Goal: Task Accomplishment & Management: Manage account settings

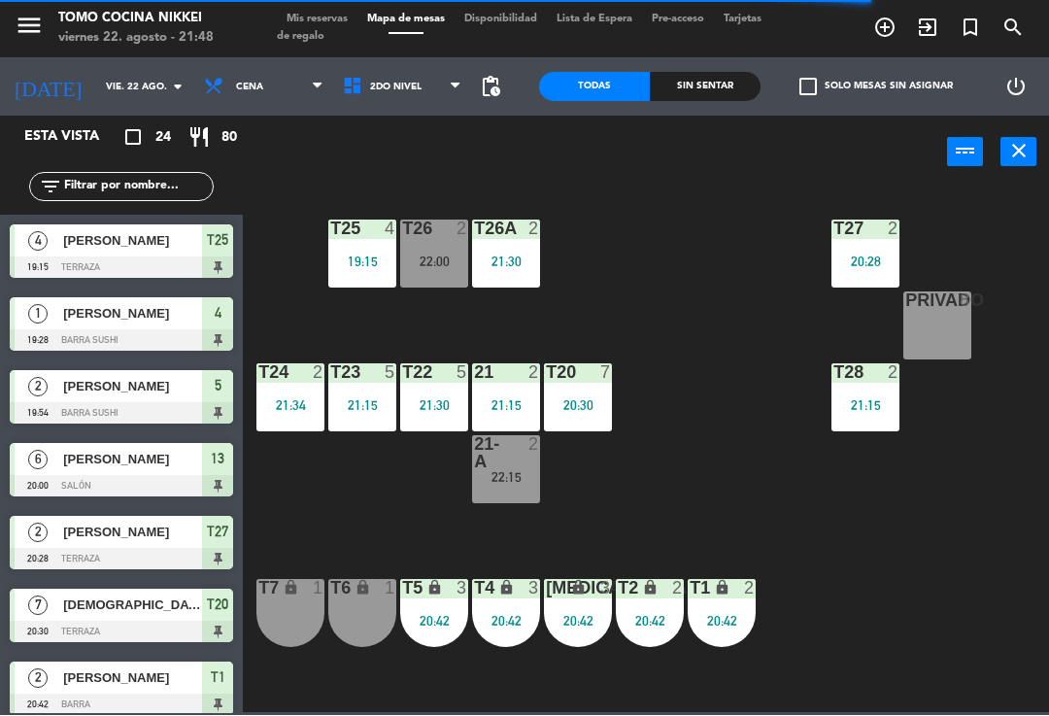
scroll to position [1020, 0]
click at [930, 323] on div "Privado 8" at bounding box center [938, 326] width 68 height 68
click at [818, 424] on div "T27 2 20:28 T25 4 19:15 T26A 2 21:30 T26 2 22:00 Privado 8 T24 2 21:34 T23 5 21…" at bounding box center [652, 450] width 796 height 527
click at [797, 448] on div "T27 2 20:28 T25 4 19:15 T26A 2 21:30 T26 2 22:00 Privado 8 T24 2 21:34 T23 5 21…" at bounding box center [652, 450] width 796 height 527
click at [562, 490] on div "T27 2 20:28 T25 4 19:15 T26A 2 21:30 T26 2 22:00 Privado 8 T24 2 21:34 T23 5 21…" at bounding box center [652, 450] width 796 height 527
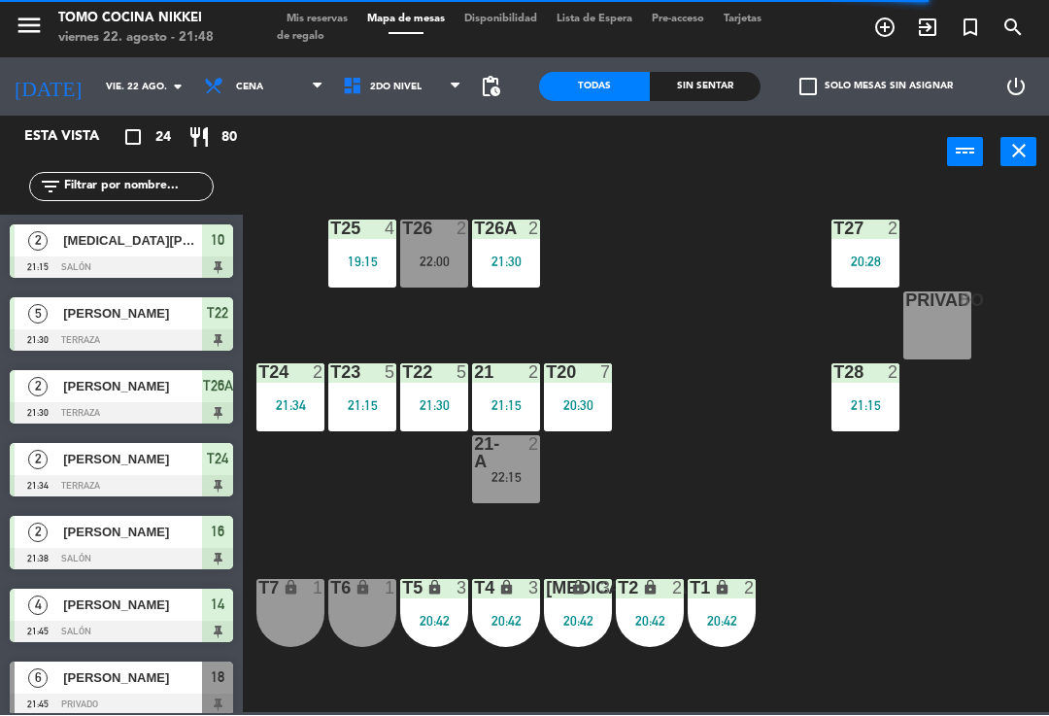
click at [711, 428] on div "T27 2 20:28 T25 4 19:15 T26A 2 21:30 T26 2 22:00 Privado 8 T24 2 21:34 T23 5 21…" at bounding box center [652, 450] width 796 height 527
click at [478, 406] on div "21:15" at bounding box center [506, 406] width 68 height 14
click at [709, 312] on div "T27 2 20:28 T25 4 19:15 T26A 2 21:30 T26 2 22:00 Privado 8 T24 2 21:34 T23 5 21…" at bounding box center [652, 450] width 796 height 527
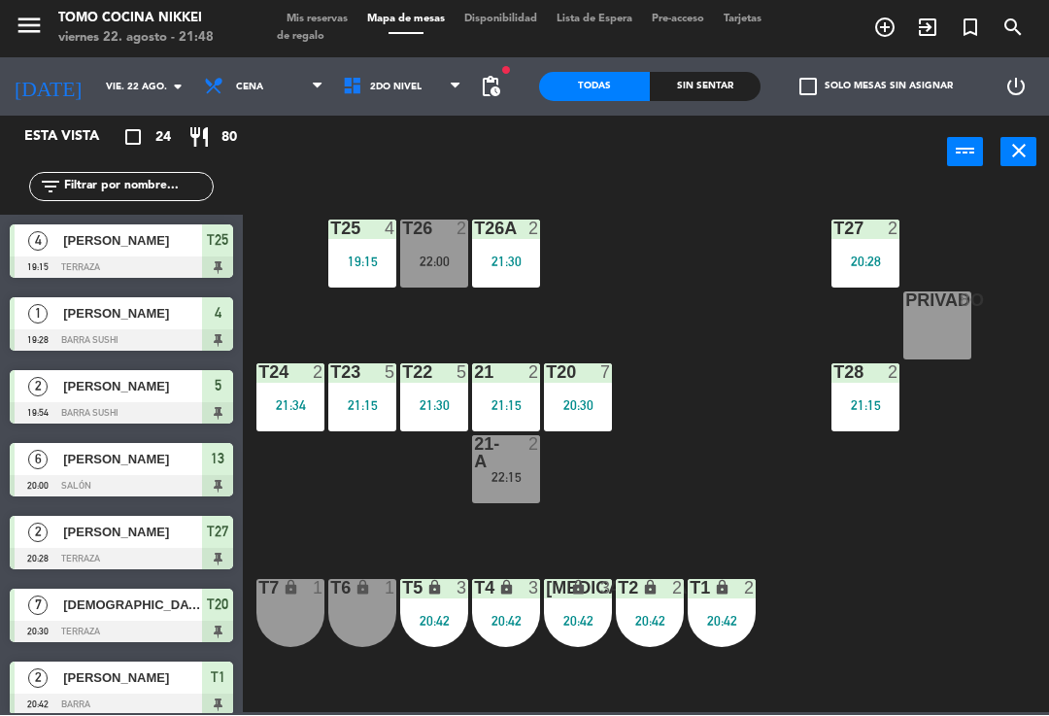
scroll to position [-1, 0]
click at [328, 17] on span "Mis reservas" at bounding box center [317, 20] width 81 height 11
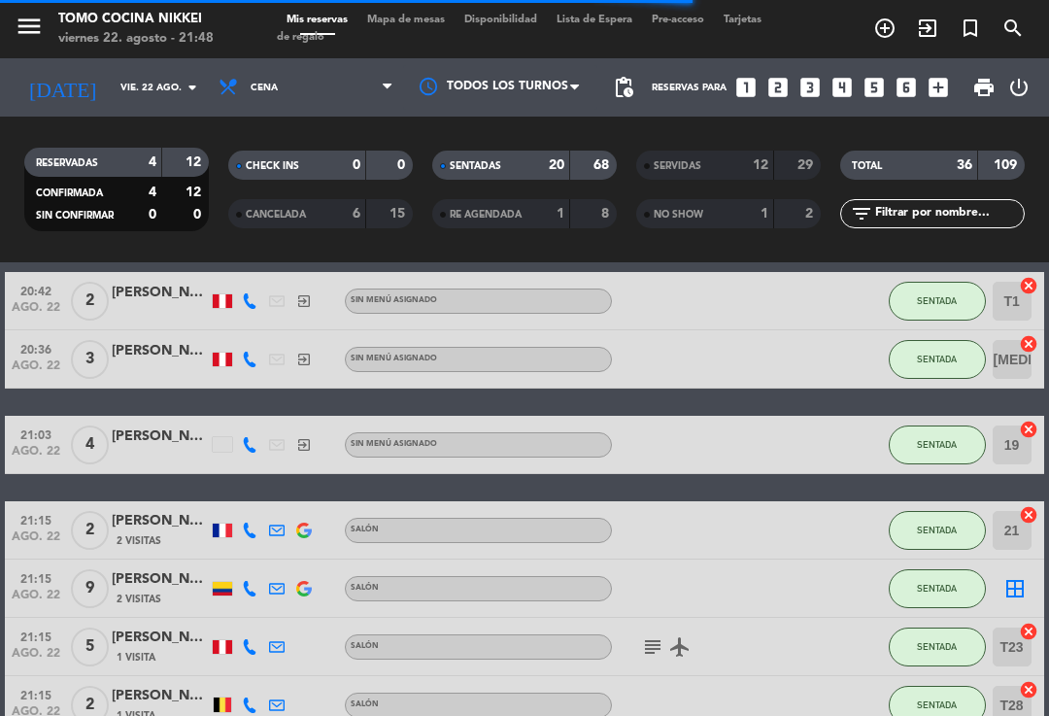
scroll to position [605, 0]
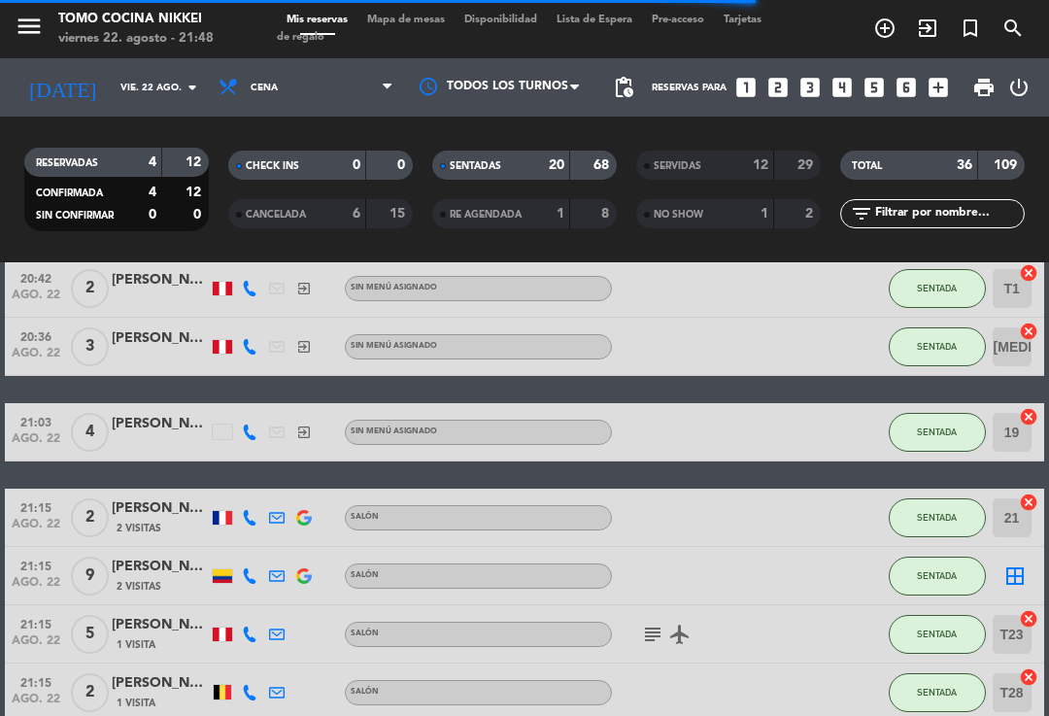
click at [402, 40] on div "Mis reservas Mapa de mesas Disponibilidad Lista de Espera Pre-acceso Tarjetas d…" at bounding box center [525, 29] width 496 height 35
click at [429, 25] on span "Mapa de mesas" at bounding box center [406, 20] width 97 height 11
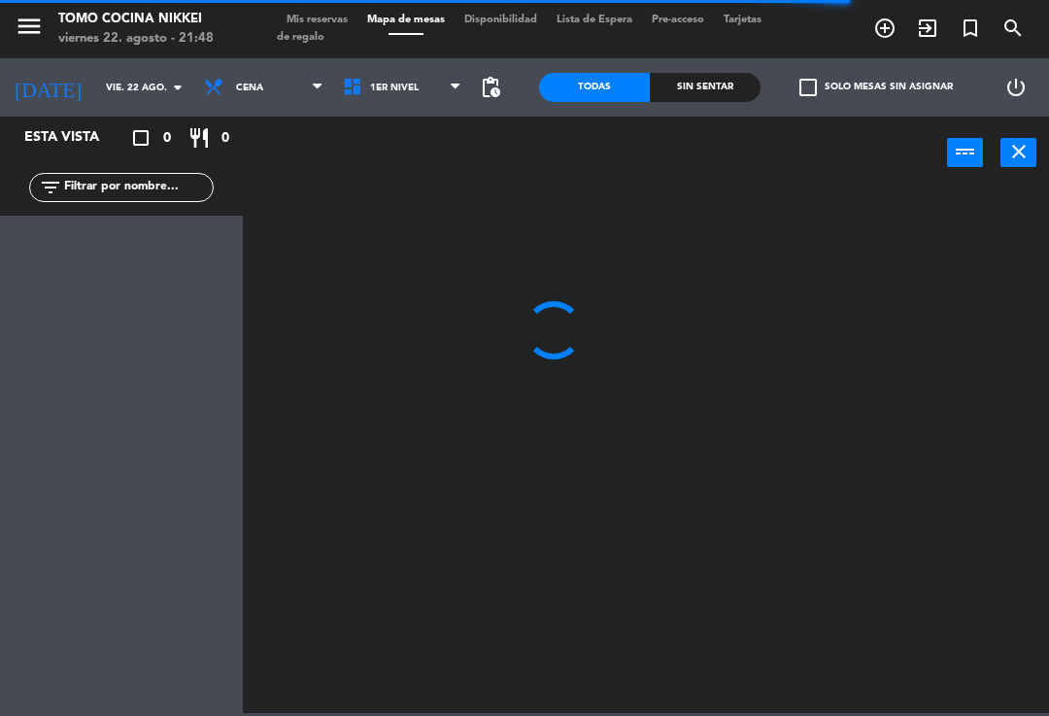
click at [121, 210] on div "filter_list" at bounding box center [121, 187] width 243 height 56
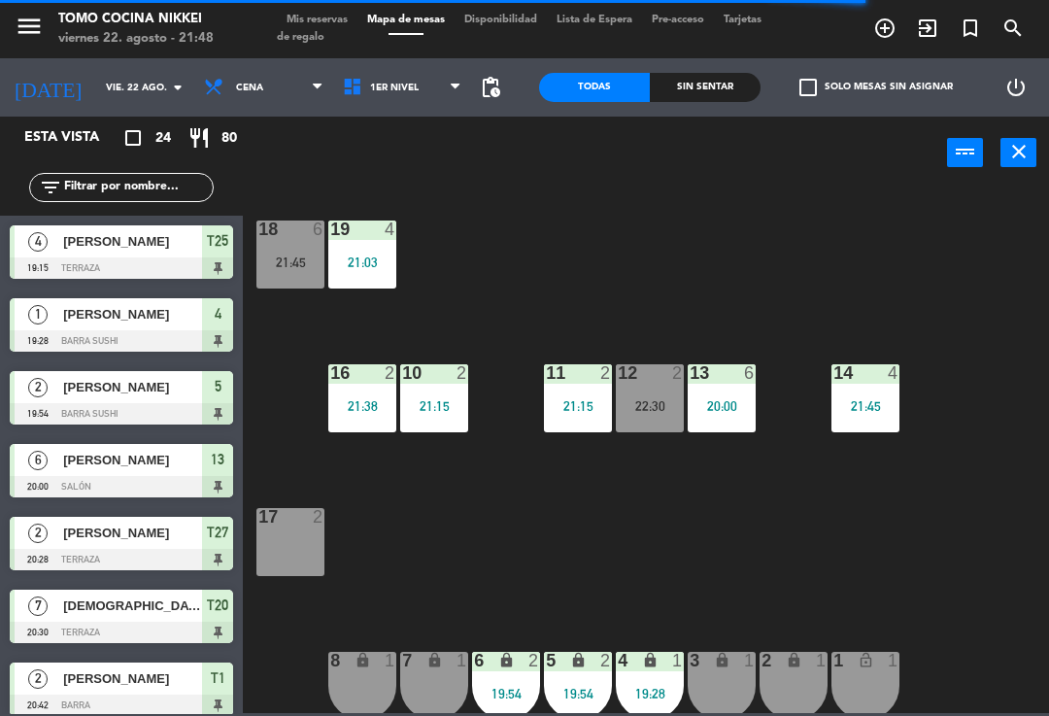
click at [70, 177] on input "text" at bounding box center [137, 187] width 151 height 21
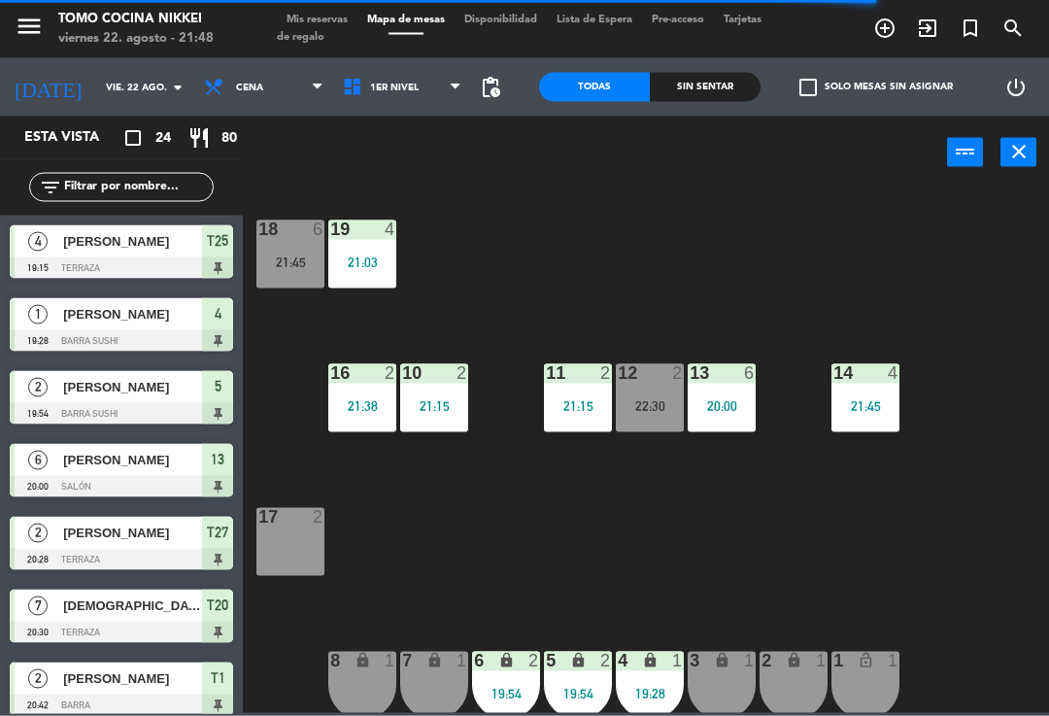
click at [431, 89] on span "1er Nivel" at bounding box center [402, 87] width 139 height 43
click at [426, 163] on ng-component "menu Tomo Cocina Nikkei [DATE] 22. agosto - 21:48 Mis reservas Mapa de mesas Di…" at bounding box center [524, 356] width 1049 height 713
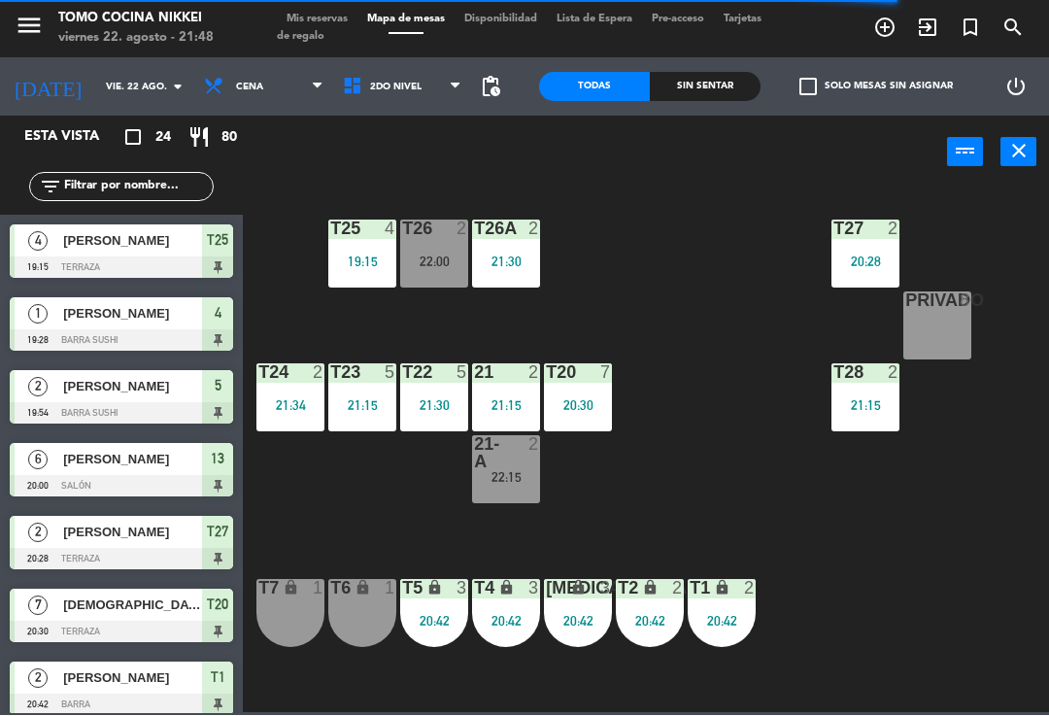
click at [187, 184] on input "text" at bounding box center [137, 187] width 151 height 21
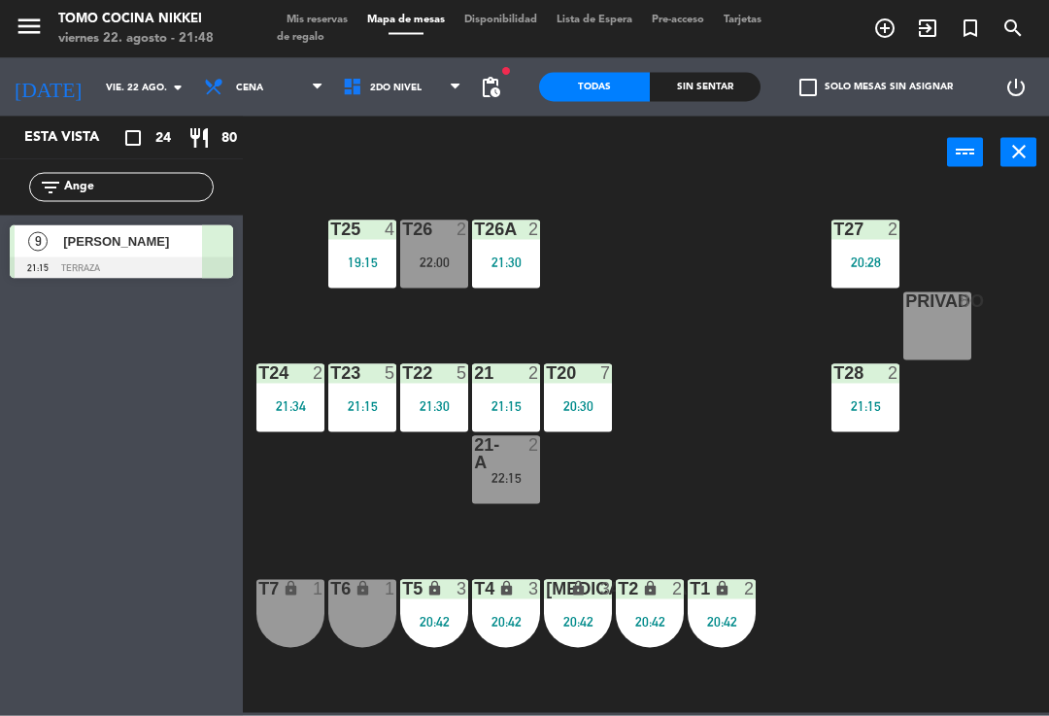
type input "Ange"
click at [717, 274] on div "T27 2 20:28 T25 4 19:15 T26A 2 21:30 T26 2 22:00 Privado 8 T24 2 21:34 T23 5 21…" at bounding box center [652, 450] width 796 height 527
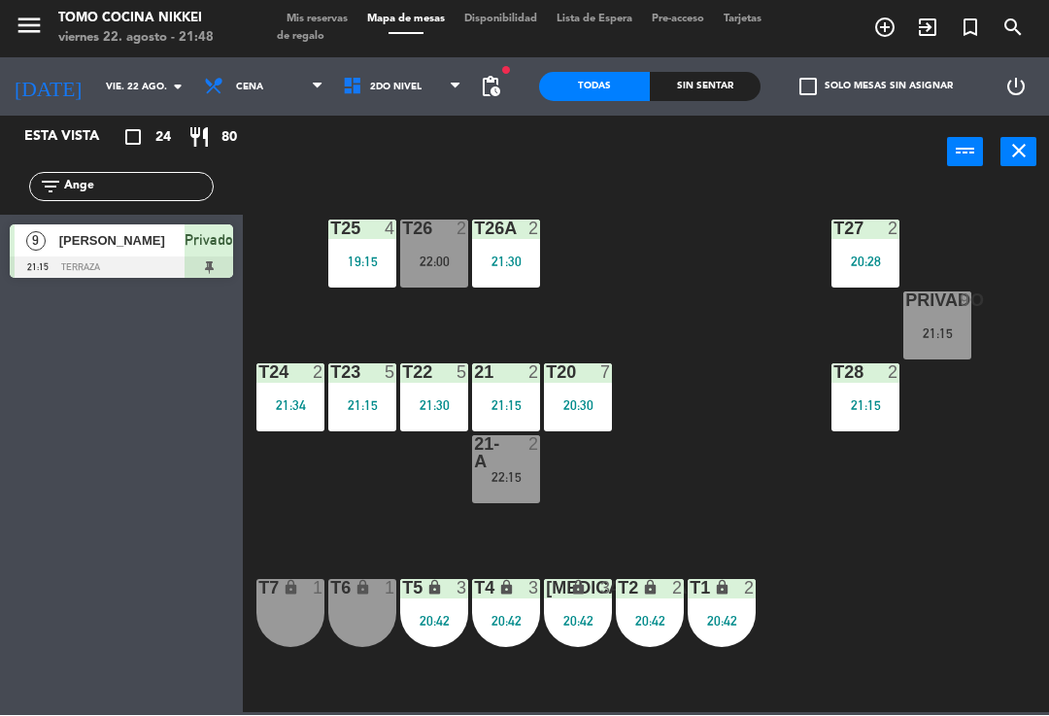
click at [686, 389] on div "T27 2 20:28 T25 4 19:15 T26A 2 21:30 T26 2 22:00 Privado 9 21:15 T24 2 21:34 T2…" at bounding box center [652, 450] width 796 height 527
click at [958, 335] on div "21:15" at bounding box center [938, 334] width 68 height 14
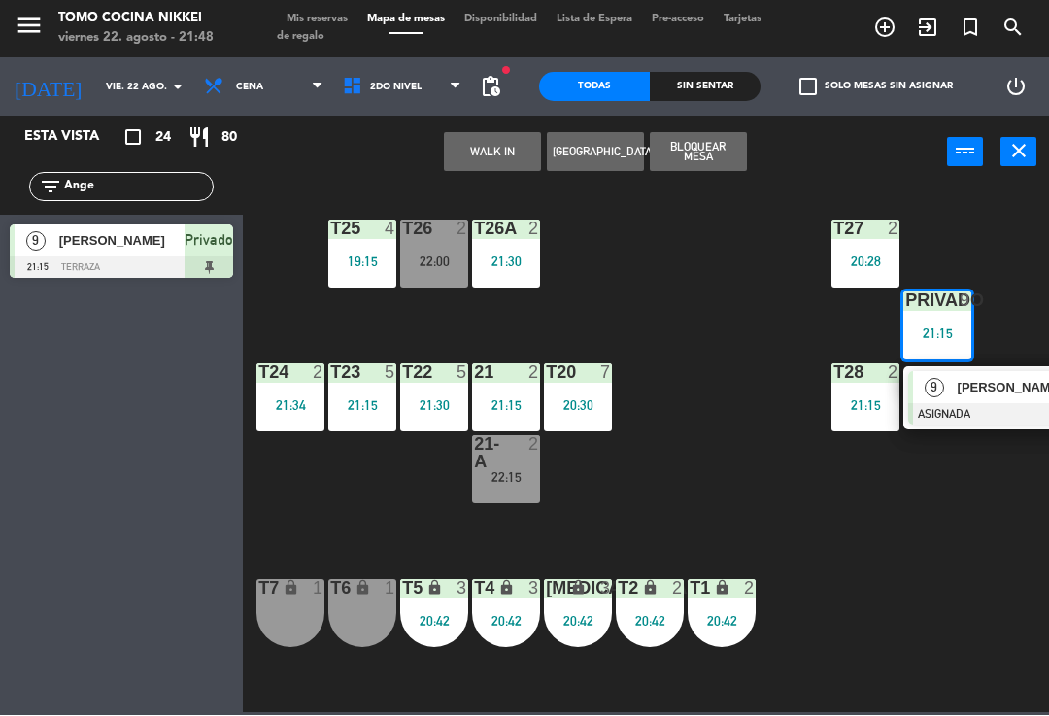
click at [950, 390] on div "9" at bounding box center [934, 388] width 42 height 32
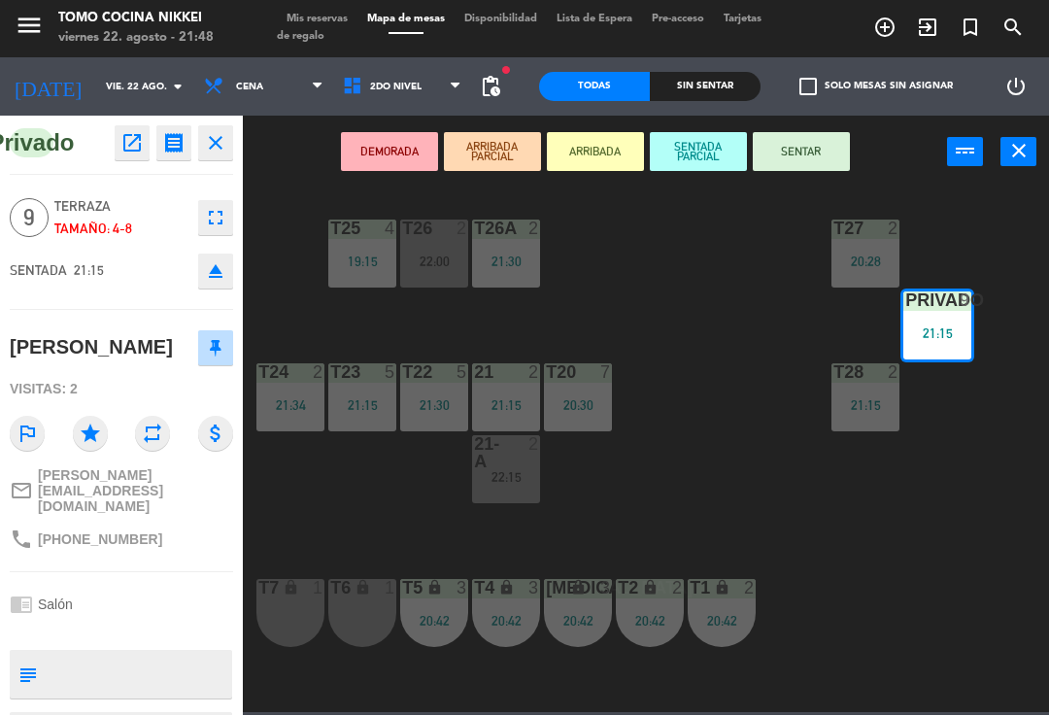
click at [693, 136] on button "SENTADA PARCIAL" at bounding box center [698, 152] width 97 height 39
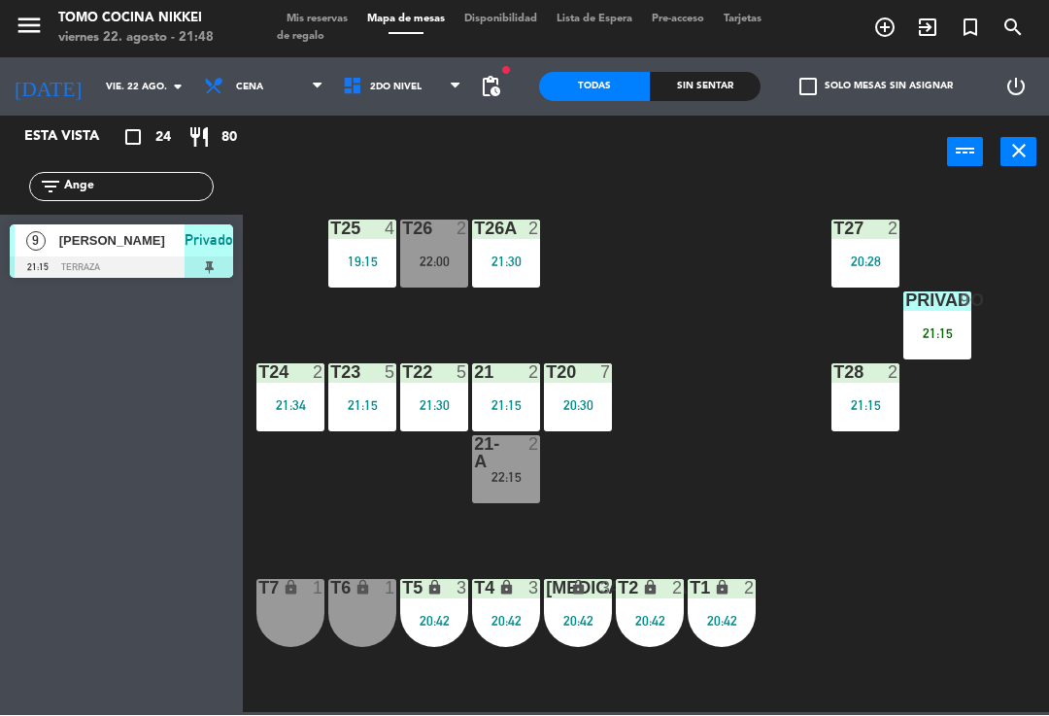
click at [679, 261] on div "T27 2 20:28 T25 4 19:15 T26A 2 21:30 T26 2 22:00 Privado 9 21:15 T24 2 21:34 T2…" at bounding box center [652, 450] width 796 height 527
click at [938, 308] on div at bounding box center [938, 300] width 32 height 17
click at [102, 162] on div "filter_list Ange" at bounding box center [121, 187] width 243 height 56
click at [125, 190] on input "Ange" at bounding box center [137, 187] width 151 height 21
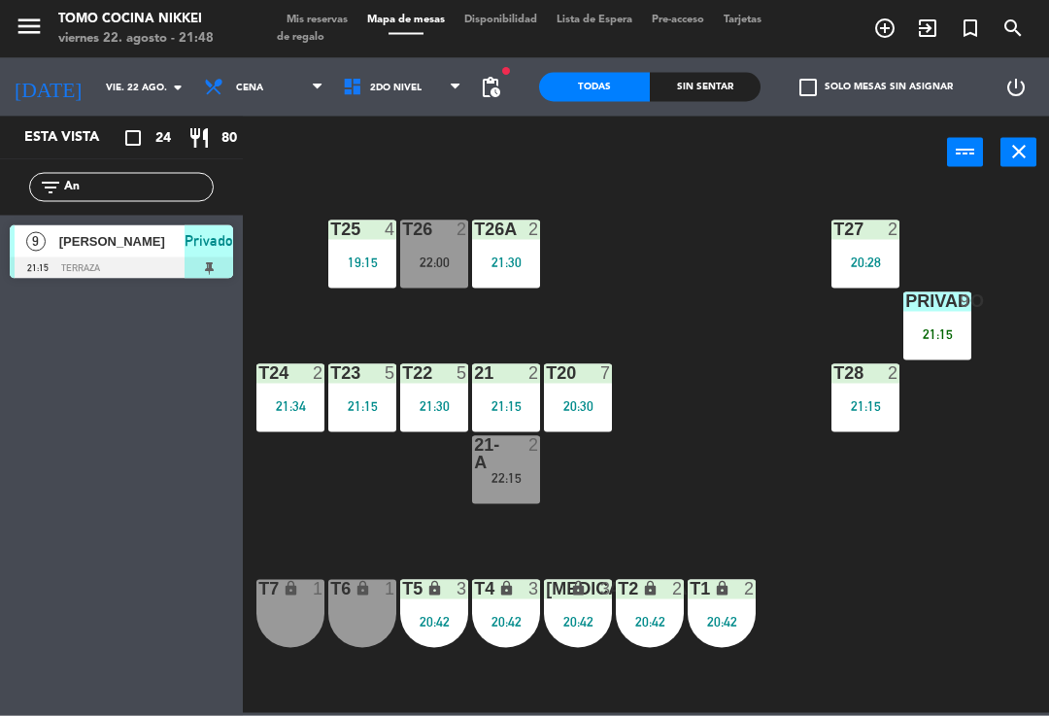
type input "A"
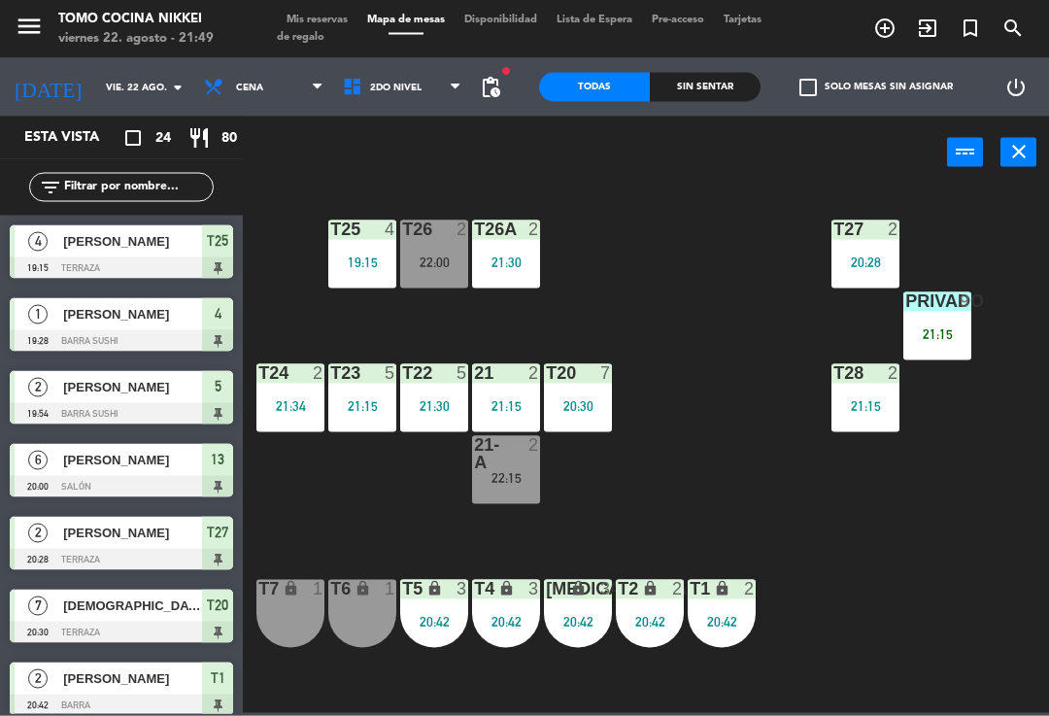
click at [750, 262] on div "T27 2 20:28 T25 4 19:15 T26A 2 21:30 T26 2 22:00 Privado 9 21:15 T24 2 21:34 T2…" at bounding box center [652, 450] width 796 height 527
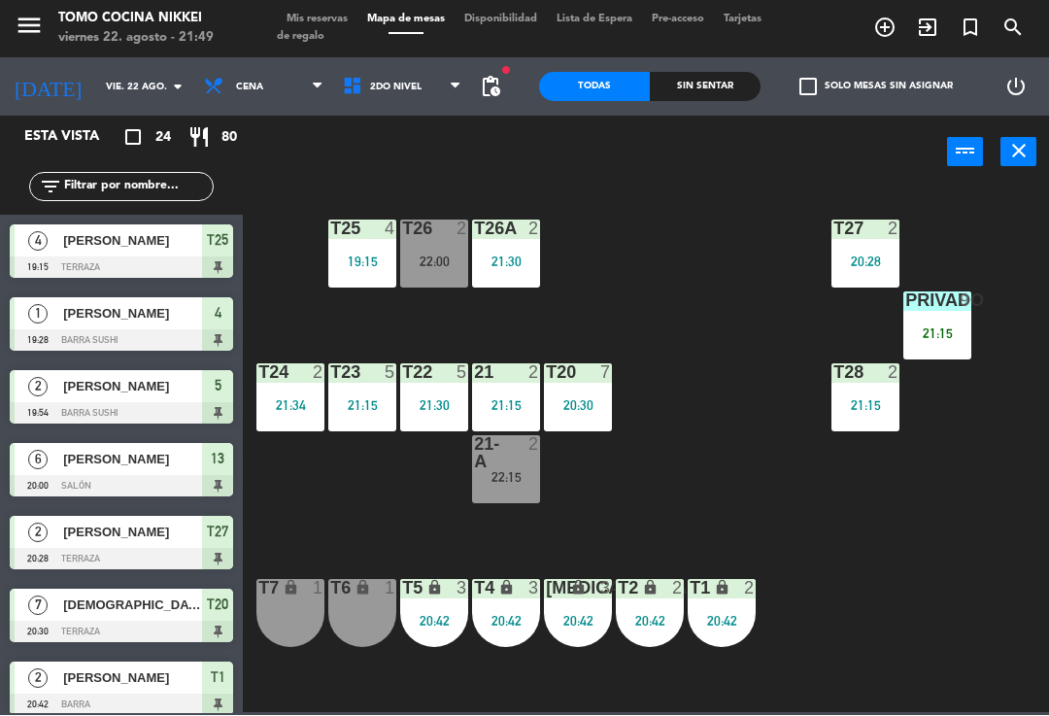
click at [730, 89] on div "Sin sentar" at bounding box center [705, 87] width 111 height 29
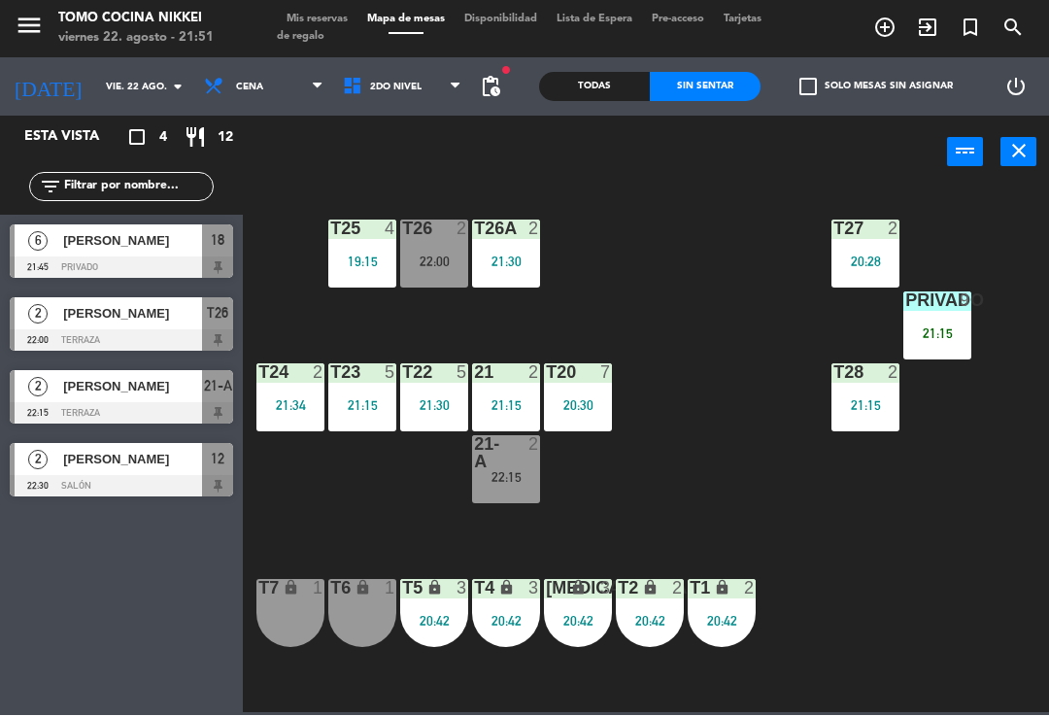
click at [517, 535] on div "T27 2 20:28 T25 4 19:15 T26A 2 21:30 T26 2 22:00 Privado 9 21:15 T24 2 21:34 T2…" at bounding box center [652, 450] width 796 height 527
click at [697, 384] on div "T27 2 20:28 T25 4 19:15 T26A 2 21:30 T26 2 22:00 Privado 9 21:15 T24 2 21:34 T2…" at bounding box center [652, 450] width 796 height 527
click at [60, 243] on div "6" at bounding box center [38, 241] width 47 height 32
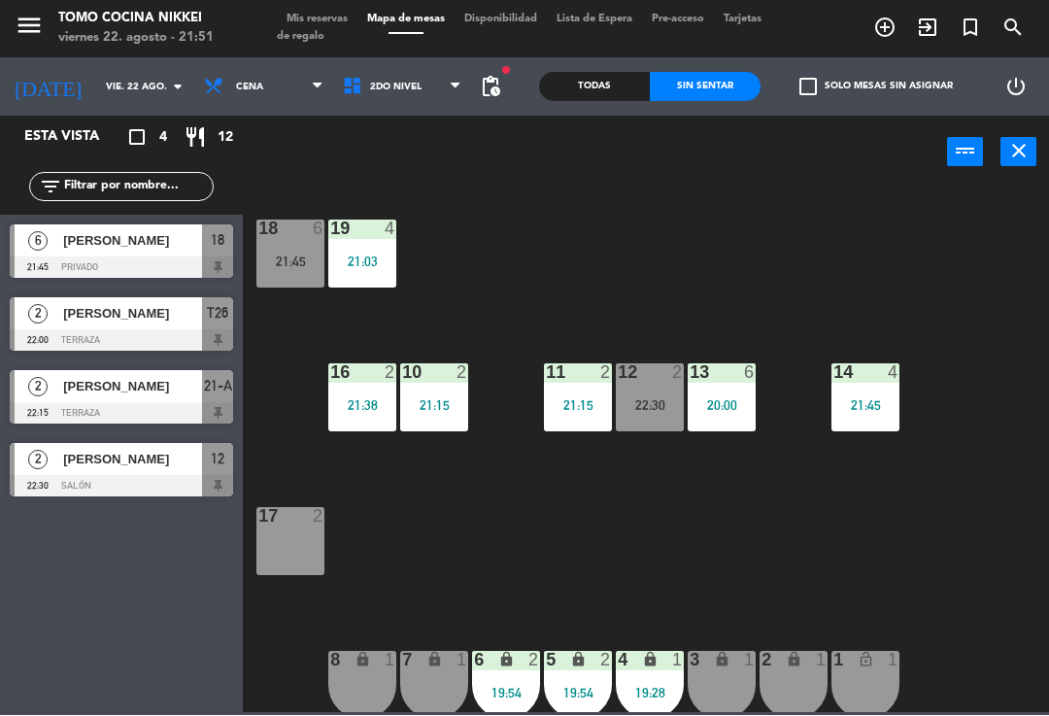
click at [289, 259] on div "21:45" at bounding box center [291, 263] width 68 height 14
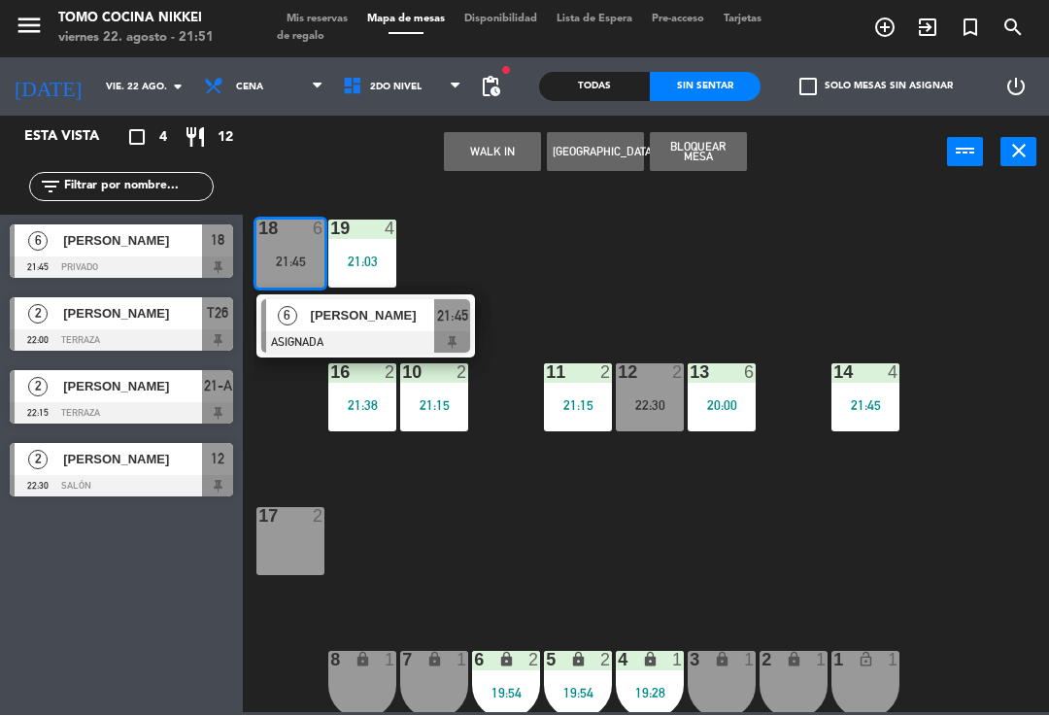
click at [370, 85] on span "2do Nivel" at bounding box center [395, 88] width 51 height 11
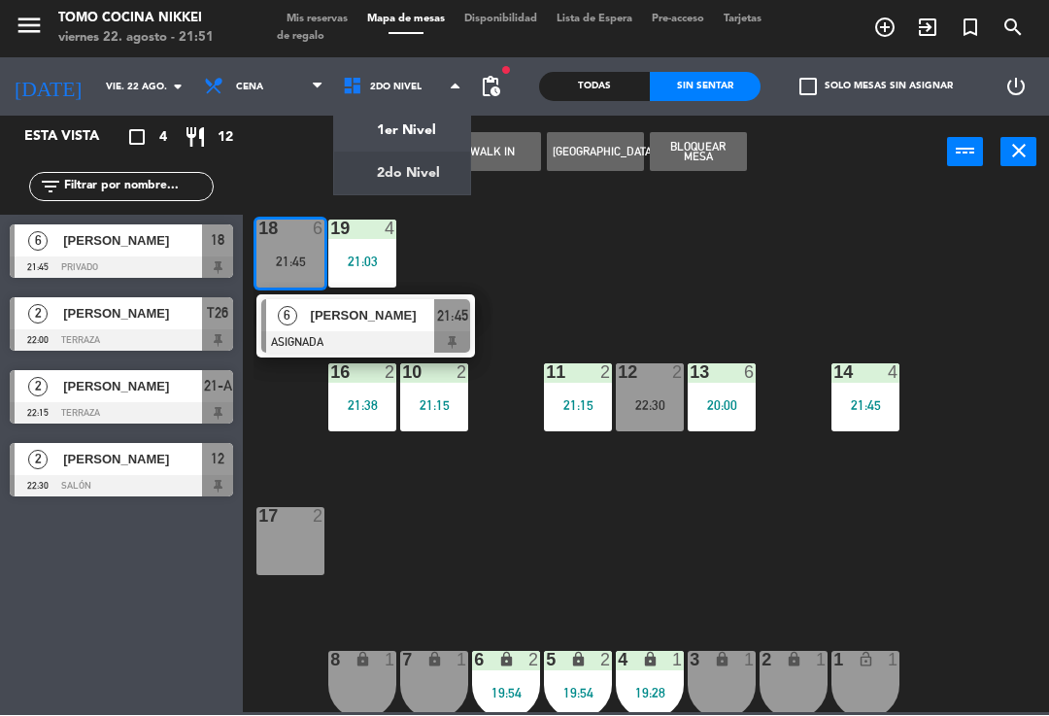
click at [362, 165] on ng-component "menu Tomo Cocina Nikkei [DATE] 22. agosto - 21:51 Mis reservas Mapa de mesas Di…" at bounding box center [524, 356] width 1049 height 713
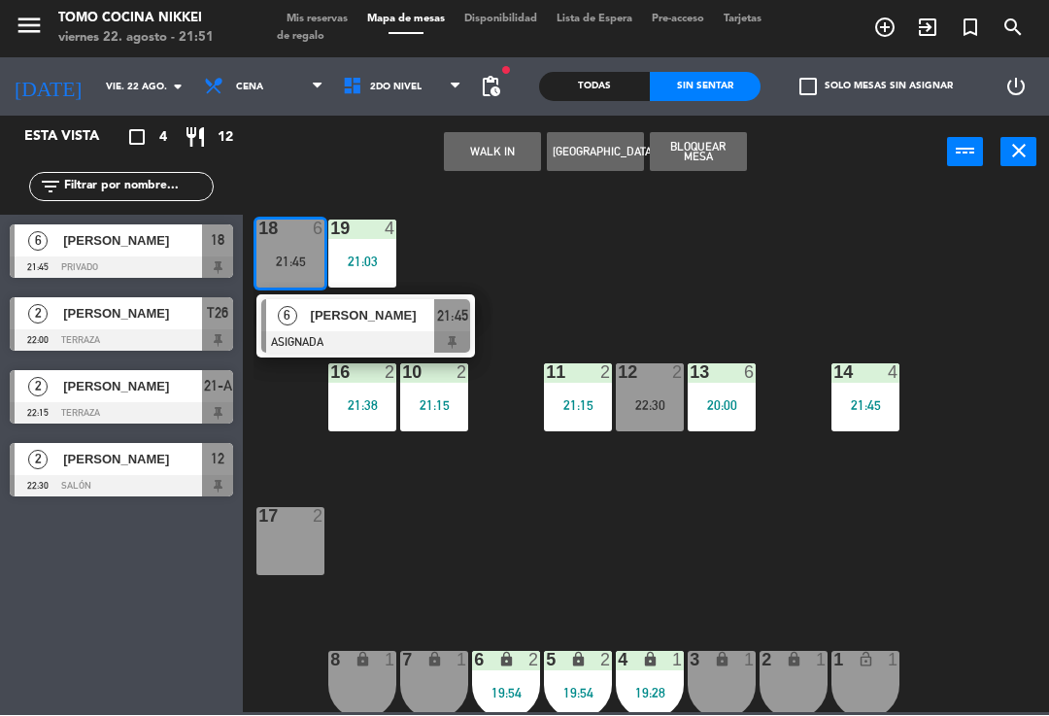
click at [342, 86] on icon at bounding box center [356, 87] width 28 height 21
click at [352, 131] on ng-component "menu Tomo Cocina Nikkei [DATE] 22. agosto - 21:51 Mis reservas Mapa de mesas Di…" at bounding box center [524, 356] width 1049 height 713
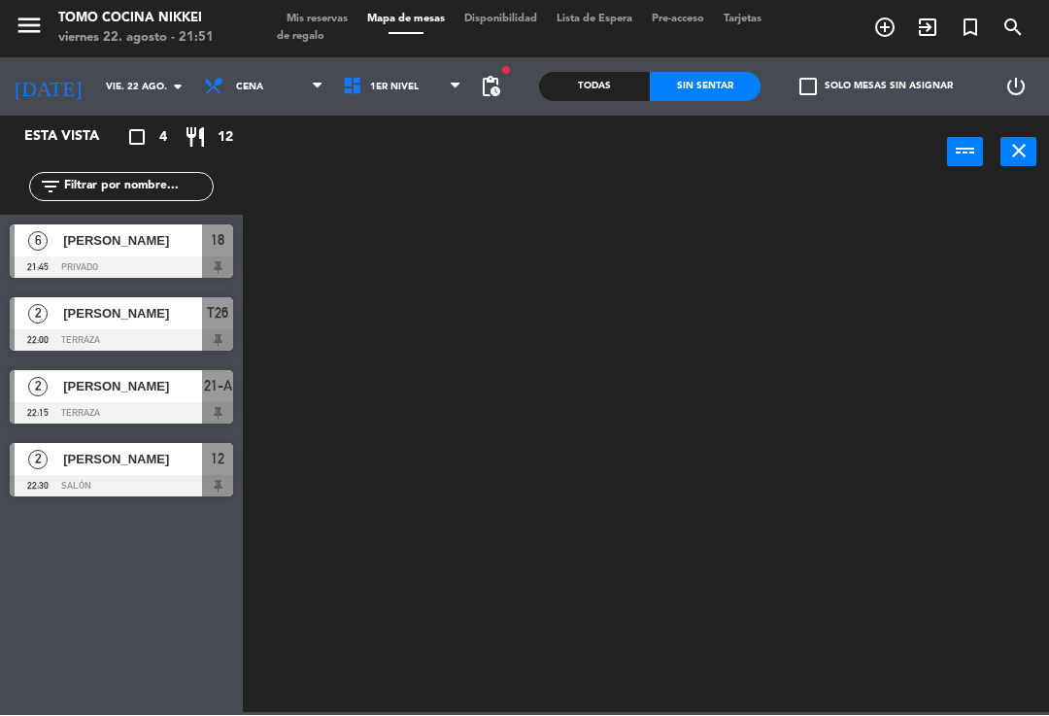
click at [350, 94] on icon at bounding box center [356, 87] width 28 height 21
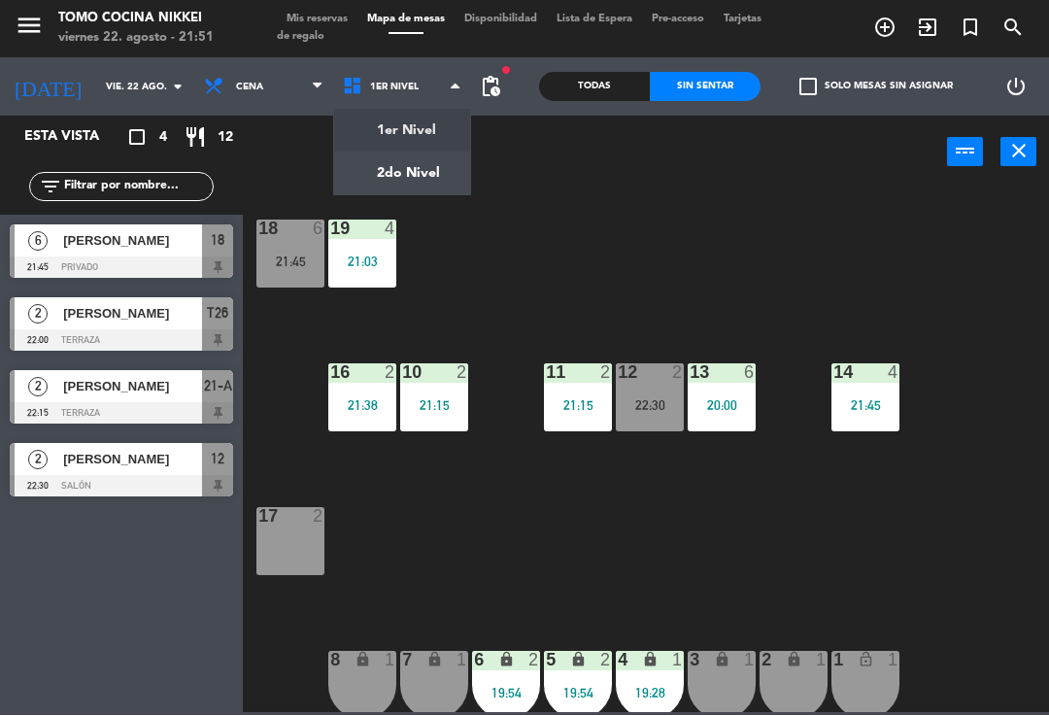
click at [360, 167] on ng-component "menu Tomo Cocina Nikkei [DATE] 22. agosto - 21:51 Mis reservas Mapa de mesas Di…" at bounding box center [524, 356] width 1049 height 713
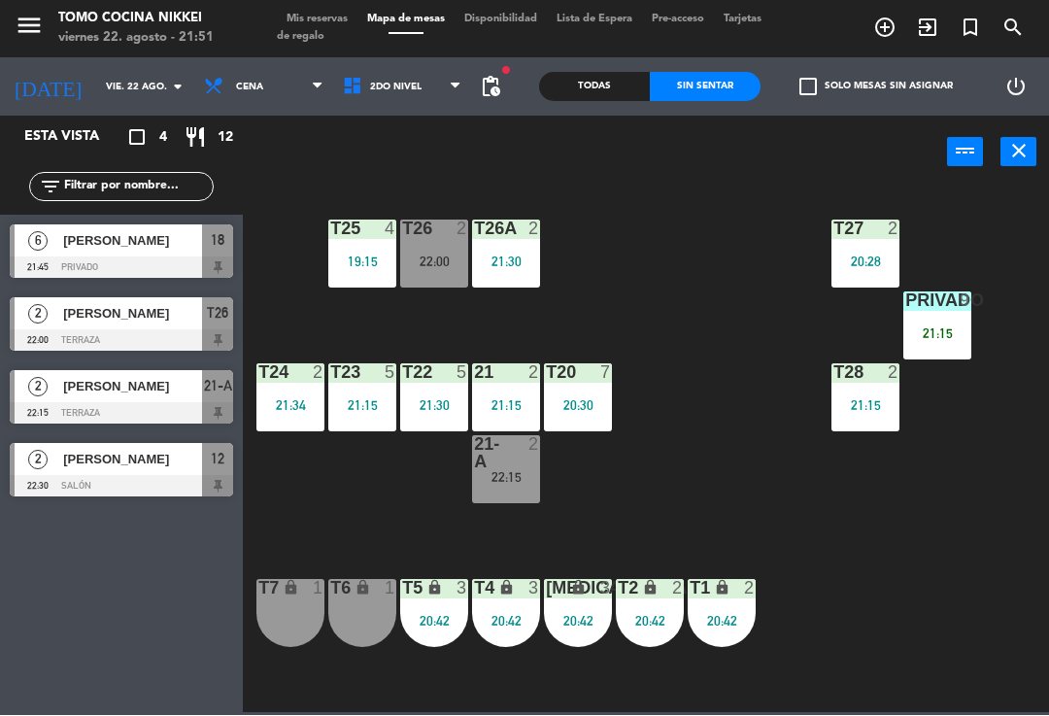
click at [406, 472] on div "T27 2 20:28 T25 4 19:15 T26A 2 21:30 T26 2 22:00 Privado 9 21:15 T24 2 21:34 T2…" at bounding box center [652, 450] width 796 height 527
click at [687, 531] on div "T27 2 20:28 T25 4 19:15 T26A 2 21:30 T26 2 22:00 Privado 9 21:15 T24 2 21:34 T2…" at bounding box center [652, 450] width 796 height 527
click at [96, 86] on input "vie. 22 ago." at bounding box center [162, 88] width 133 height 30
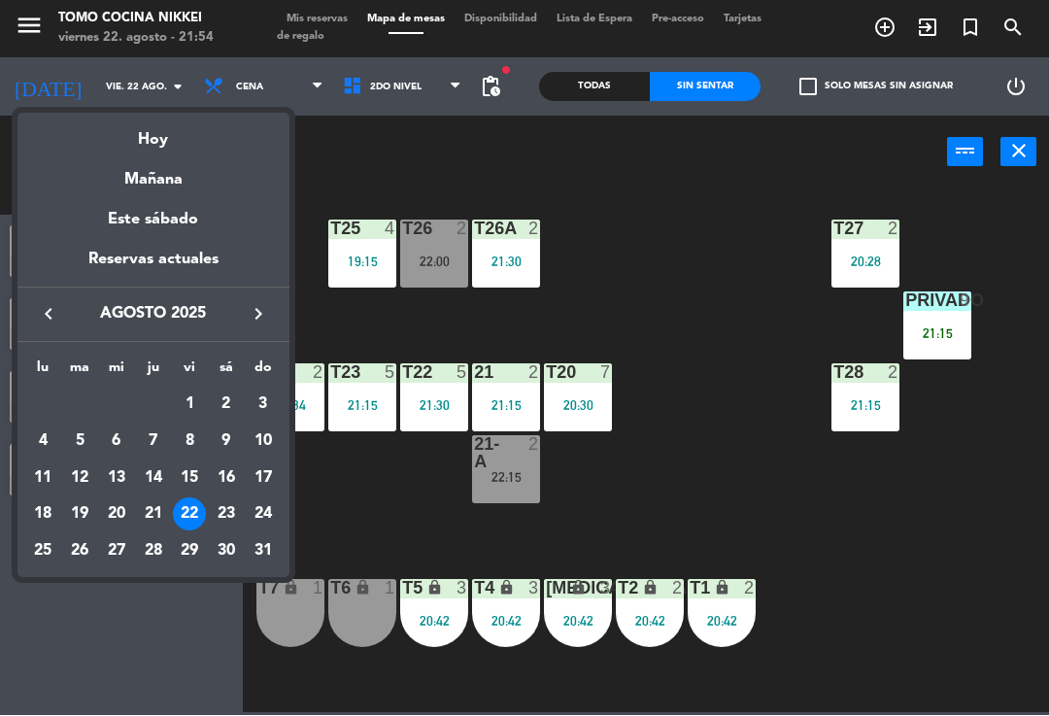
click at [268, 308] on icon "keyboard_arrow_right" at bounding box center [258, 314] width 23 height 23
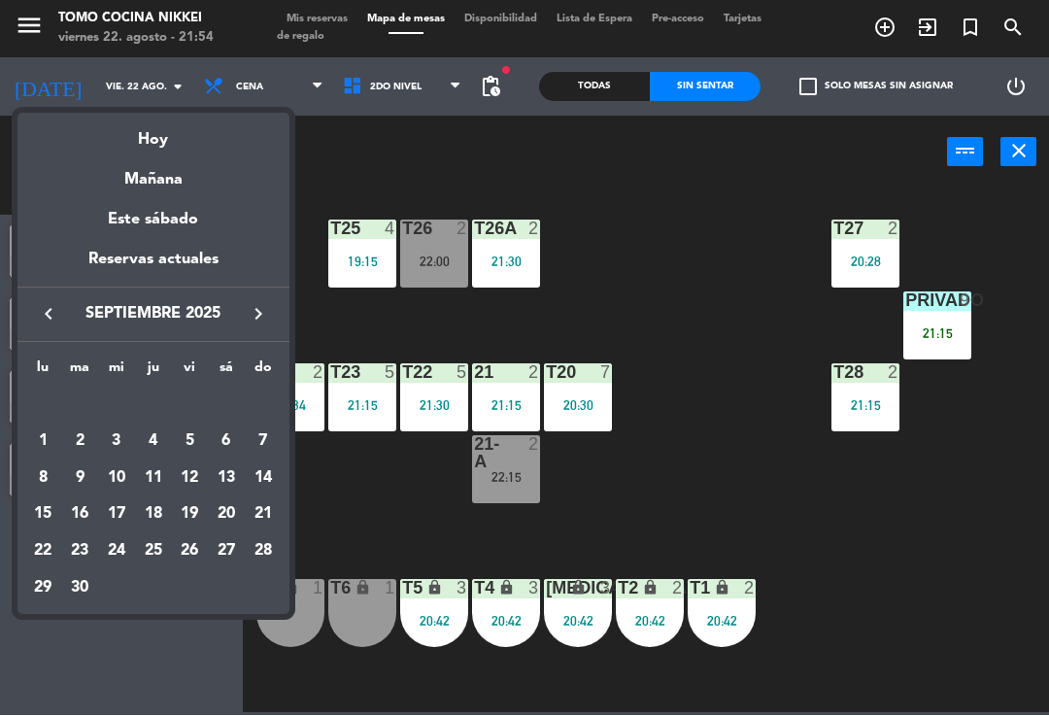
click at [261, 440] on div "7" at bounding box center [263, 442] width 33 height 33
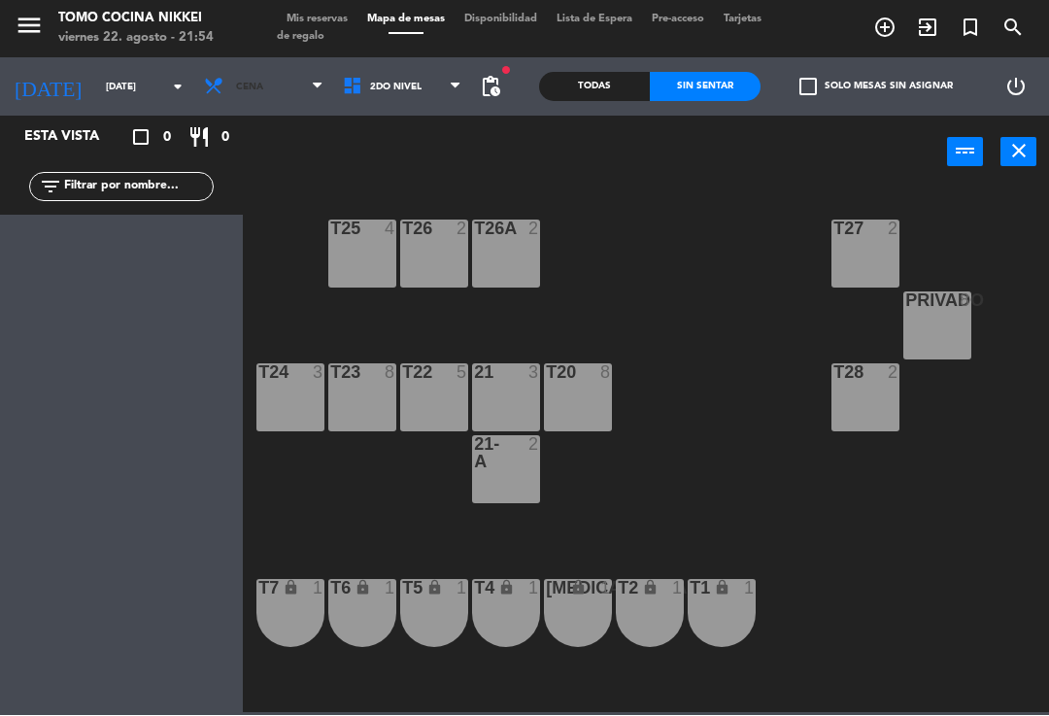
click at [203, 77] on icon at bounding box center [217, 87] width 28 height 21
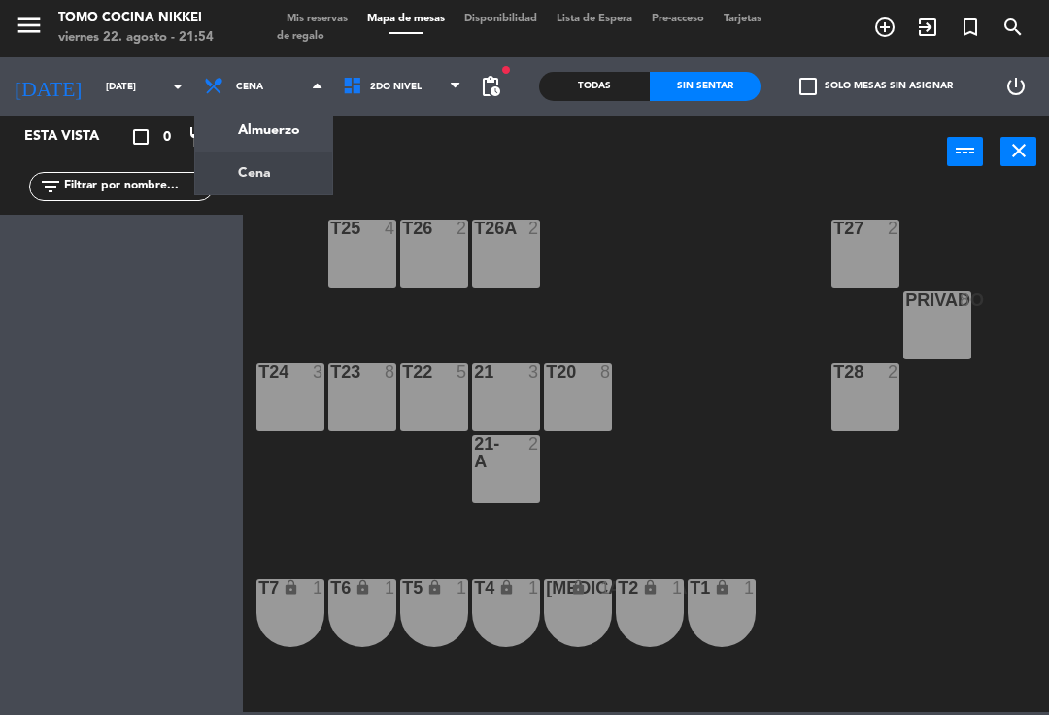
click at [96, 93] on input "[DATE]" at bounding box center [162, 88] width 133 height 30
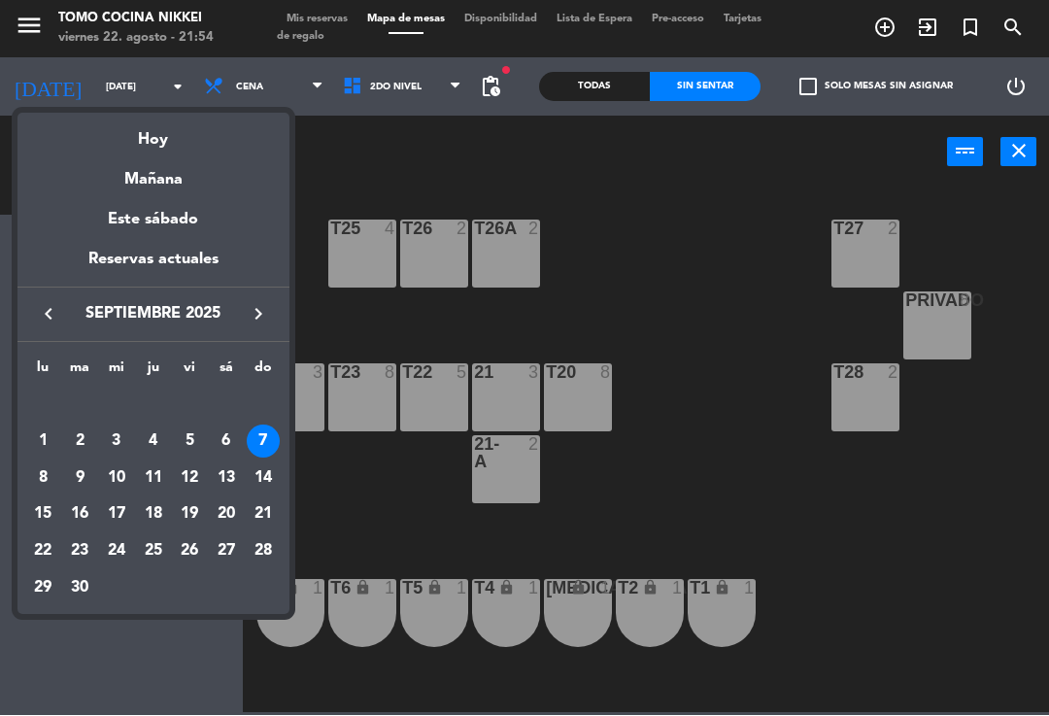
click at [77, 427] on div "2" at bounding box center [79, 442] width 33 height 33
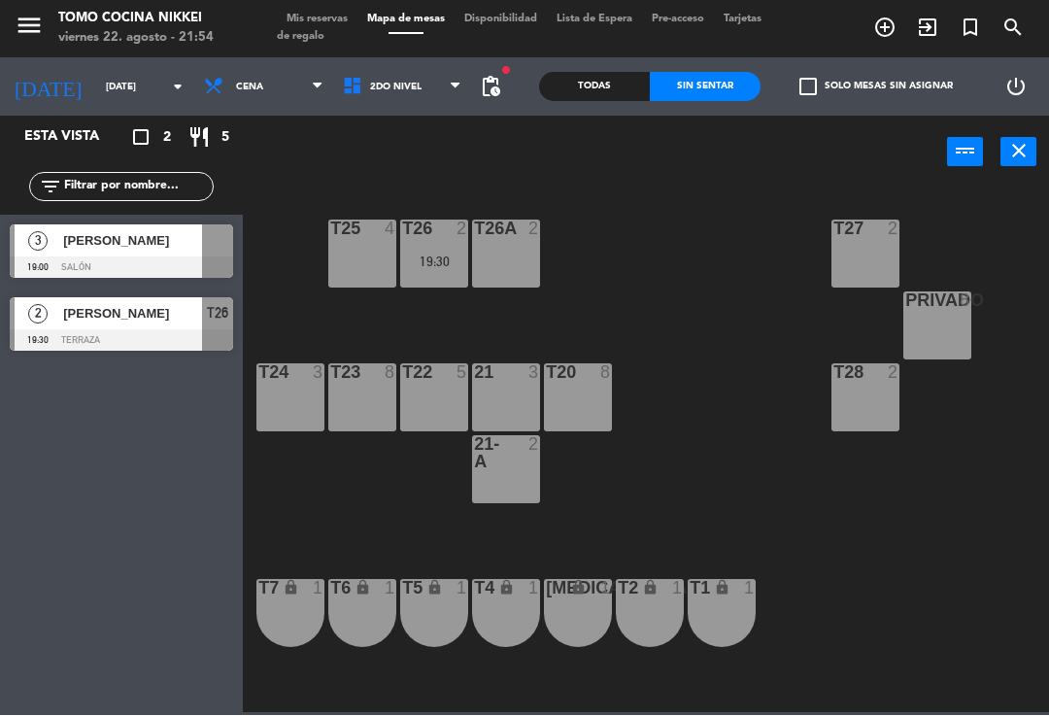
click at [236, 88] on span "Cena" at bounding box center [249, 88] width 27 height 11
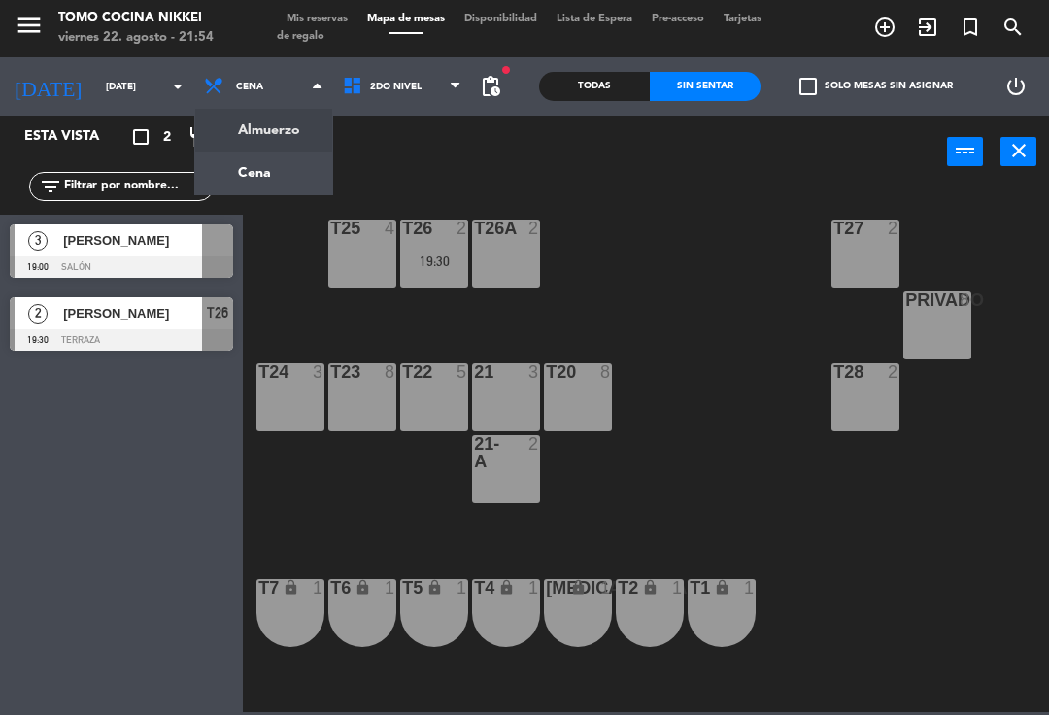
click at [211, 131] on ng-component "menu Tomo Cocina Nikkei [DATE] 22. agosto - 21:54 Mis reservas Mapa de mesas Di…" at bounding box center [524, 356] width 1049 height 713
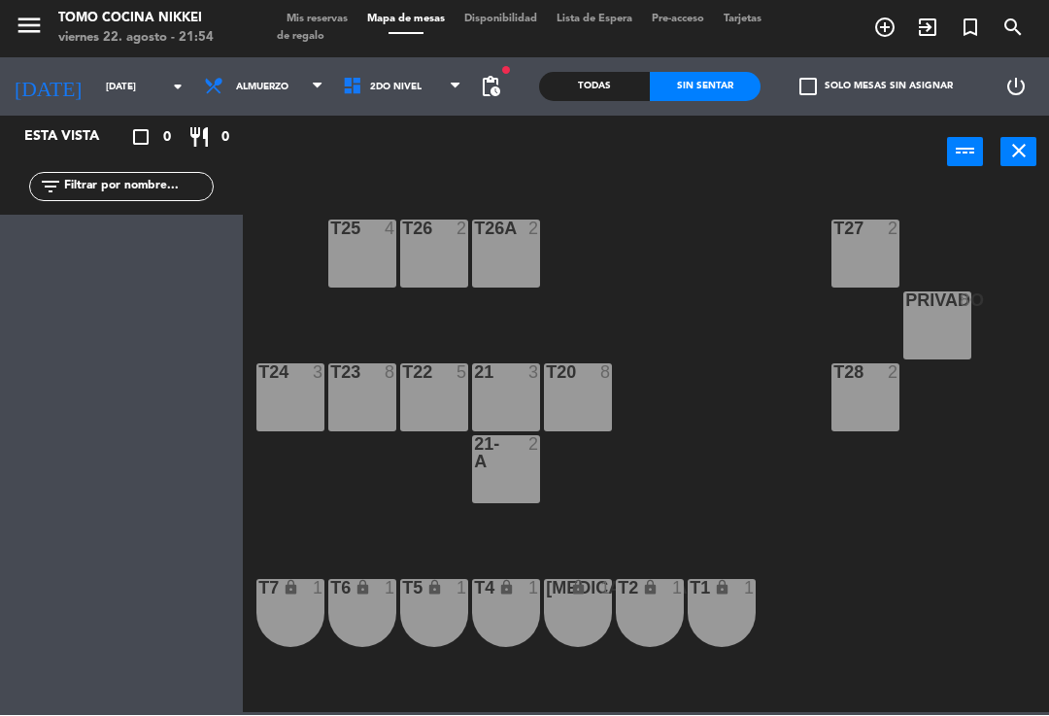
click at [108, 82] on input "[DATE]" at bounding box center [162, 88] width 133 height 30
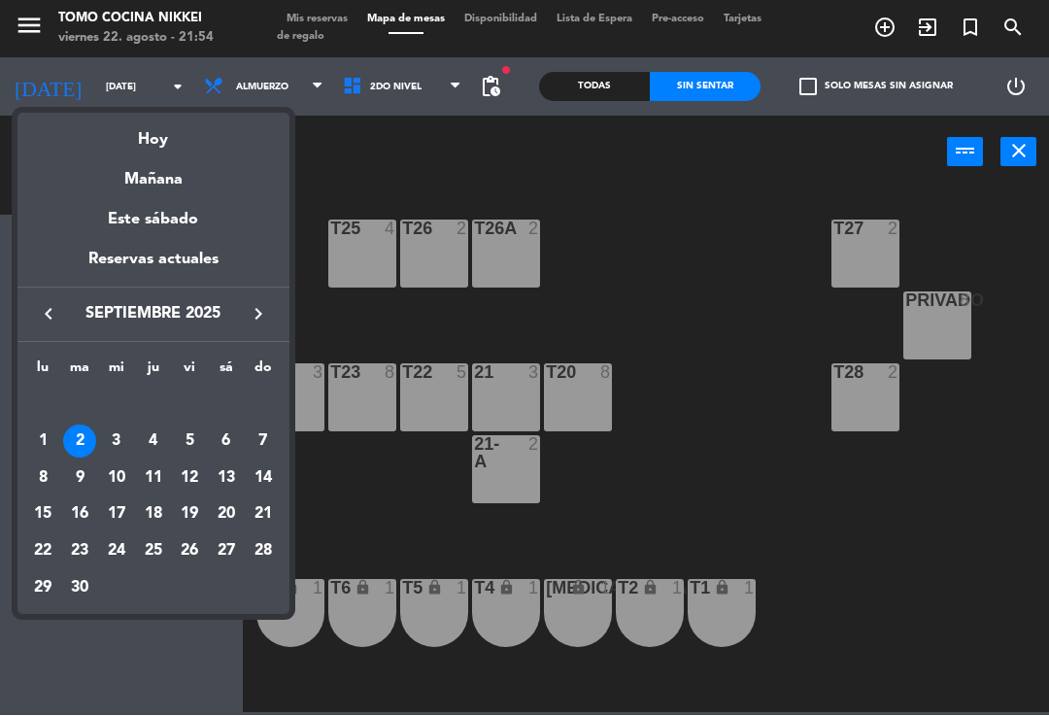
click at [149, 134] on div "Hoy" at bounding box center [153, 134] width 272 height 40
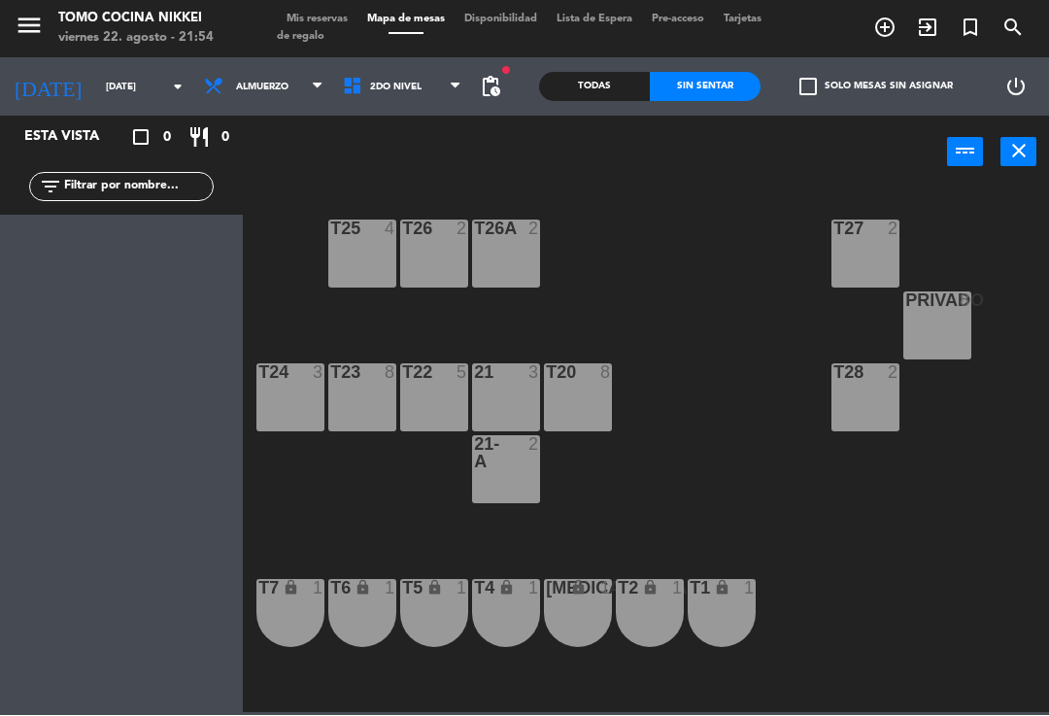
type input "vie. 22 ago."
click at [233, 98] on span "Almuerzo" at bounding box center [263, 87] width 139 height 43
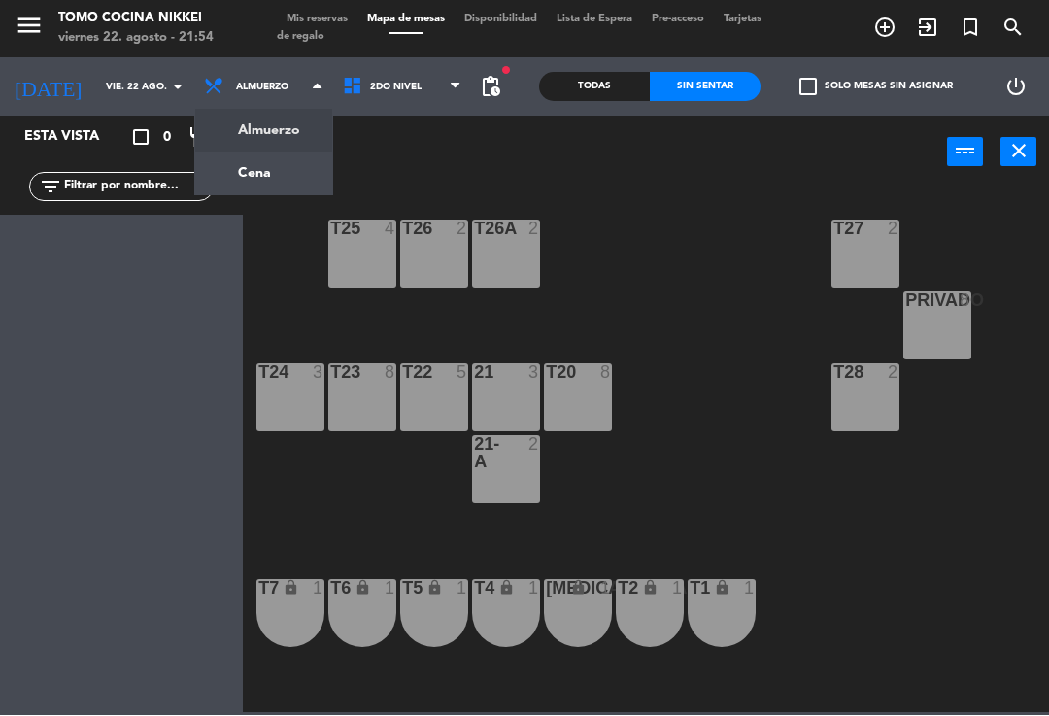
click at [240, 176] on ng-component "menu Tomo Cocina Nikkei [DATE] 22. agosto - 21:54 Mis reservas Mapa de mesas Di…" at bounding box center [524, 356] width 1049 height 713
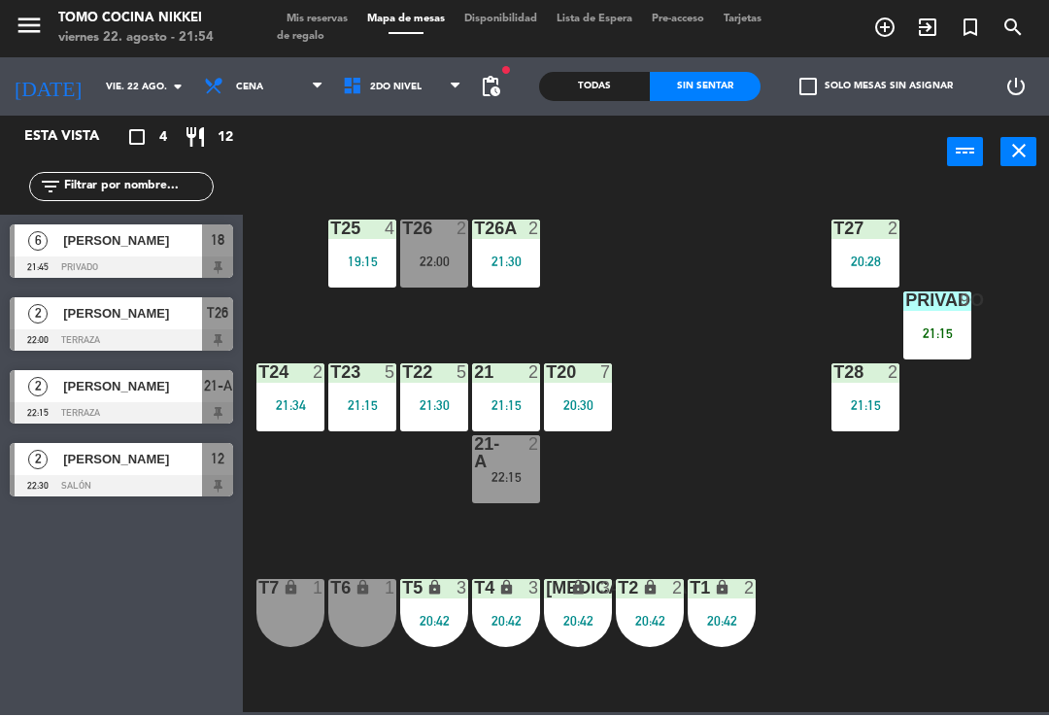
click at [343, 77] on icon at bounding box center [356, 87] width 28 height 21
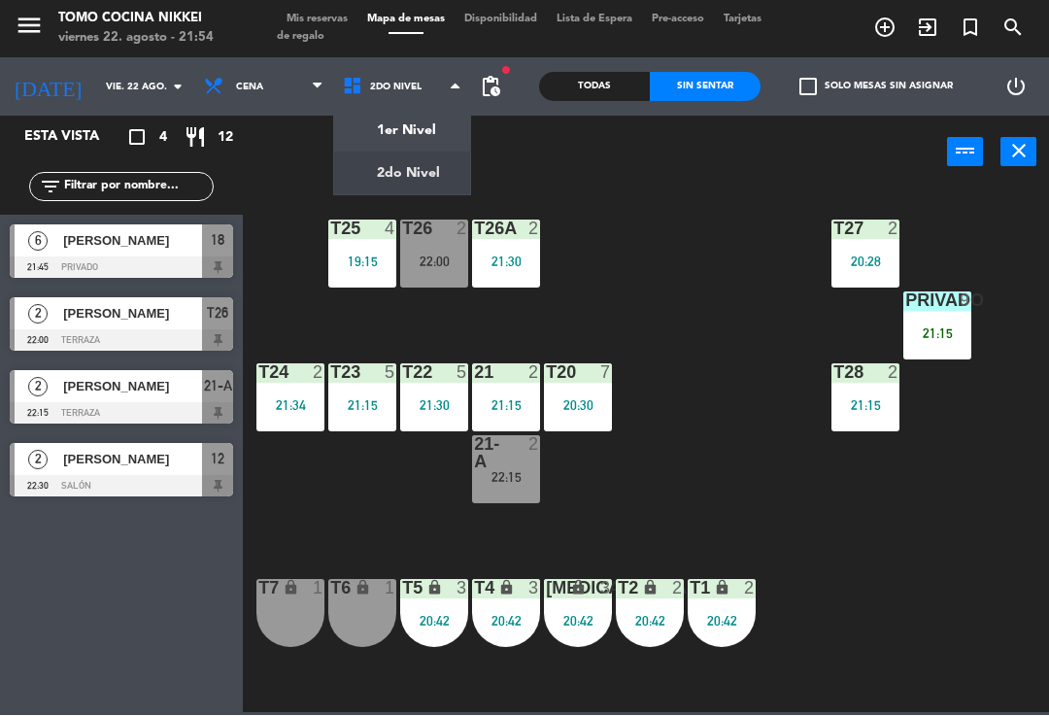
click at [363, 122] on ng-component "menu Tomo Cocina Nikkei [DATE] 22. agosto - 21:54 Mis reservas Mapa de mesas Di…" at bounding box center [524, 356] width 1049 height 713
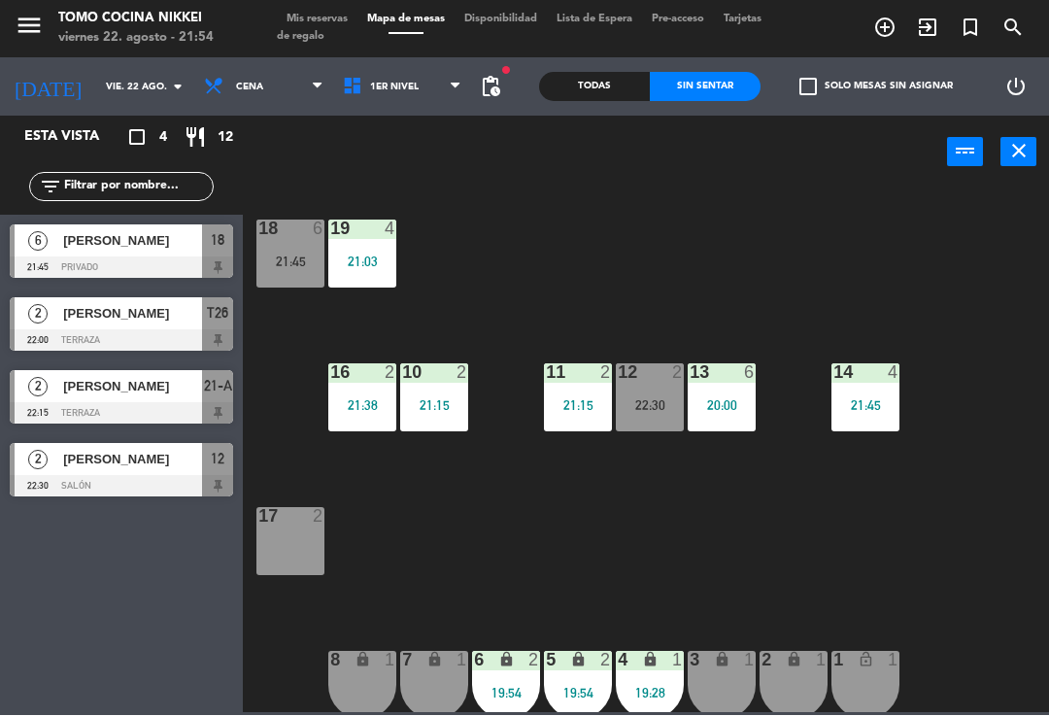
click at [284, 555] on div "17 2" at bounding box center [291, 542] width 68 height 68
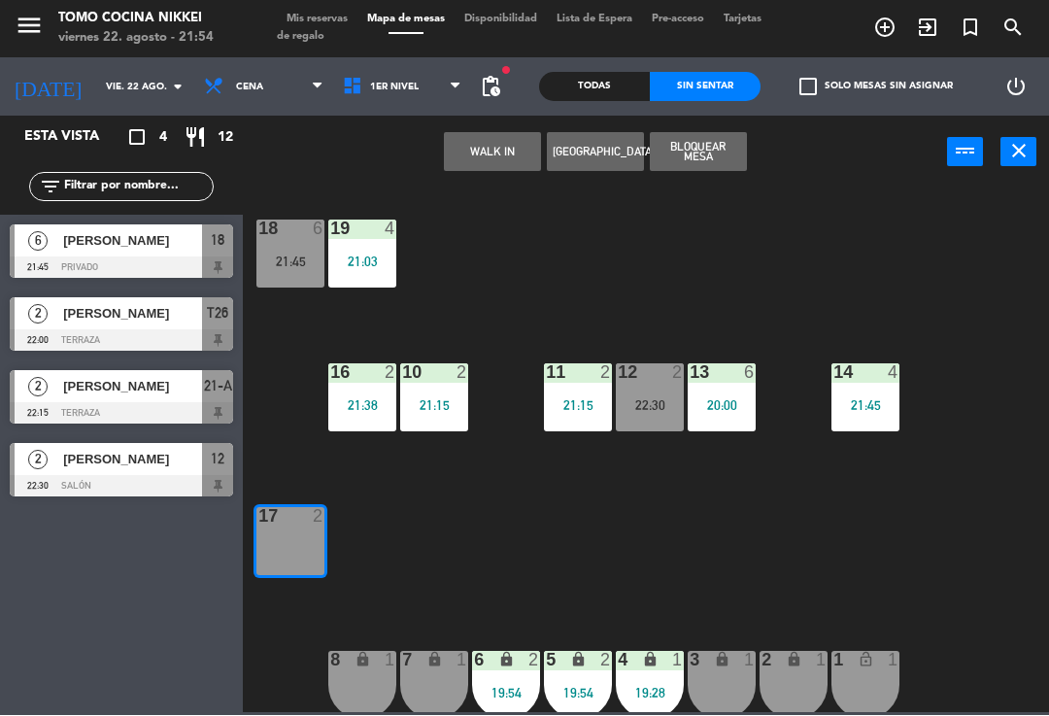
click at [479, 153] on button "WALK IN" at bounding box center [492, 152] width 97 height 39
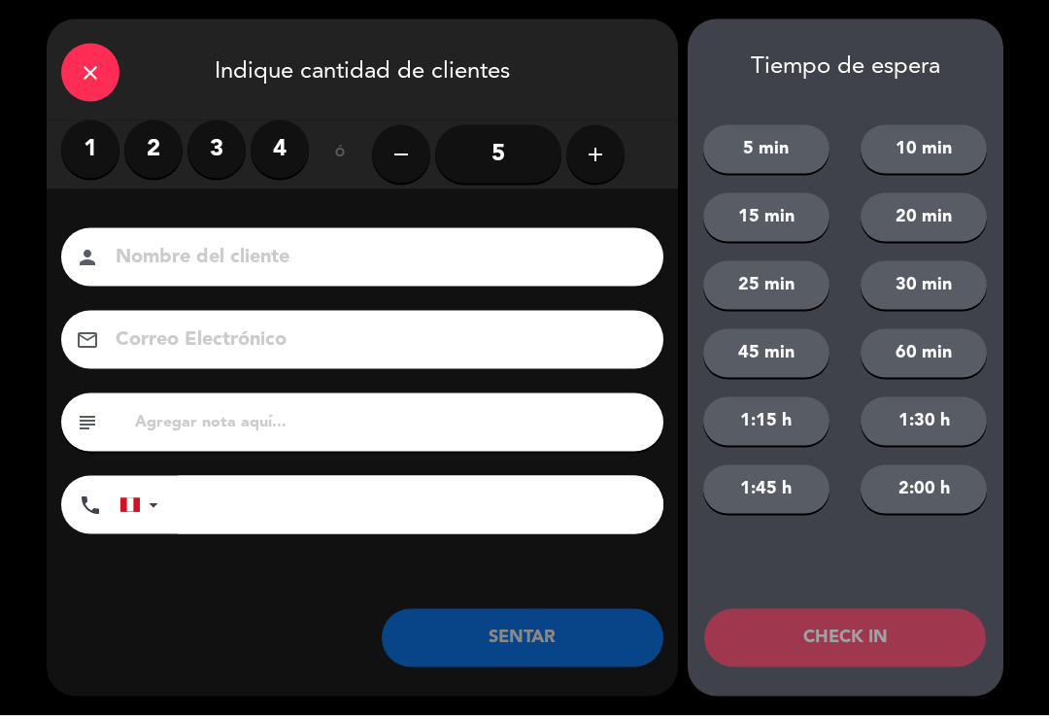
click at [143, 174] on label "2" at bounding box center [153, 149] width 58 height 58
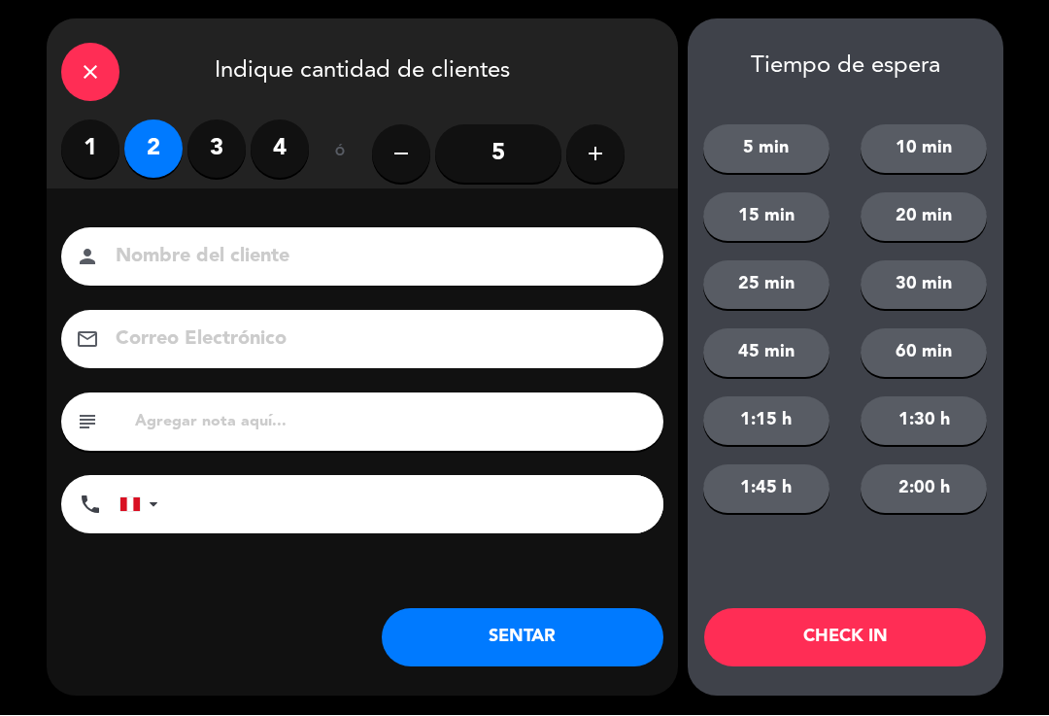
click at [180, 152] on label "2" at bounding box center [153, 149] width 58 height 58
click at [223, 252] on input at bounding box center [376, 258] width 525 height 34
click at [302, 268] on input "[PERSON_NAME]" at bounding box center [376, 258] width 525 height 34
type input "[PERSON_NAME]"
click at [896, 235] on button "20 min" at bounding box center [924, 217] width 126 height 49
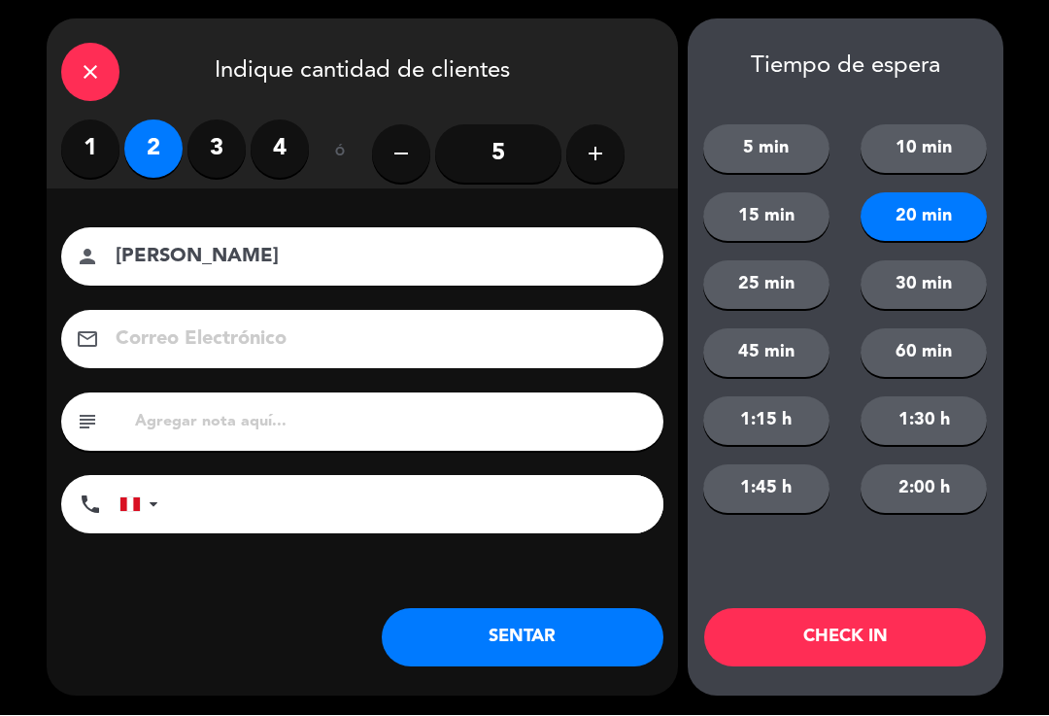
click at [769, 616] on button "CHECK IN" at bounding box center [845, 638] width 282 height 58
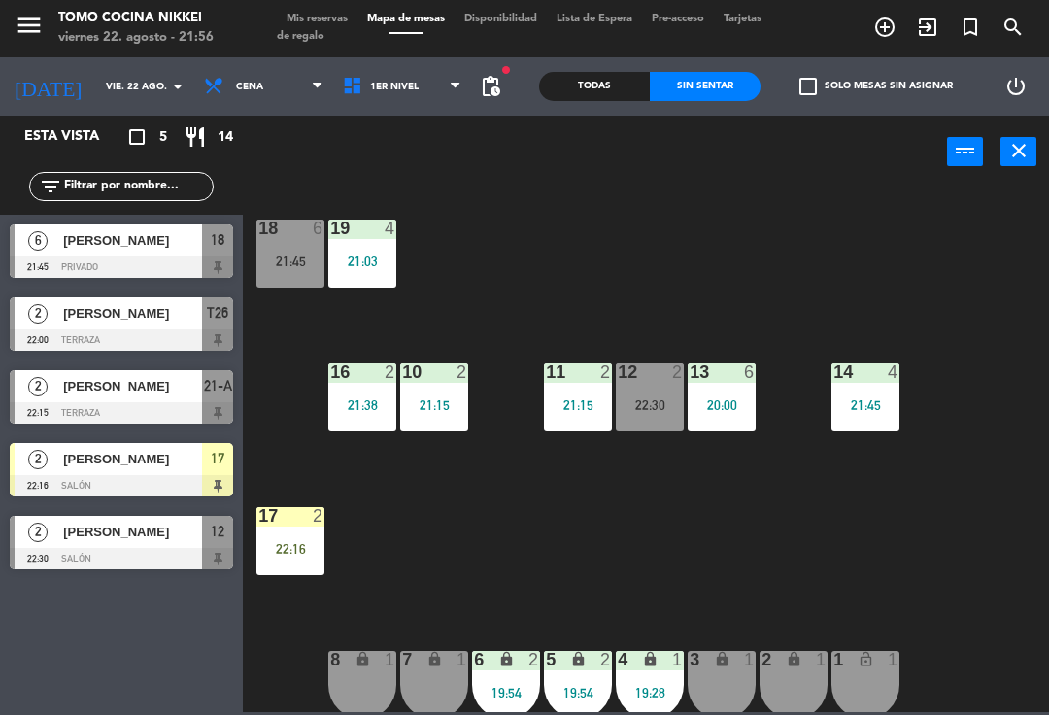
click at [46, 694] on div "Esta vista crop_square 5 restaurant 14 filter_list 6 [PERSON_NAME] 21:45 Privad…" at bounding box center [121, 416] width 243 height 599
click at [205, 335] on div at bounding box center [121, 340] width 223 height 21
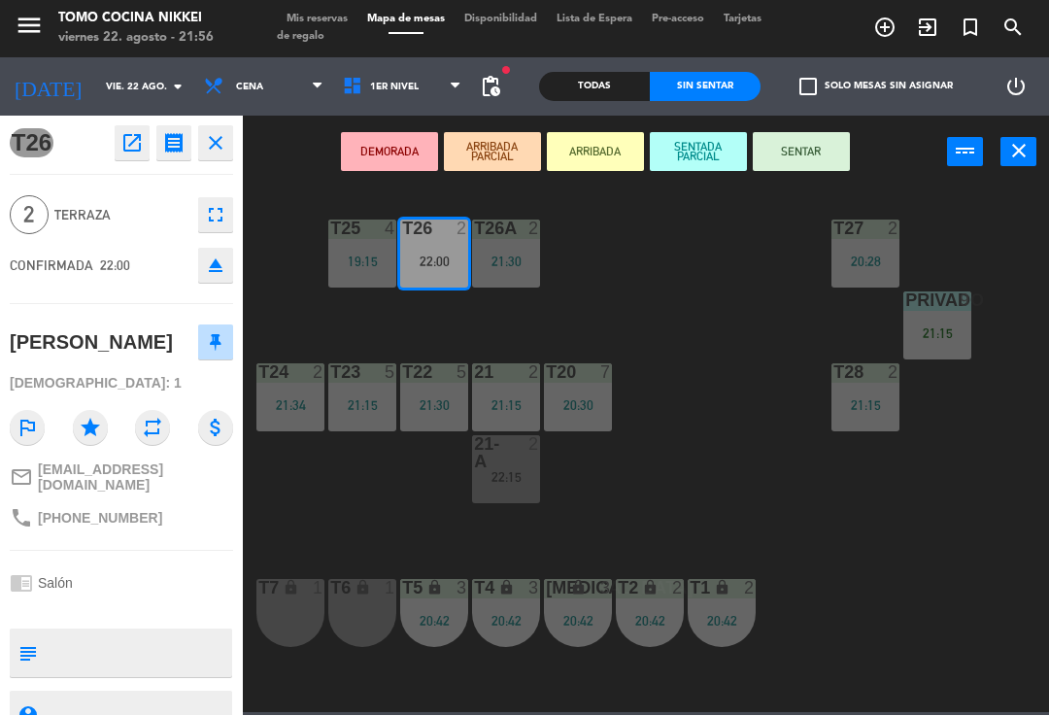
click at [381, 153] on button "DEMORADA" at bounding box center [389, 152] width 97 height 39
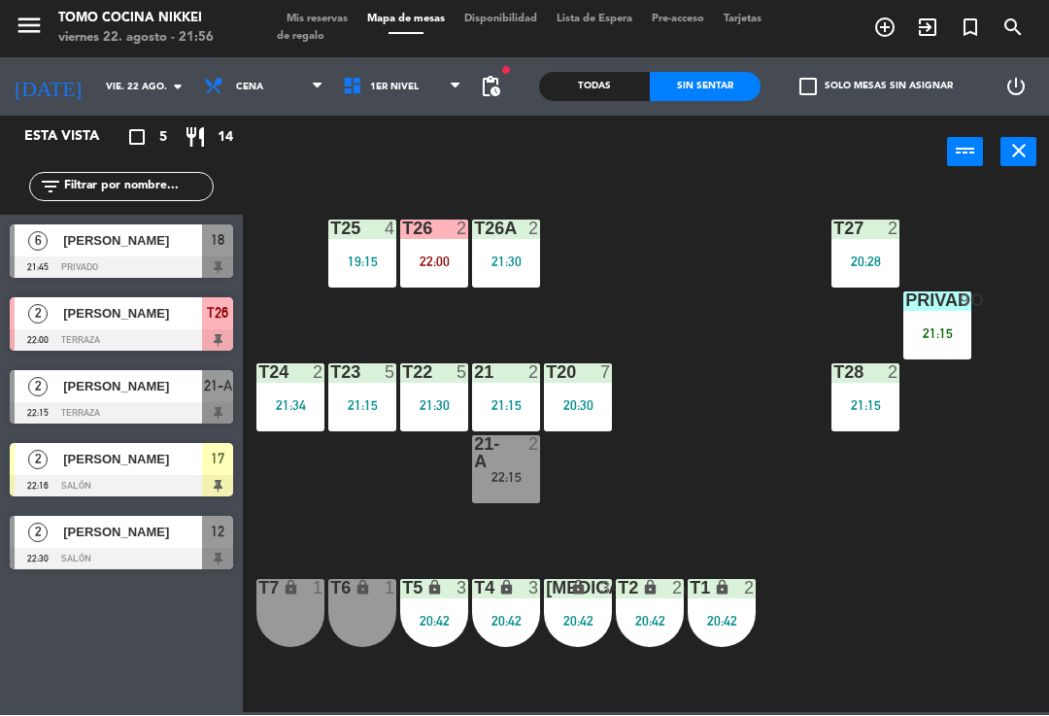
click at [661, 231] on div "T27 2 20:28 T25 4 19:15 T26A 2 21:30 T26 2 22:00 Privado 9 21:15 T24 2 21:34 T2…" at bounding box center [652, 450] width 796 height 527
click at [325, 29] on span "Tarjetas de regalo" at bounding box center [519, 29] width 485 height 28
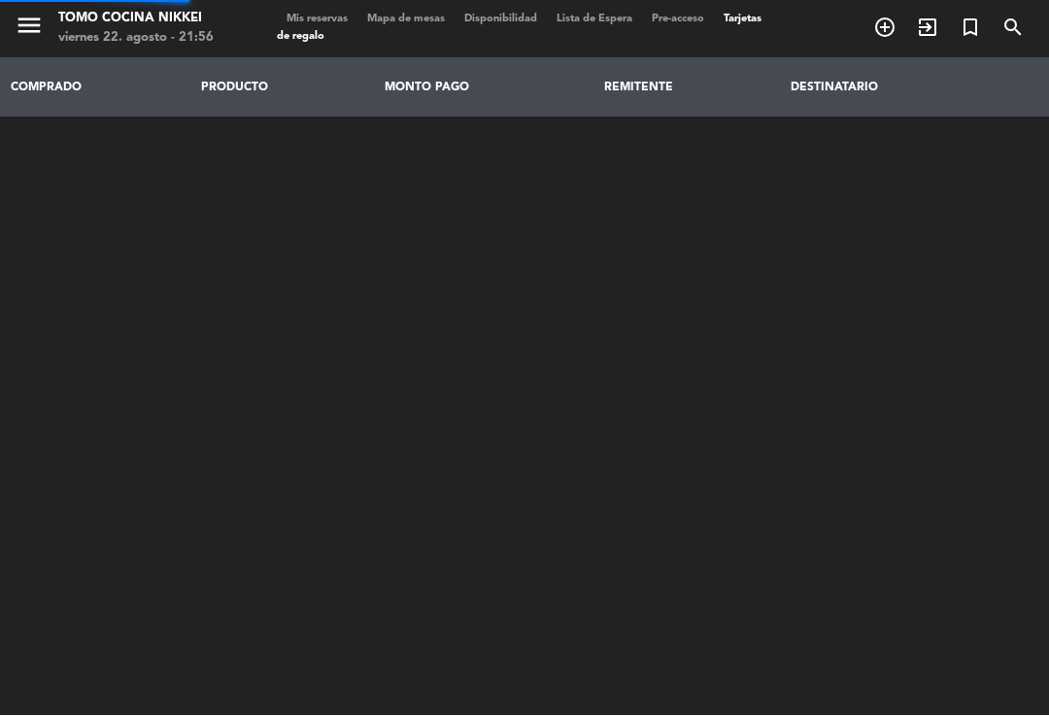
click at [346, 17] on span "Mis reservas" at bounding box center [317, 20] width 81 height 11
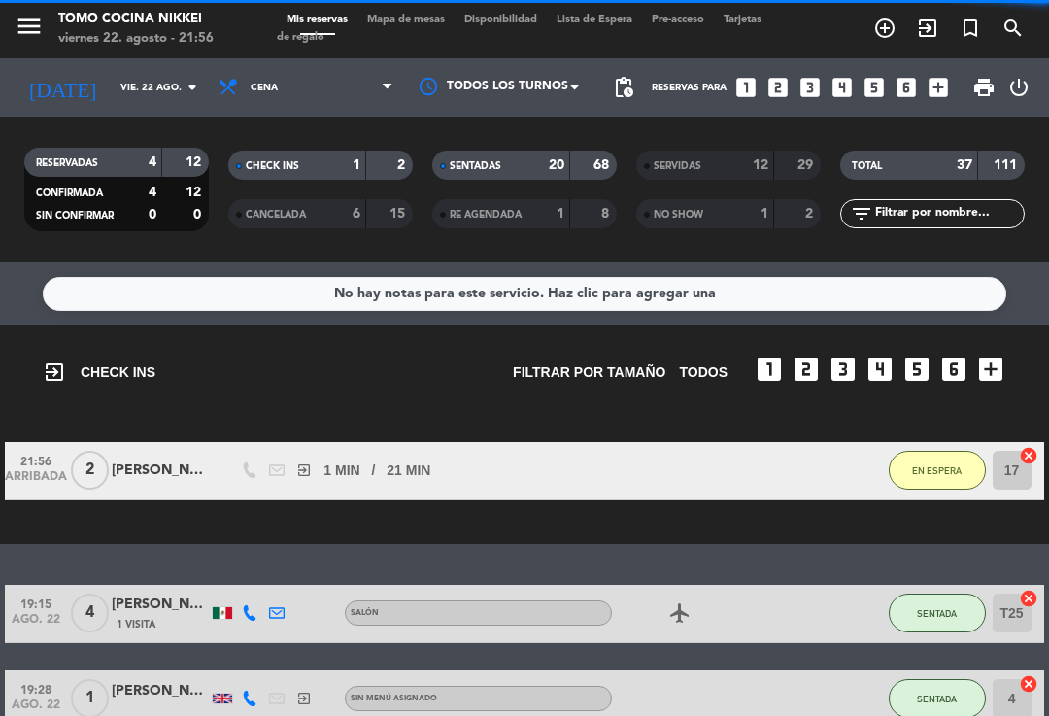
click at [543, 152] on div "SENTADAS 20 68" at bounding box center [524, 165] width 185 height 29
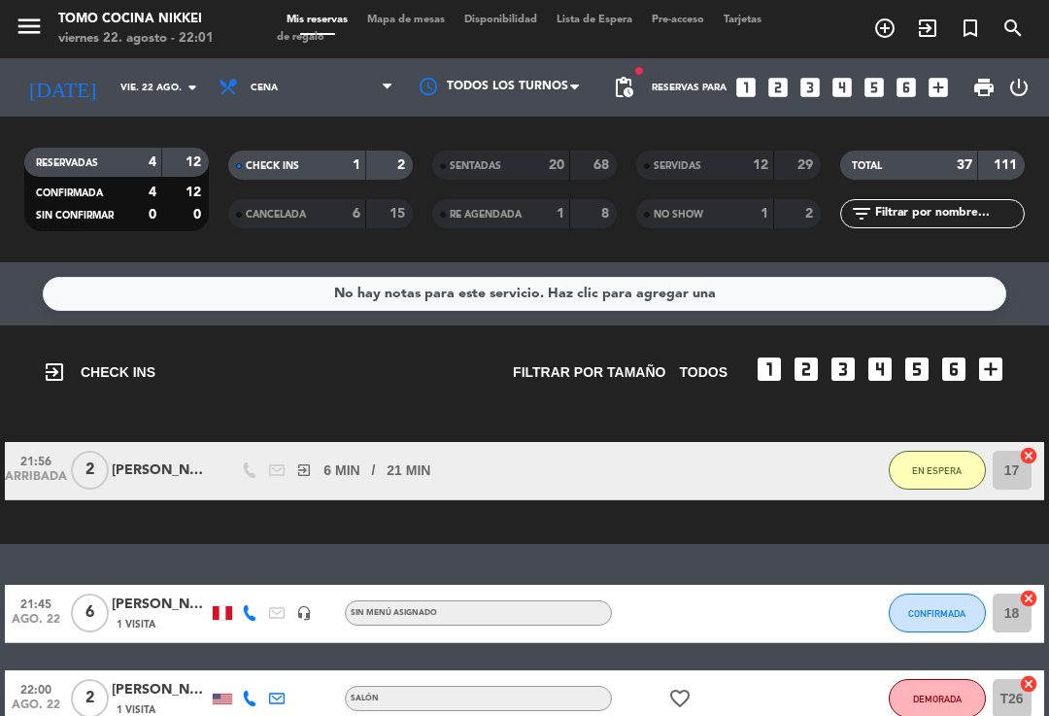
click at [414, 19] on span "Mapa de mesas" at bounding box center [406, 20] width 97 height 11
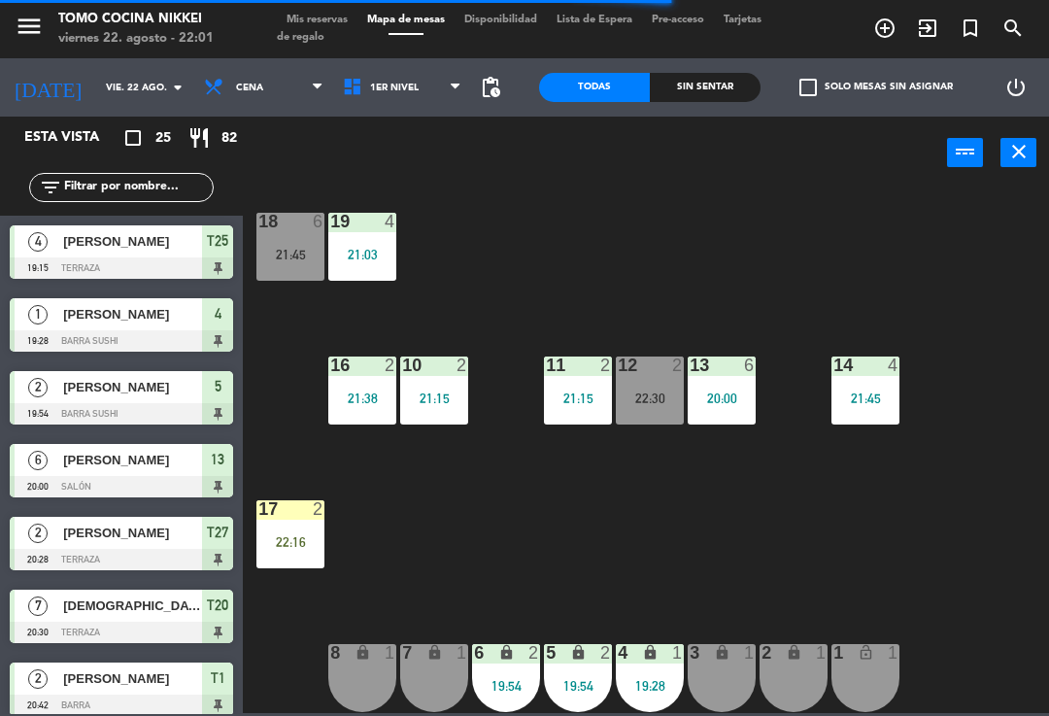
scroll to position [8, 0]
click at [725, 83] on div "Sin sentar" at bounding box center [705, 87] width 111 height 29
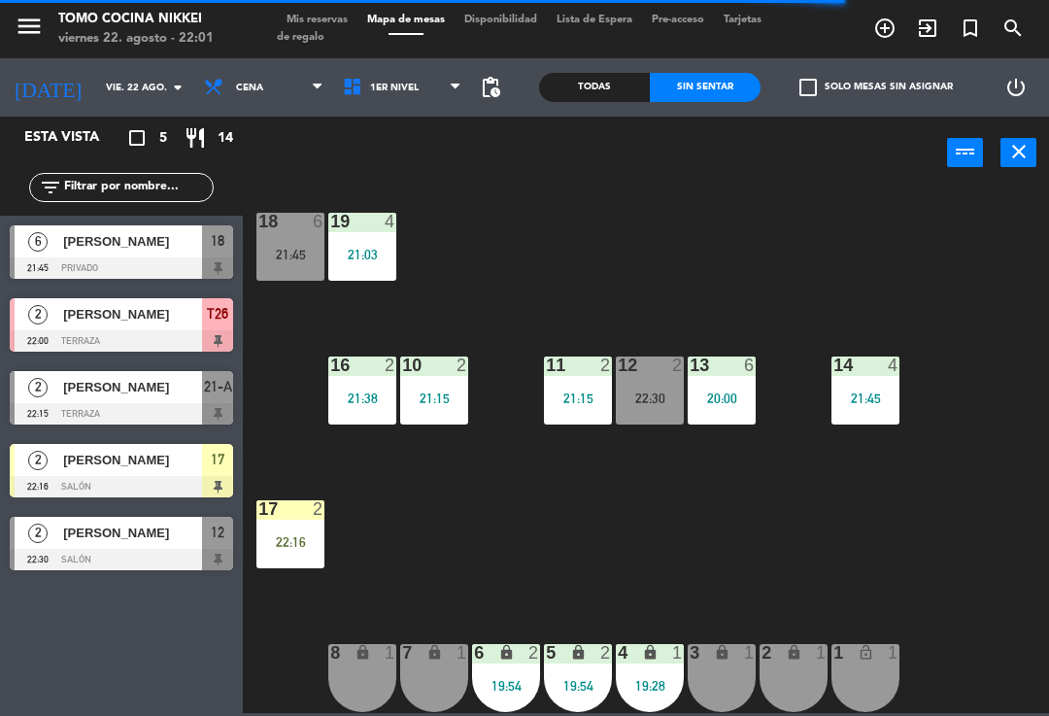
click at [426, 507] on div "18 6 21:45 19 4 21:03 16 2 21:38 10 2 21:15 11 2 21:15 12 2 22:30 13 6 20:00 14…" at bounding box center [652, 450] width 796 height 527
click at [424, 74] on span "1er Nivel" at bounding box center [402, 87] width 139 height 43
click at [439, 171] on ng-component "menu Tomo Cocina Nikkei [DATE] 22. agosto - 22:01 Mis reservas Mapa de mesas Di…" at bounding box center [524, 356] width 1049 height 713
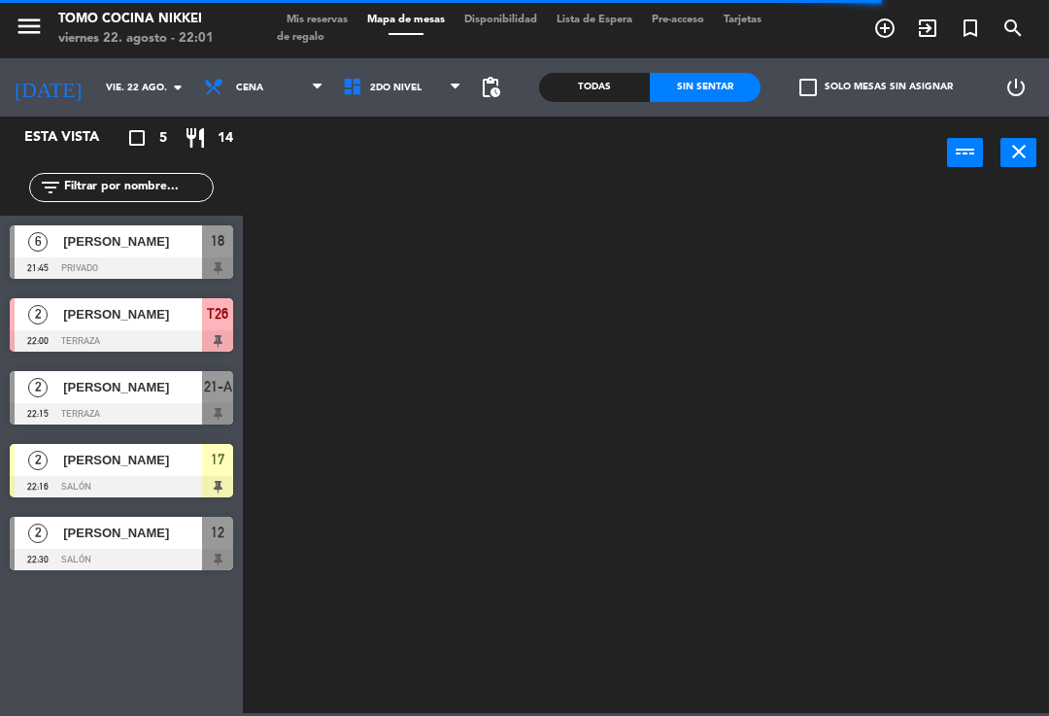
scroll to position [0, 0]
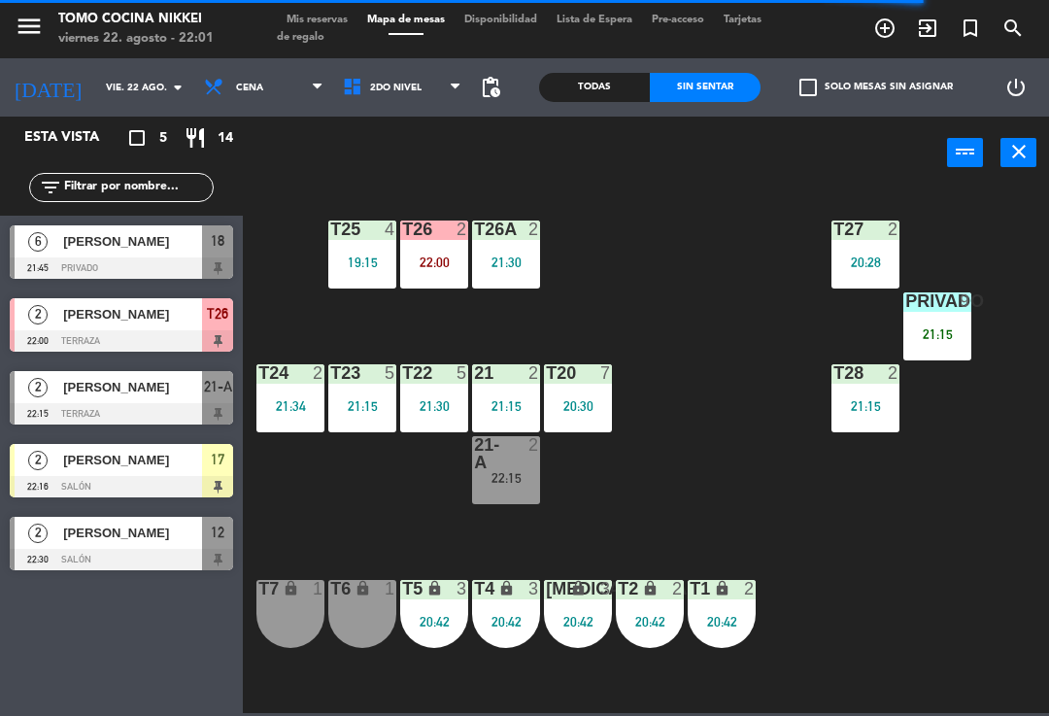
click at [409, 94] on span "2do Nivel" at bounding box center [402, 87] width 139 height 43
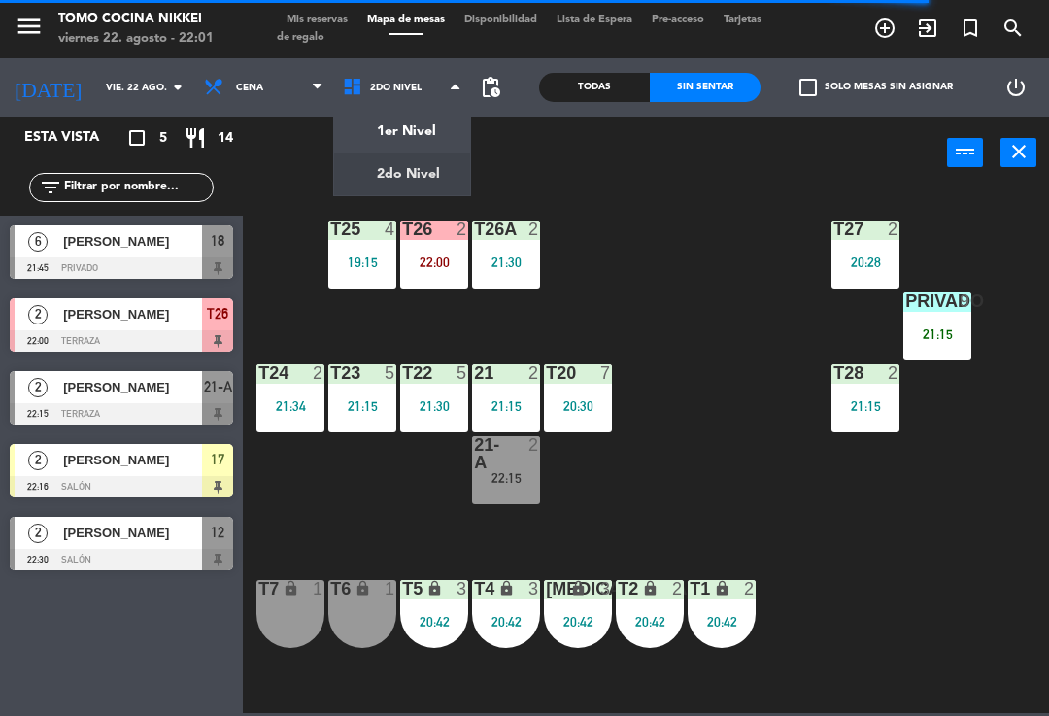
click at [429, 132] on ng-component "menu Tomo Cocina Nikkei [DATE] 22. agosto - 22:01 Mis reservas Mapa de mesas Di…" at bounding box center [524, 356] width 1049 height 713
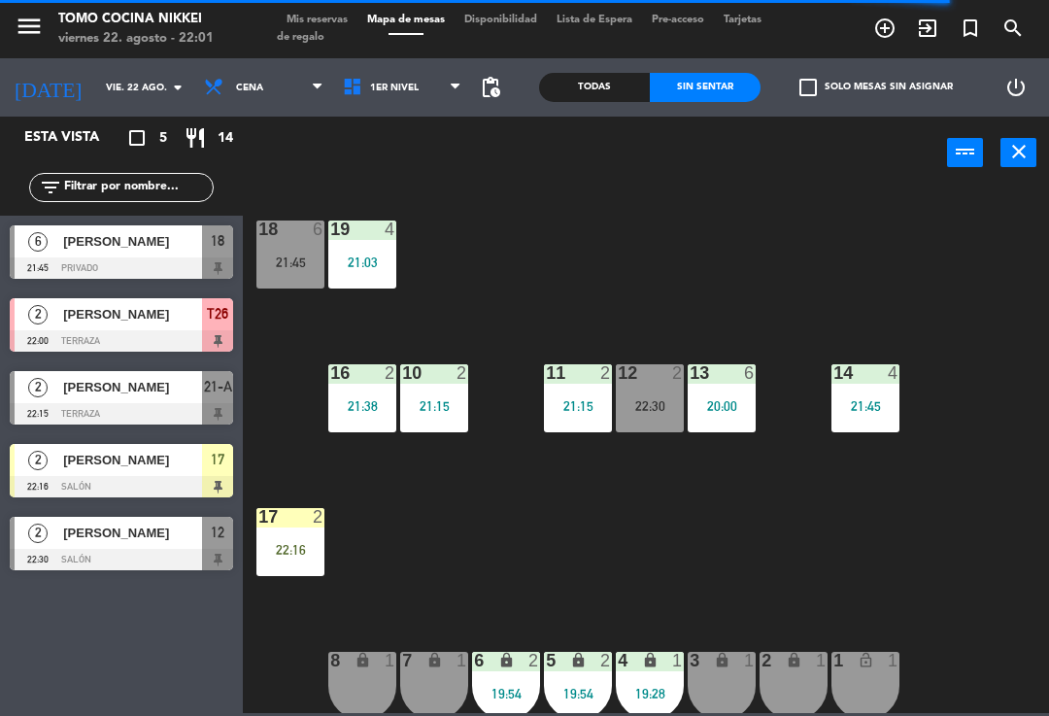
click at [795, 626] on div "18 6 21:45 19 4 21:03 16 2 21:38 10 2 21:15 11 2 21:15 12 2 22:30 13 6 20:00 14…" at bounding box center [652, 450] width 796 height 527
click at [856, 643] on div "18 6 21:45 19 4 21:03 16 2 21:38 10 2 21:15 11 2 21:15 12 2 22:30 13 6 20:00 14…" at bounding box center [652, 450] width 796 height 527
click at [827, 675] on div "2 lock 1" at bounding box center [794, 686] width 68 height 68
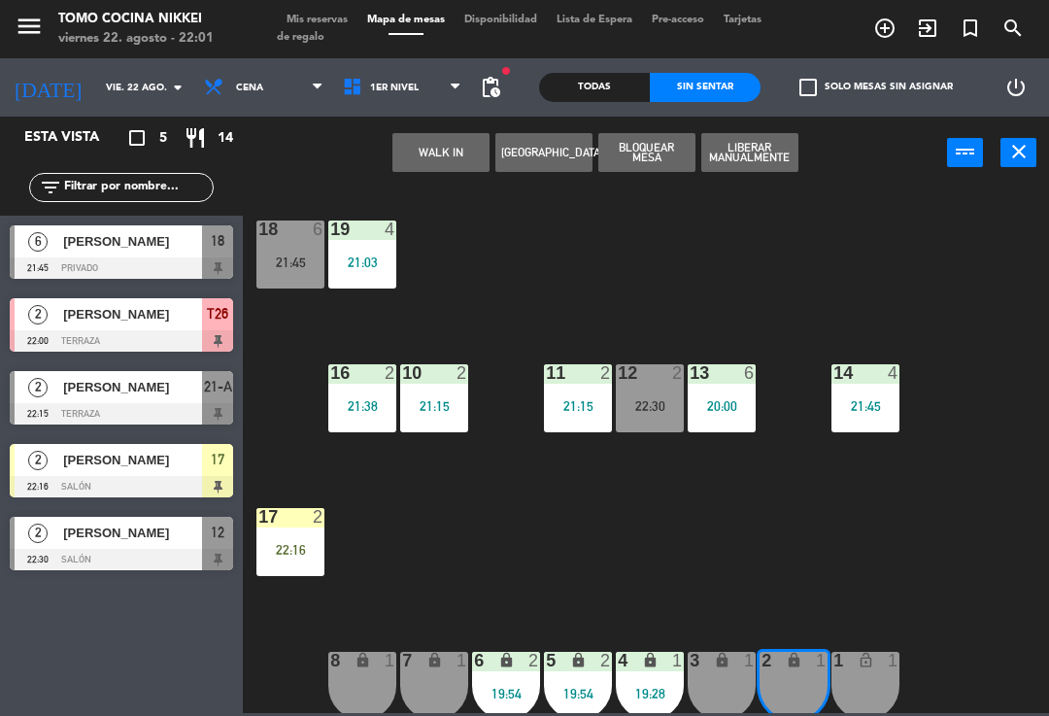
click at [743, 676] on div "3 lock 1" at bounding box center [722, 686] width 68 height 68
click at [454, 145] on button "WALK IN" at bounding box center [441, 152] width 97 height 39
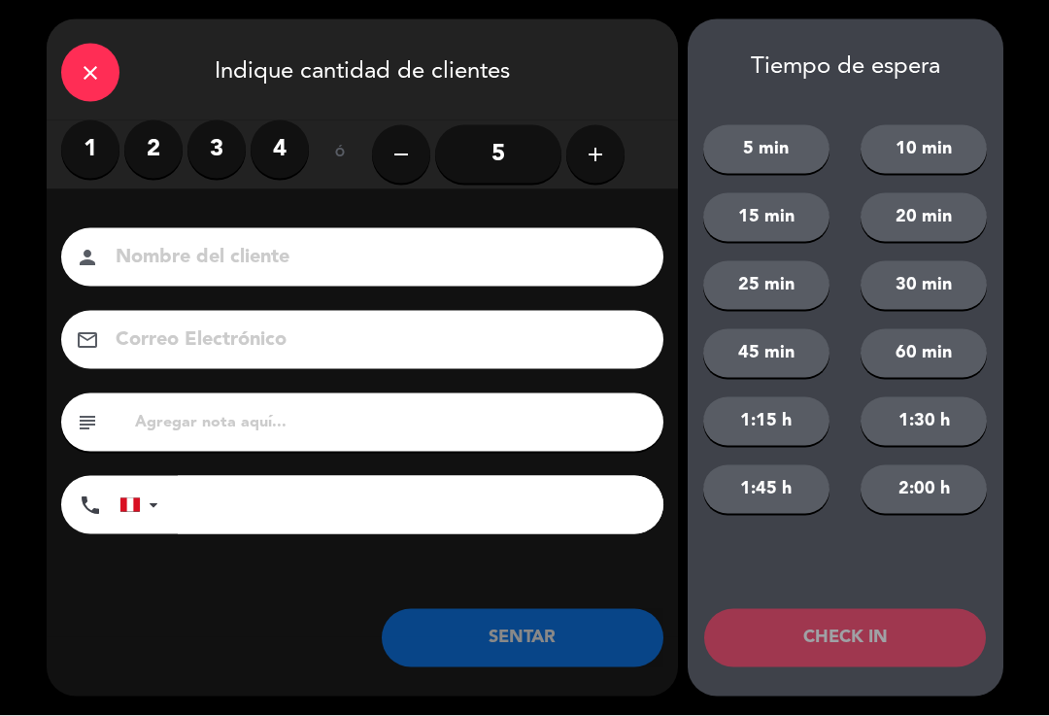
click at [159, 146] on label "2" at bounding box center [153, 149] width 58 height 58
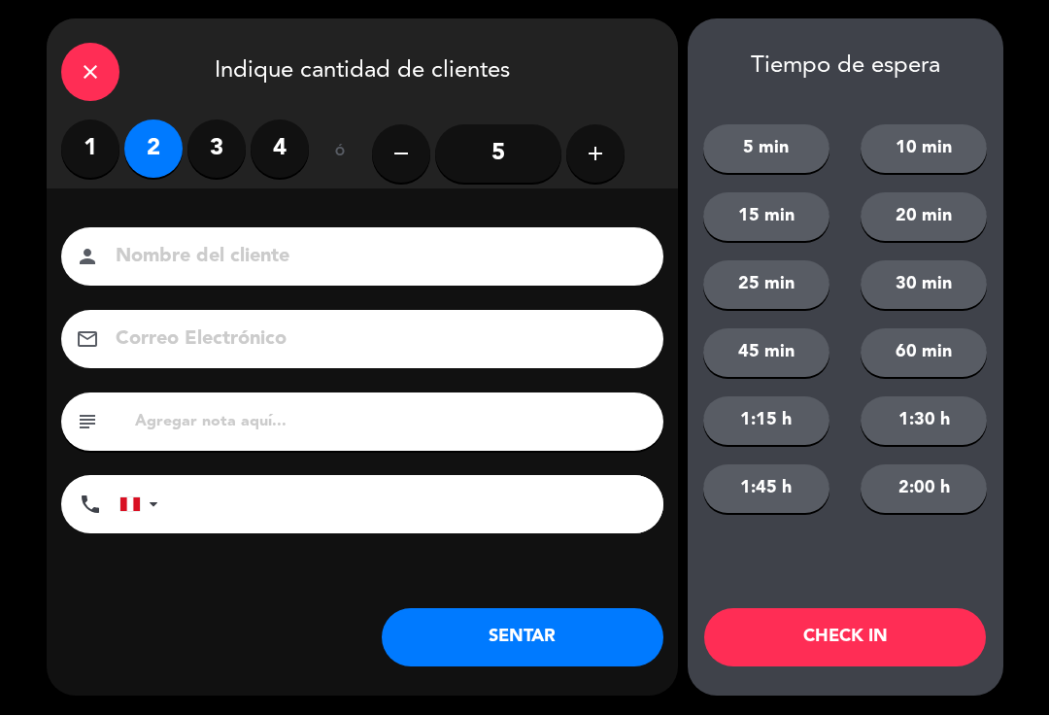
click at [248, 245] on input at bounding box center [376, 258] width 525 height 34
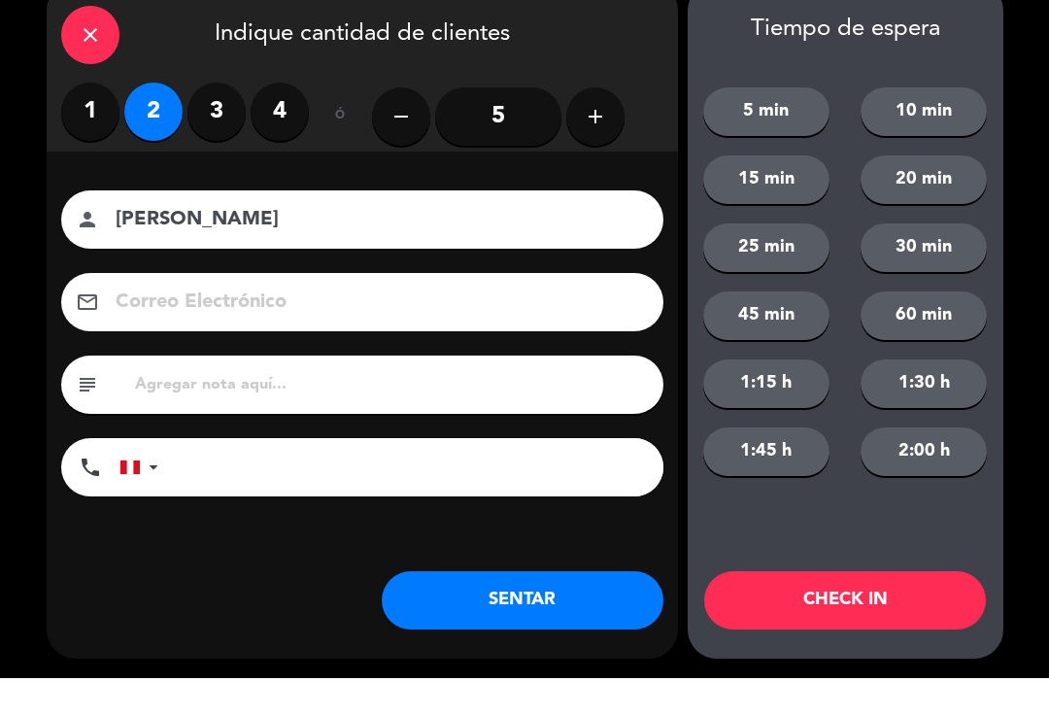
click at [234, 241] on input "[PERSON_NAME]" at bounding box center [376, 258] width 525 height 34
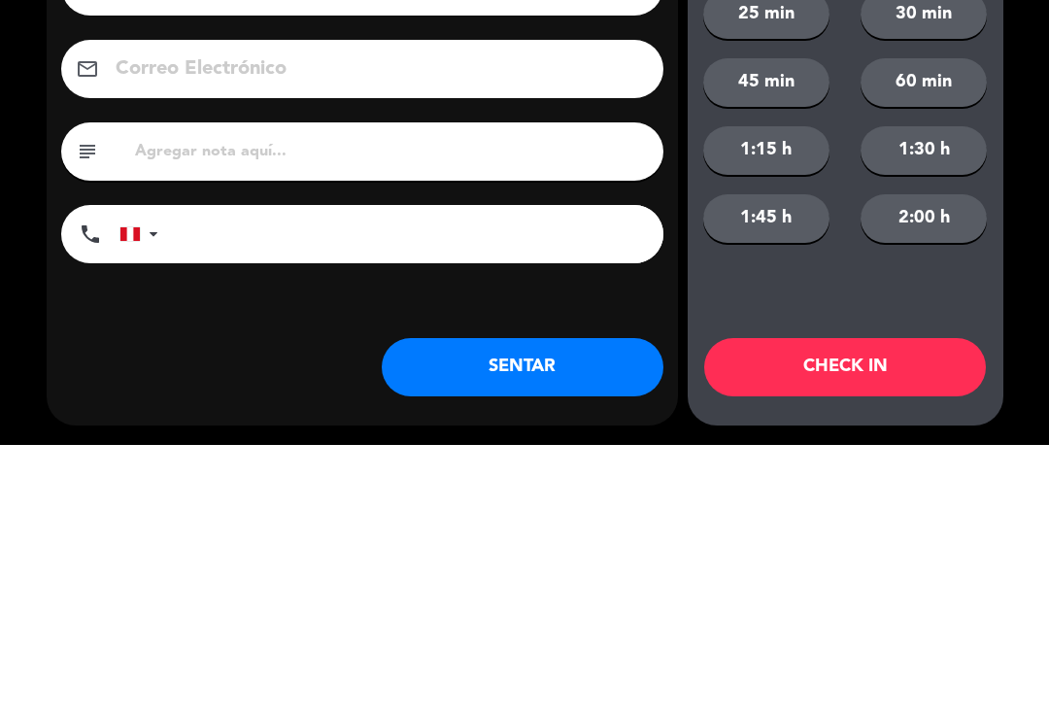
type input "[PERSON_NAME]"
click at [433, 476] on input "tel" at bounding box center [421, 505] width 486 height 58
type input "9"
type input "[PHONE_NUMBER]"
click at [498, 652] on button "SENTAR" at bounding box center [523, 638] width 282 height 58
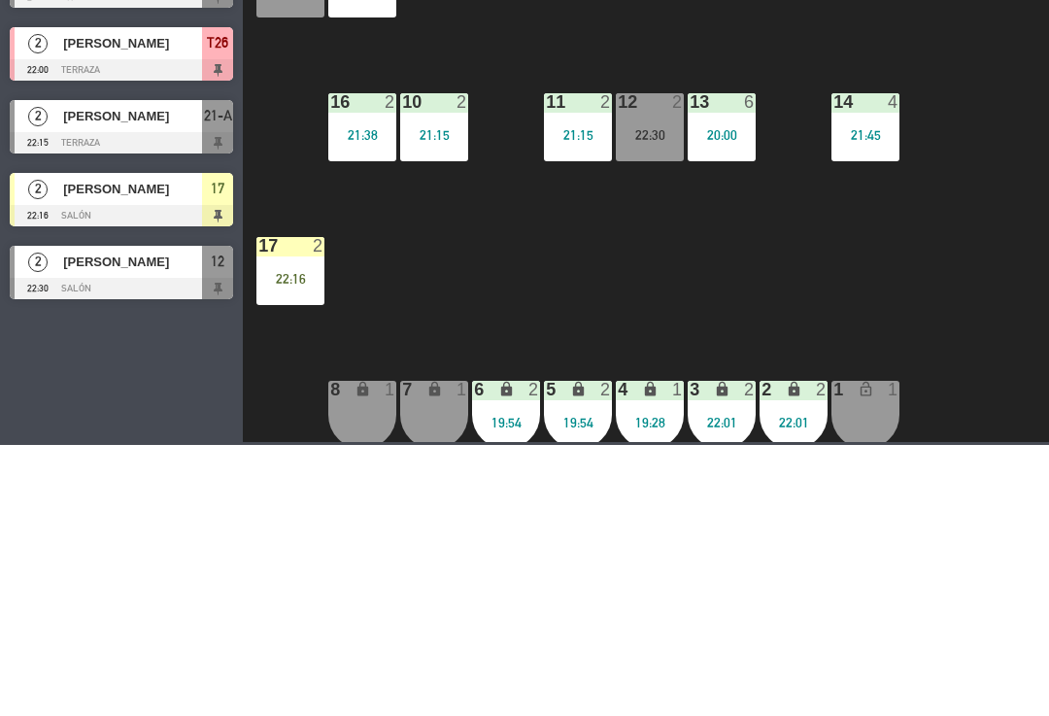
click at [311, 545] on div "22:16" at bounding box center [291, 550] width 68 height 14
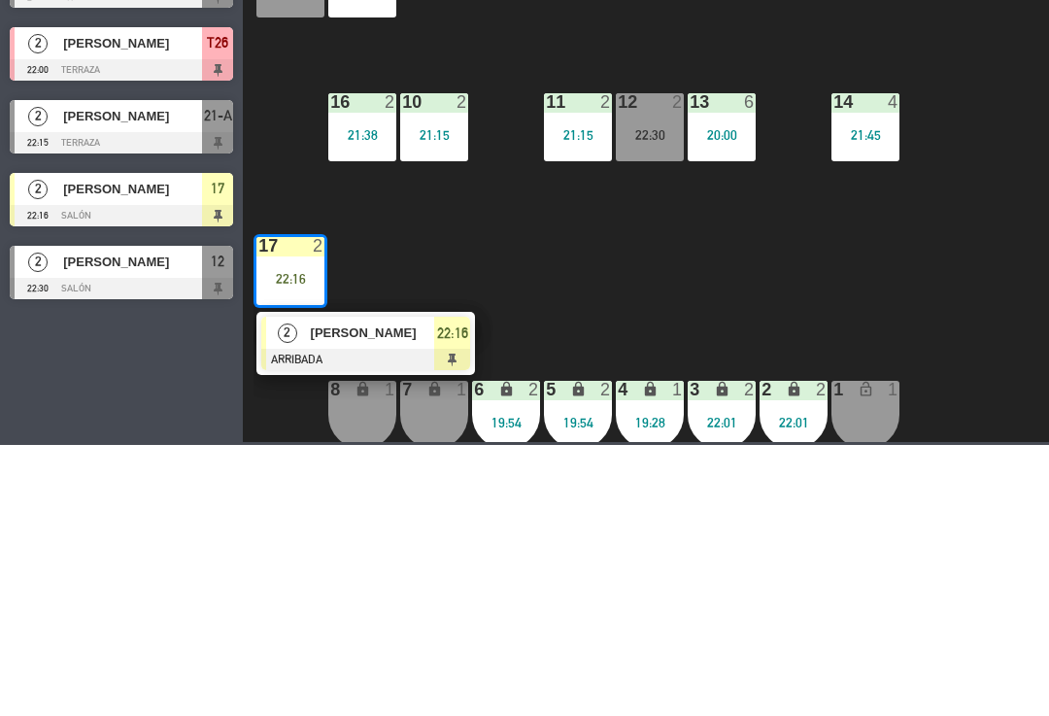
click at [664, 513] on div "18 6 21:45 19 4 21:03 16 2 21:38 10 2 21:15 11 2 21:15 12 2 22:30 13 6 20:00 14…" at bounding box center [652, 450] width 796 height 527
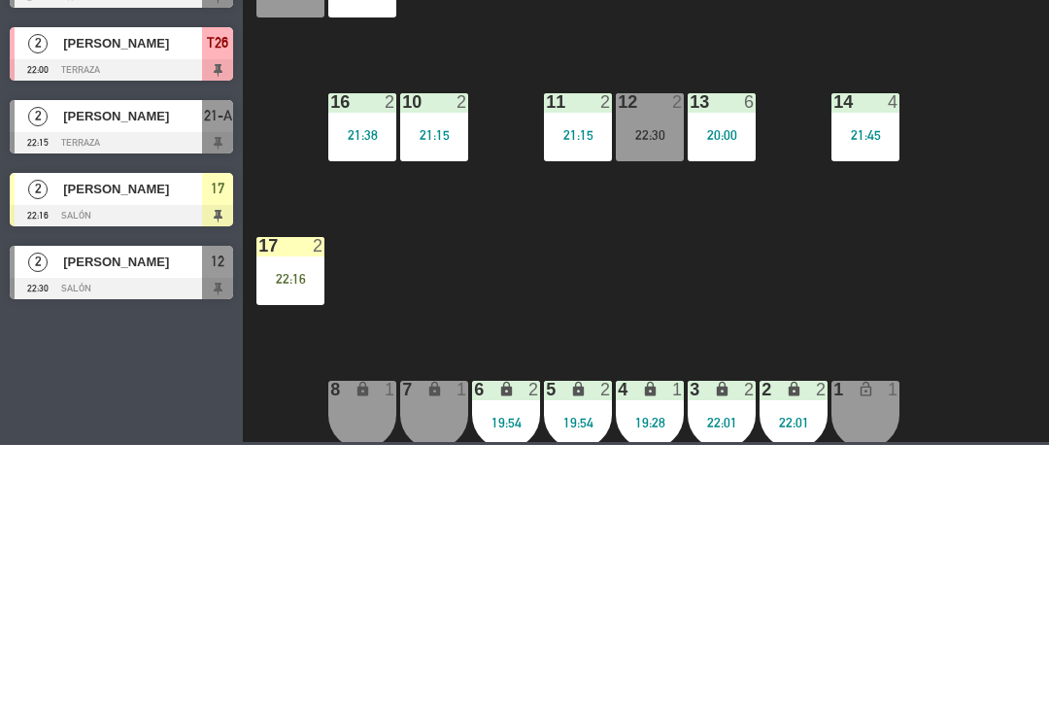
click at [611, 398] on div "21:15" at bounding box center [578, 405] width 68 height 15
click at [798, 308] on div "18 6 21:45 19 4 21:03 16 2 21:38 10 2 21:15 11 2 21:15 12 2 22:30 13 6 20:00 14…" at bounding box center [652, 450] width 796 height 527
click at [614, 505] on div "18 6 21:45 19 4 21:03 16 2 21:38 10 2 21:15 11 2 21:15 12 2 22:30 13 6 20:00 14…" at bounding box center [652, 450] width 796 height 527
click at [437, 79] on span "1er Nivel" at bounding box center [402, 87] width 139 height 43
click at [439, 171] on ng-component "menu Tomo Cocina Nikkei [DATE] 22. agosto - 22:03 Mis reservas Mapa de mesas Di…" at bounding box center [524, 356] width 1049 height 713
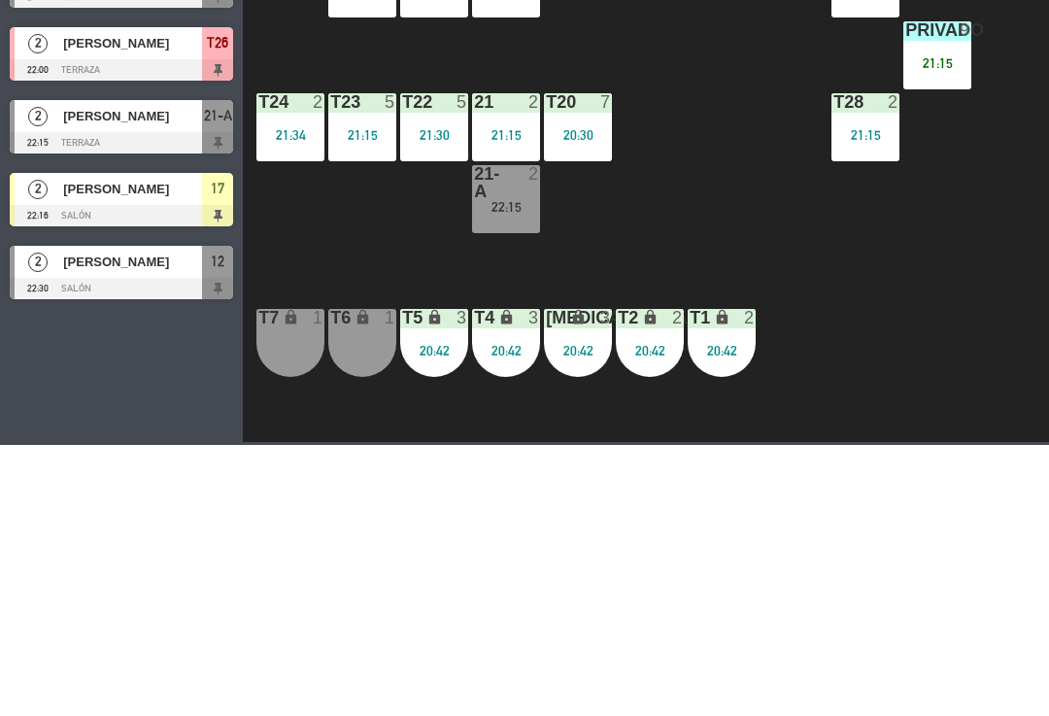
click at [287, 531] on div "T27 2 20:28 T25 4 19:15 T26A 2 21:30 T26 2 22:00 Privado 9 21:15 T24 2 21:34 T2…" at bounding box center [652, 450] width 796 height 527
click at [367, 263] on div "19:15" at bounding box center [362, 263] width 68 height 14
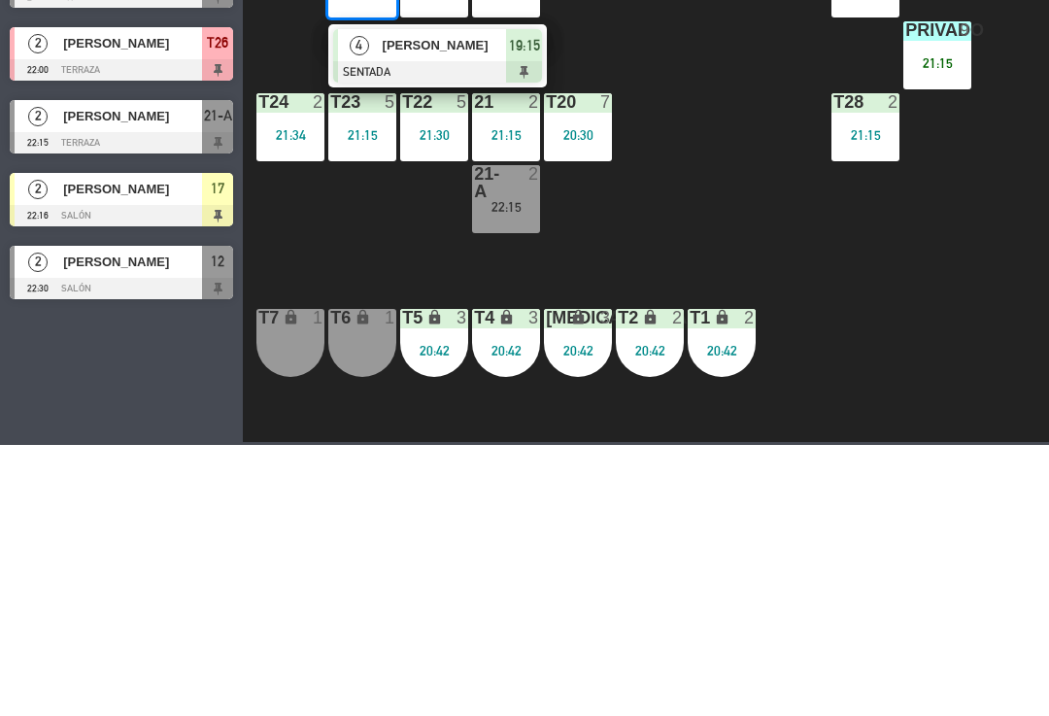
click at [500, 325] on span "[PERSON_NAME]" at bounding box center [445, 316] width 124 height 20
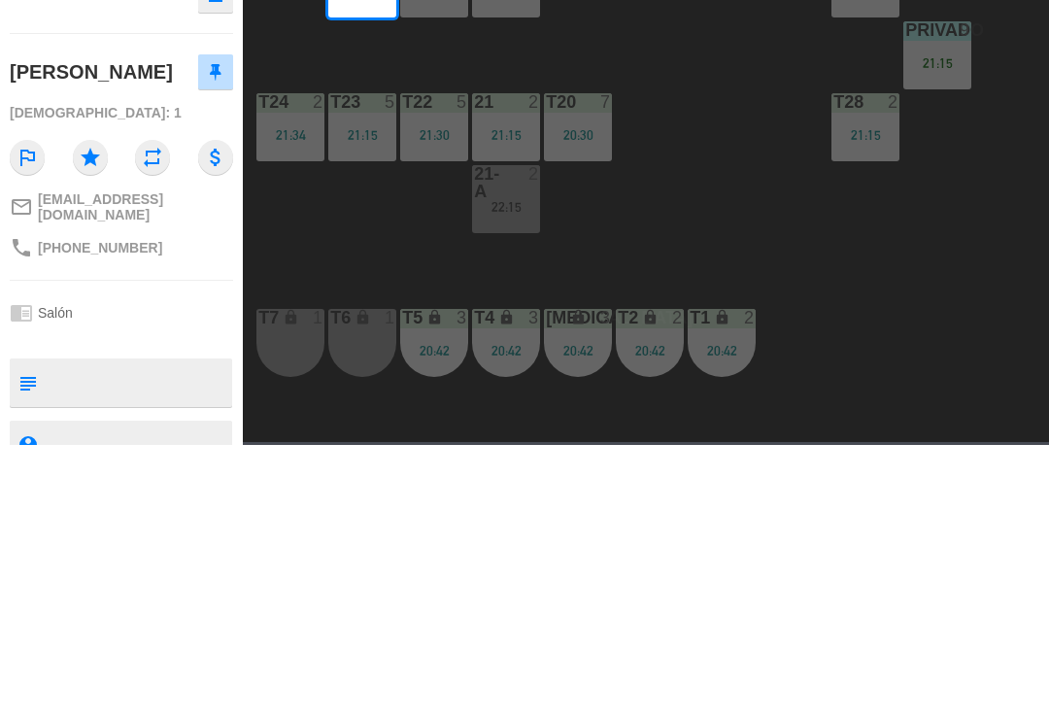
click at [860, 150] on button "SERVIR" at bounding box center [852, 152] width 97 height 39
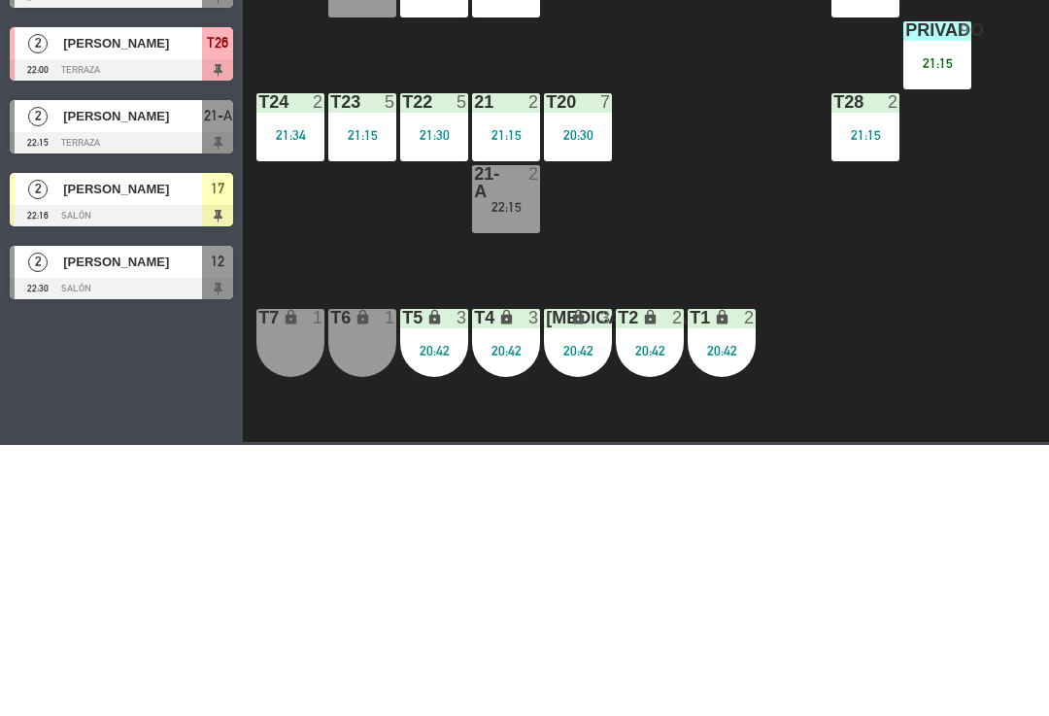
click at [709, 292] on div "T27 2 20:28 T25 4 T26A 2 21:30 T26 2 22:00 Privado 9 21:15 T24 2 21:34 T23 5 21…" at bounding box center [652, 450] width 796 height 527
click at [351, 261] on div "T25 4" at bounding box center [362, 255] width 68 height 68
click at [497, 148] on button "WALK IN" at bounding box center [492, 152] width 97 height 39
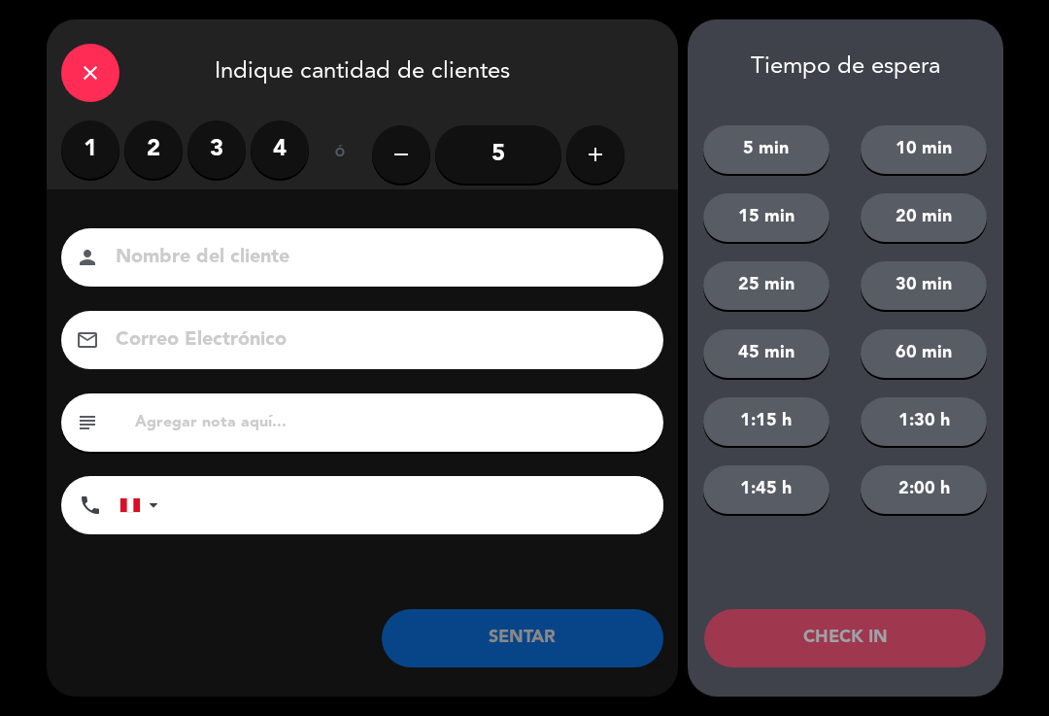
click at [220, 162] on label "3" at bounding box center [217, 149] width 58 height 58
click at [357, 261] on input at bounding box center [376, 258] width 525 height 34
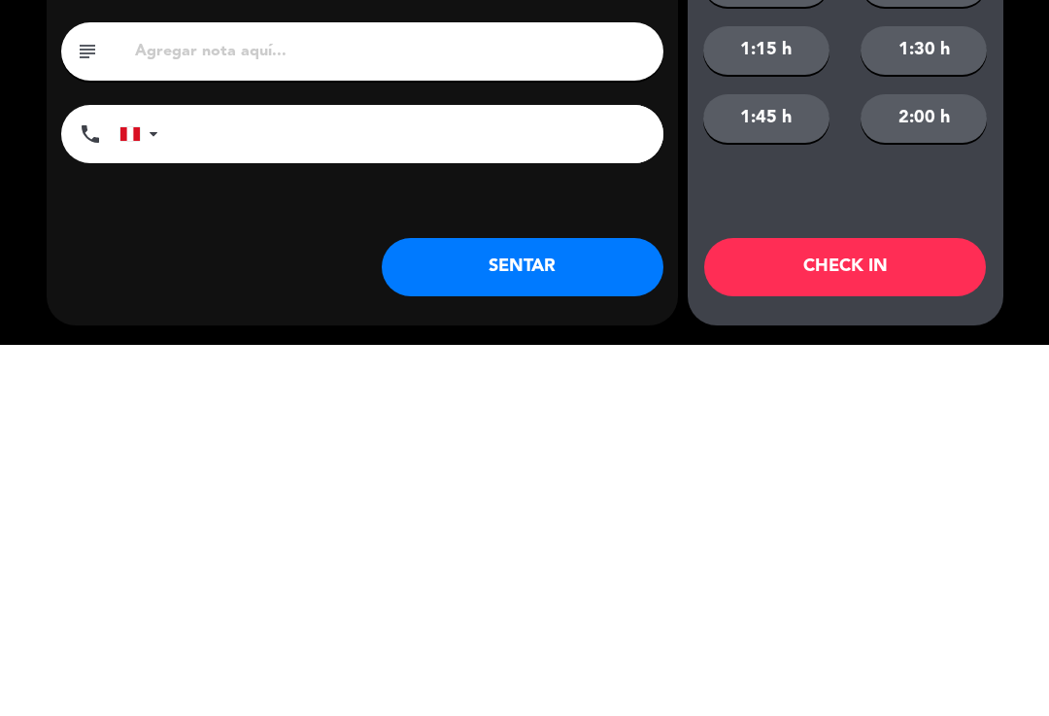
type input "[PERSON_NAME]"
click at [501, 476] on input "tel" at bounding box center [421, 505] width 486 height 58
click at [540, 476] on input "tel" at bounding box center [421, 505] width 486 height 58
type input "[PHONE_NUMBER]"
click at [579, 609] on button "SENTAR" at bounding box center [523, 638] width 282 height 58
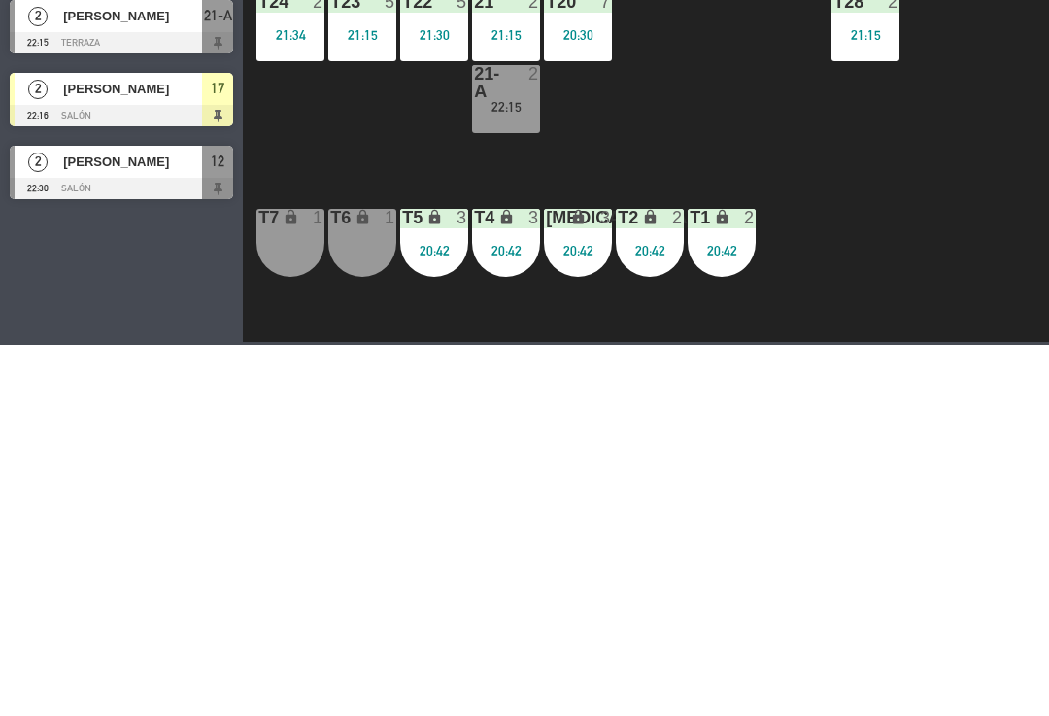
click at [319, 399] on div "21:34" at bounding box center [291, 406] width 68 height 14
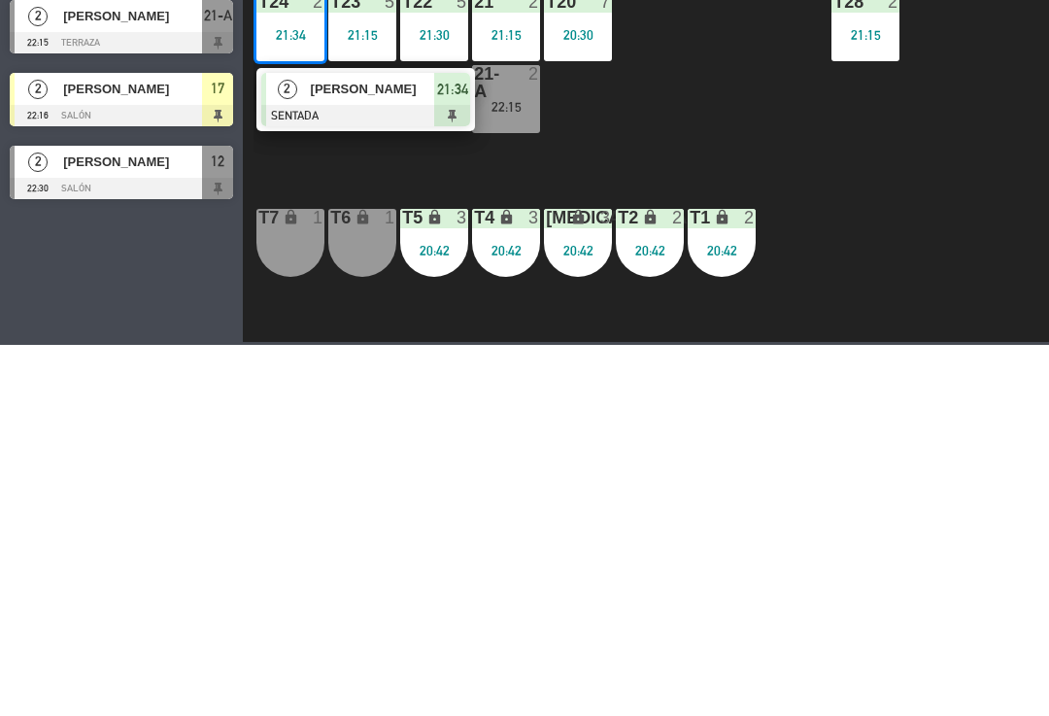
click at [328, 364] on div "T23 5 21:15" at bounding box center [362, 398] width 68 height 68
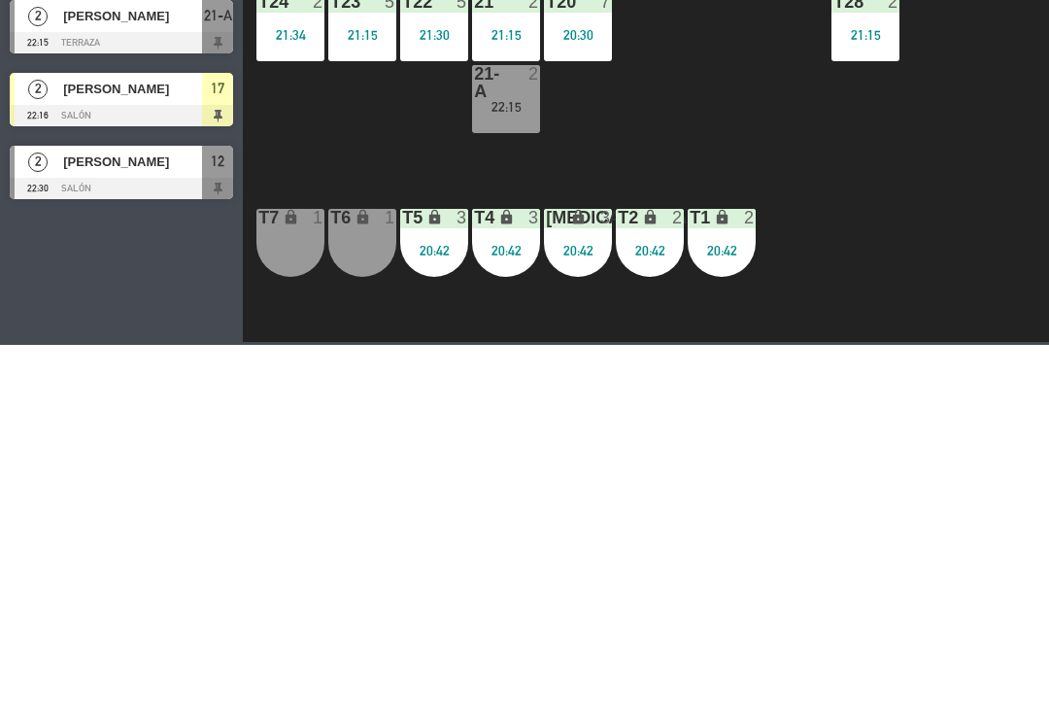
click at [324, 364] on div "T24 2 21:34" at bounding box center [291, 398] width 68 height 68
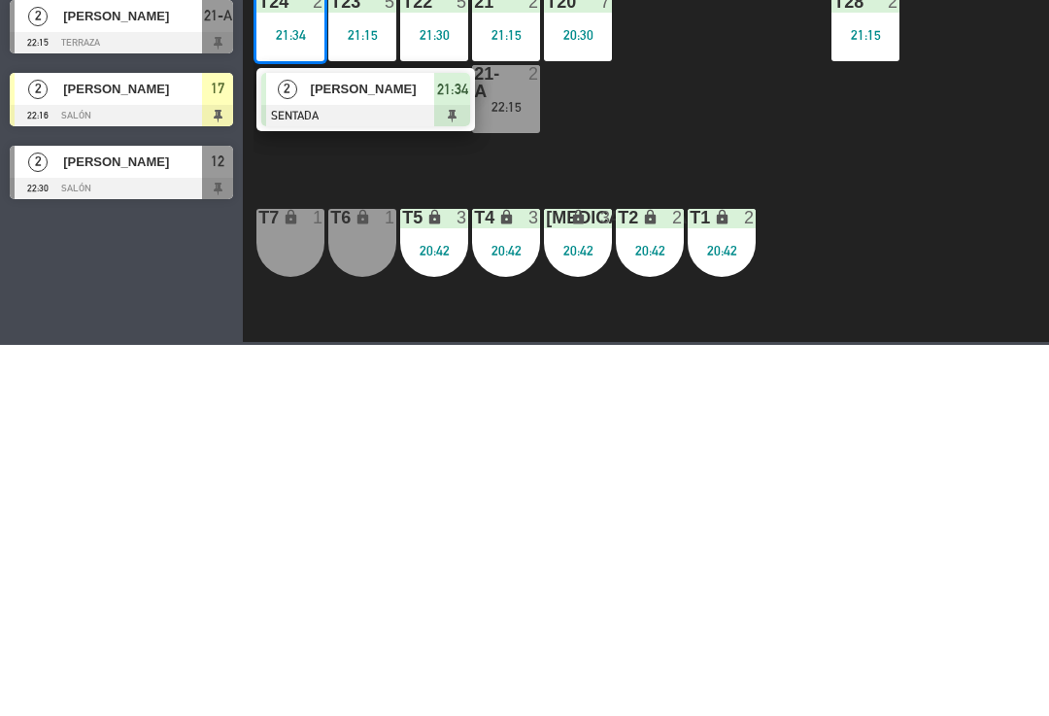
click at [280, 187] on div "T27 2 20:28 T25 3 22:03 T26A 2 21:30 T26 2 22:00 Privado 9 21:15 T24 2 21:34 2 …" at bounding box center [652, 450] width 796 height 527
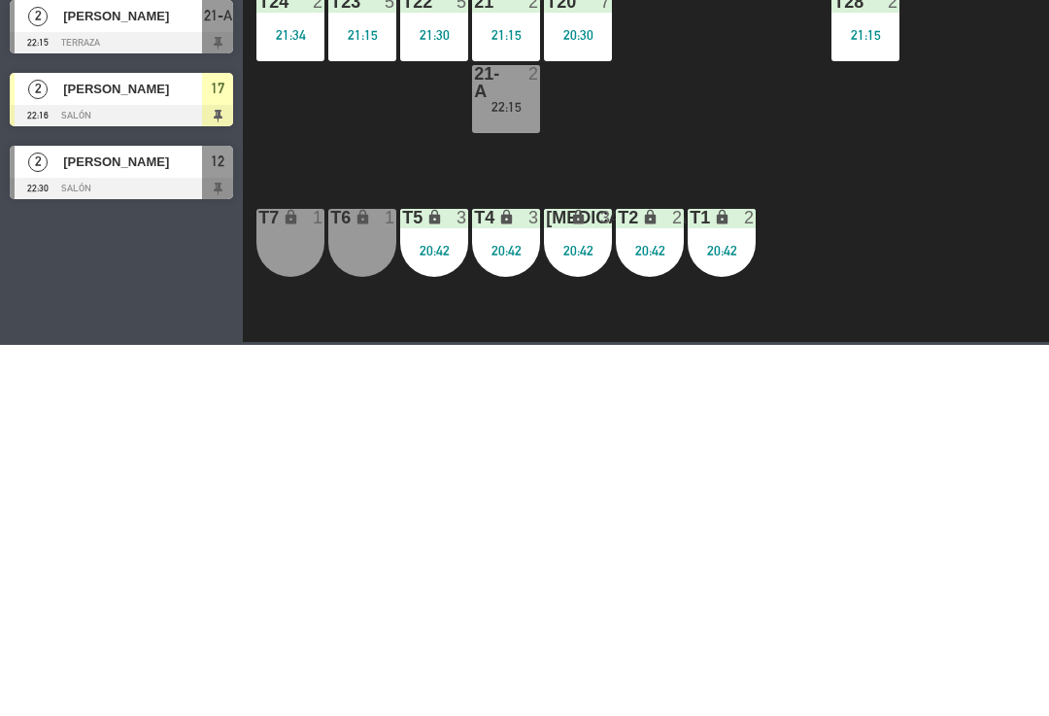
click at [307, 364] on div "2" at bounding box center [323, 372] width 32 height 17
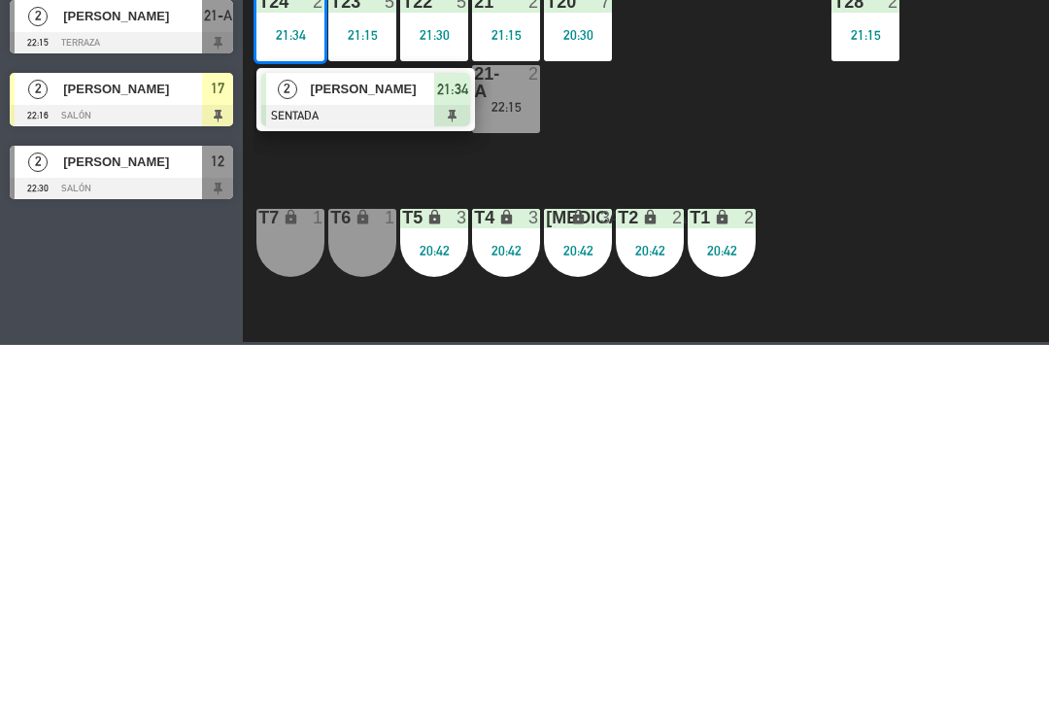
click at [319, 364] on div "T24 2 21:34" at bounding box center [291, 398] width 68 height 68
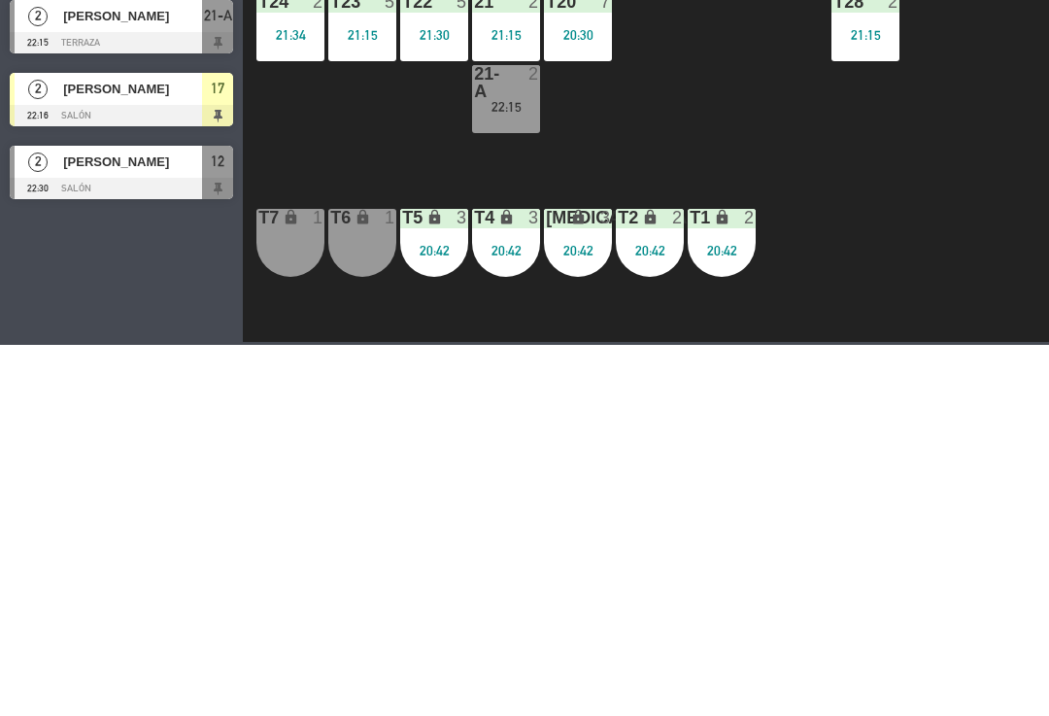
click at [328, 25] on span "Mis reservas" at bounding box center [317, 20] width 81 height 11
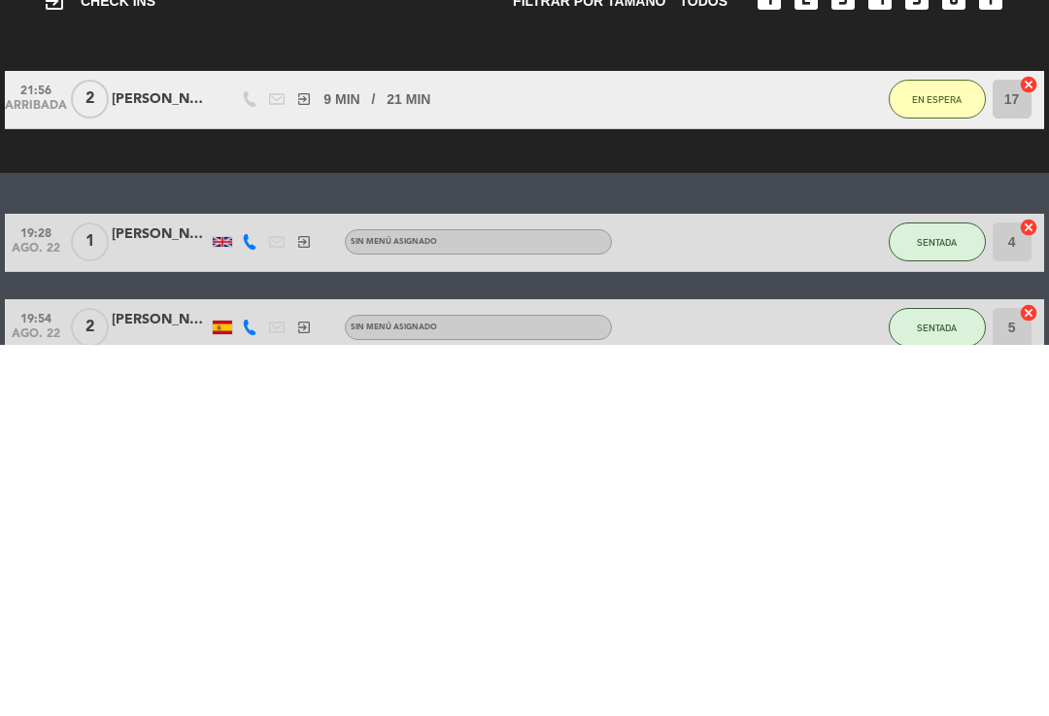
click at [404, 17] on span "Mapa de mesas" at bounding box center [406, 20] width 97 height 11
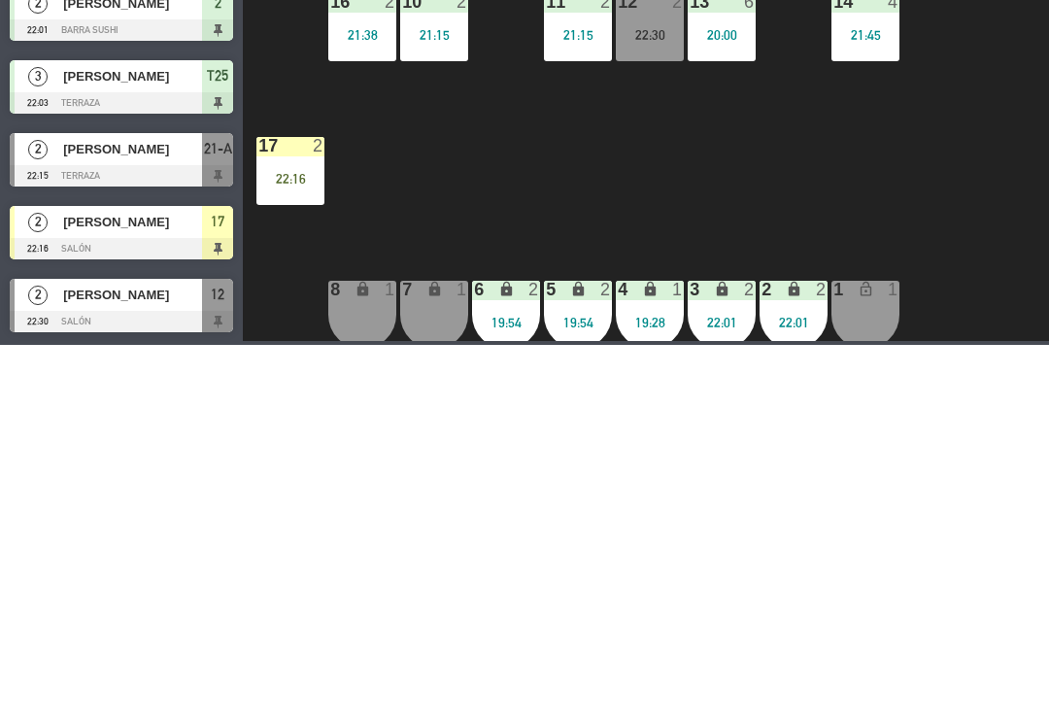
scroll to position [1397, 0]
click at [394, 133] on div "power_input close" at bounding box center [595, 154] width 704 height 74
click at [415, 106] on span "1er Nivel" at bounding box center [402, 87] width 139 height 43
click at [429, 161] on ng-component "menu Tomo Cocina Nikkei [DATE] 22. agosto - 22:05 Mis reservas Mapa de mesas Di…" at bounding box center [524, 356] width 1049 height 712
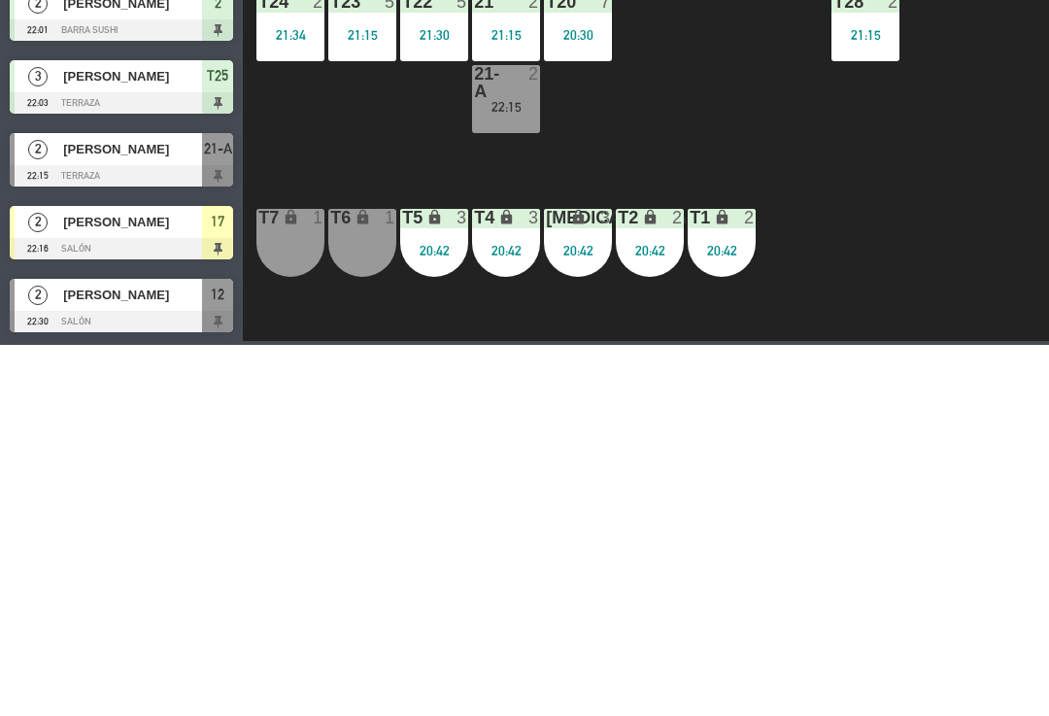
click at [495, 502] on div "21-A 2 22:15" at bounding box center [506, 470] width 68 height 68
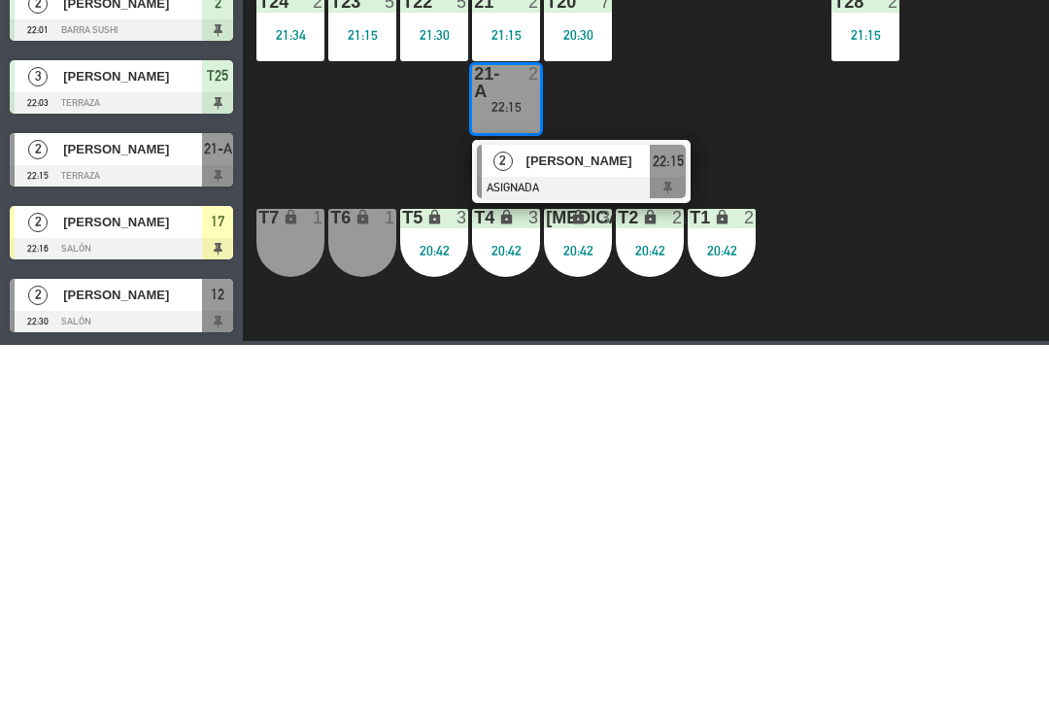
click at [513, 492] on div "21-A 2 22:15" at bounding box center [506, 470] width 68 height 68
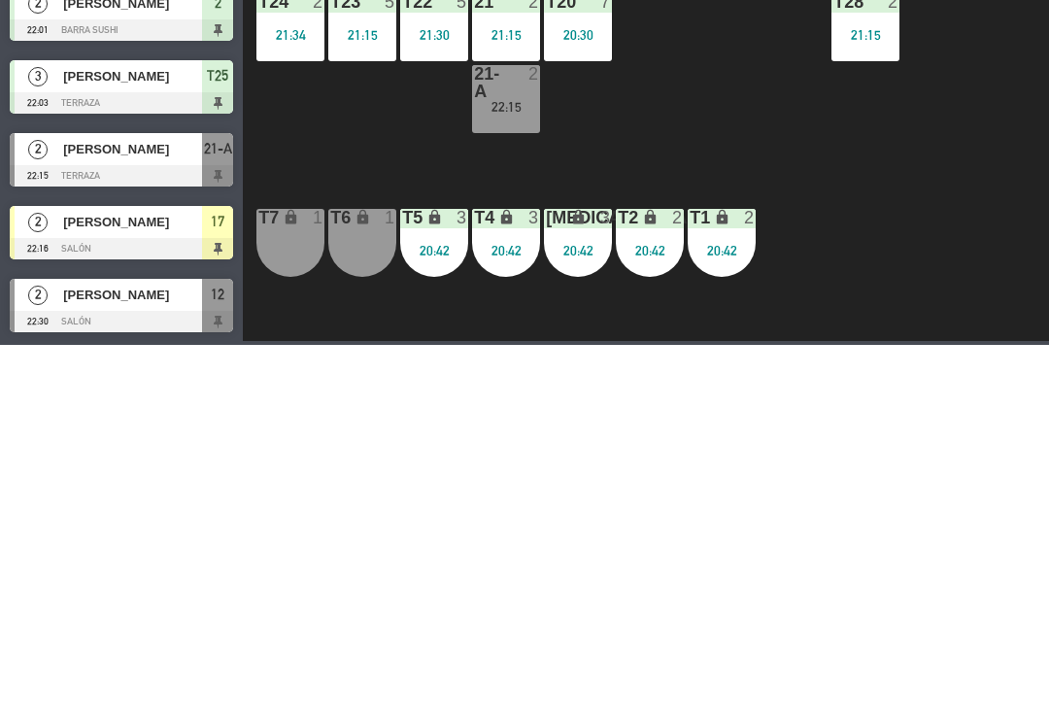
click at [686, 465] on div "T27 2 20:28 T25 3 22:03 T26A 2 21:30 T26 2 22:00 Privado 9 21:15 T24 2 21:34 T2…" at bounding box center [652, 450] width 796 height 526
click at [436, 103] on span "2do Nivel" at bounding box center [402, 87] width 139 height 43
click at [442, 127] on ng-component "menu Tomo Cocina Nikkei [DATE] 22. agosto - 22:06 Mis reservas Mapa de mesas Di…" at bounding box center [524, 356] width 1049 height 712
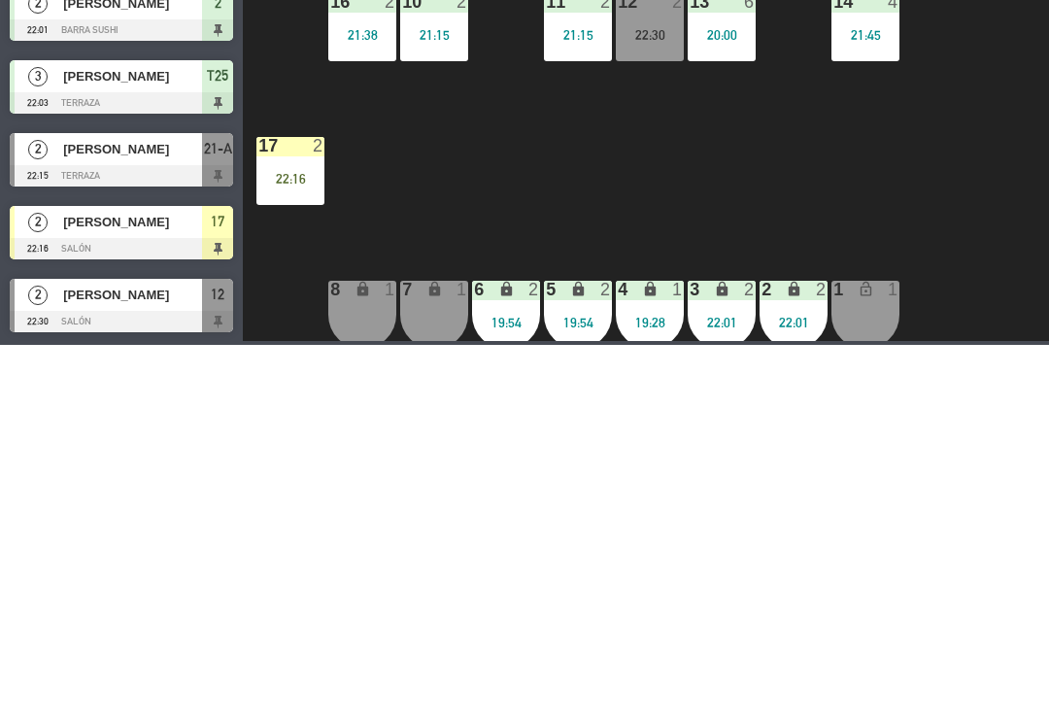
click at [283, 549] on div "22:16" at bounding box center [291, 550] width 68 height 14
click at [678, 472] on div "18 6 21:45 19 4 21:03 16 2 21:38 10 2 21:15 11 2 21:15 12 2 22:30 13 6 20:00 14…" at bounding box center [652, 450] width 796 height 526
click at [672, 395] on div "12 2 22:30" at bounding box center [650, 398] width 68 height 68
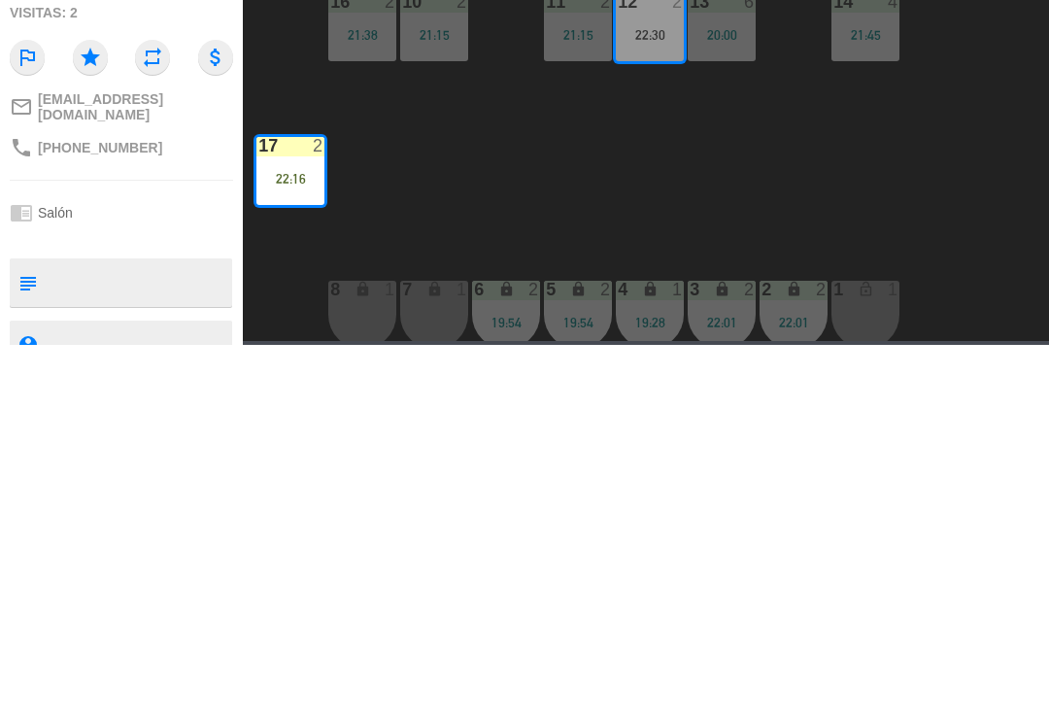
click at [656, 156] on button "Cambiar" at bounding box center [647, 152] width 97 height 39
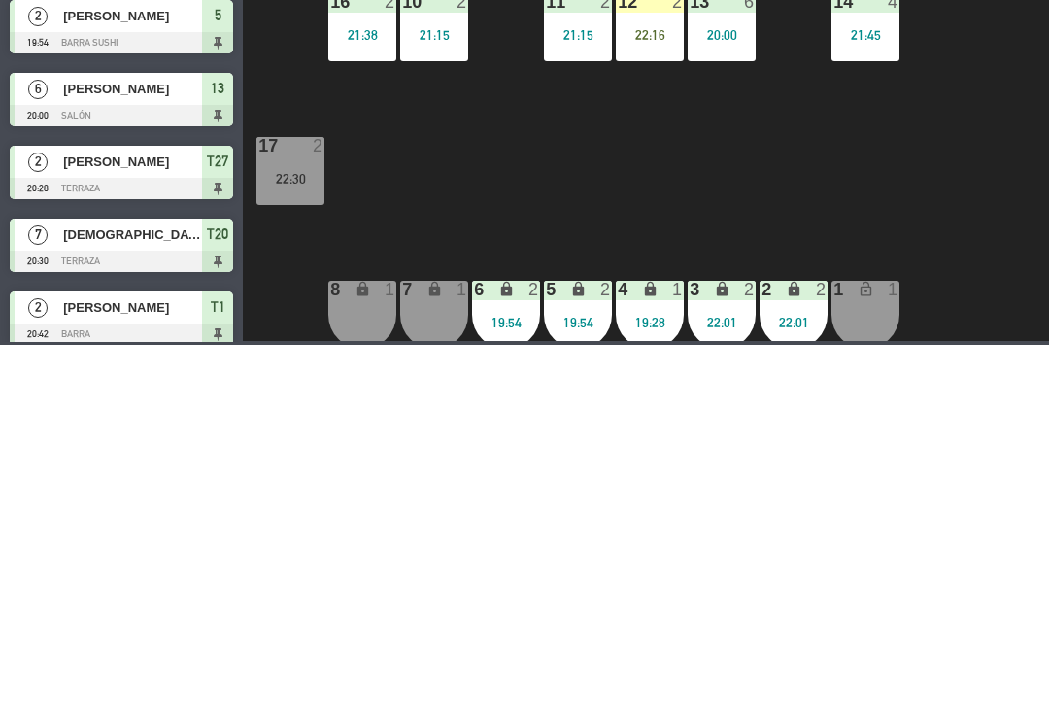
scroll to position [599, 0]
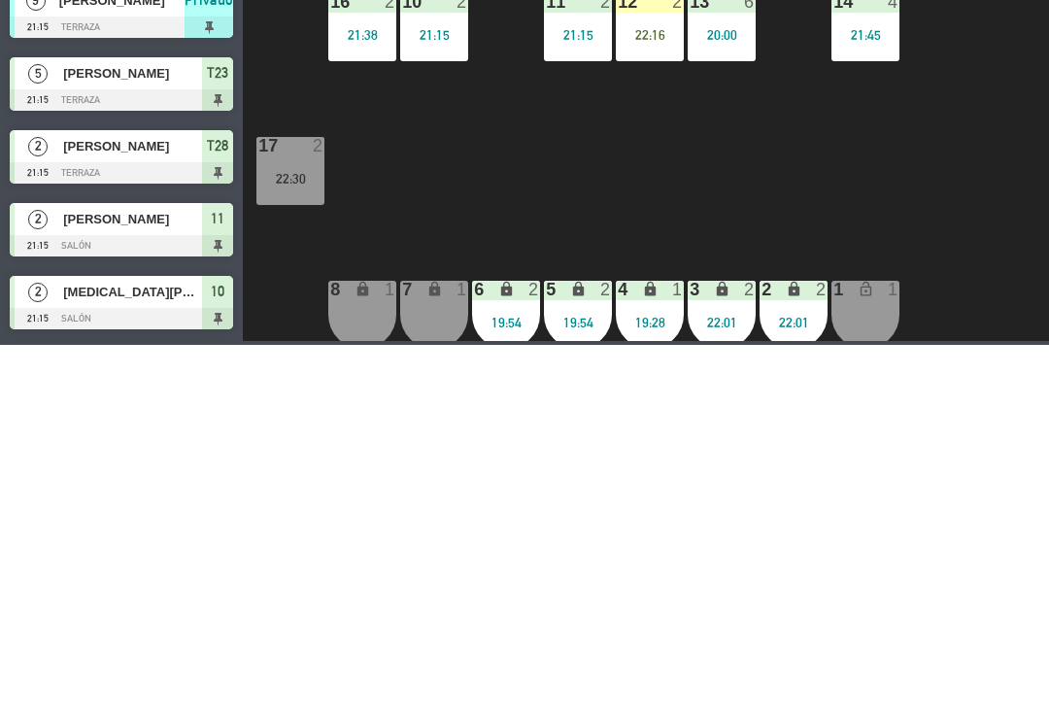
click at [665, 378] on div at bounding box center [650, 372] width 32 height 17
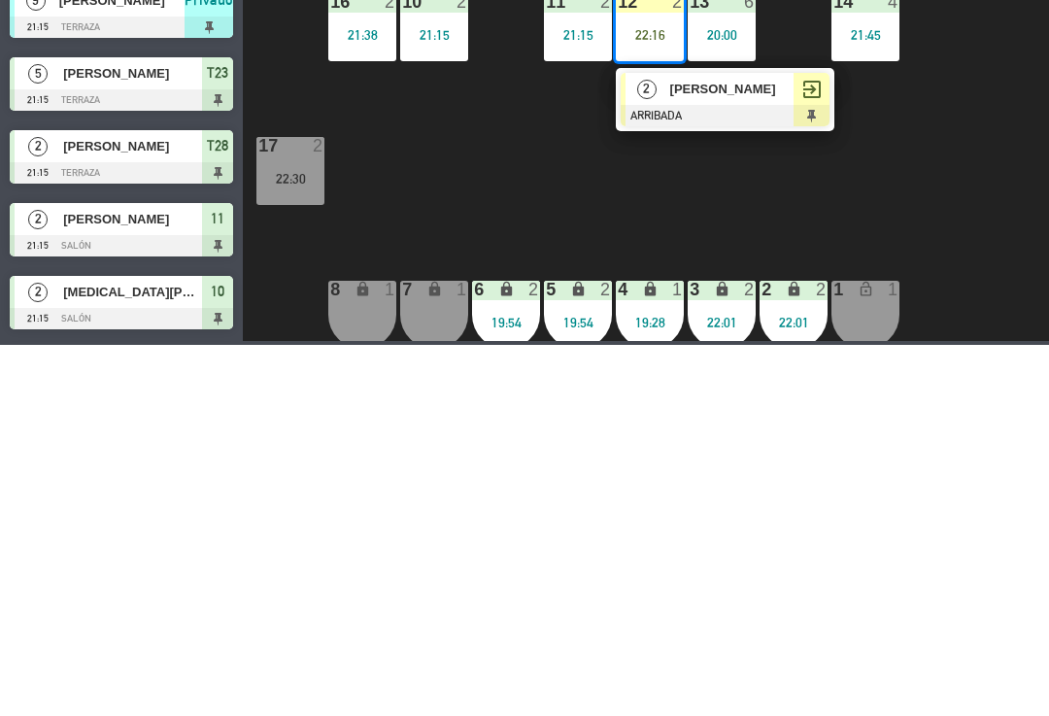
click at [751, 470] on span "[PERSON_NAME]" at bounding box center [732, 460] width 124 height 20
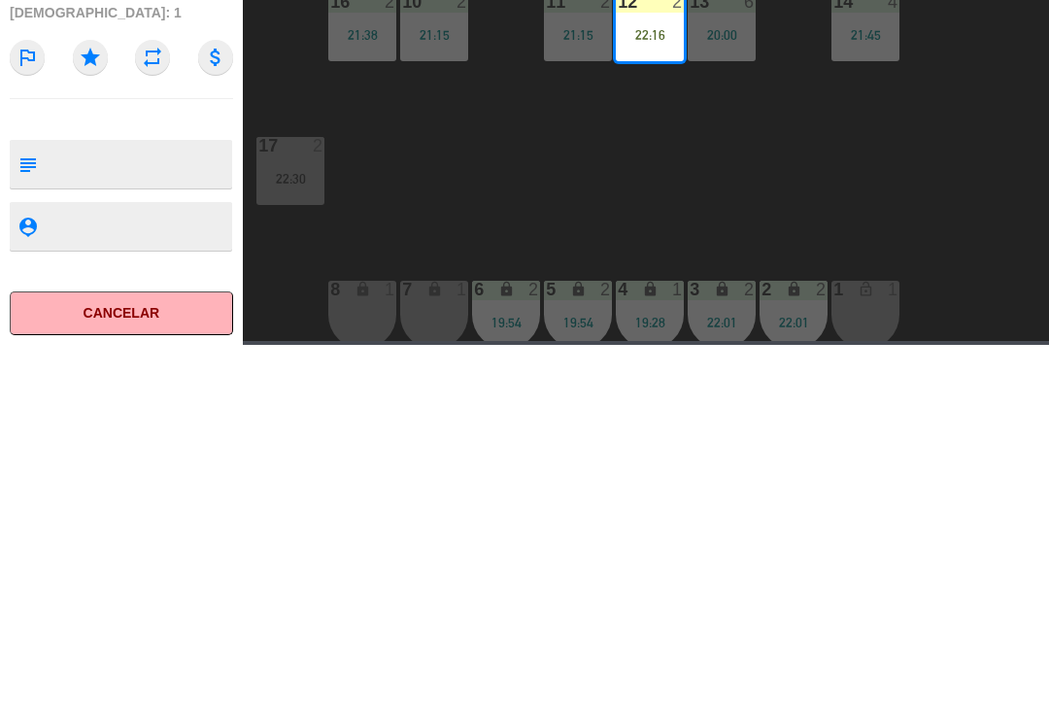
click at [829, 154] on button "SENTAR" at bounding box center [801, 152] width 97 height 39
click at [794, 266] on div "18 6 21:45 19 4 21:03 16 2 21:38 10 2 21:15 11 2 21:15 12 2 22:16 13 6 20:00 14…" at bounding box center [652, 450] width 796 height 526
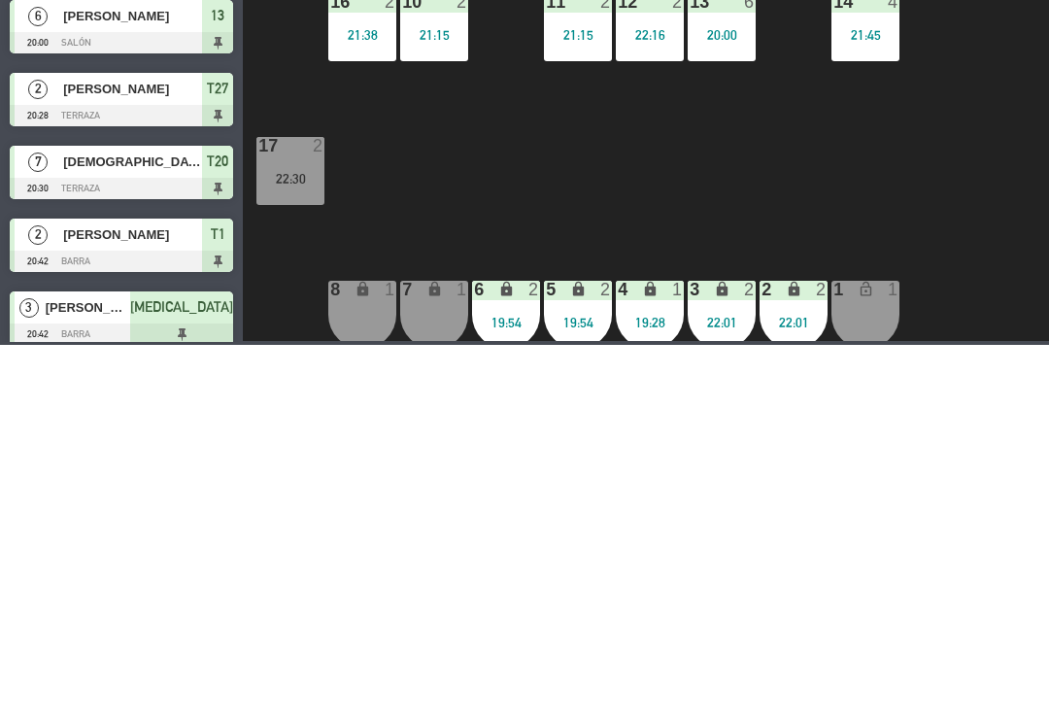
scroll to position [526, 0]
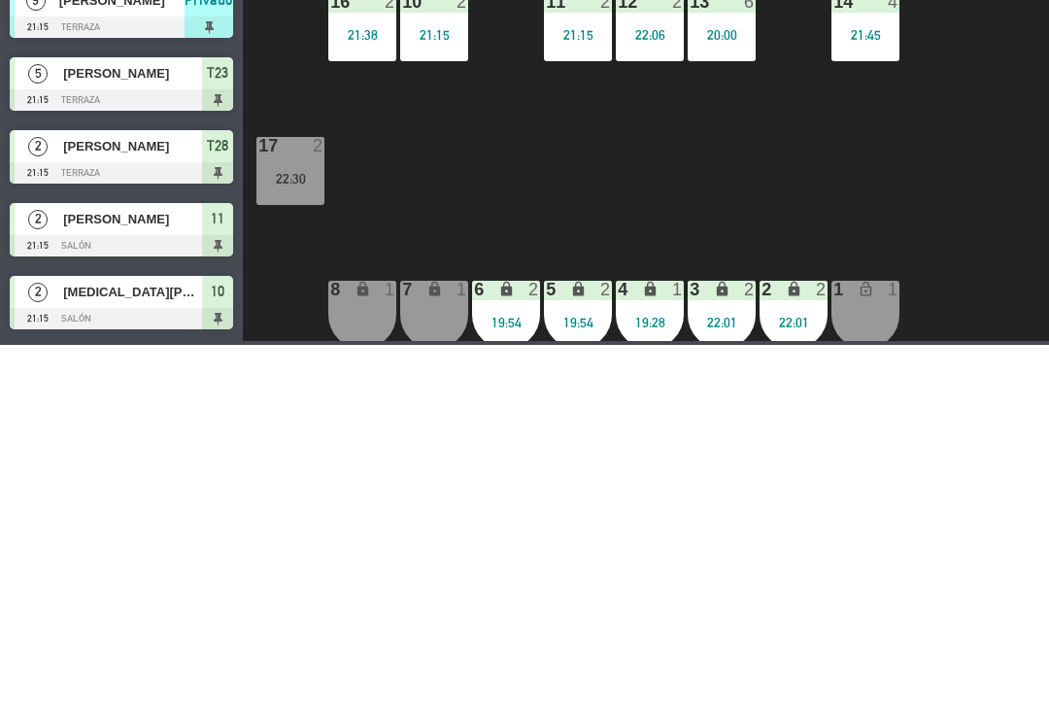
click at [377, 78] on span "1er Nivel" at bounding box center [402, 87] width 139 height 43
click at [310, 560] on div "17 2 22:30" at bounding box center [291, 542] width 68 height 68
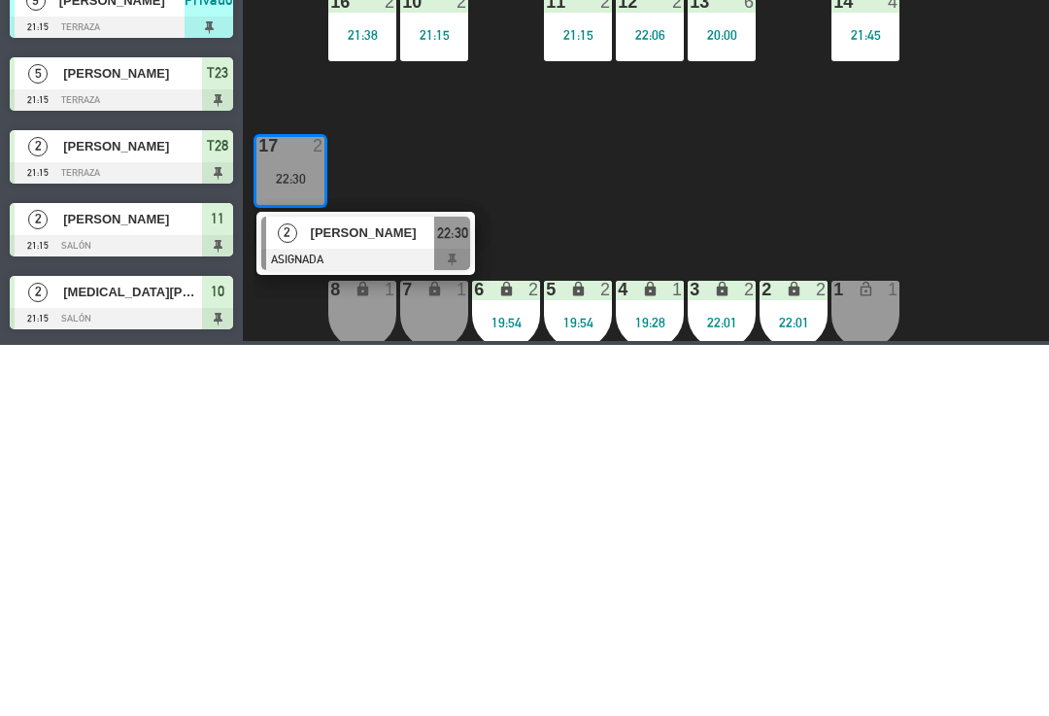
click at [316, 568] on div "17 2 22:30" at bounding box center [291, 542] width 68 height 68
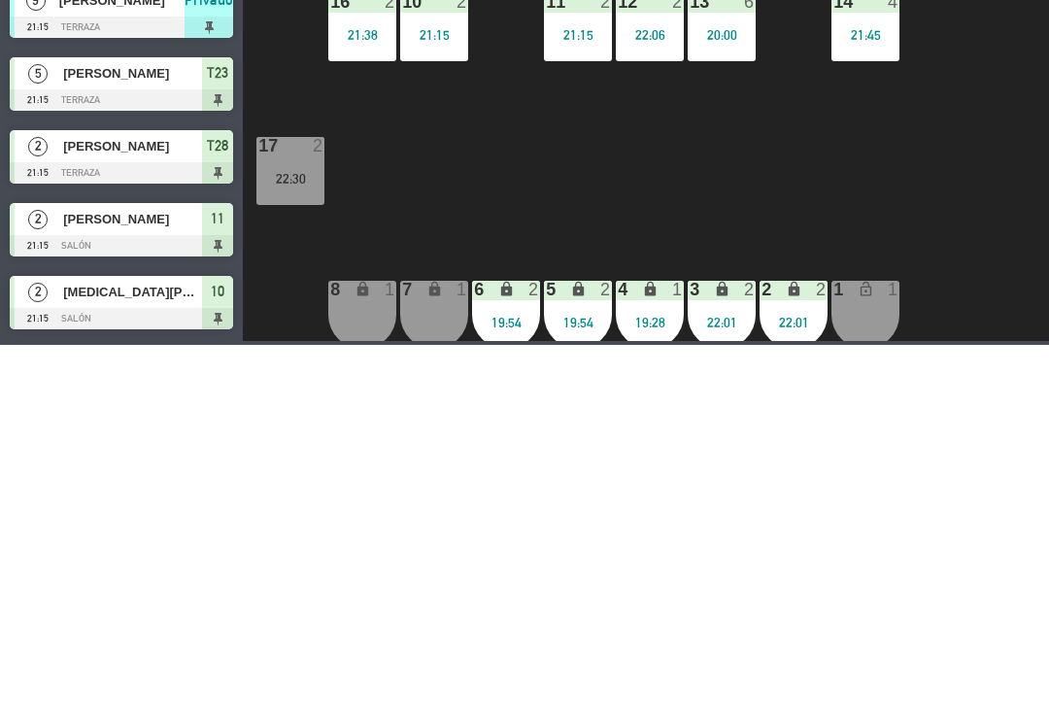
click at [356, 500] on div "18 6 21:45 19 4 21:03 16 2 21:38 10 2 21:15 11 2 21:15 12 2 22:06 13 6 20:00 14…" at bounding box center [652, 450] width 796 height 526
click at [349, 403] on div "21:38" at bounding box center [362, 406] width 68 height 14
click at [526, 532] on div "18 6 21:45 19 4 21:03 16 2 21:38 10 2 21:15 11 2 21:15 12 2 22:06 13 6 20:00 14…" at bounding box center [652, 450] width 796 height 526
click at [569, 402] on div "21:15" at bounding box center [578, 406] width 68 height 14
click at [588, 556] on div "18 6 21:45 19 4 21:03 16 2 21:38 10 2 21:15 11 2 21:15 12 2 22:06 13 6 20:00 14…" at bounding box center [652, 450] width 796 height 526
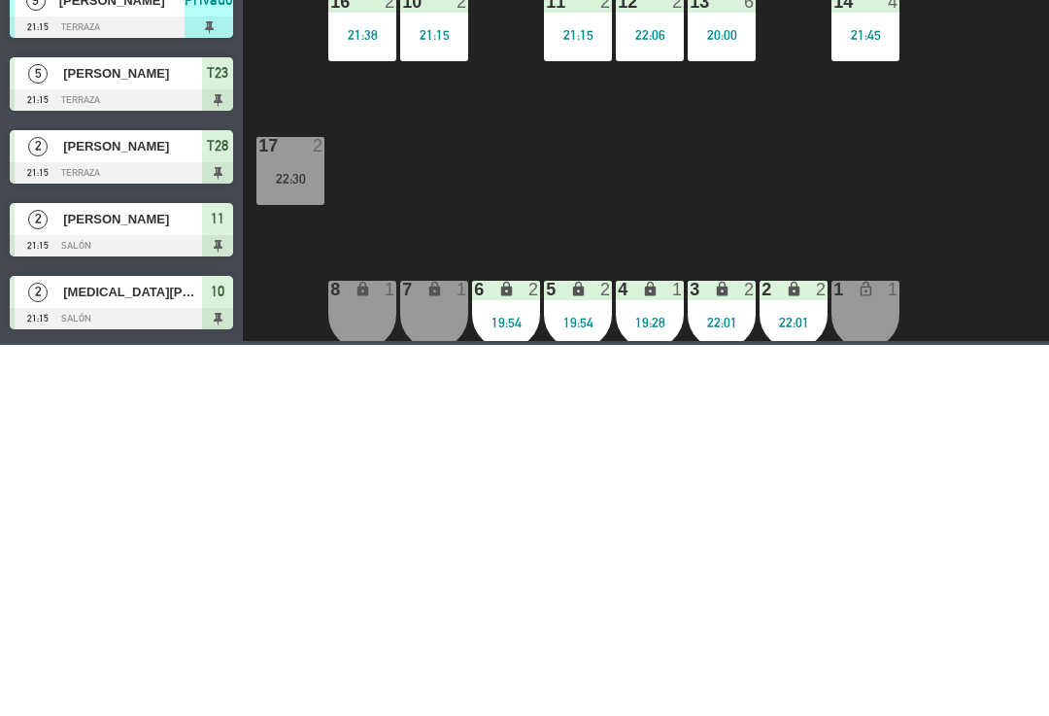
click at [655, 426] on div "12 2 22:06" at bounding box center [650, 398] width 68 height 68
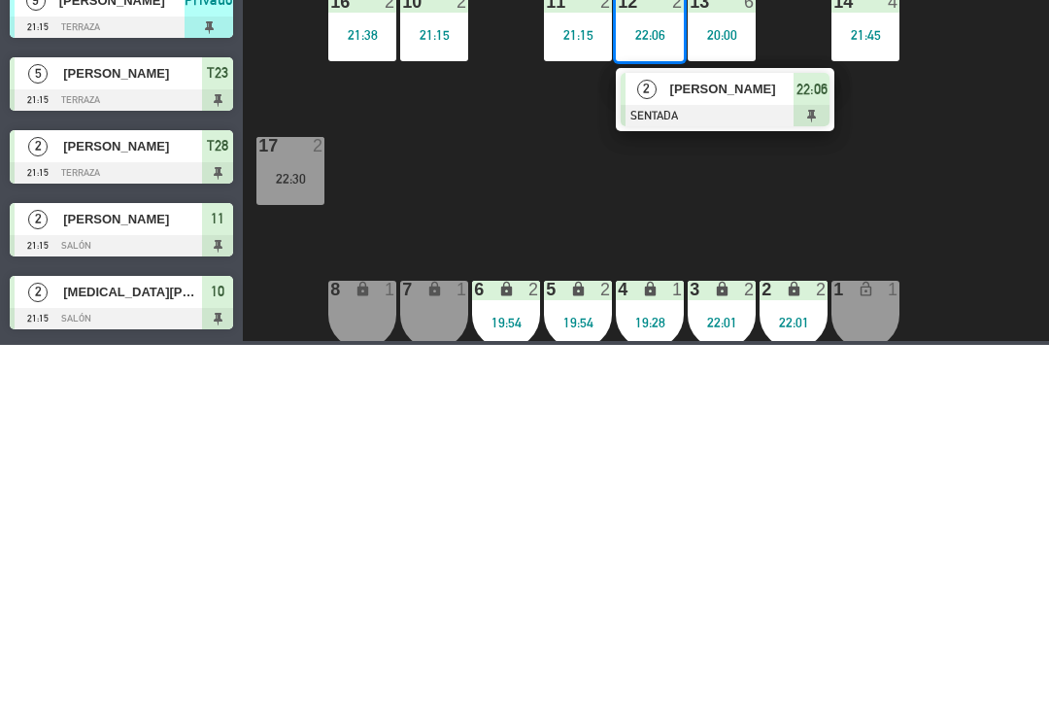
click at [662, 500] on div "2 [PERSON_NAME] SENTADA 22:06" at bounding box center [725, 470] width 219 height 63
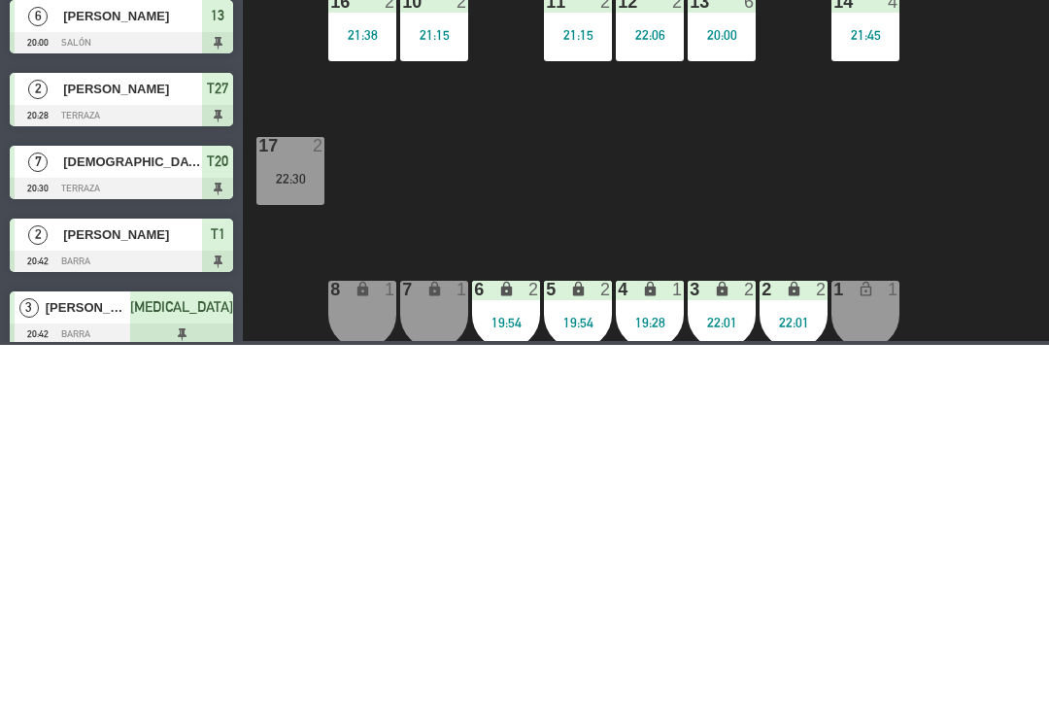
scroll to position [453, 0]
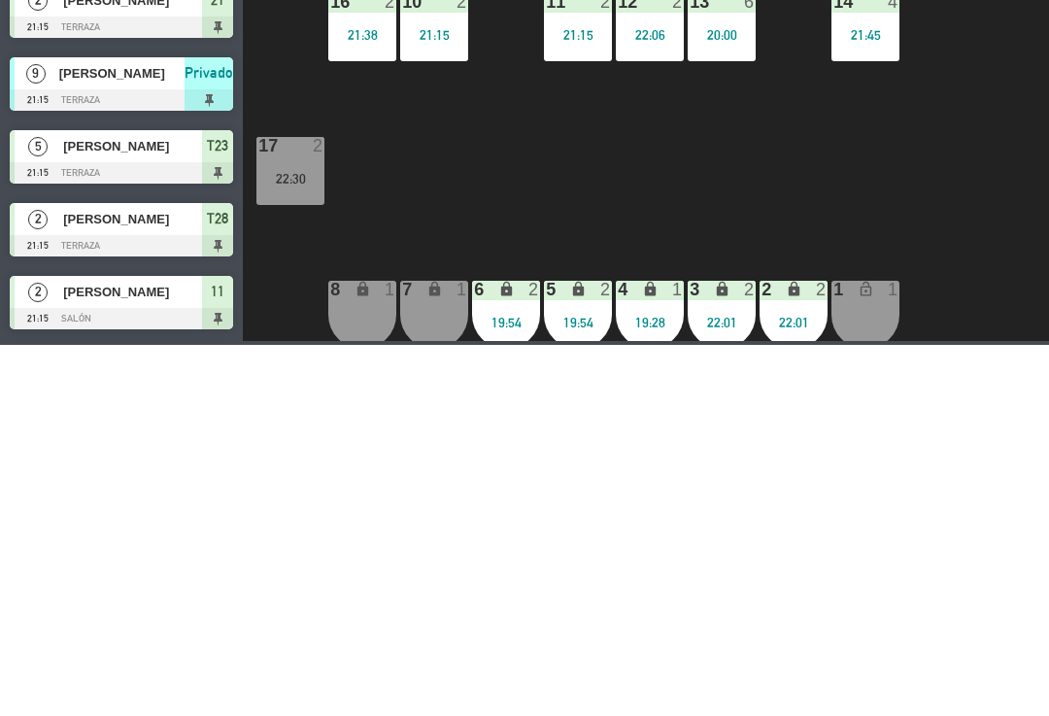
click at [386, 99] on span "1er Nivel" at bounding box center [402, 87] width 139 height 43
click at [421, 176] on ng-component "menu Tomo Cocina Nikkei [DATE] 22. agosto - 22:06 Mis reservas Mapa de mesas Di…" at bounding box center [524, 356] width 1049 height 712
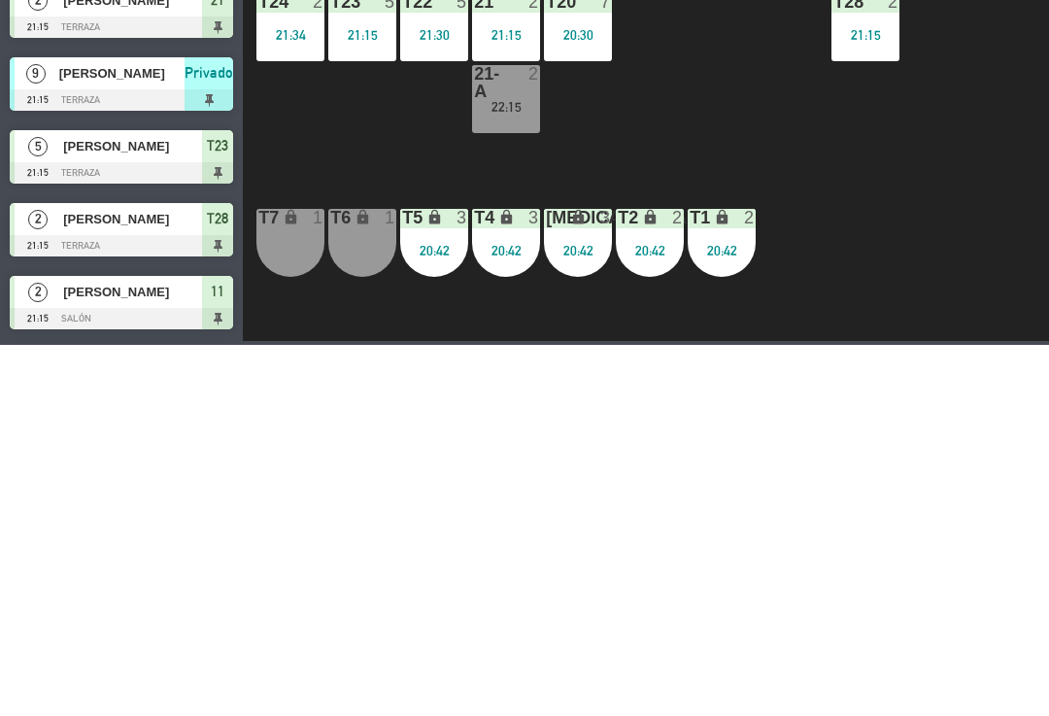
click at [717, 101] on div "Sin sentar" at bounding box center [705, 87] width 111 height 29
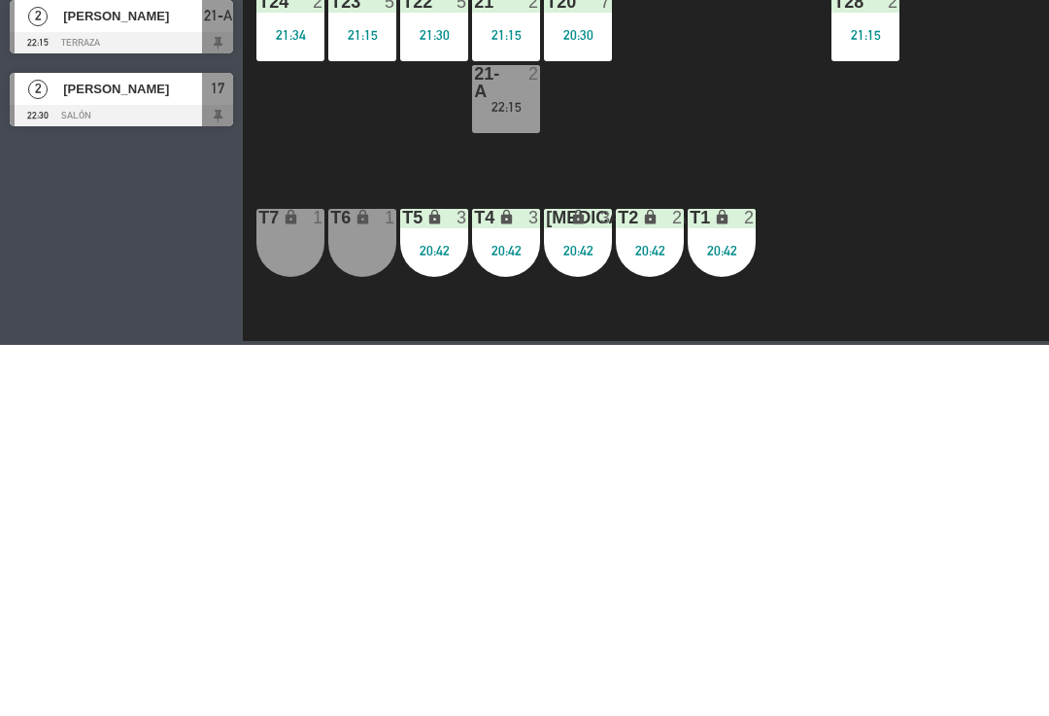
scroll to position [0, 0]
click at [648, 146] on div "power_input close" at bounding box center [595, 154] width 704 height 74
click at [185, 278] on div at bounding box center [121, 267] width 223 height 21
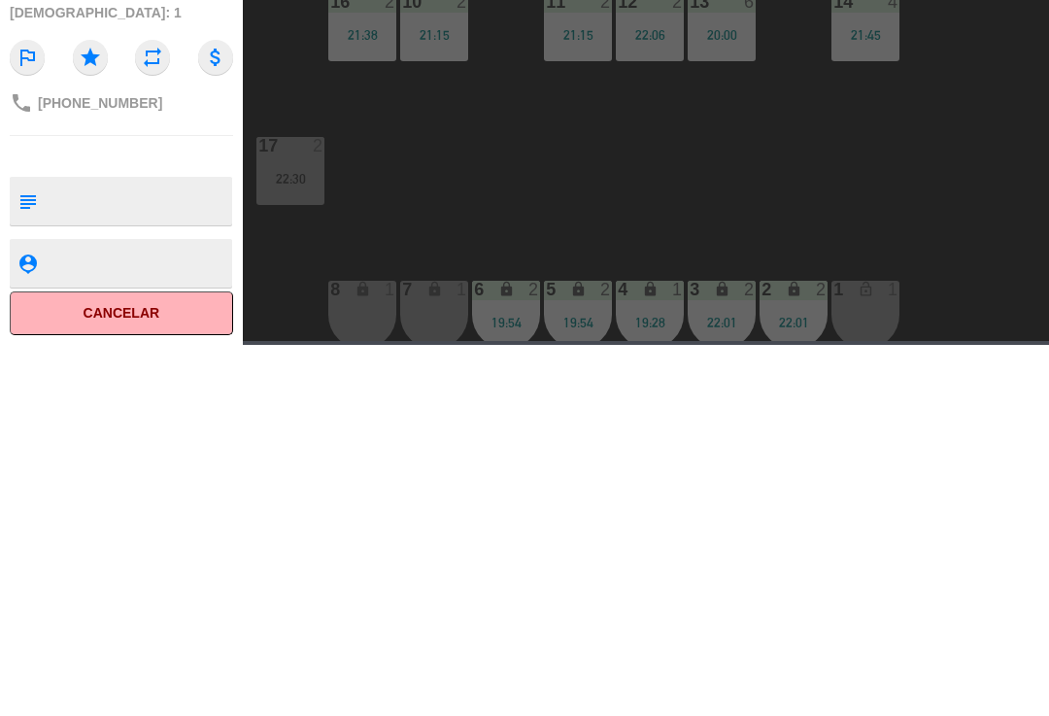
click at [208, 221] on icon "fullscreen" at bounding box center [215, 215] width 23 height 23
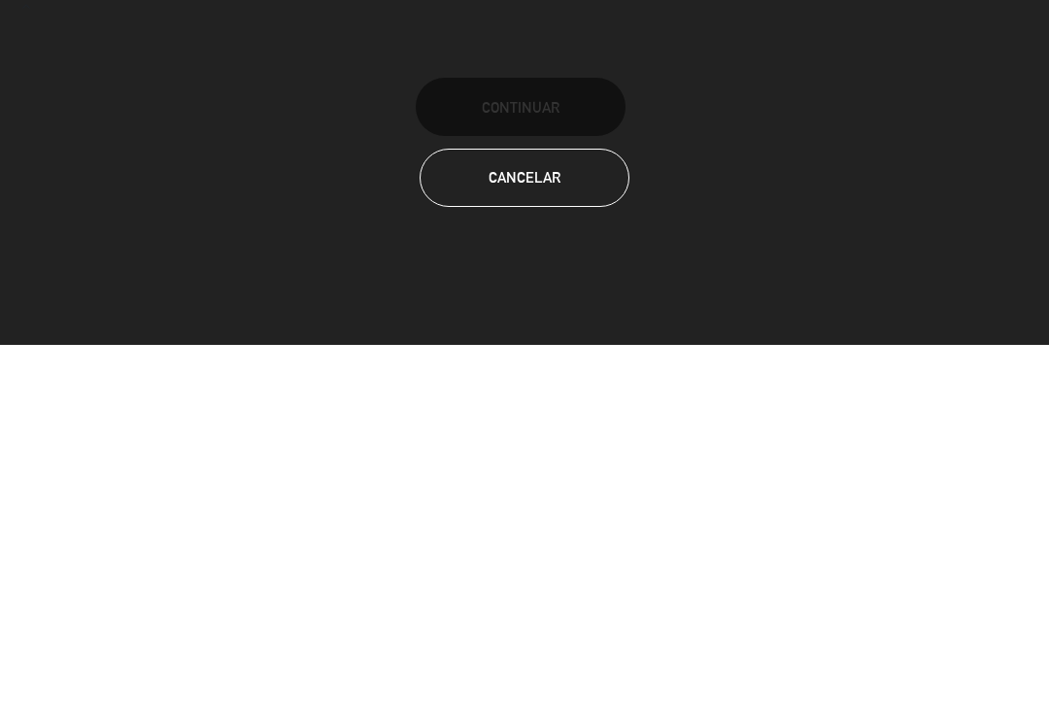
click at [437, 155] on label "4" at bounding box center [459, 164] width 60 height 60
click at [451, 154] on input "4" at bounding box center [457, 147] width 13 height 13
radio input "true"
radio input "false"
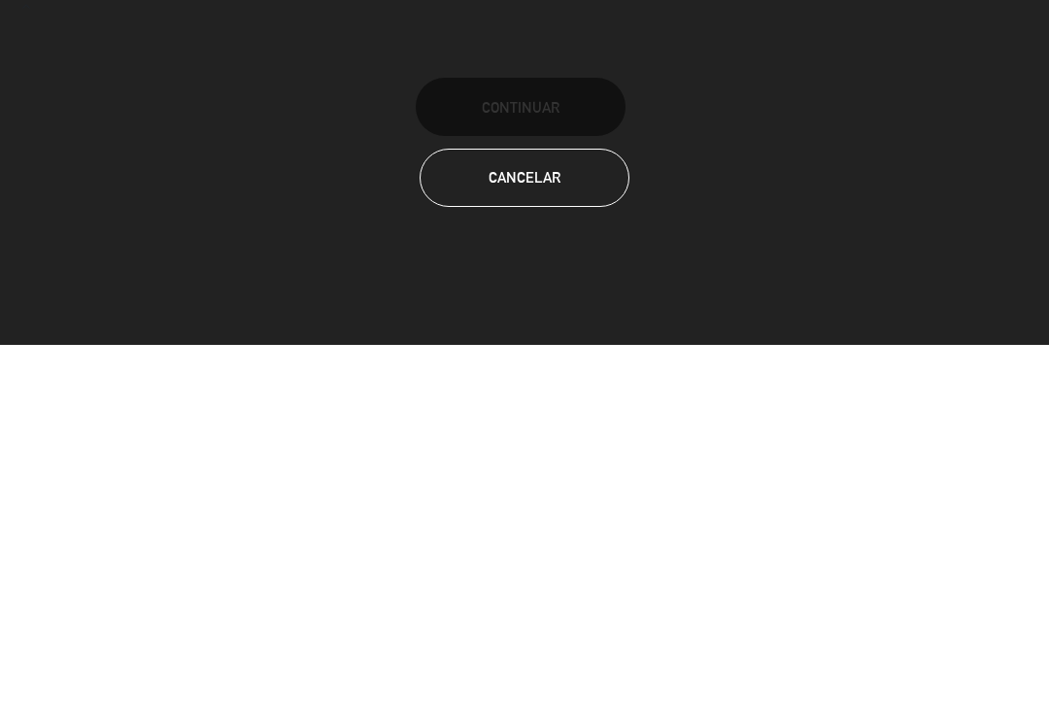
radio input "false"
radio input "true"
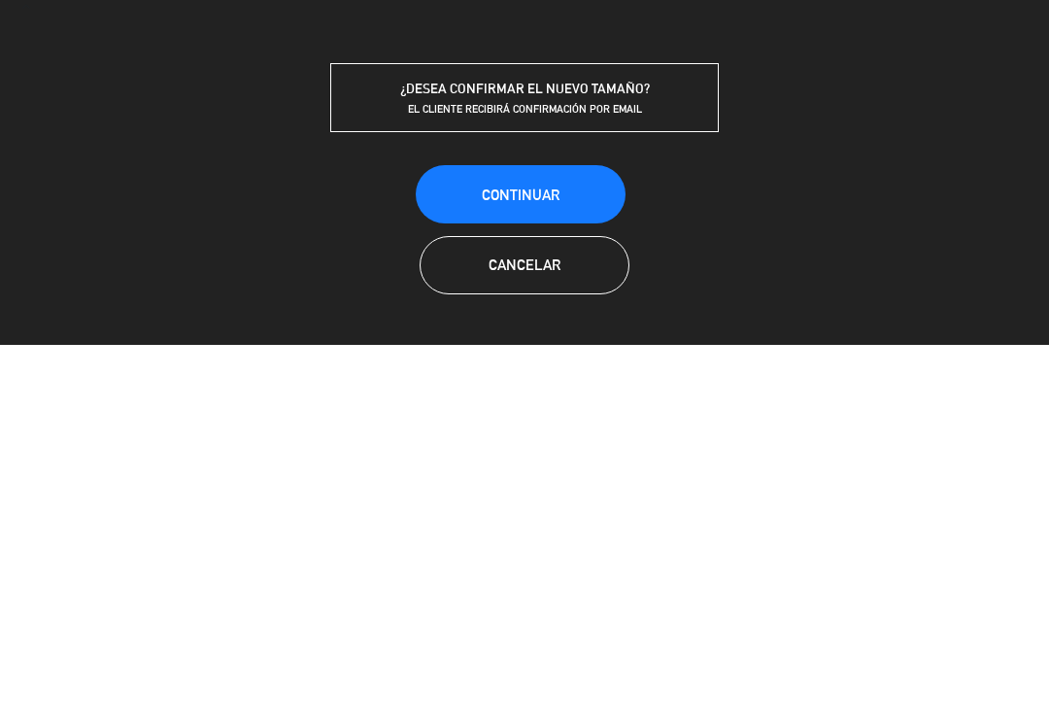
click at [510, 529] on div "CAMBIAR TAMAÑO DE LA RESERVA. SELECCIONE UN NUEVO TAMAÑO EL CLIENTE RECIBIRÁ UN…" at bounding box center [524, 358] width 1049 height 716
click at [489, 585] on button "Continuar" at bounding box center [521, 565] width 210 height 58
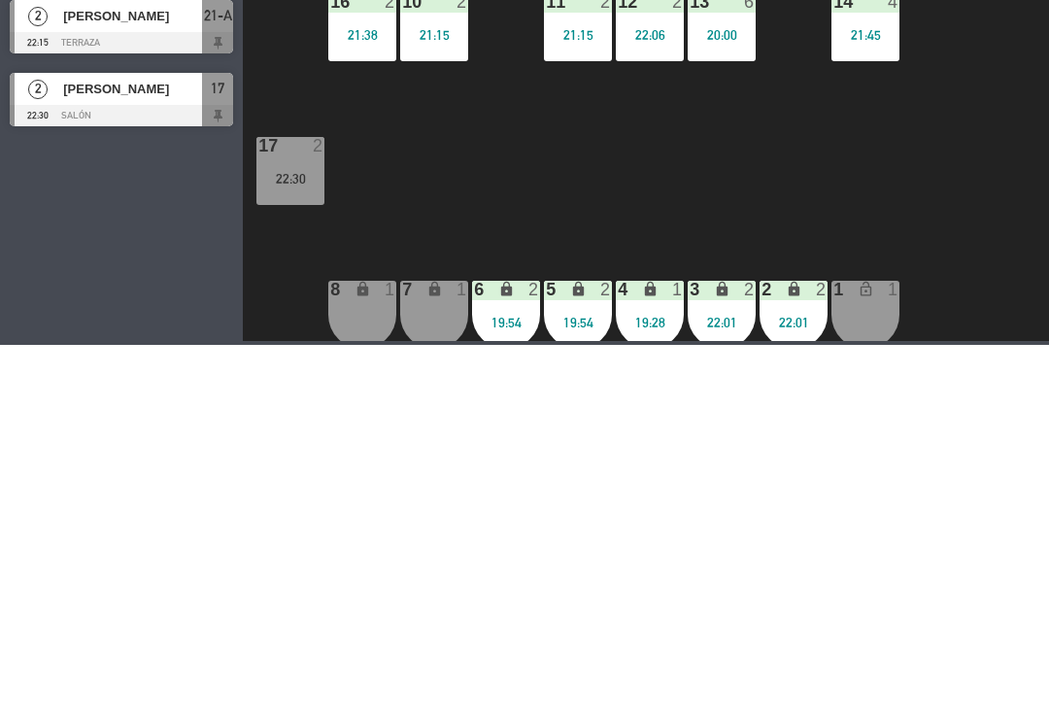
click at [329, 251] on div "19 4 21:03" at bounding box center [362, 255] width 68 height 68
click at [524, 258] on div "18 4 21:45 19 4 21:03 4 [PERSON_NAME] 21:03 16 2 21:38 10 2 21:15 11 2 21:15 12…" at bounding box center [652, 450] width 796 height 526
click at [299, 276] on div "18 4 21:45" at bounding box center [291, 255] width 68 height 68
click at [378, 339] on div at bounding box center [365, 342] width 209 height 21
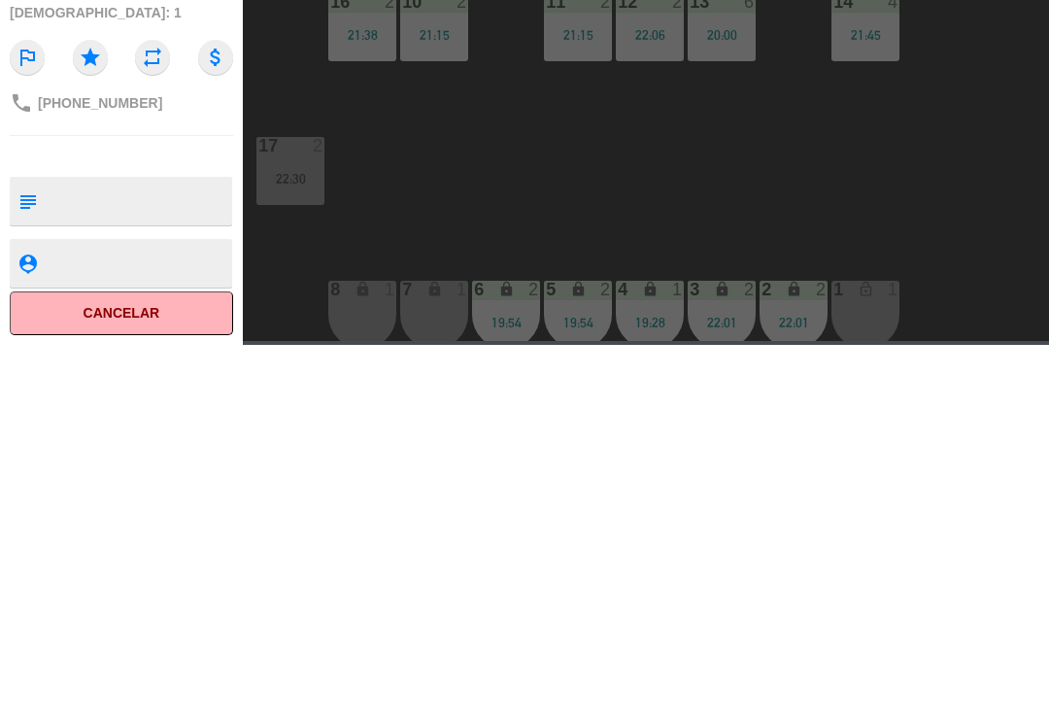
click at [839, 141] on button "SENTAR" at bounding box center [801, 152] width 97 height 39
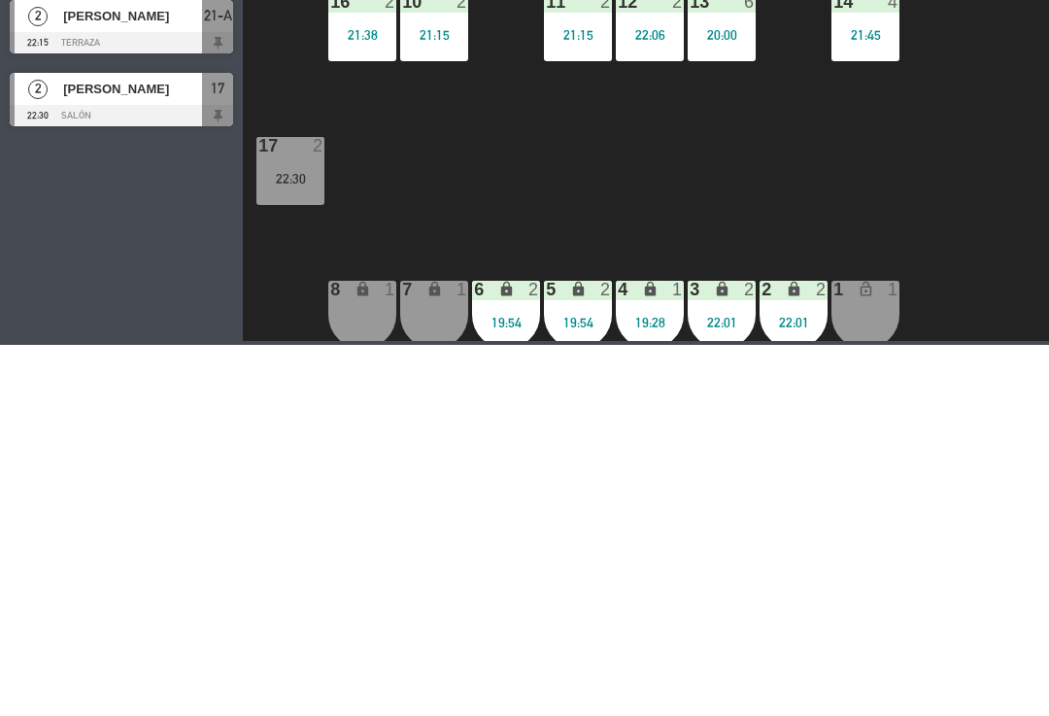
click at [790, 209] on div "18 4 22:08 19 4 21:03 16 2 21:38 10 2 21:15 11 2 21:15 12 2 22:06 13 6 20:00 14…" at bounding box center [652, 450] width 796 height 526
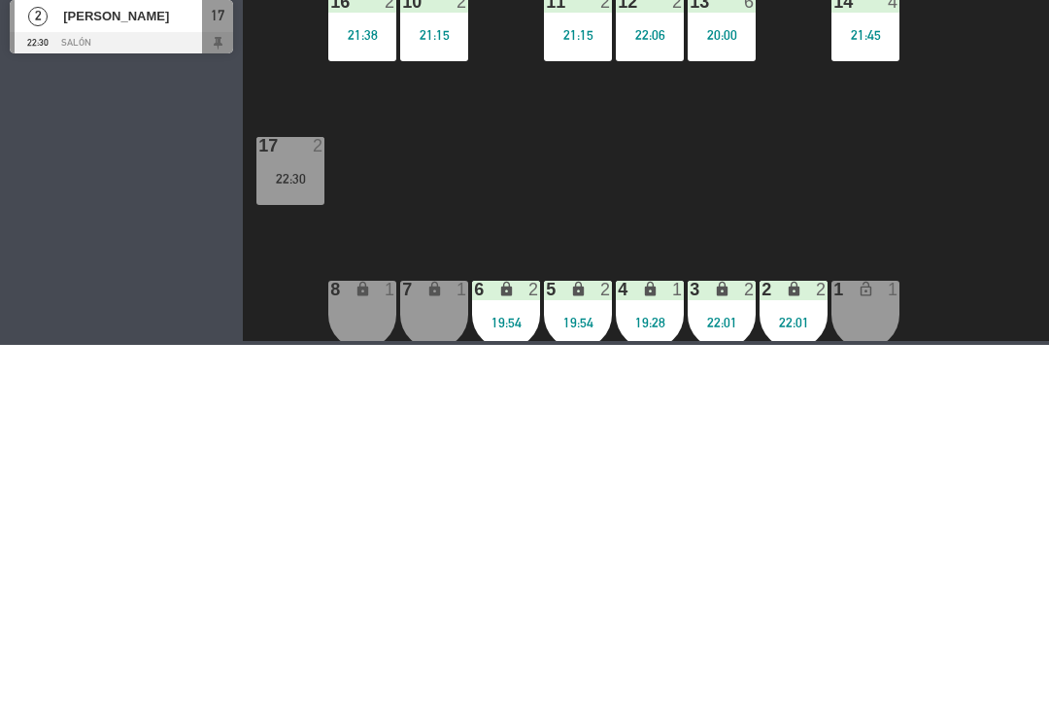
click at [702, 266] on div "18 4 21:45 19 4 21:03 16 2 21:38 10 2 21:15 11 2 21:15 12 2 22:06 13 6 20:00 14…" at bounding box center [652, 450] width 796 height 526
click at [505, 247] on div "18 4 21:45 19 4 21:03 16 2 21:38 10 2 21:15 11 2 21:15 12 2 22:06 13 6 20:00 14…" at bounding box center [652, 450] width 796 height 526
click at [464, 91] on span at bounding box center [460, 88] width 19 height 18
click at [461, 175] on ng-component "menu Tomo Cocina Nikkei [DATE] 22. agosto - 22:09 Mis reservas Mapa de mesas Di…" at bounding box center [524, 356] width 1049 height 712
click at [305, 493] on div "18 4 21:45 19 4 21:03 16 2 21:38 10 2 21:15 11 2 21:15 12 2 22:06 13 6 20:00 14…" at bounding box center [652, 450] width 796 height 526
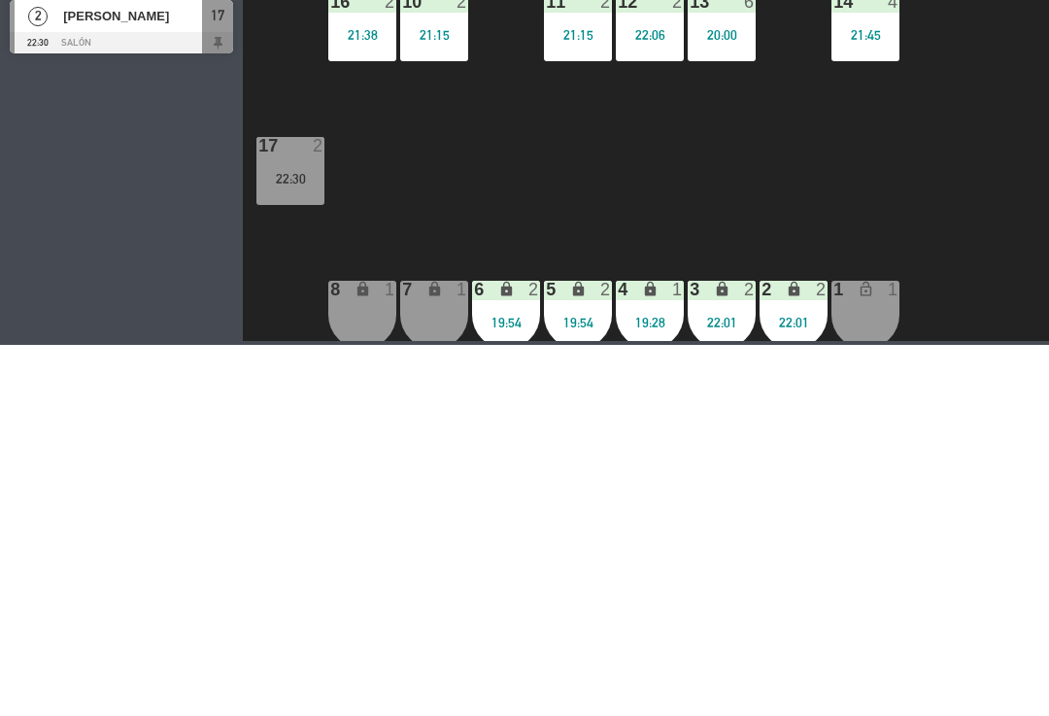
click at [599, 293] on div "18 4 21:45 19 4 21:03 16 2 21:38 10 2 21:15 11 2 21:15 12 2 22:06 13 6 20:00 14…" at bounding box center [652, 450] width 796 height 526
click at [416, 257] on div "18 4 21:45 19 4 21:03 16 2 21:38 10 2 21:15 11 2 21:15 12 2 22:06 13 6 20:00 14…" at bounding box center [652, 450] width 796 height 526
click at [465, 257] on div "18 4 21:45 19 4 21:03 16 2 21:38 10 2 21:15 11 2 21:15 12 2 22:06 13 6 20:00 14…" at bounding box center [652, 450] width 796 height 526
click at [214, 250] on span "T26" at bounding box center [217, 240] width 21 height 23
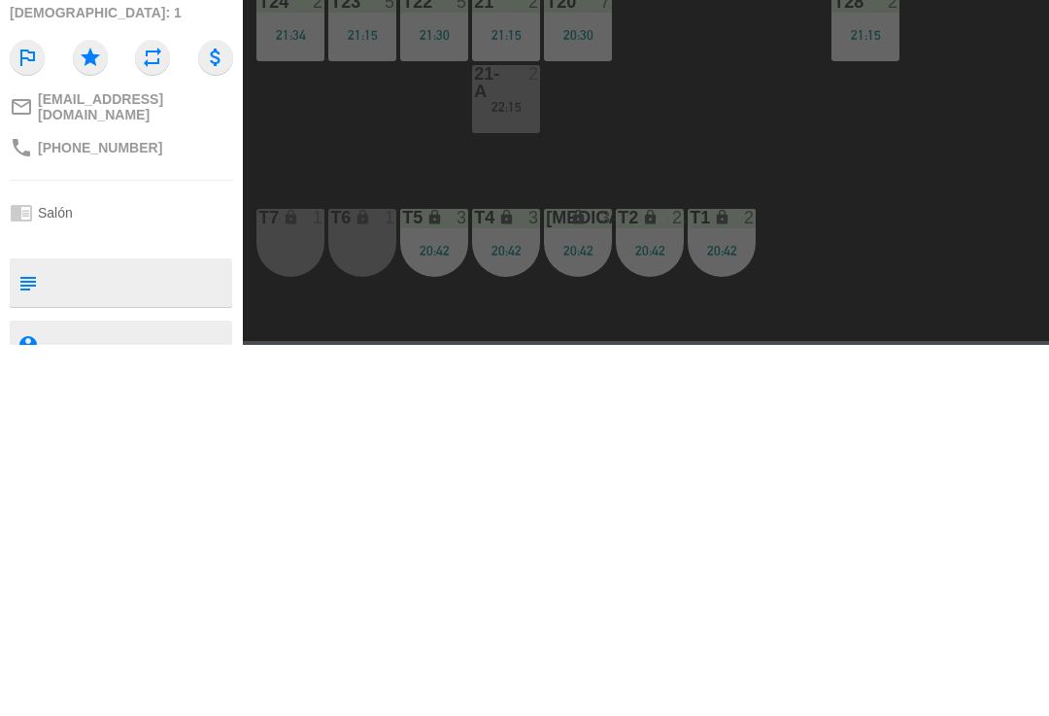
click at [823, 153] on button "SENTAR" at bounding box center [801, 152] width 97 height 39
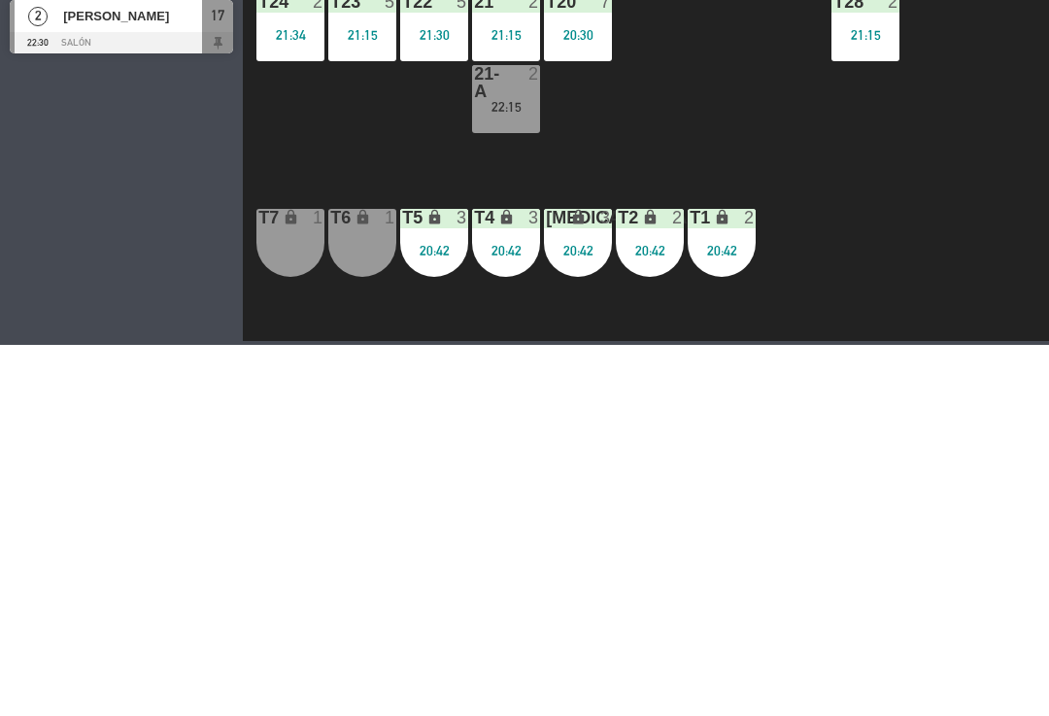
click at [740, 256] on div "T27 2 20:28 T25 3 22:03 T26A 2 21:30 T26 2 22:11 Privado 9 21:15 T24 2 21:34 T2…" at bounding box center [652, 450] width 796 height 526
click at [657, 301] on div "T27 2 20:28 T25 3 22:03 T26A 2 21:30 T26 2 22:11 Privado 9 21:15 T24 2 21:34 T2…" at bounding box center [652, 450] width 796 height 526
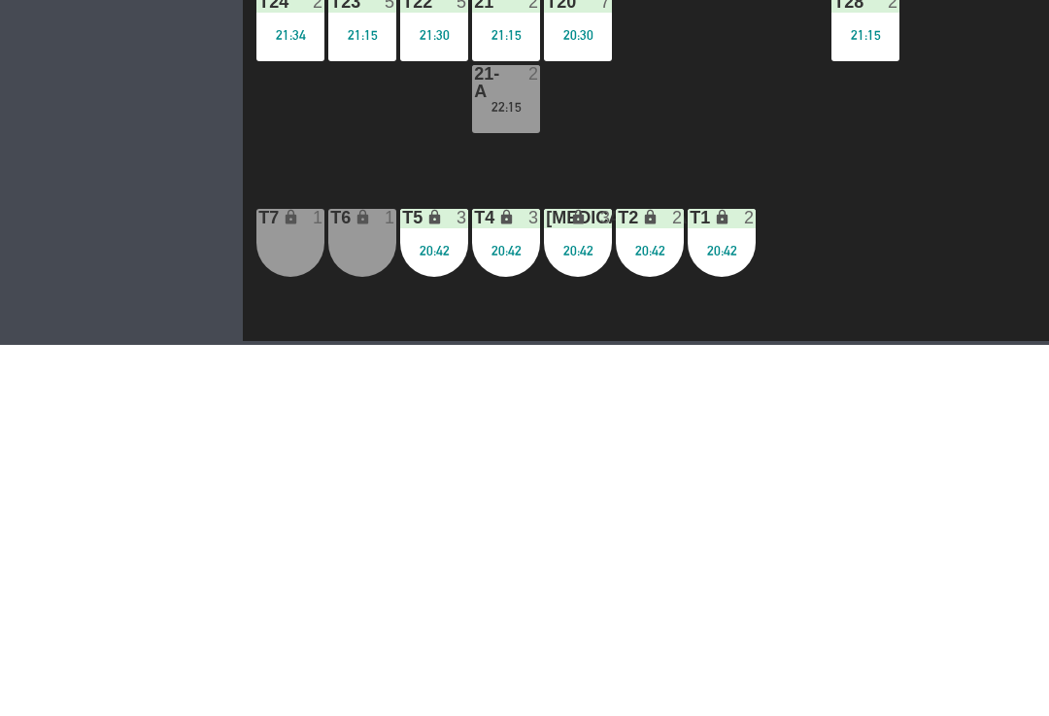
click at [444, 267] on div "22:00" at bounding box center [434, 263] width 68 height 14
click at [665, 235] on div "T27 2 20:28 T25 3 22:03 T26A 2 21:30 T26 2 22:00 Privado 9 21:15 T24 2 21:34 T2…" at bounding box center [652, 450] width 796 height 526
click at [329, 23] on span "Mis reservas" at bounding box center [317, 20] width 81 height 11
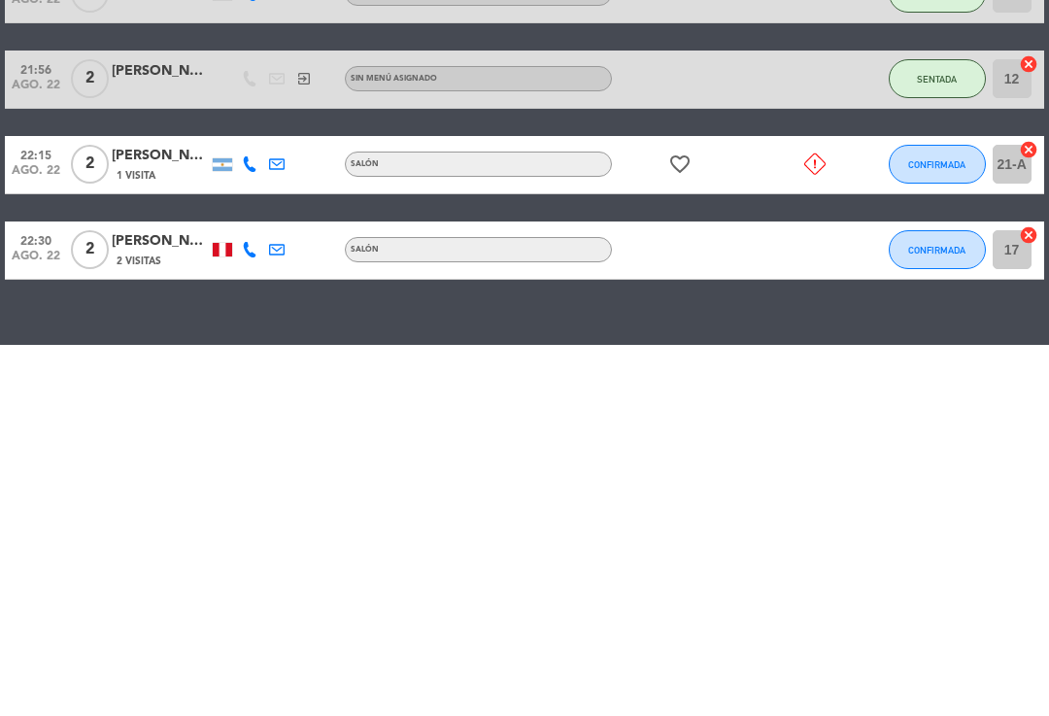
scroll to position [1754, 0]
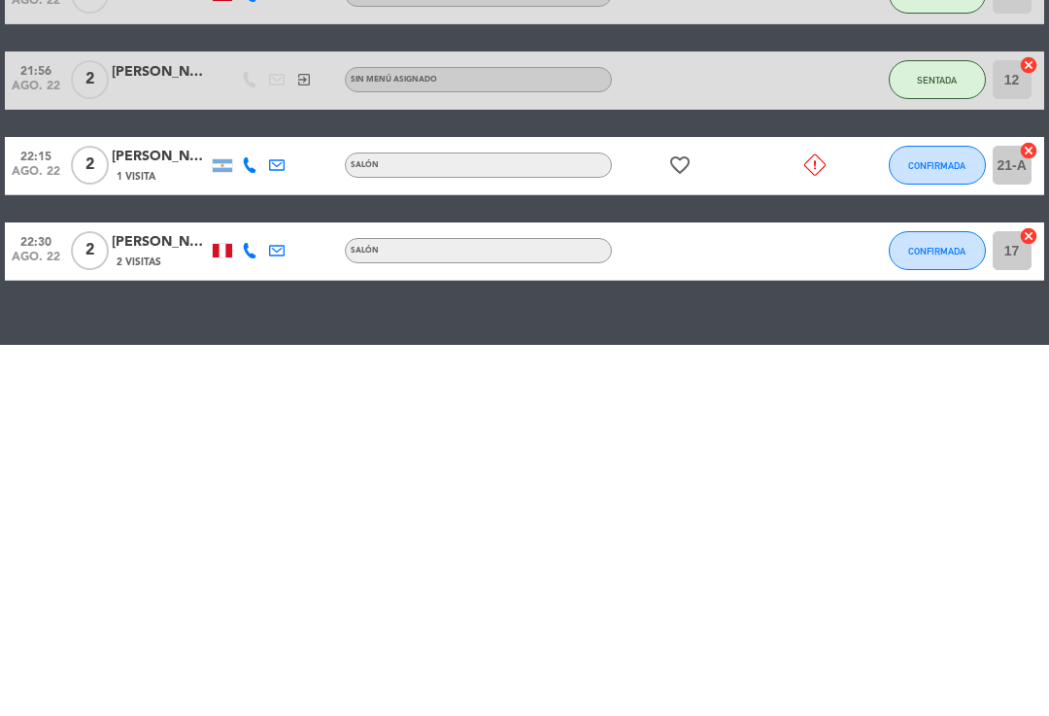
click at [425, 25] on span "Mapa de mesas" at bounding box center [406, 20] width 97 height 11
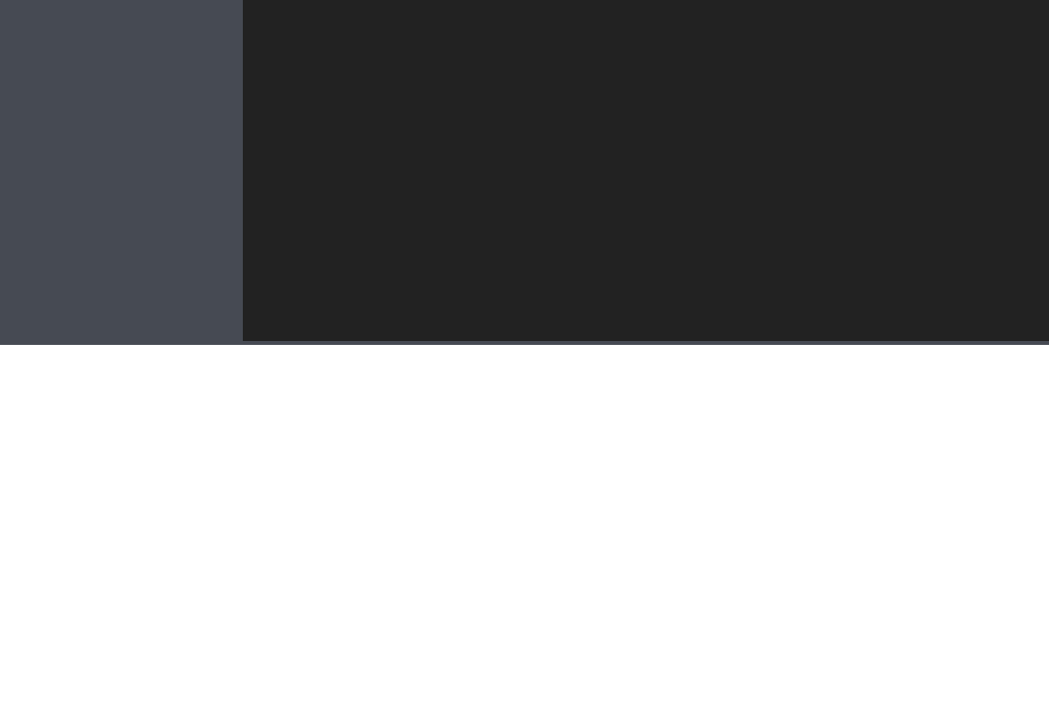
click at [438, 194] on ng-component "menu Tomo Cocina Nikkei [DATE] 22. agosto - 22:12 Mis reservas Mapa de mesas Di…" at bounding box center [524, 356] width 1049 height 712
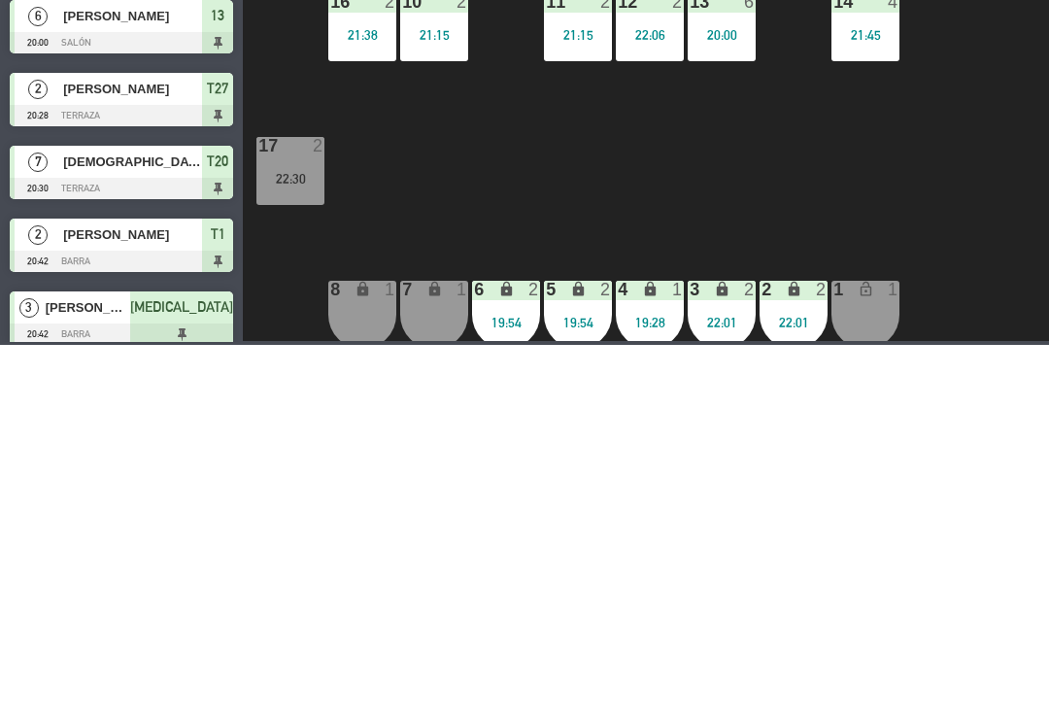
click at [638, 316] on div "18 4 21:45 19 4 21:03 16 2 21:38 10 2 21:15 11 2 21:15 12 2 22:06 13 6 20:00 14…" at bounding box center [652, 450] width 796 height 526
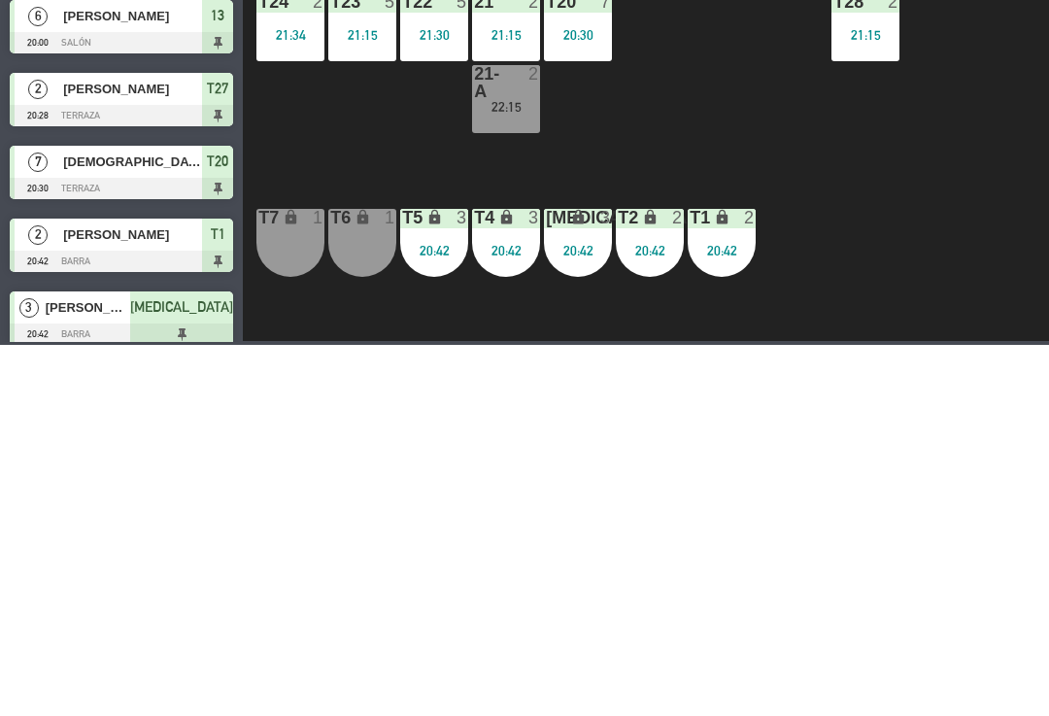
click at [444, 250] on div "T26 2 22:00" at bounding box center [434, 255] width 68 height 68
click at [496, 444] on div at bounding box center [507, 453] width 32 height 35
click at [461, 148] on button "Cambiar" at bounding box center [441, 152] width 97 height 39
click at [627, 252] on div "T27 2 20:28 T25 3 22:03 T26A 2 21:30 T26 2 22:15 Privado 9 21:15 T24 2 21:34 T2…" at bounding box center [652, 450] width 796 height 526
click at [356, 18] on span "Mis reservas" at bounding box center [317, 20] width 81 height 11
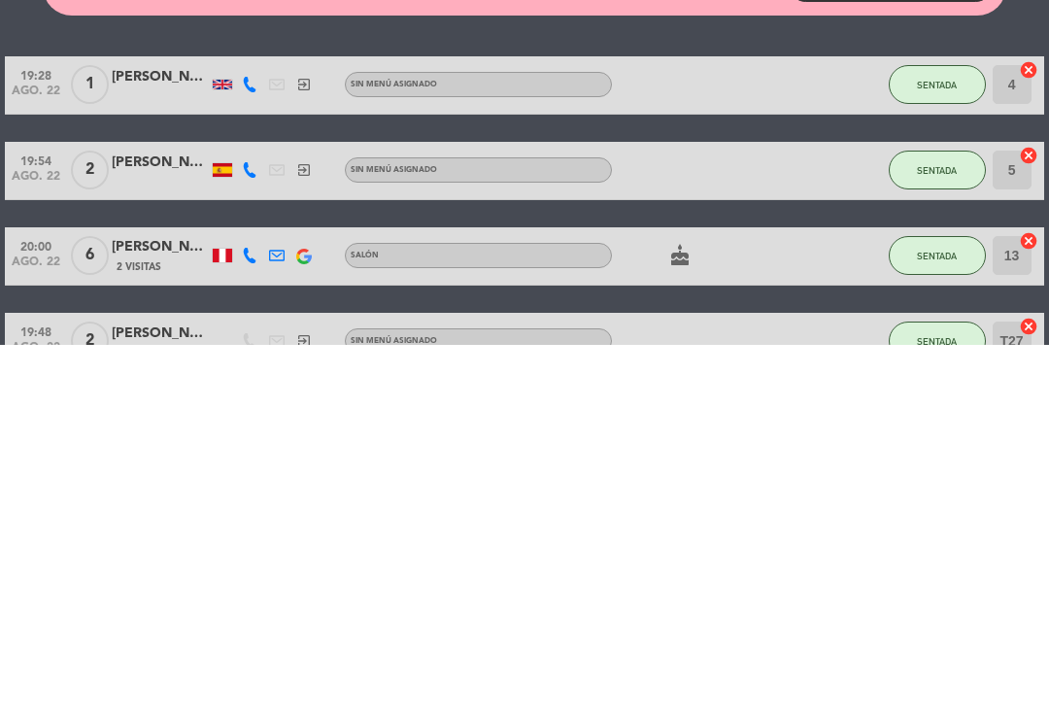
click at [894, 358] on button "MOSTRAR" at bounding box center [891, 356] width 204 height 34
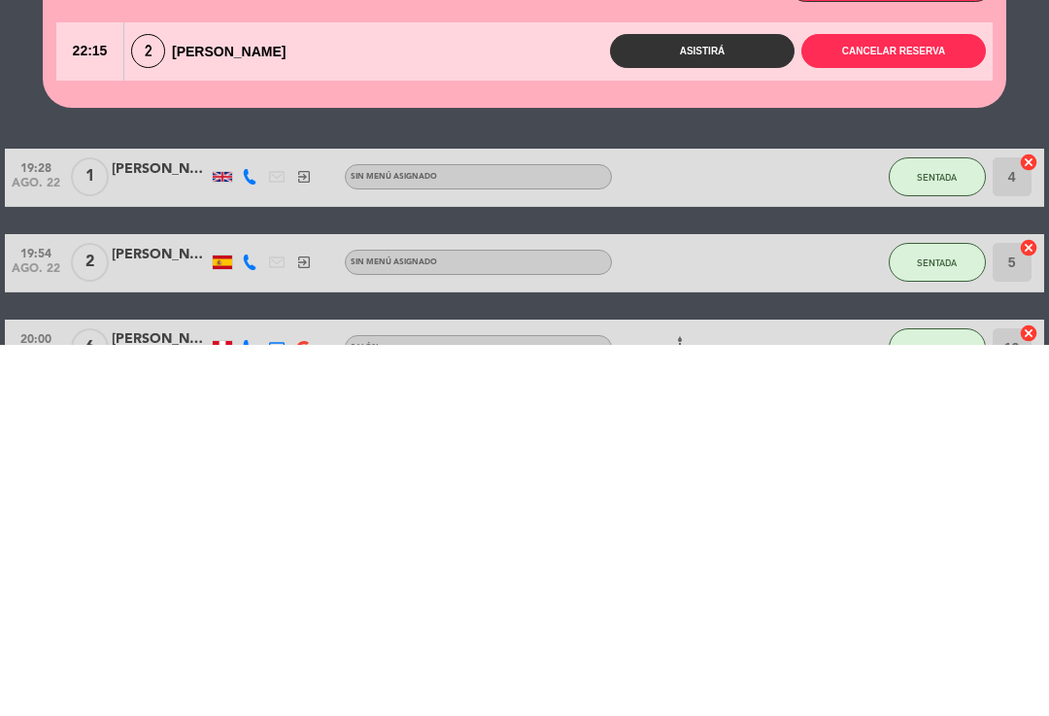
click at [886, 429] on button "Cancelar reserva" at bounding box center [894, 422] width 185 height 34
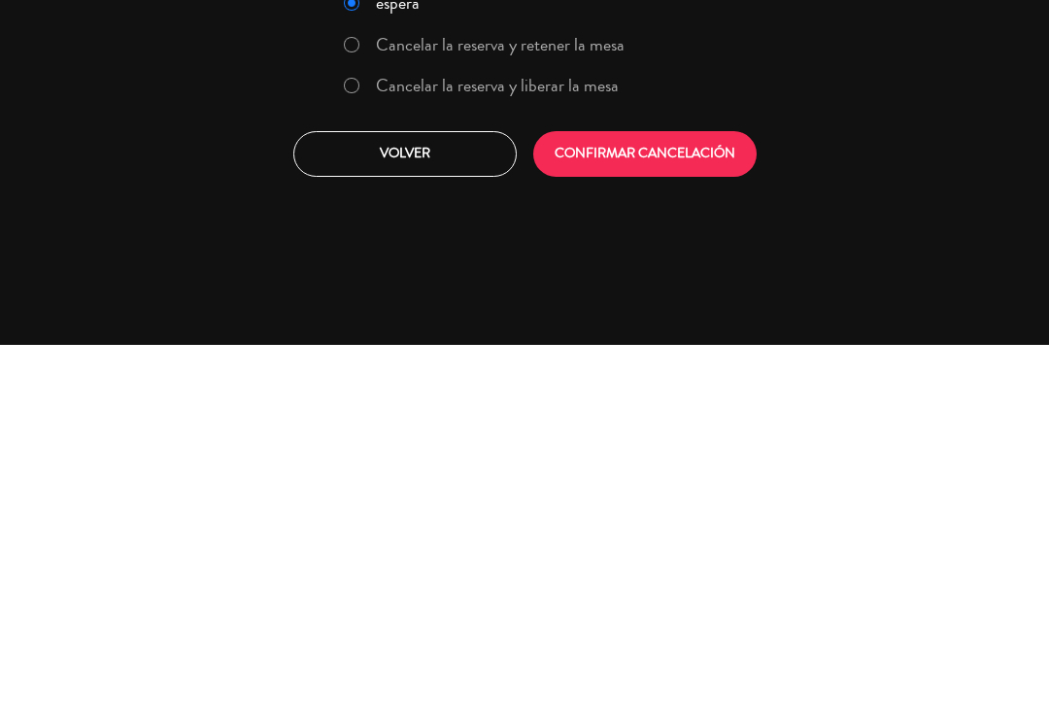
click at [571, 465] on label "Cancelar la reserva y liberar la mesa" at bounding box center [497, 456] width 243 height 17
click at [627, 544] on button "CONFIRMAR CANCELACIÓN" at bounding box center [644, 525] width 223 height 46
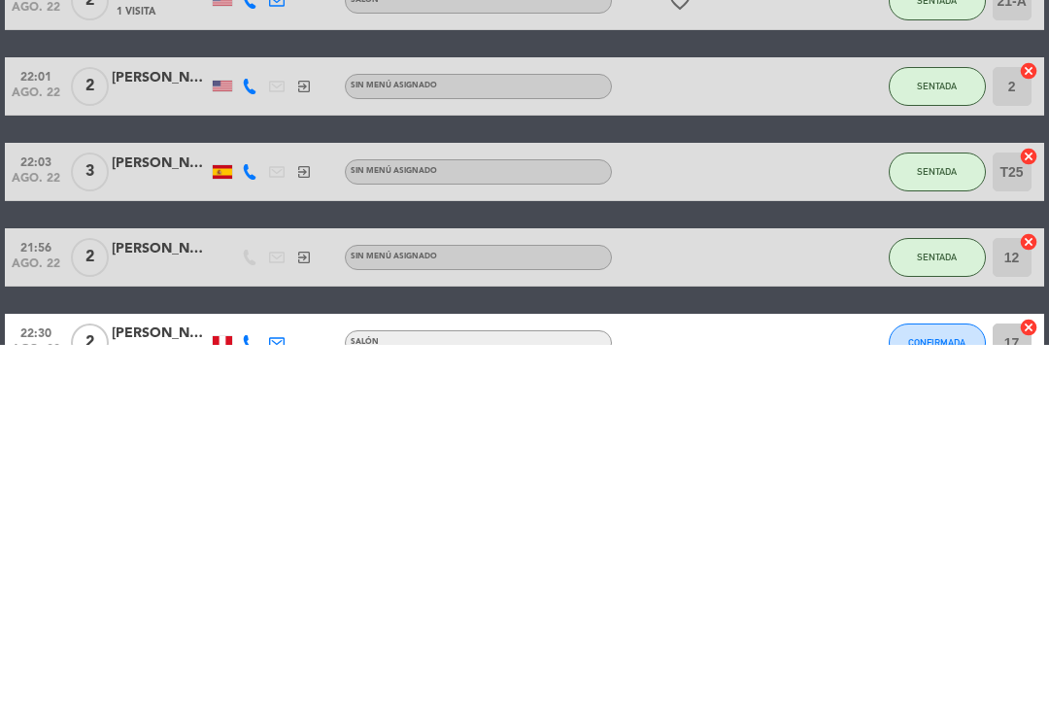
scroll to position [1497, 0]
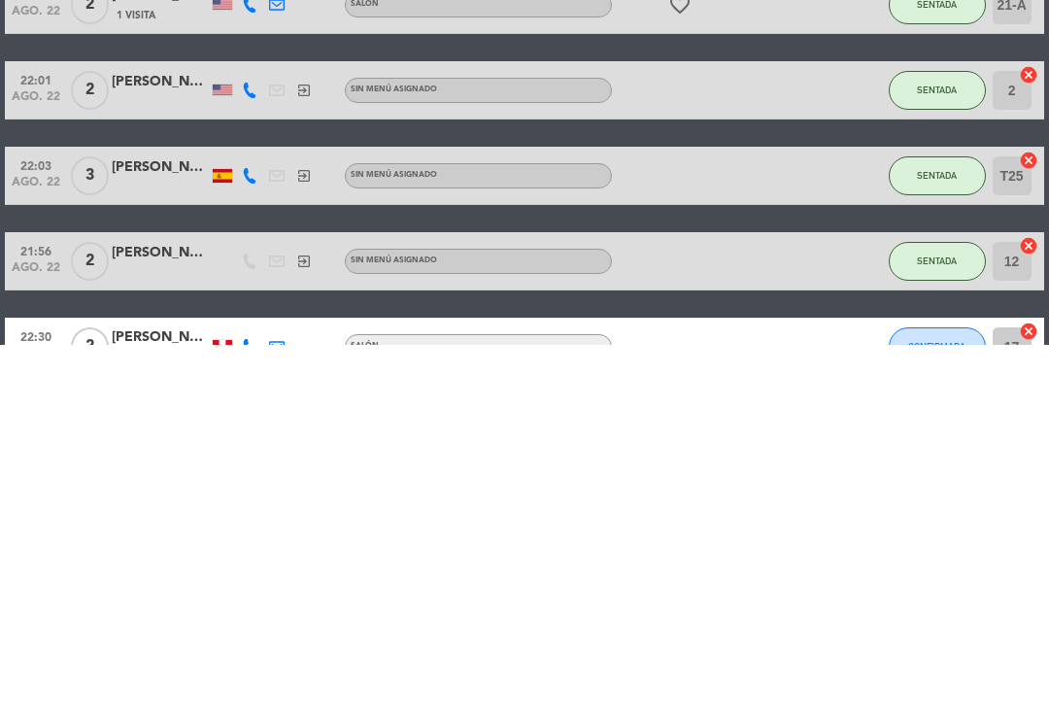
click at [681, 374] on icon "favorite_border" at bounding box center [679, 375] width 23 height 23
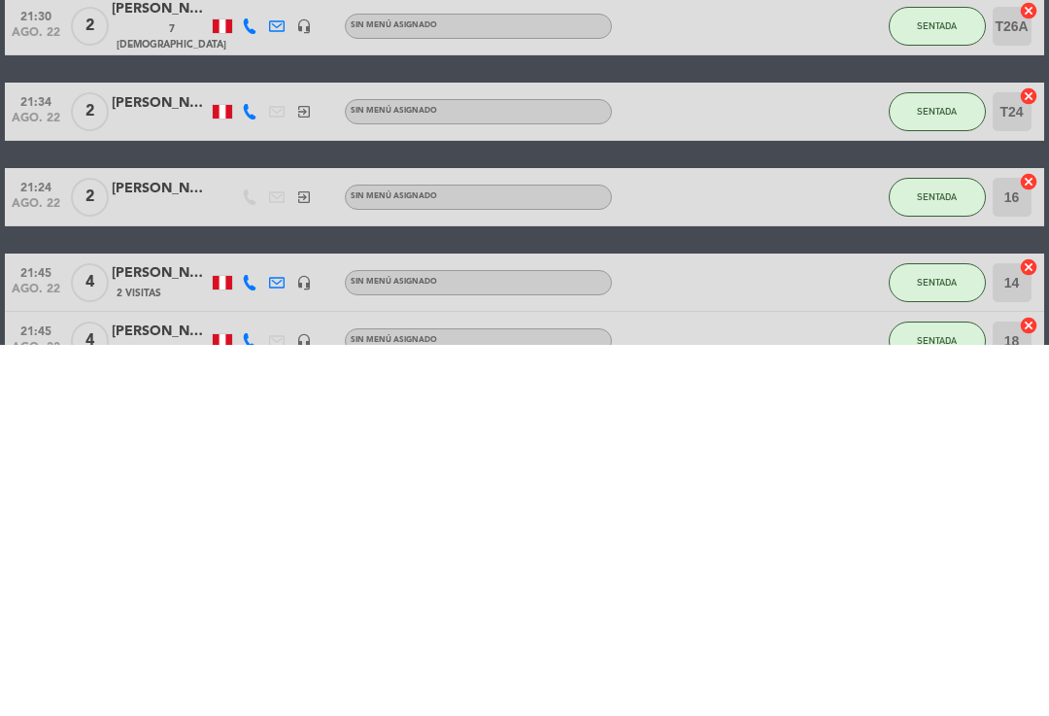
scroll to position [1058, 0]
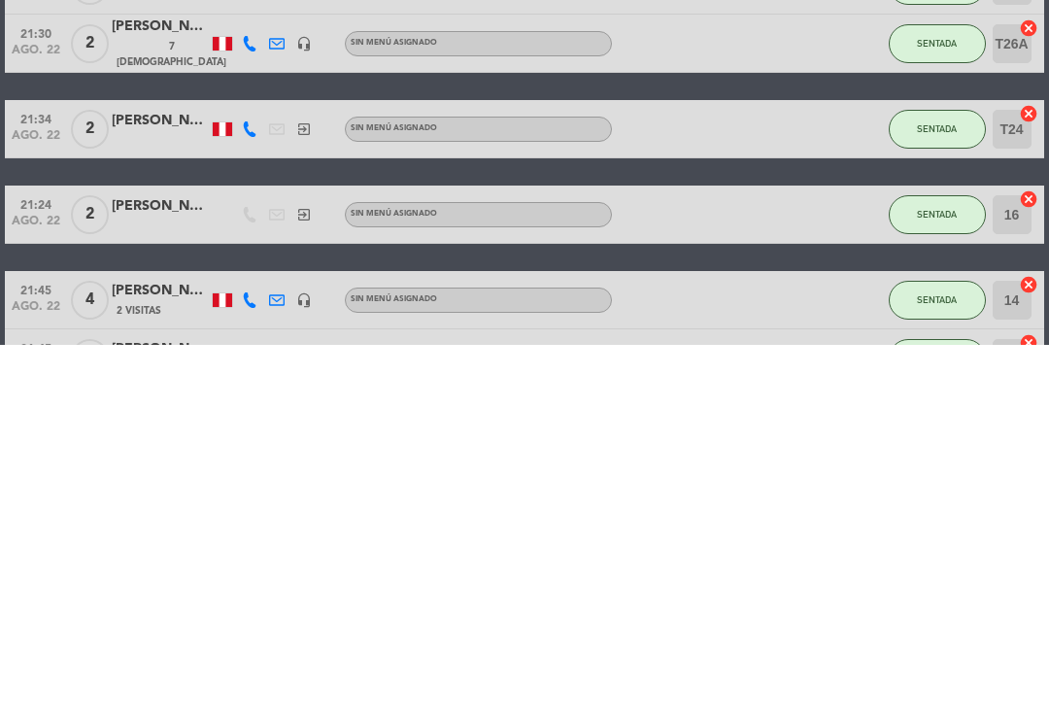
click at [670, 356] on icon "cake" at bounding box center [679, 356] width 23 height 23
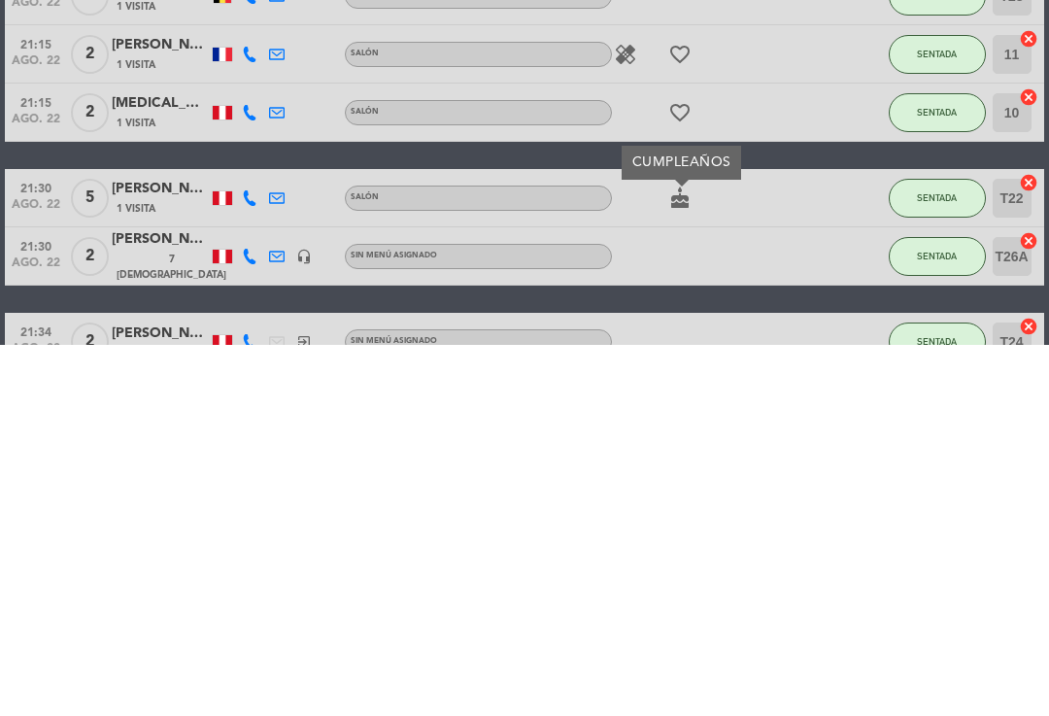
scroll to position [843, 0]
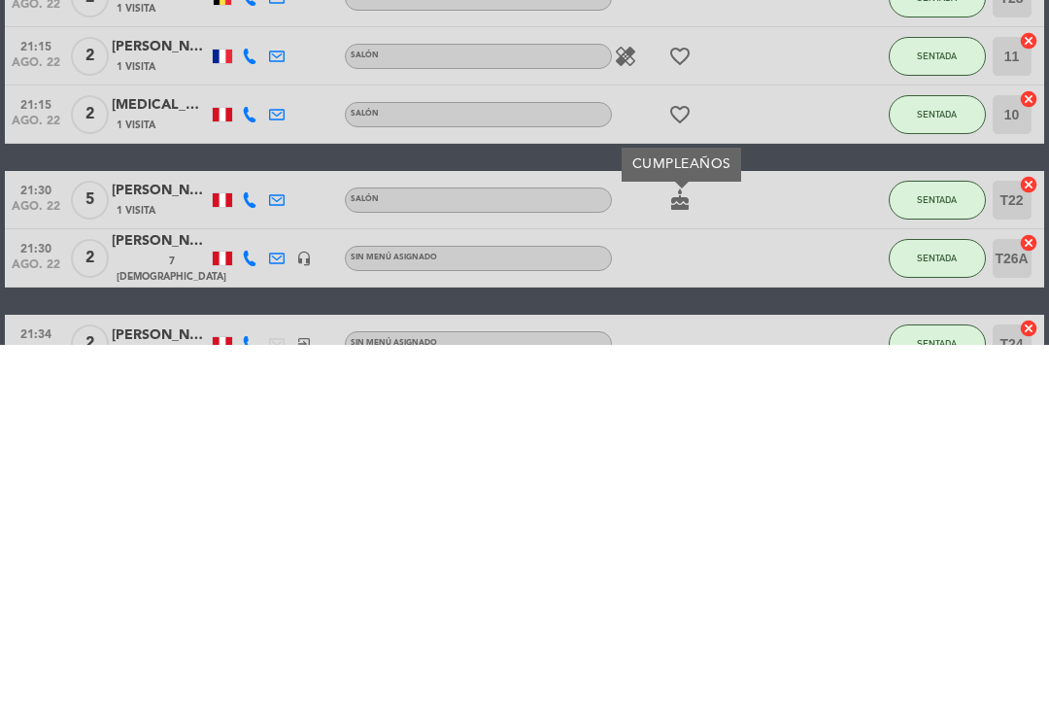
click at [679, 433] on icon "favorite_border" at bounding box center [679, 427] width 23 height 23
click at [682, 486] on icon "favorite_border" at bounding box center [679, 485] width 23 height 23
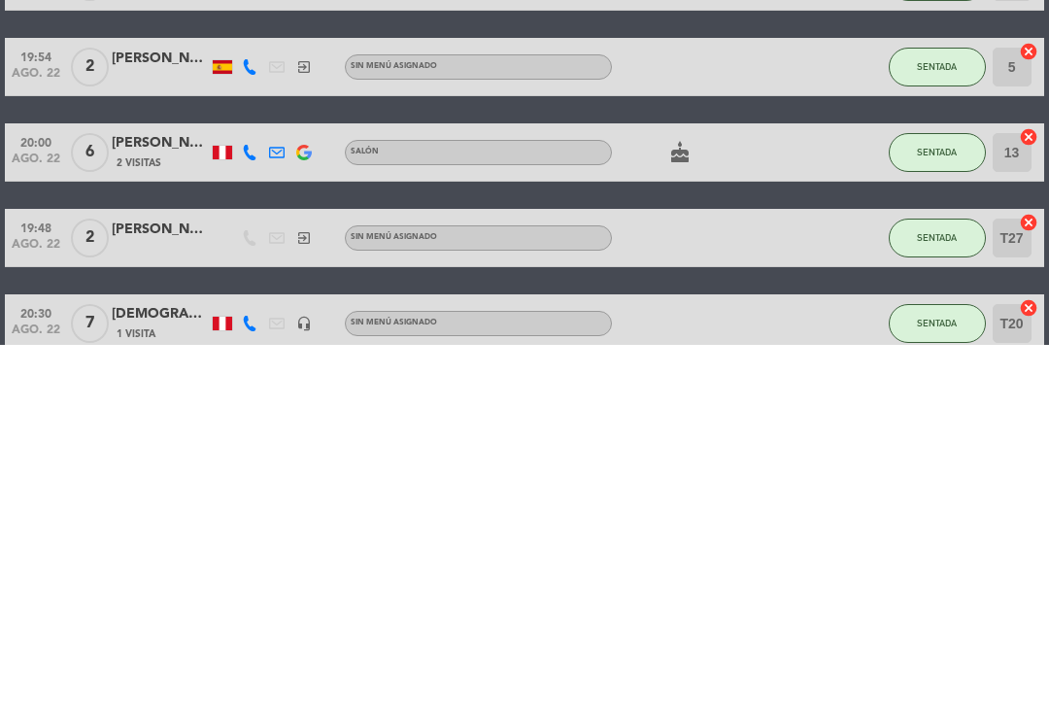
scroll to position [28, 0]
click at [675, 533] on icon "cake" at bounding box center [679, 523] width 23 height 23
click at [440, 25] on span "Mapa de mesas" at bounding box center [406, 20] width 97 height 11
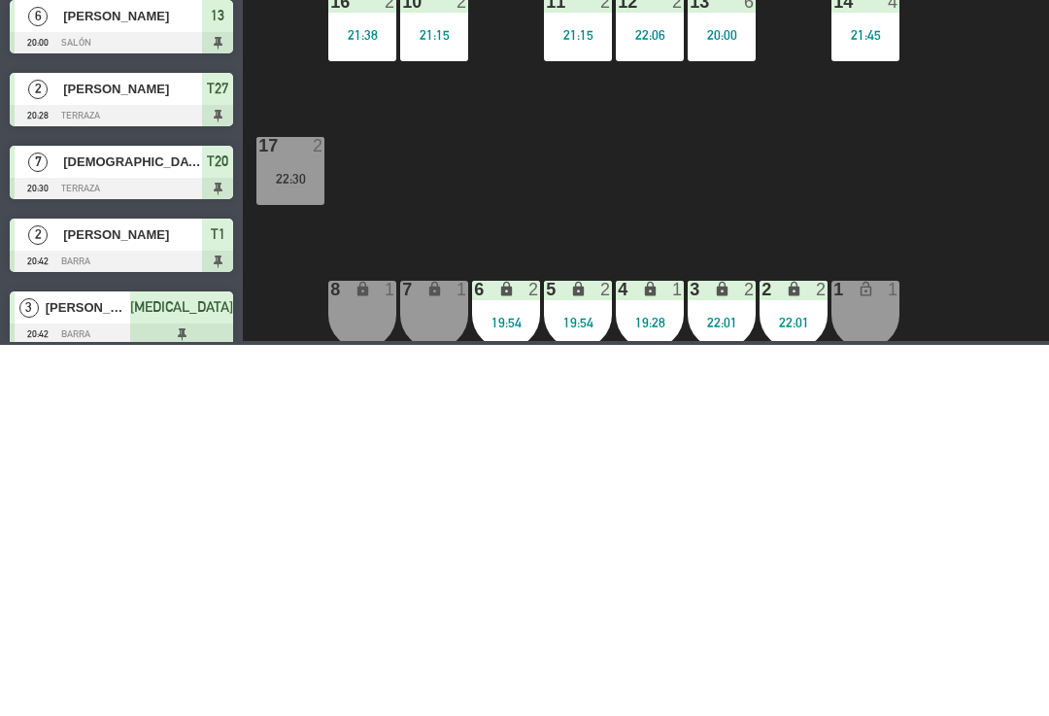
click at [458, 83] on icon at bounding box center [455, 88] width 9 height 16
click at [518, 293] on div "18 4 21:45 19 4 21:03 16 2 21:38 10 2 21:15 11 2 21:15 12 2 22:06 13 6 20:00 14…" at bounding box center [652, 450] width 796 height 526
click at [306, 535] on div "17 2 22:30" at bounding box center [291, 542] width 68 height 68
click at [583, 353] on div "18 4 21:45 19 4 21:03 16 2 21:38 10 2 21:15 11 2 21:15 12 2 22:06 13 6 20:00 14…" at bounding box center [652, 450] width 796 height 526
click at [407, 93] on span "1er Nivel" at bounding box center [402, 87] width 139 height 43
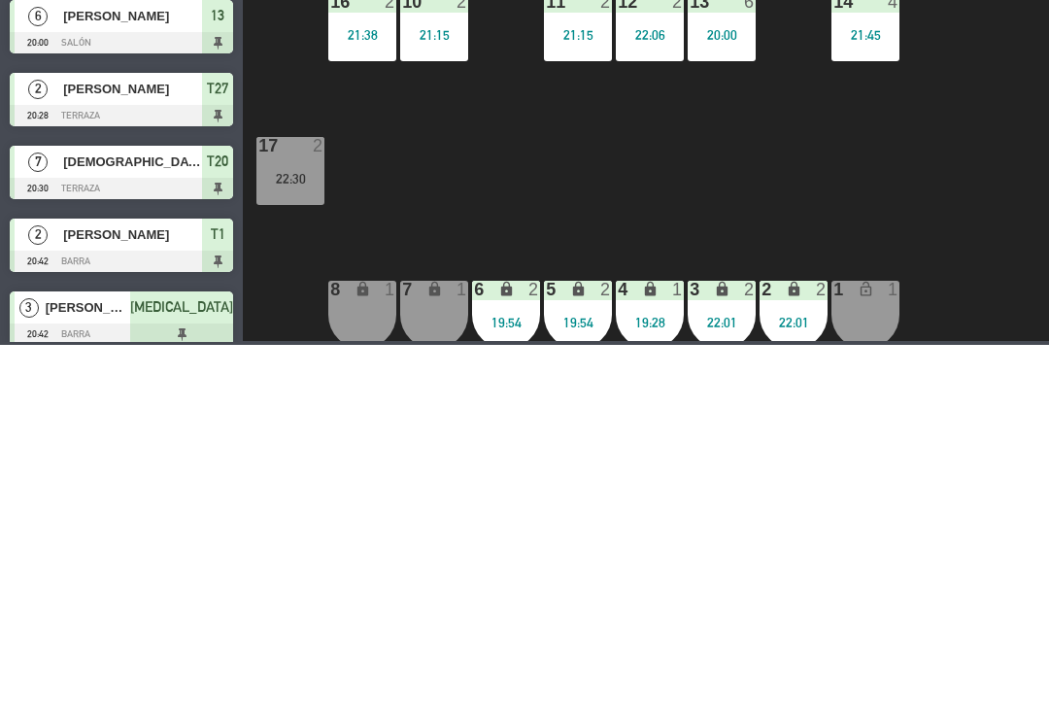
click at [448, 183] on ng-component "menu Tomo Cocina Nikkei [DATE] 22. agosto - 22:15 Mis reservas Mapa de mesas Di…" at bounding box center [524, 356] width 1049 height 712
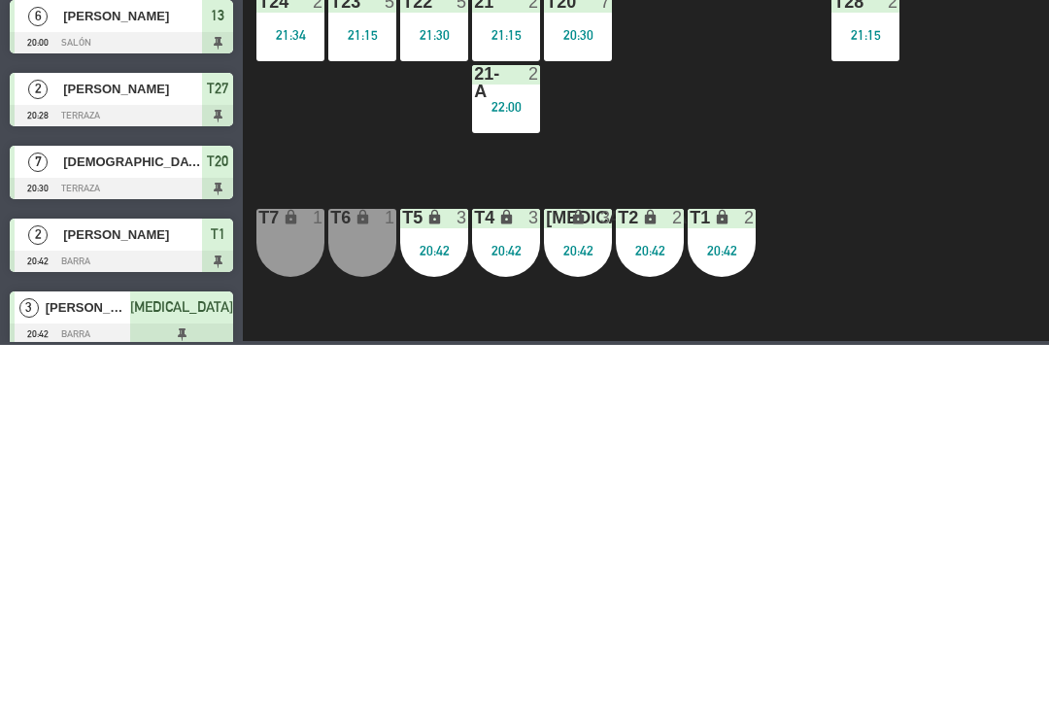
click at [383, 89] on span "2do Nivel" at bounding box center [395, 88] width 51 height 11
click at [432, 117] on ng-component "menu Tomo Cocina Nikkei [DATE] 22. agosto - 22:15 Mis reservas Mapa de mesas Di…" at bounding box center [524, 356] width 1049 height 712
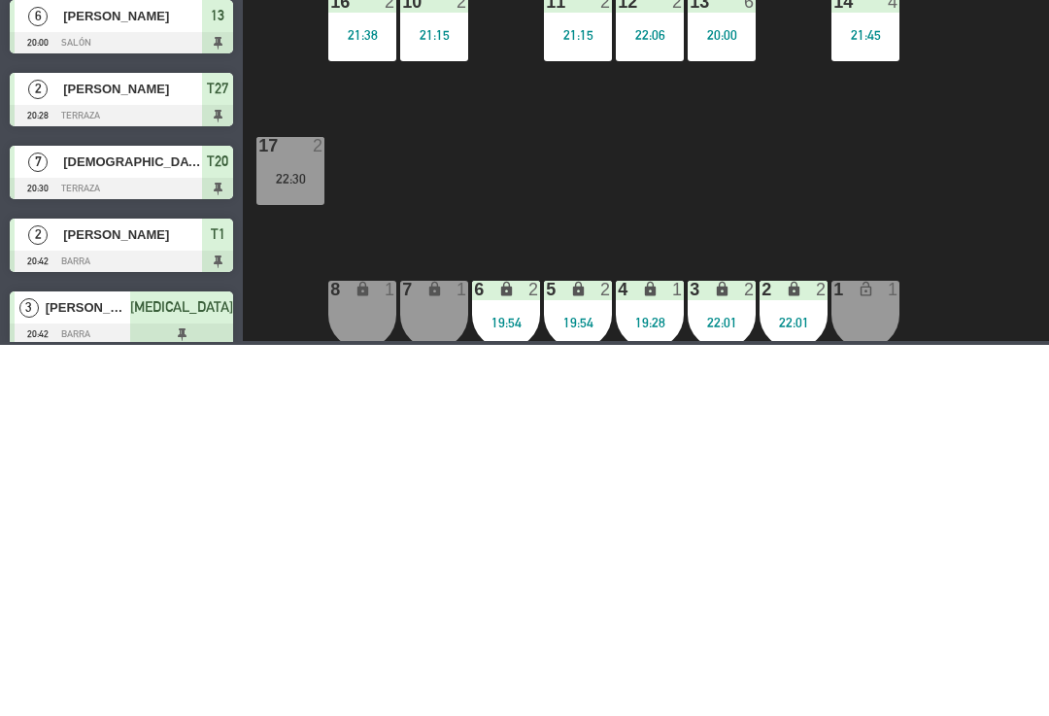
click at [606, 280] on div "18 4 21:45 19 4 21:03 16 2 21:38 10 2 21:15 11 2 21:15 12 2 22:06 13 6 20:00 14…" at bounding box center [652, 450] width 796 height 526
click at [299, 263] on div "21:45" at bounding box center [291, 263] width 68 height 14
click at [565, 279] on div "18 4 21:45 19 4 21:03 16 2 21:38 10 2 21:15 11 2 21:15 12 2 22:06 13 6 20:00 14…" at bounding box center [652, 450] width 796 height 526
click at [280, 548] on div "22:30" at bounding box center [291, 550] width 68 height 14
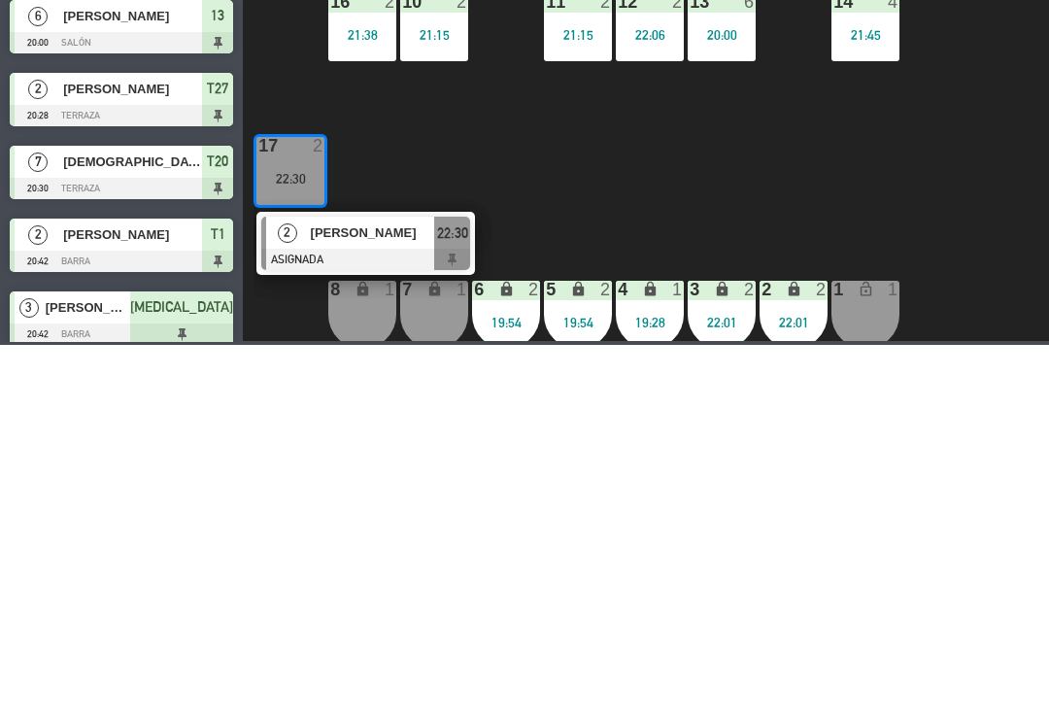
click at [347, 600] on span "[PERSON_NAME]" at bounding box center [373, 604] width 124 height 20
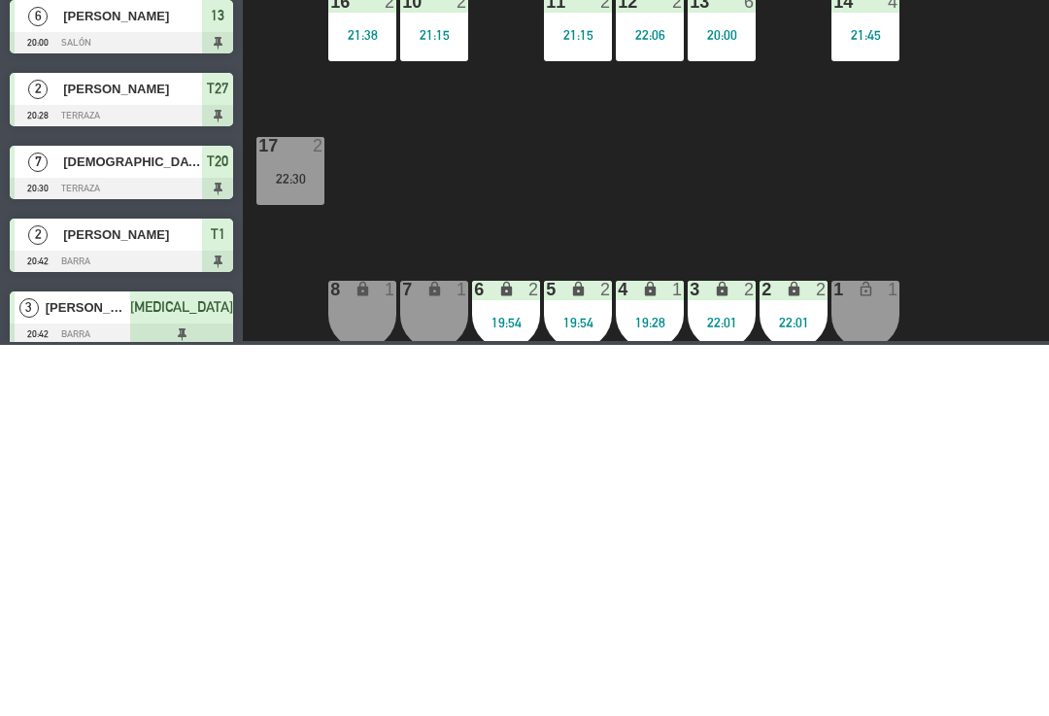
scroll to position [573, 0]
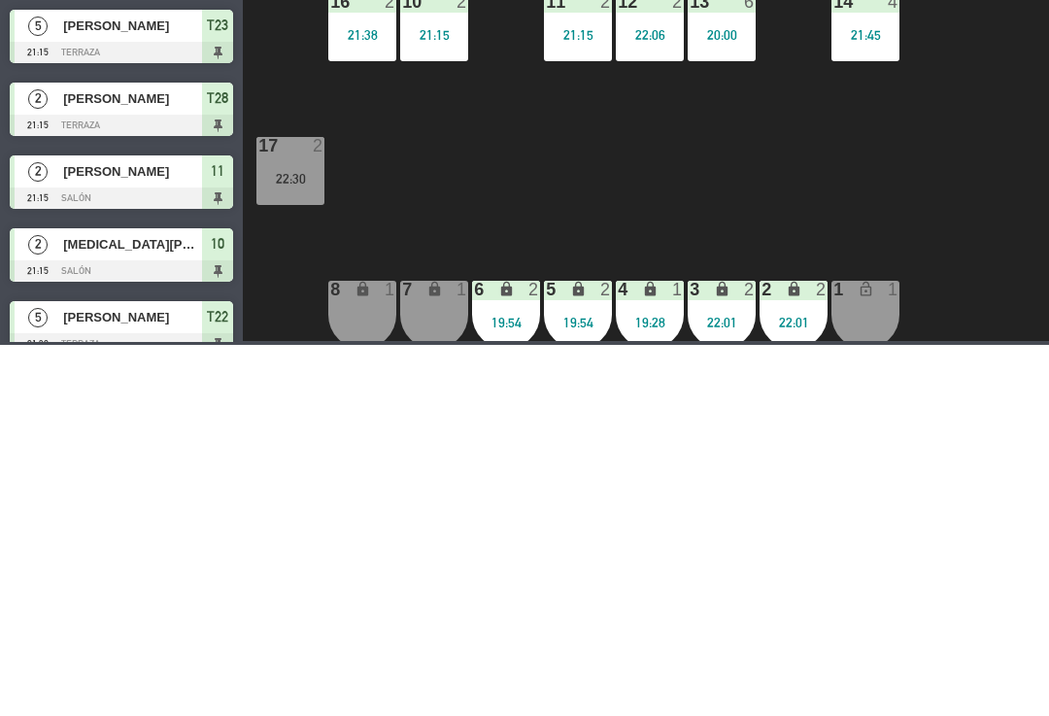
click at [419, 88] on span "1er Nivel" at bounding box center [402, 87] width 139 height 43
click at [447, 172] on ng-component "menu Tomo Cocina Nikkei [DATE] 22. agosto - 22:15 Mis reservas Mapa de mesas Di…" at bounding box center [524, 356] width 1049 height 712
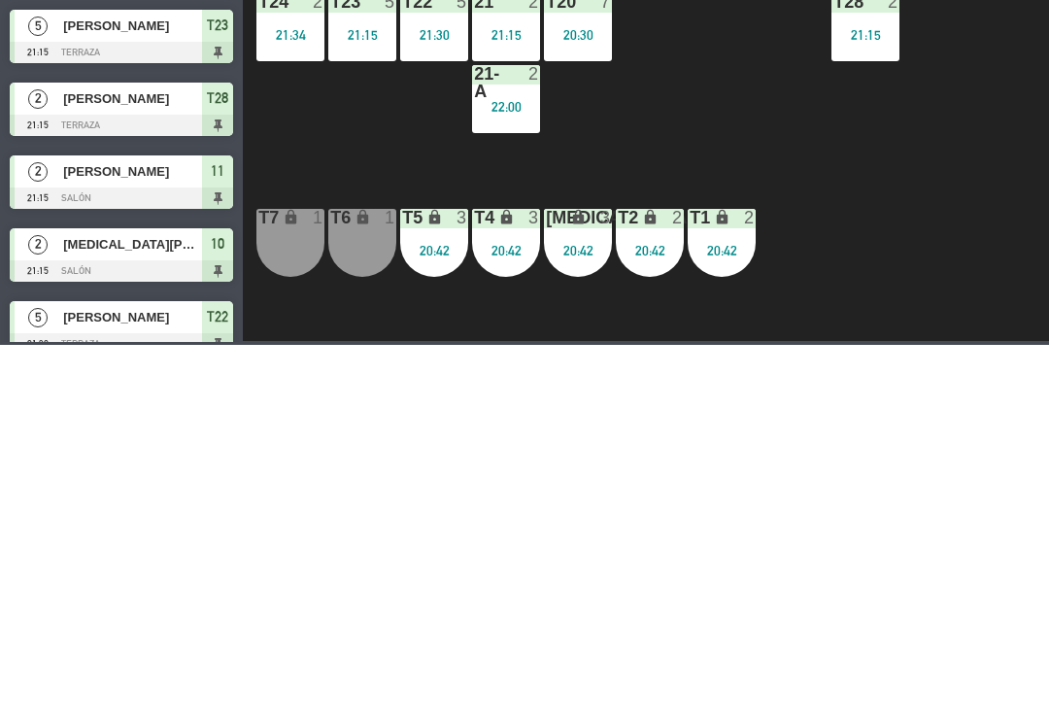
click at [439, 73] on span "2do Nivel" at bounding box center [402, 87] width 139 height 43
click at [434, 141] on ng-component "menu Tomo Cocina Nikkei [DATE] 22. agosto - 22:15 Mis reservas Mapa de mesas Di…" at bounding box center [524, 356] width 1049 height 712
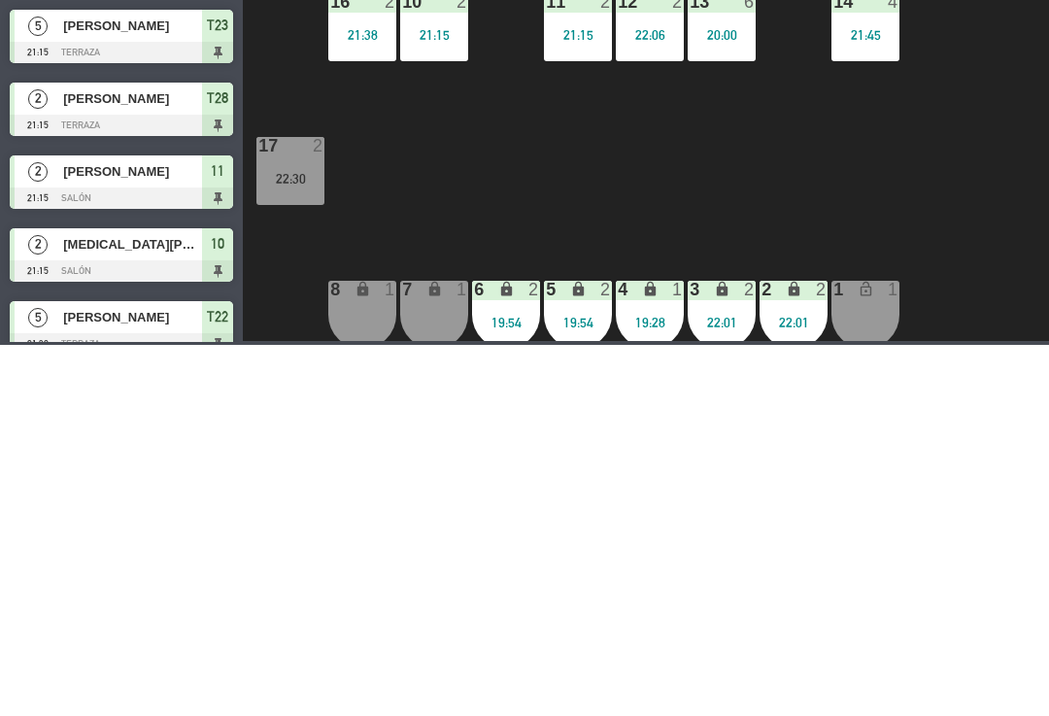
click at [315, 565] on div "17 2 22:30" at bounding box center [291, 542] width 68 height 68
click at [475, 306] on div "18 4 21:45 19 4 21:03 16 2 21:38 10 2 21:15 11 2 21:15 12 2 22:06 13 6 20:00 14…" at bounding box center [652, 450] width 796 height 526
click at [428, 93] on span "1er Nivel" at bounding box center [402, 87] width 139 height 43
click at [436, 171] on ng-component "menu Tomo Cocina Nikkei [DATE] 22. agosto - 22:15 Mis reservas Mapa de mesas Di…" at bounding box center [524, 356] width 1049 height 712
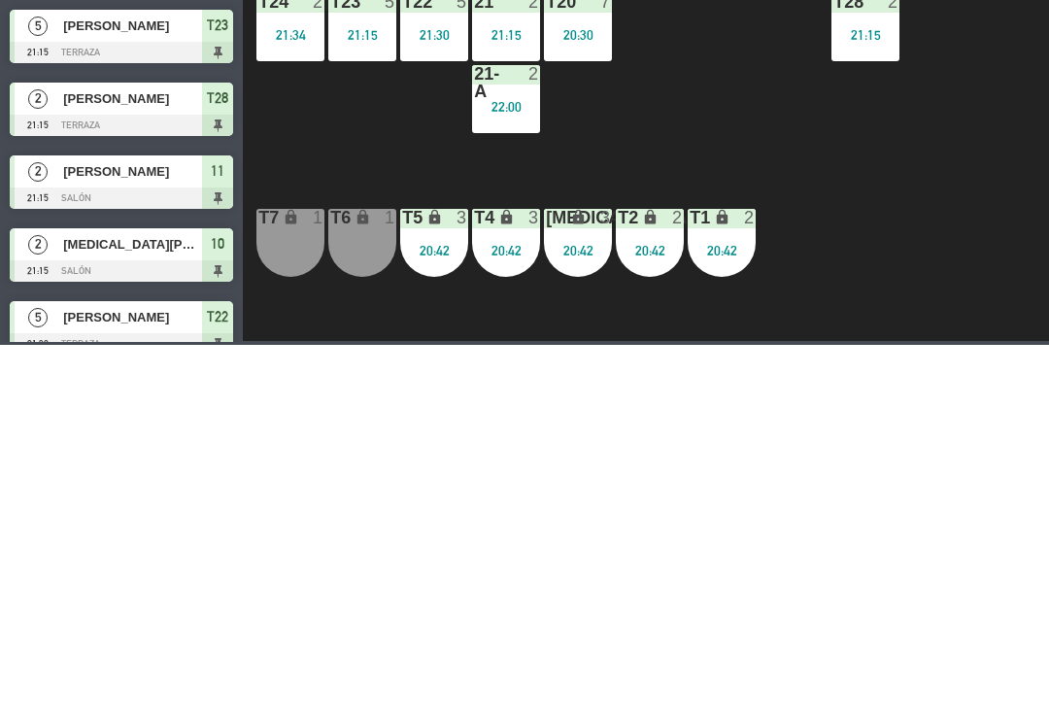
click at [951, 351] on div "Privado 9 21:15" at bounding box center [938, 326] width 68 height 68
click at [975, 396] on span "[PERSON_NAME]" at bounding box center [1020, 388] width 124 height 20
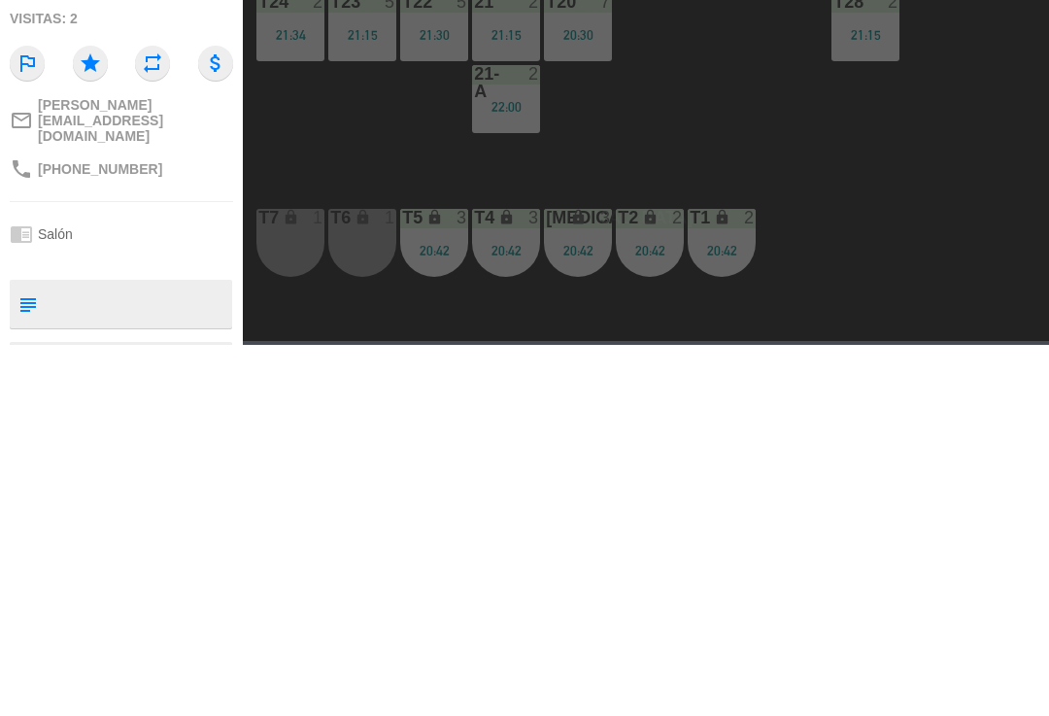
click at [816, 147] on button "SENTAR" at bounding box center [801, 152] width 97 height 39
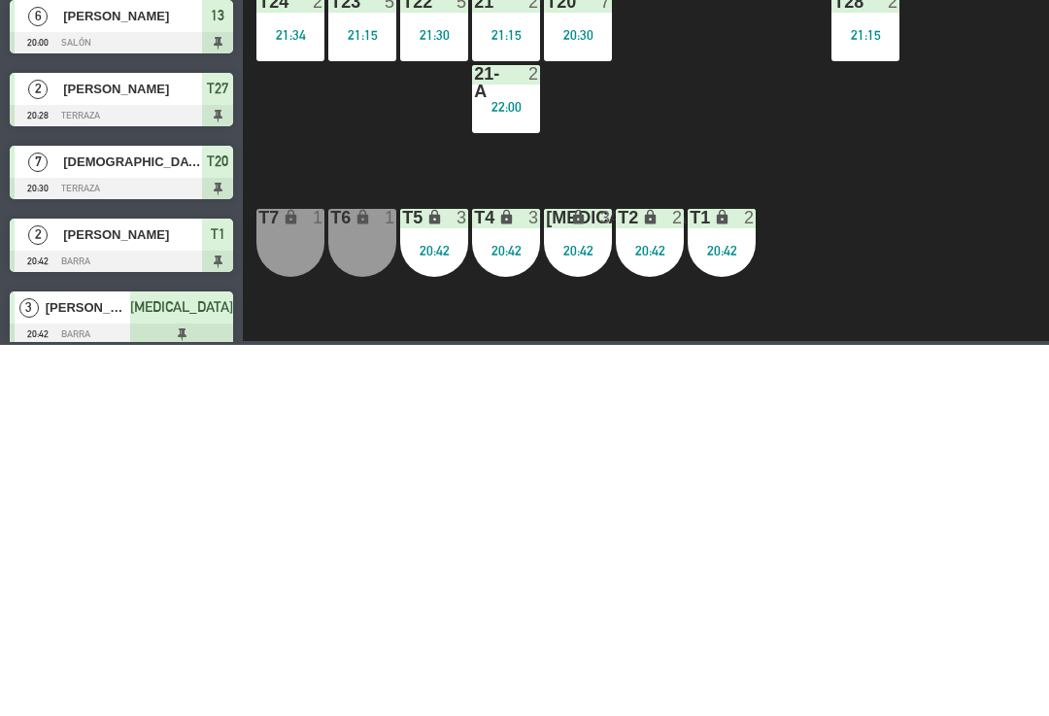
scroll to position [0, 0]
click at [764, 379] on div "T27 2 20:28 T25 3 22:03 T26A 2 21:30 T26 2 Privado 9 22:15 T24 2 21:34 T23 5 21…" at bounding box center [652, 450] width 796 height 526
click at [454, 105] on span "2do Nivel" at bounding box center [402, 87] width 139 height 43
click at [458, 133] on ng-component "menu Tomo Cocina Nikkei [DATE] 22. agosto - 22:15 Mis reservas Mapa de mesas Di…" at bounding box center [524, 356] width 1049 height 712
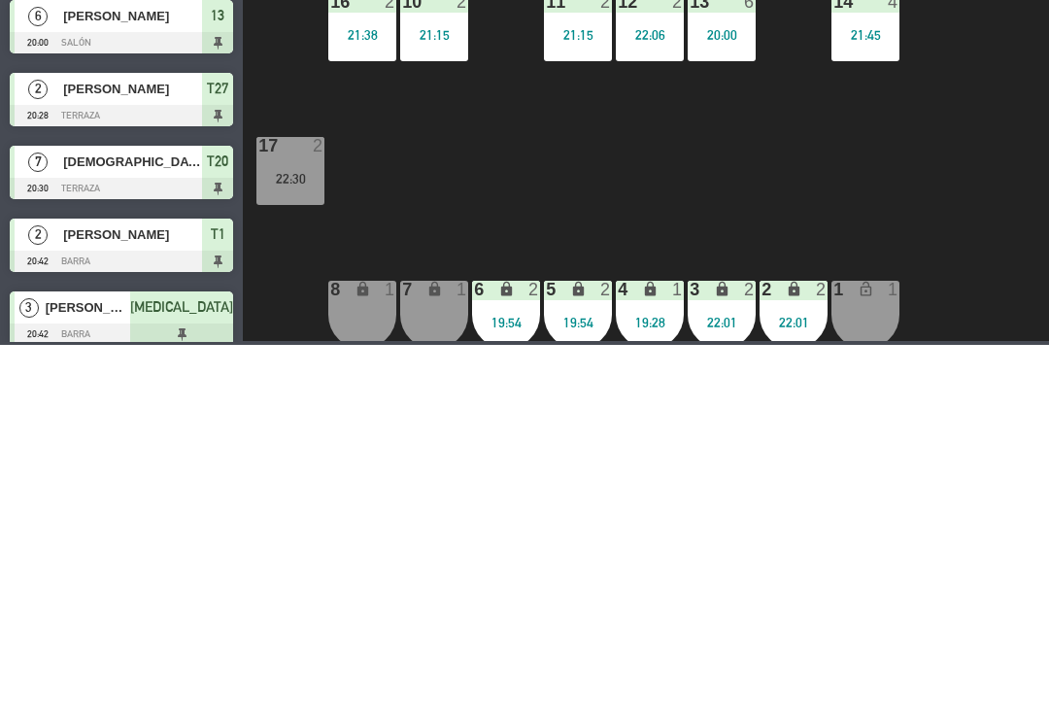
click at [325, 527] on div "17 2" at bounding box center [291, 517] width 68 height 19
click at [571, 297] on div "18 4 21:45 19 4 21:03 16 2 21:38 10 2 21:15 11 2 21:15 12 2 22:06 13 6 20:00 14…" at bounding box center [652, 450] width 796 height 526
click at [447, 83] on span "1er Nivel" at bounding box center [402, 87] width 139 height 43
click at [432, 175] on ng-component "menu Tomo Cocina Nikkei [DATE] 22. agosto - 22:15 Mis reservas Mapa de mesas Di…" at bounding box center [524, 356] width 1049 height 712
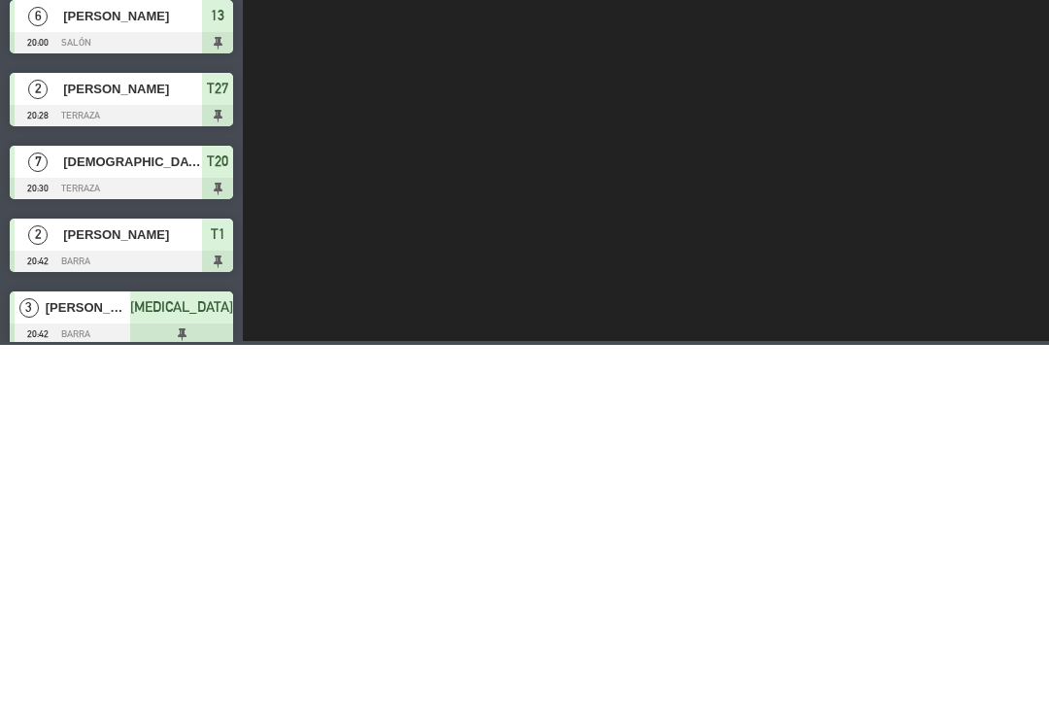
click at [183, 192] on input "text" at bounding box center [137, 187] width 151 height 21
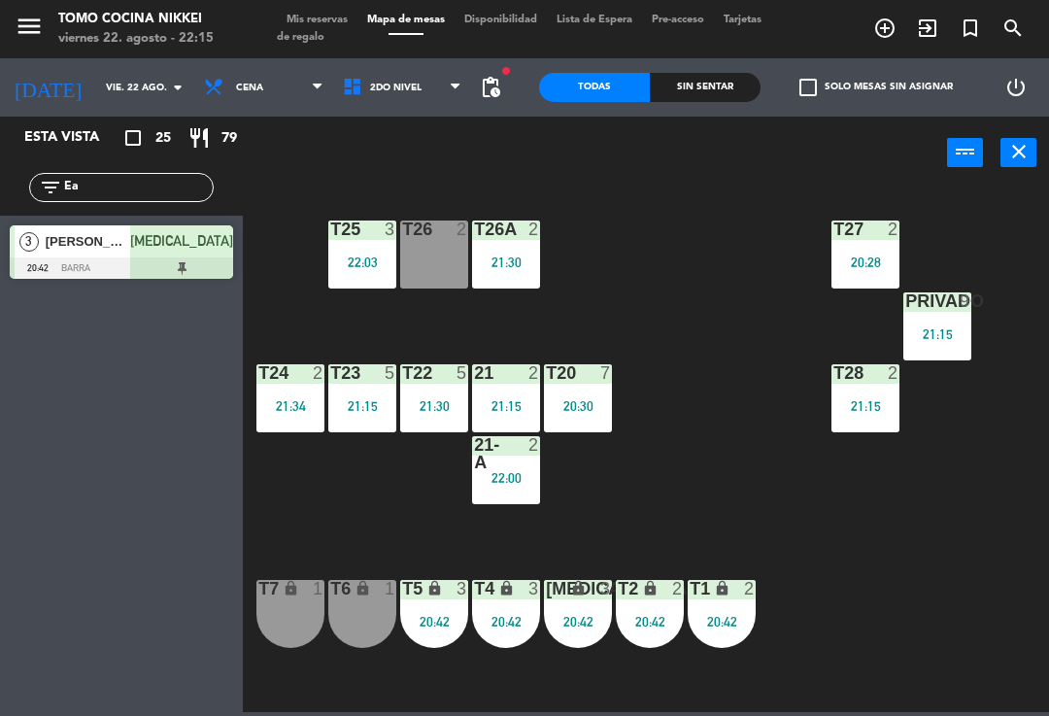
type input "E"
click at [741, 259] on div "T27 2 20:28 T25 3 22:03 T26A 2 21:30 T26 2 Privado 9 21:15 T24 2 21:34 T23 5 21…" at bounding box center [652, 450] width 796 height 526
click at [619, 245] on div "T27 2 20:28 T25 3 22:03 T26A 2 21:30 T26 2 22:30 Privado 9 21:15 T24 2 21:34 T2…" at bounding box center [652, 450] width 796 height 526
click at [144, 198] on input "Wal" at bounding box center [137, 187] width 151 height 21
type input "W"
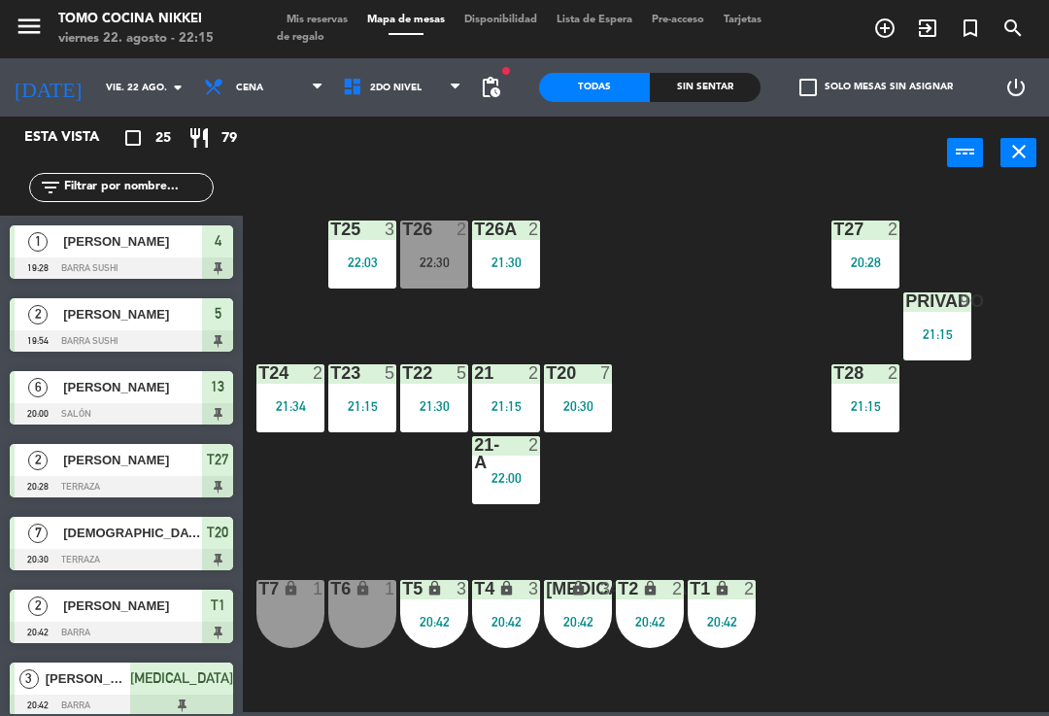
click at [700, 256] on div "T27 2 20:28 T25 3 22:03 T26A 2 21:30 T26 2 22:30 Privado 9 21:15 T24 2 21:34 T2…" at bounding box center [652, 450] width 796 height 526
click at [818, 531] on div "T27 2 20:28 T25 3 22:03 T26A 2 21:30 T26 2 22:30 Privado 9 21:15 T24 2 21:34 T2…" at bounding box center [652, 450] width 796 height 526
click at [792, 529] on div "T27 2 20:28 T25 3 22:03 T26A 2 21:30 T26 2 22:30 Privado 9 21:15 T24 2 21:34 T2…" at bounding box center [652, 450] width 796 height 526
click at [630, 618] on div "20:42" at bounding box center [650, 622] width 68 height 14
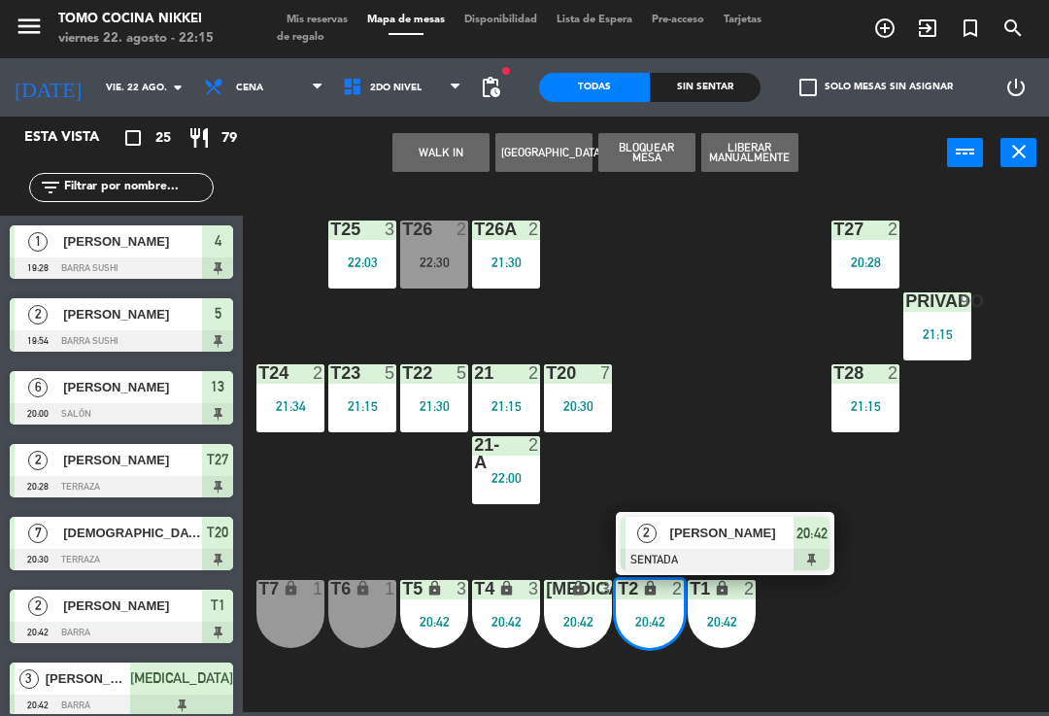
click at [741, 537] on span "[PERSON_NAME]" at bounding box center [732, 533] width 124 height 20
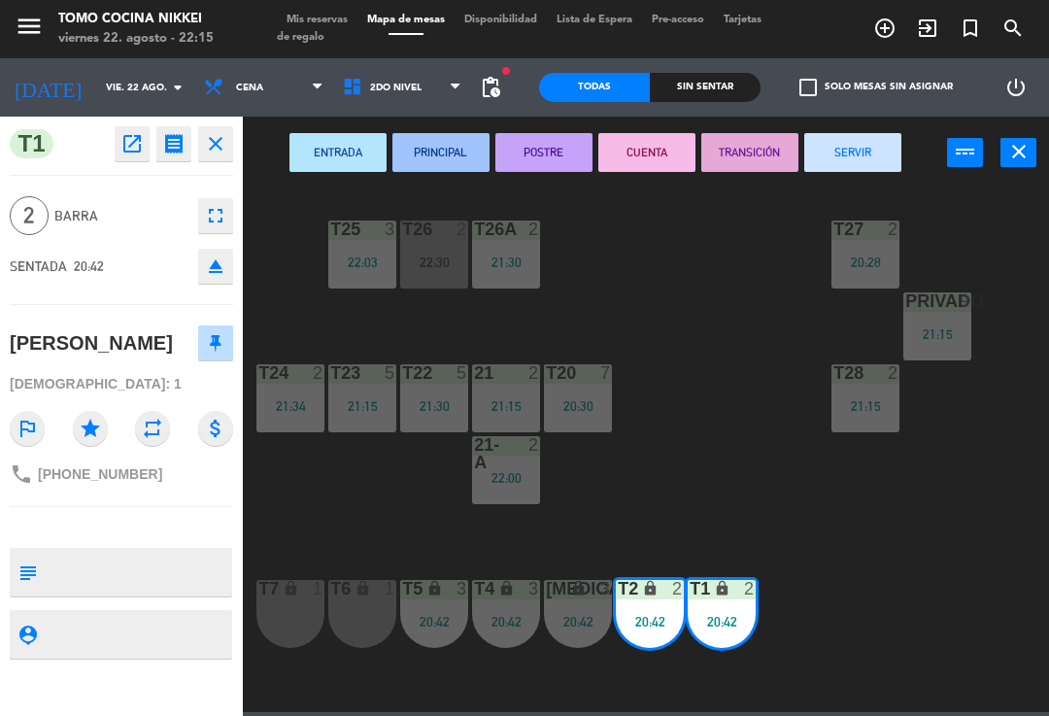
click at [863, 157] on button "SERVIR" at bounding box center [852, 152] width 97 height 39
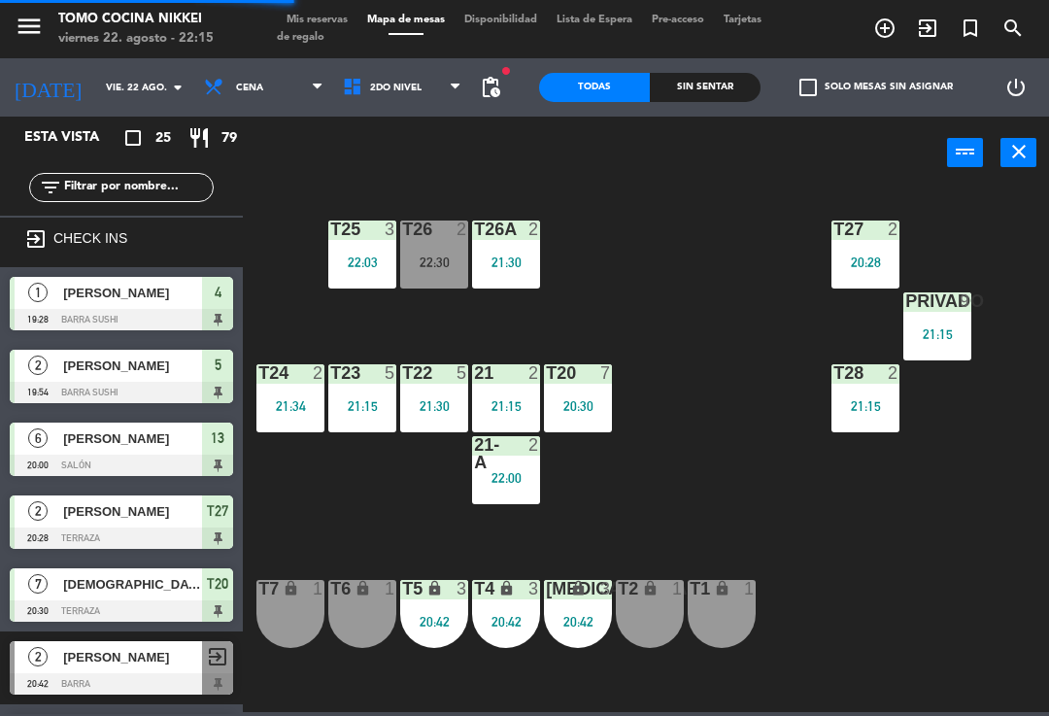
click at [744, 416] on div "T27 2 20:28 T25 3 22:03 T26A 2 21:30 T26 2 22:30 Privado 9 21:15 T24 2 21:34 T2…" at bounding box center [652, 450] width 796 height 526
click at [566, 588] on div "lock" at bounding box center [579, 589] width 32 height 18
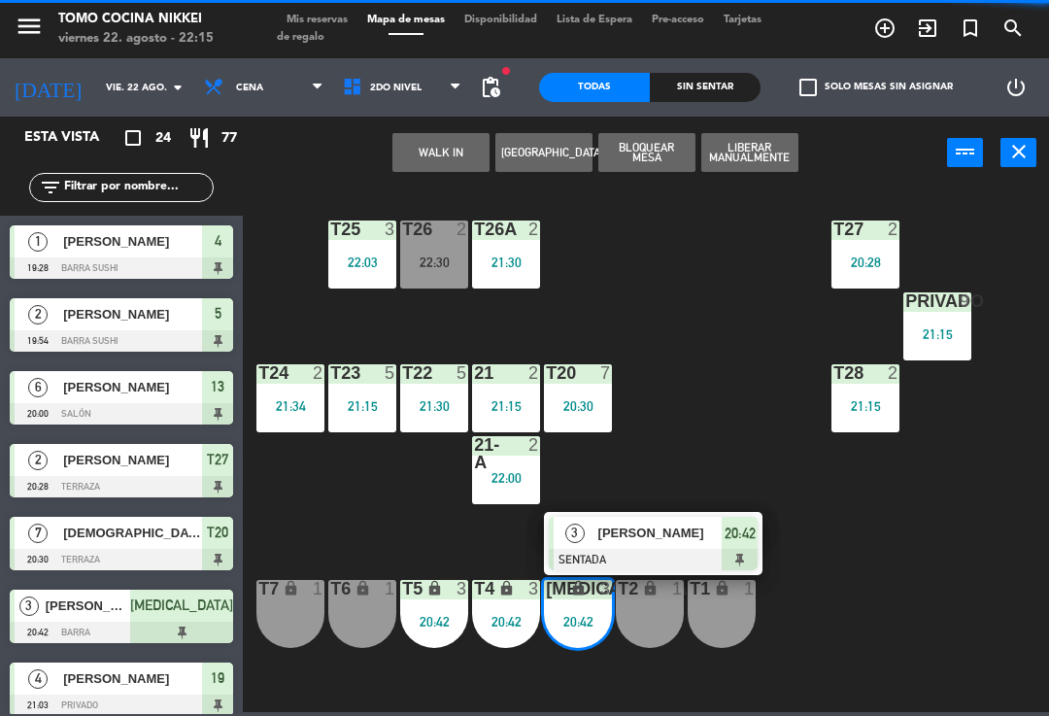
click at [664, 536] on span "[PERSON_NAME]" at bounding box center [661, 533] width 124 height 20
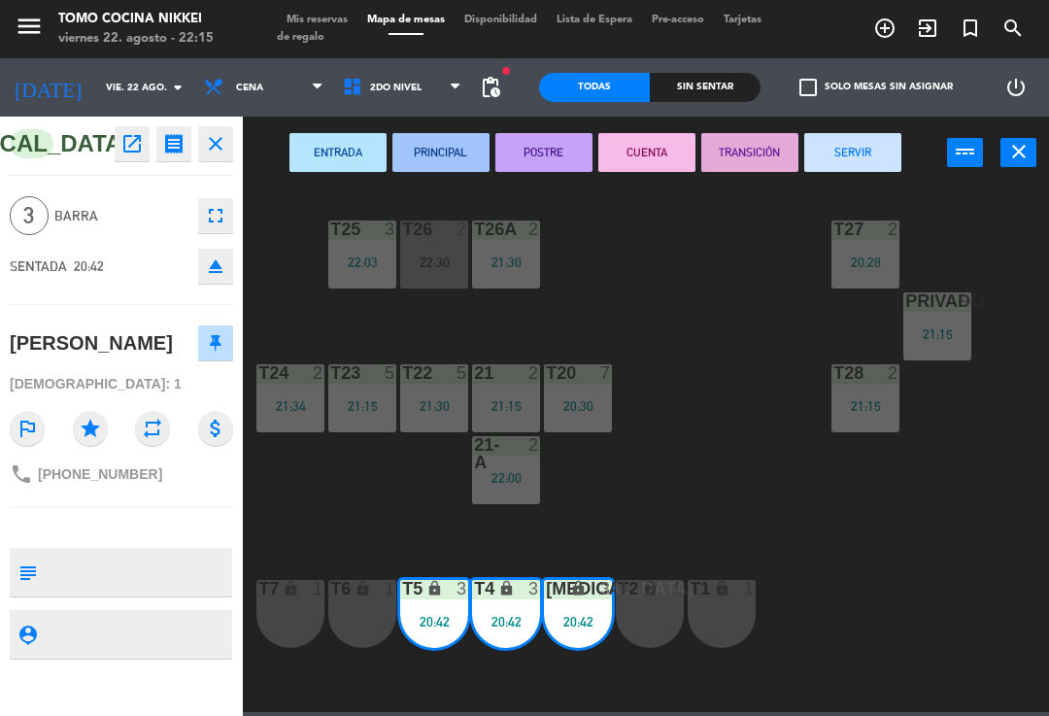
click at [864, 158] on button "SERVIR" at bounding box center [852, 152] width 97 height 39
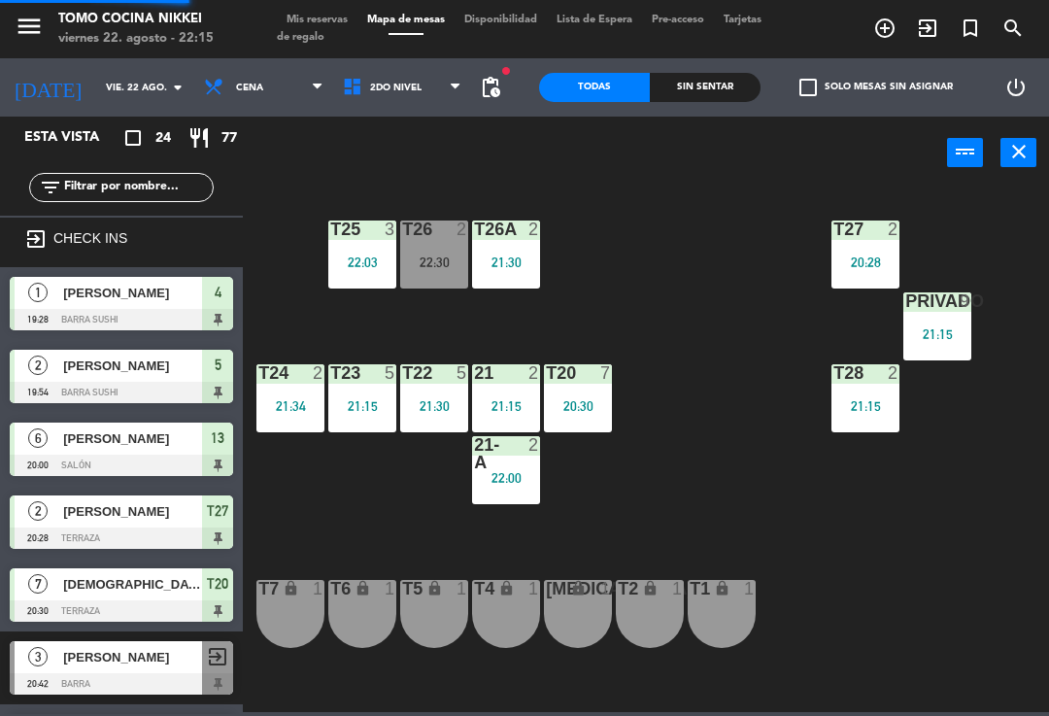
click at [730, 315] on div "T27 2 20:28 T25 3 22:03 T26A 2 21:30 T26 2 22:30 Privado 9 21:15 T24 2 21:34 T2…" at bounding box center [652, 450] width 796 height 526
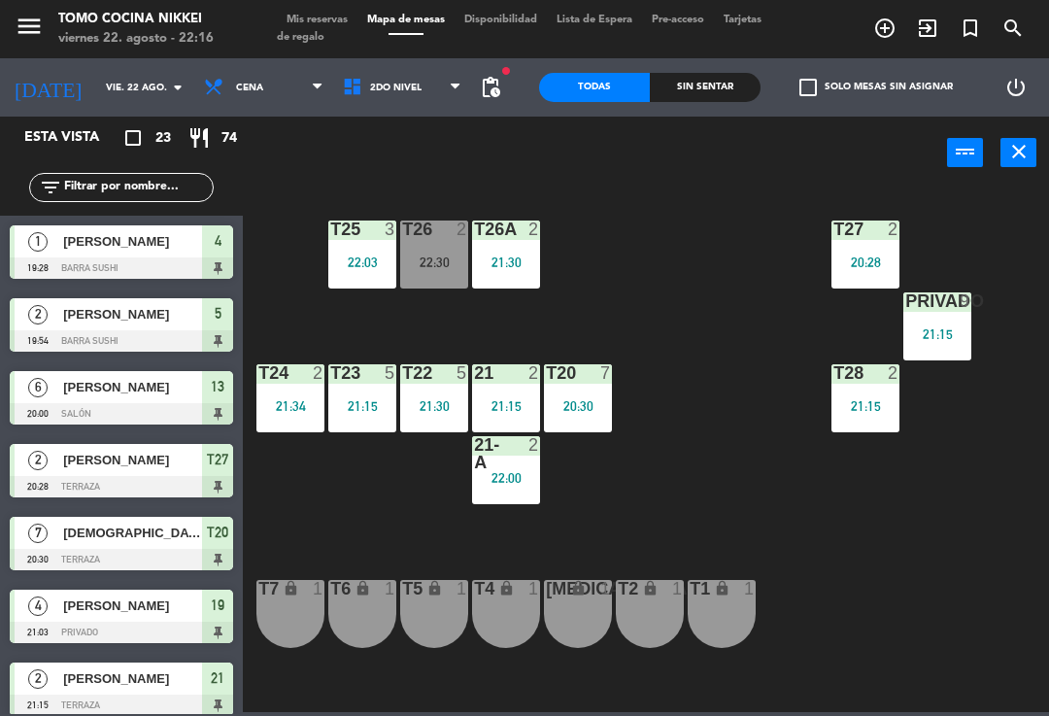
click at [542, 439] on div "2" at bounding box center [539, 453] width 32 height 35
click at [727, 276] on div "T27 2 20:28 T25 3 22:03 T26A 2 21:30 T26 2 22:30 Privado 9 21:15 T24 2 21:34 T2…" at bounding box center [652, 450] width 796 height 526
click at [729, 120] on div "power_input close" at bounding box center [595, 154] width 704 height 74
click at [694, 101] on div "Sin sentar" at bounding box center [705, 87] width 111 height 29
click at [719, 98] on div "Sin sentar" at bounding box center [705, 87] width 111 height 29
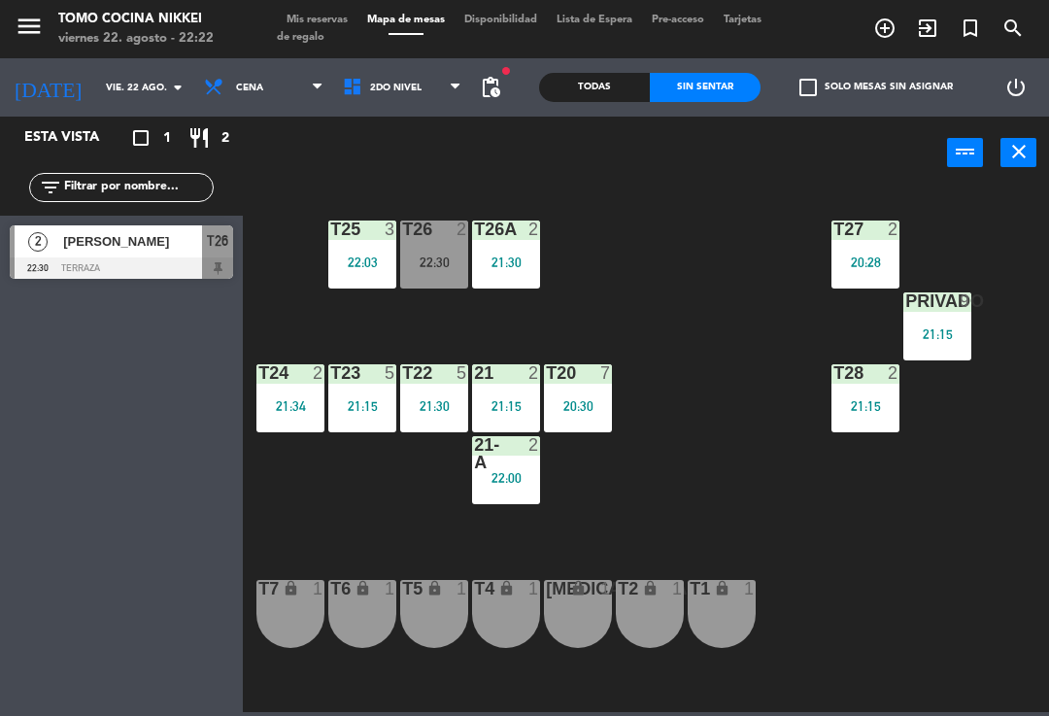
click at [758, 88] on div "Sin sentar" at bounding box center [705, 87] width 111 height 29
click at [726, 75] on div "Sin sentar" at bounding box center [705, 87] width 111 height 29
click at [96, 101] on input "vie. 22 ago." at bounding box center [162, 88] width 133 height 30
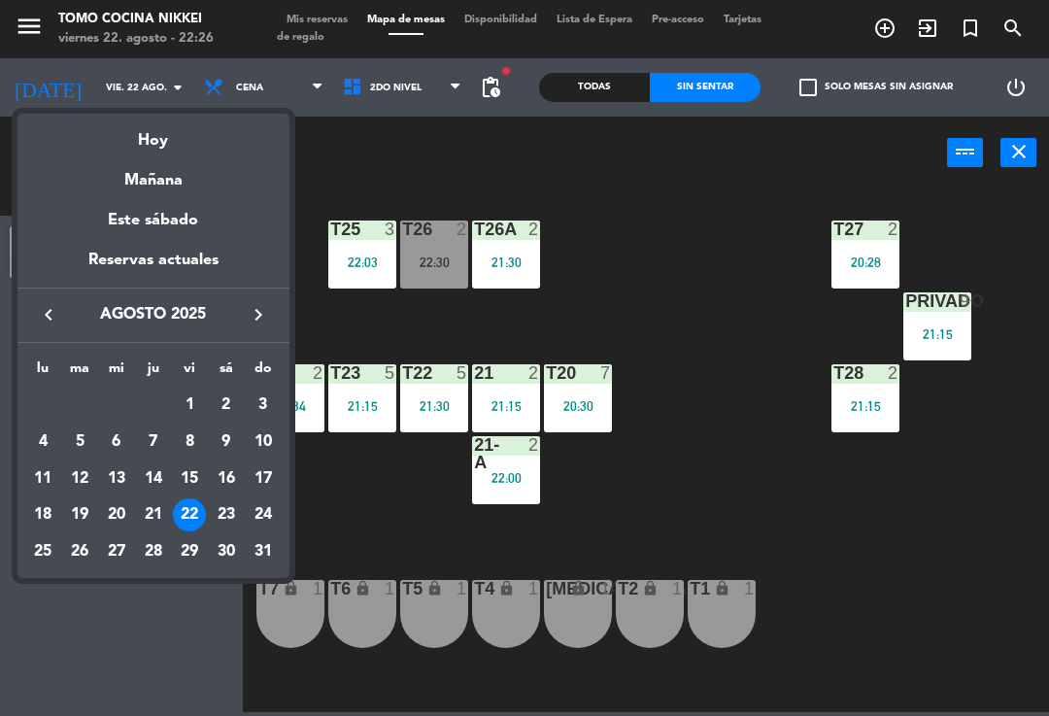
click at [230, 505] on div "23" at bounding box center [226, 514] width 33 height 33
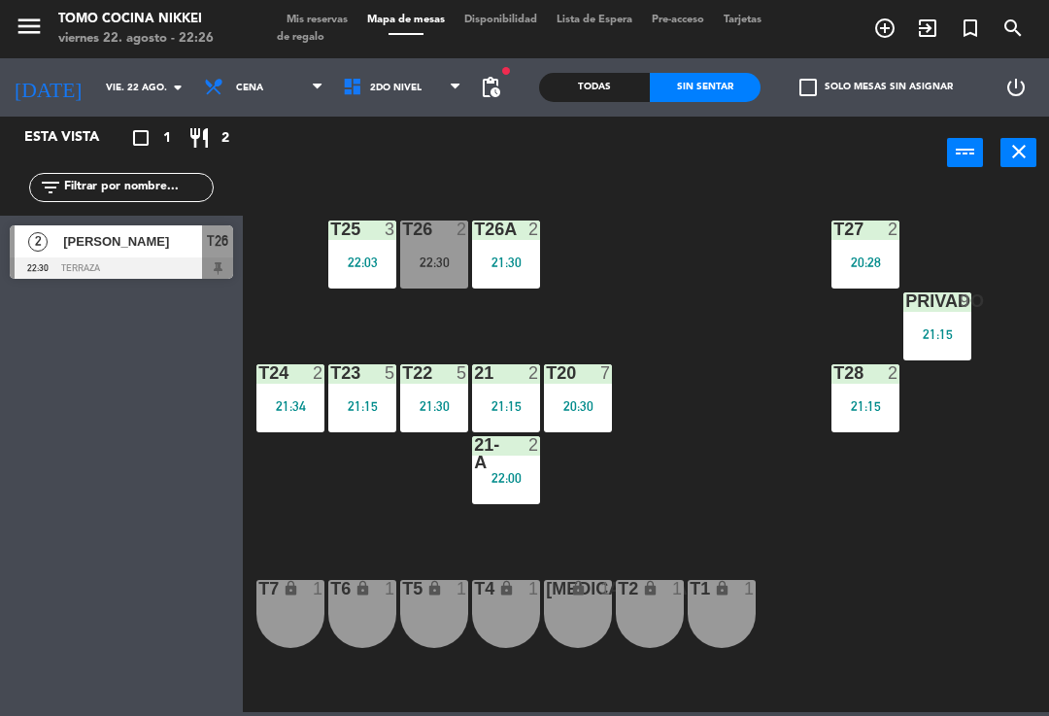
type input "sáb. 23 ago."
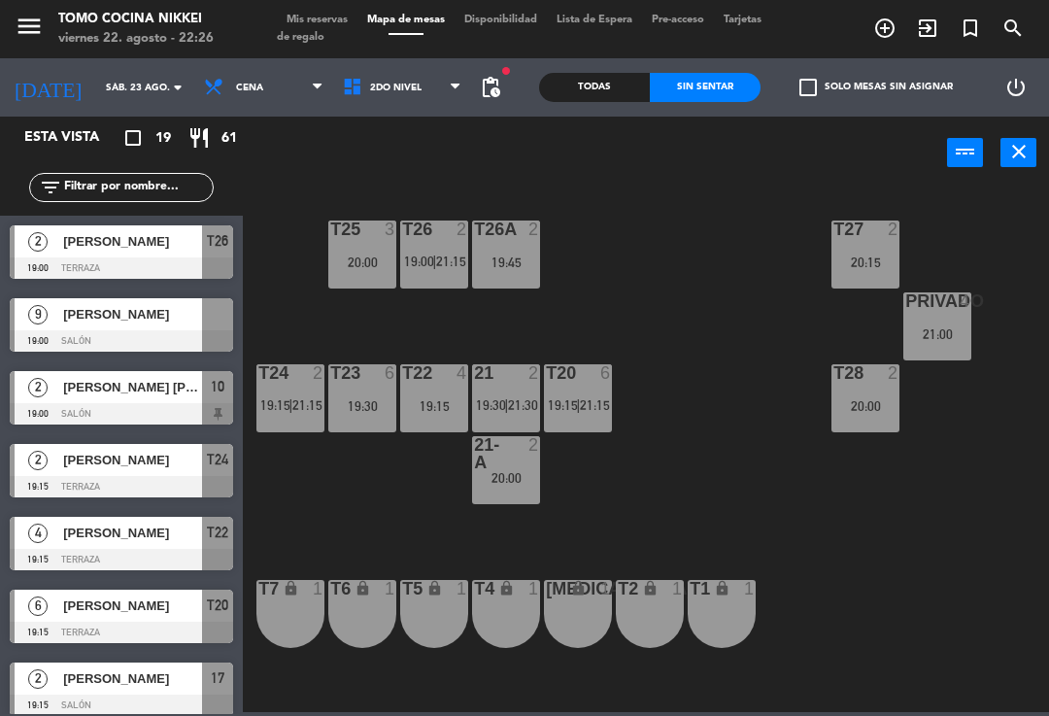
click at [102, 195] on input "text" at bounding box center [137, 187] width 151 height 21
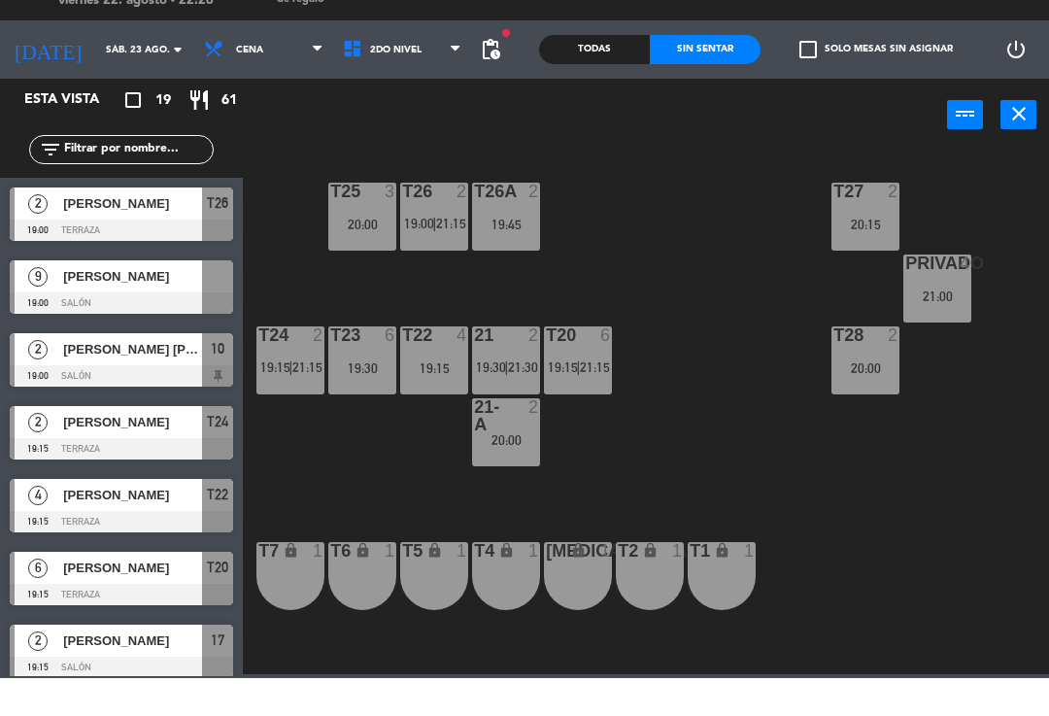
click at [74, 304] on span "[PERSON_NAME]" at bounding box center [132, 314] width 139 height 20
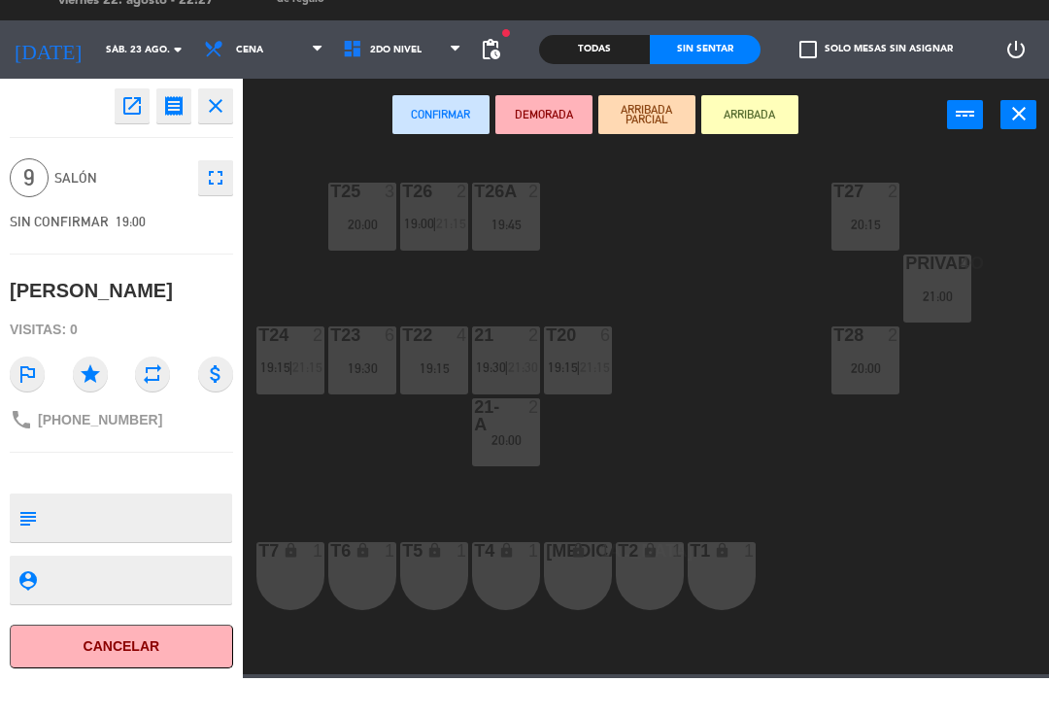
click at [143, 153] on icon "open_in_new" at bounding box center [131, 143] width 23 height 23
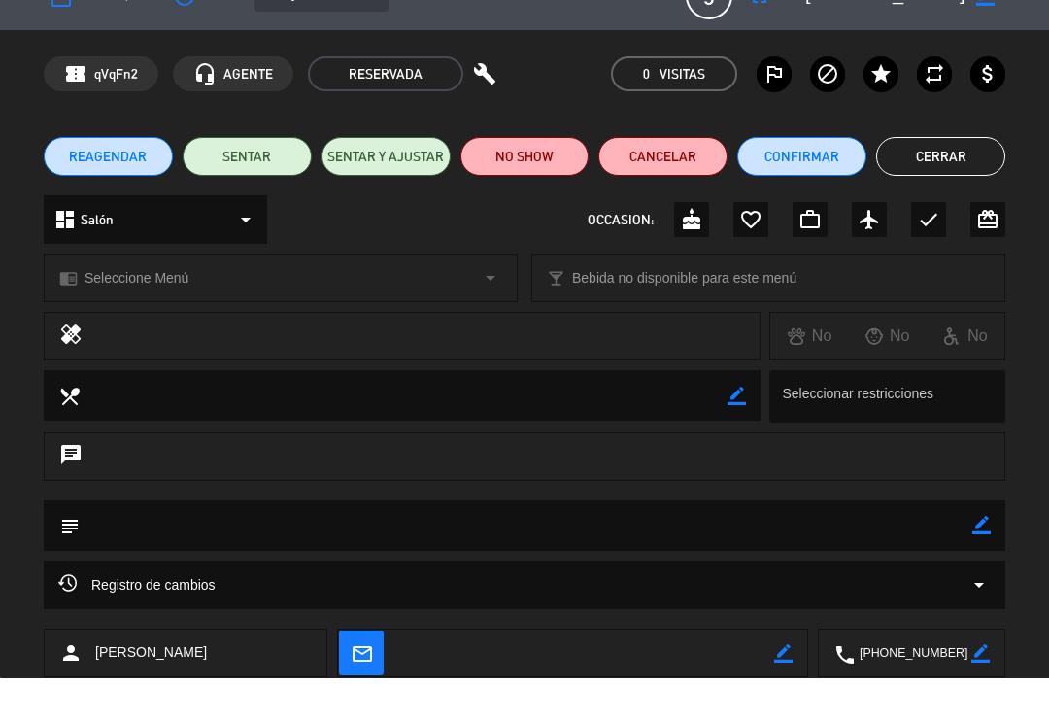
click at [997, 555] on div "subject border_color" at bounding box center [525, 563] width 962 height 51
click at [970, 570] on textarea at bounding box center [526, 563] width 893 height 50
click at [921, 558] on textarea at bounding box center [526, 563] width 893 height 50
click at [1010, 562] on div "subject border_color" at bounding box center [524, 568] width 1049 height 60
click at [981, 560] on icon "border_color" at bounding box center [982, 563] width 18 height 18
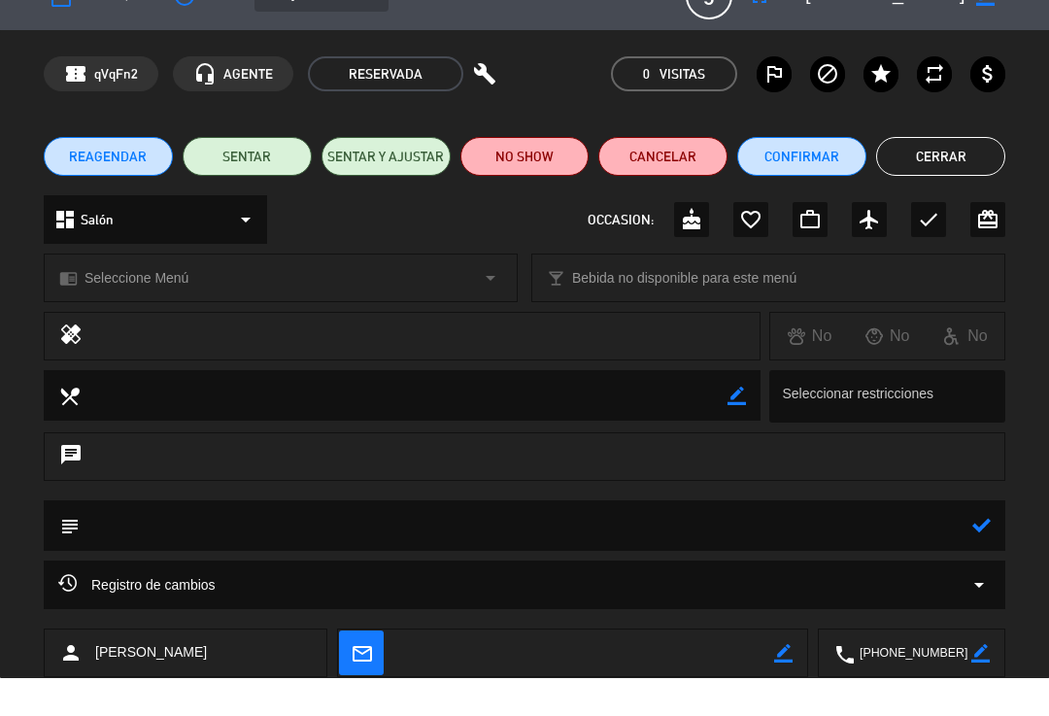
click at [916, 559] on textarea at bounding box center [526, 563] width 893 height 50
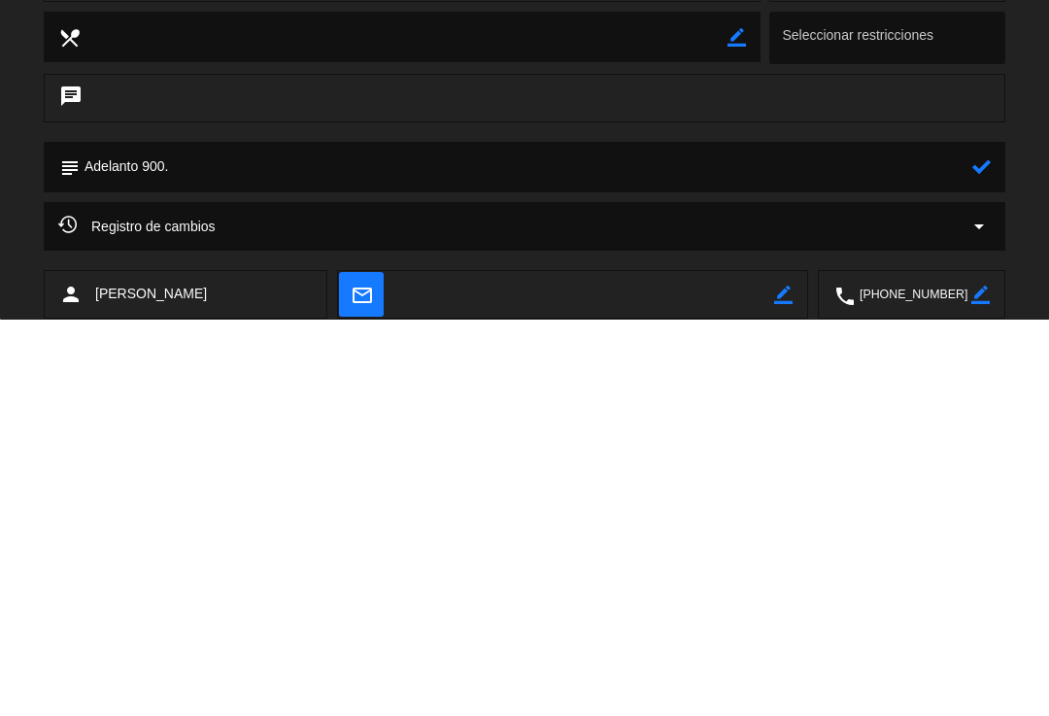
type textarea "Adelanto 900."
click at [973, 554] on icon at bounding box center [982, 563] width 18 height 18
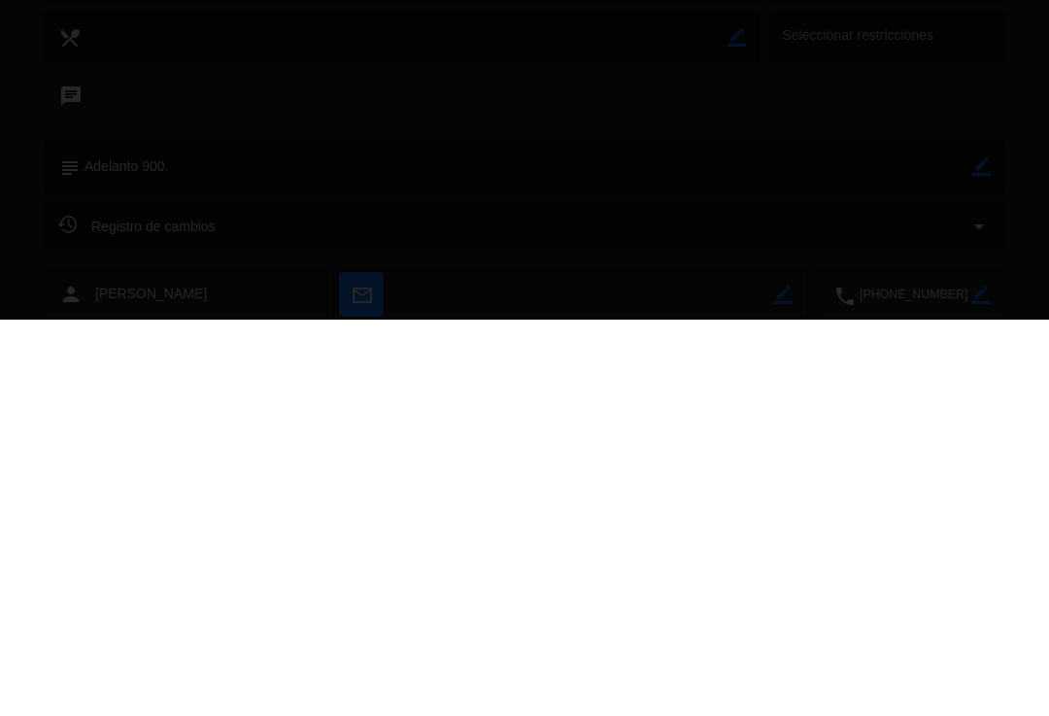
type textarea "Adelanto 900."
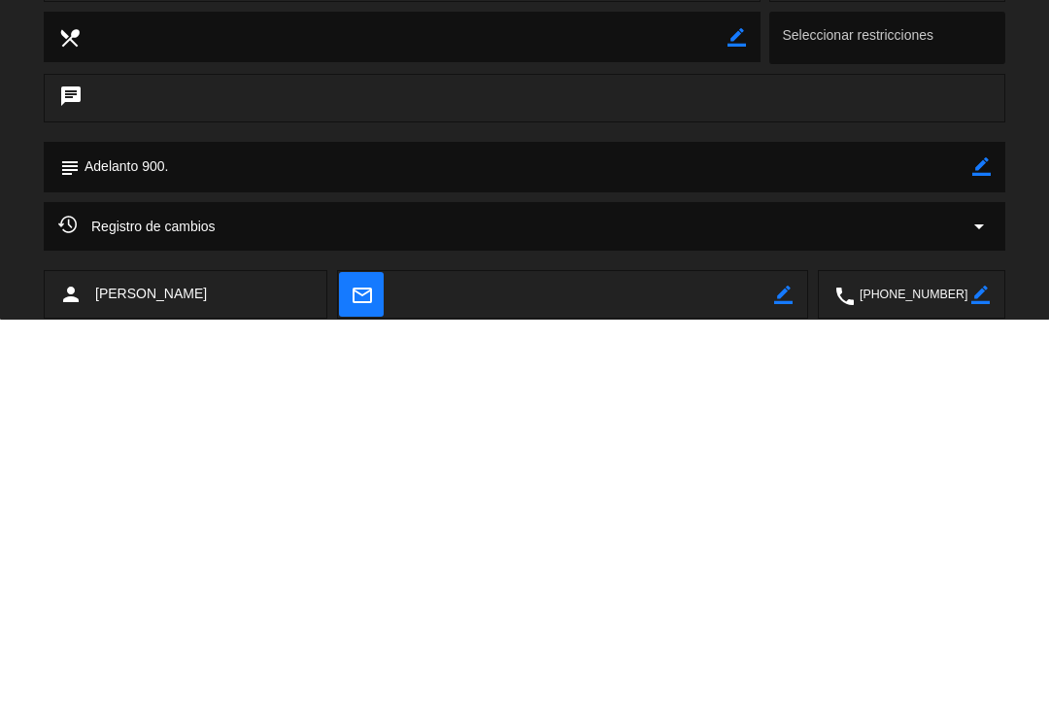
click at [932, 538] on textarea at bounding box center [526, 563] width 893 height 50
click at [807, 538] on textarea at bounding box center [526, 563] width 893 height 50
click at [811, 599] on div "Registro de cambios arrow_drop_down" at bounding box center [525, 623] width 962 height 49
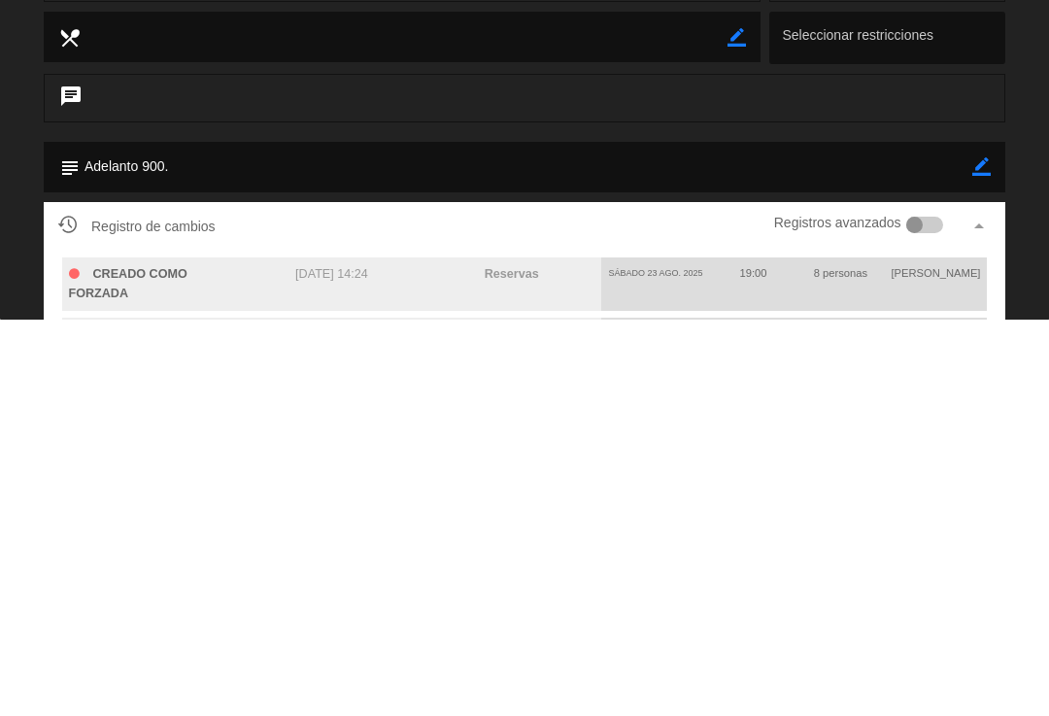
click at [811, 187] on button "Confirmar" at bounding box center [801, 194] width 129 height 39
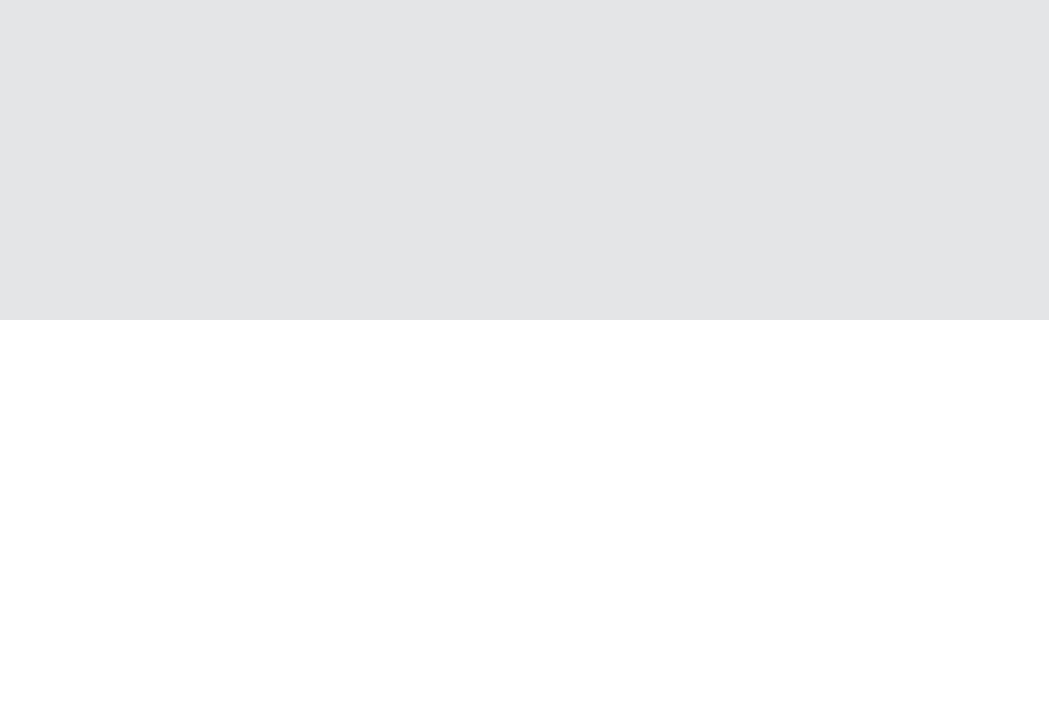
click at [487, 163] on button "Confirmar" at bounding box center [433, 170] width 163 height 36
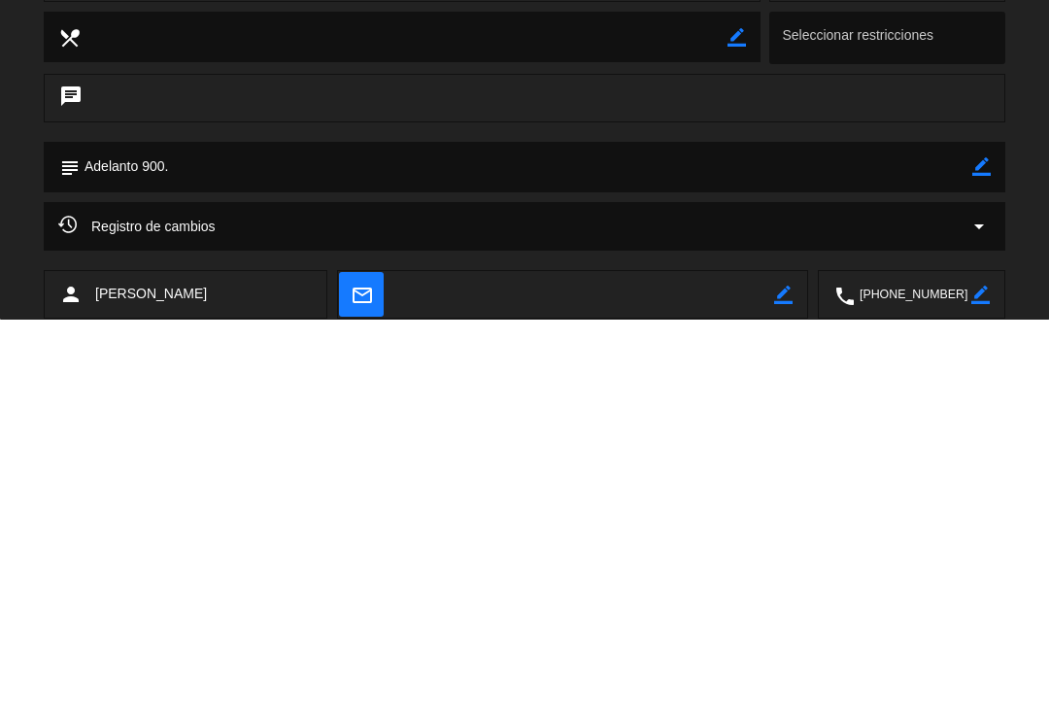
click at [933, 196] on button "Cerrar" at bounding box center [929, 194] width 153 height 39
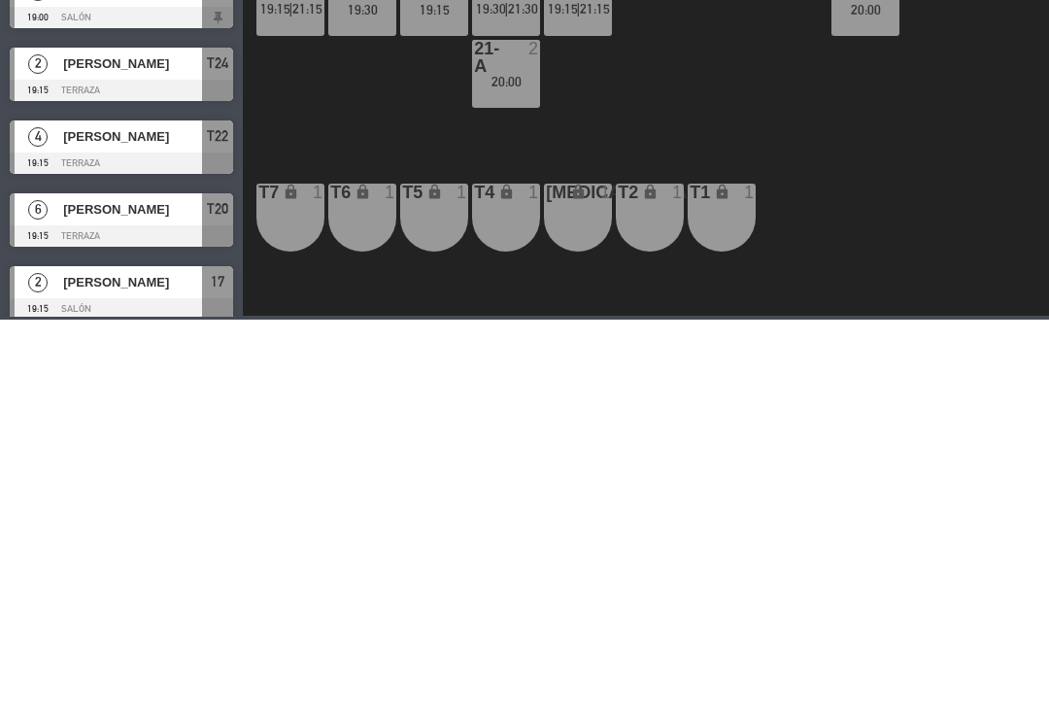
click at [96, 81] on input "sáb. 23 ago." at bounding box center [162, 88] width 133 height 30
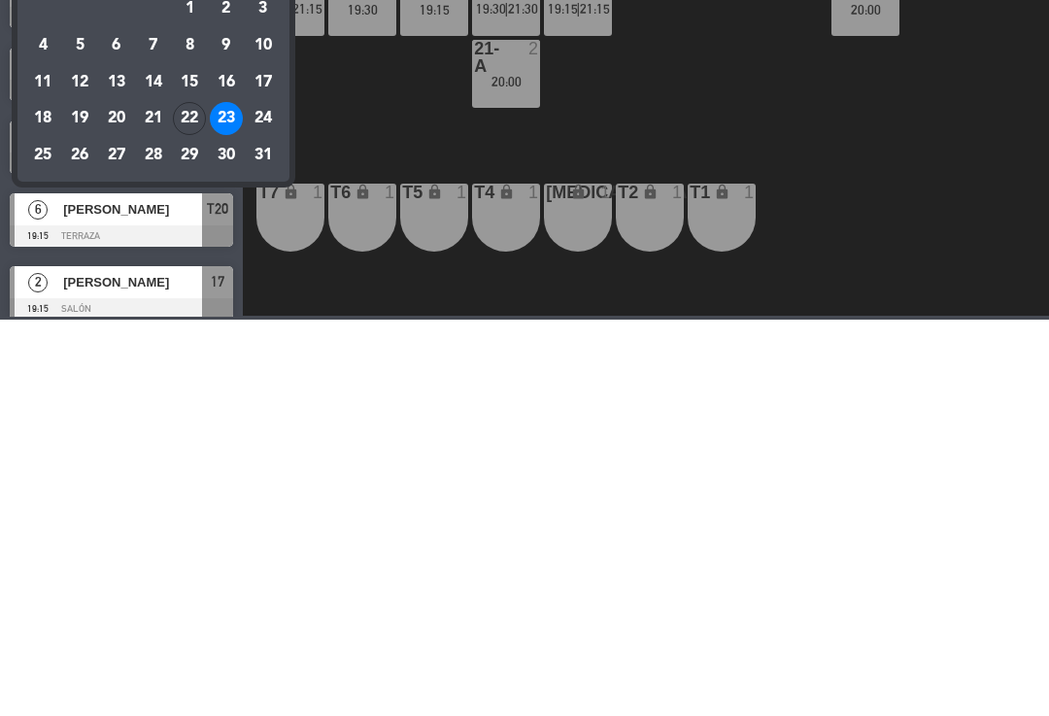
click at [135, 134] on div "Hoy" at bounding box center [153, 134] width 272 height 40
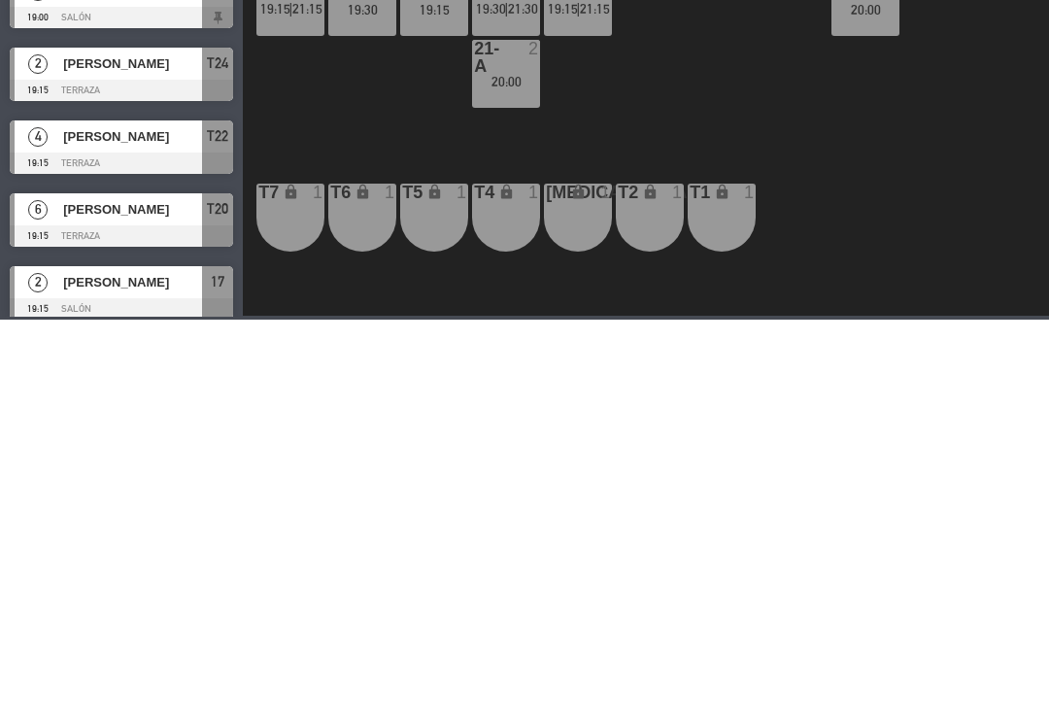
type input "vie. 22 ago."
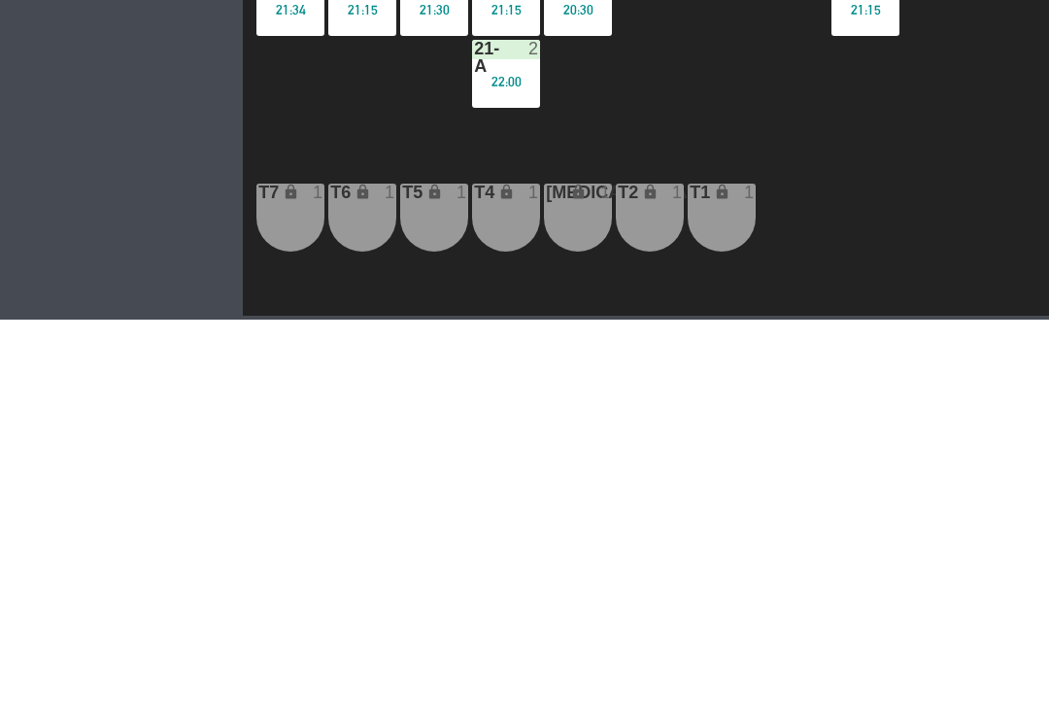
click at [54, 245] on div "2" at bounding box center [38, 241] width 47 height 32
click at [914, 524] on div "T27 2 20:28 T25 3 22:03 T26A 2 21:30 T26 2 22:30 Privado 9 21:15 T24 2 21:34 T2…" at bounding box center [652, 450] width 796 height 526
click at [387, 697] on div "T27 2 20:28 T25 3 22:03 T26A 2 21:30 T26 2 22:30 Privado 9 21:15 T24 2 21:34 T2…" at bounding box center [652, 450] width 796 height 526
click at [331, 4] on div "menu Tomo Cocina Nikkei [DATE] 22. agosto - 22:35 Mis reservas Mapa de mesas Di…" at bounding box center [524, 29] width 1049 height 58
click at [347, 18] on span "Mis reservas" at bounding box center [317, 20] width 81 height 11
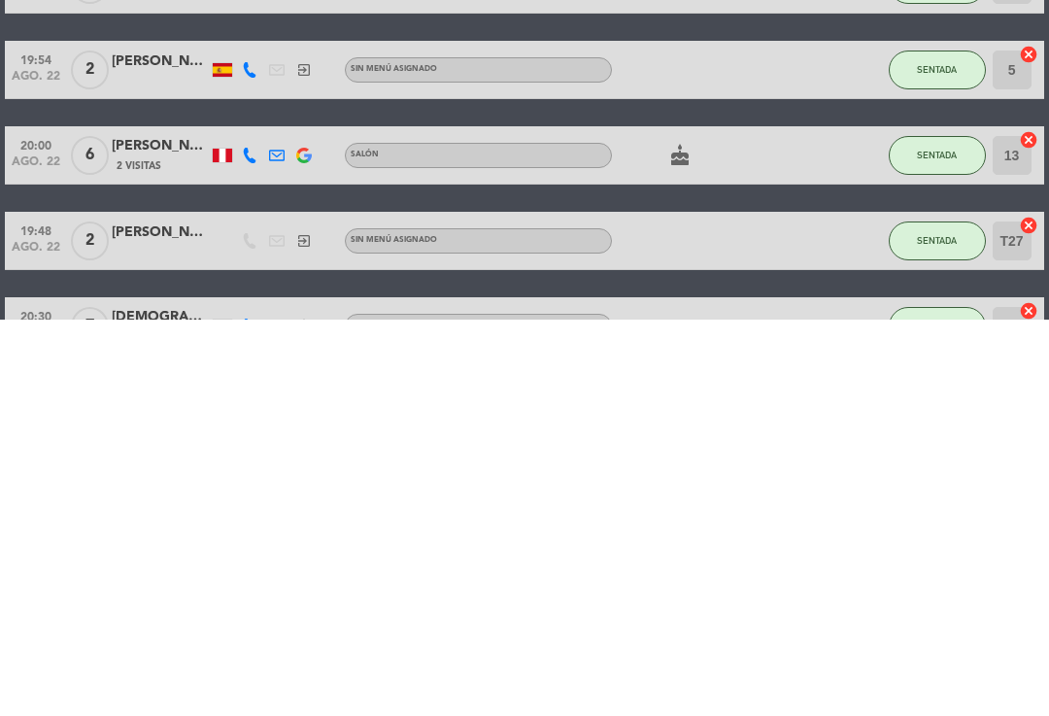
click at [537, 164] on div "22" at bounding box center [546, 165] width 39 height 22
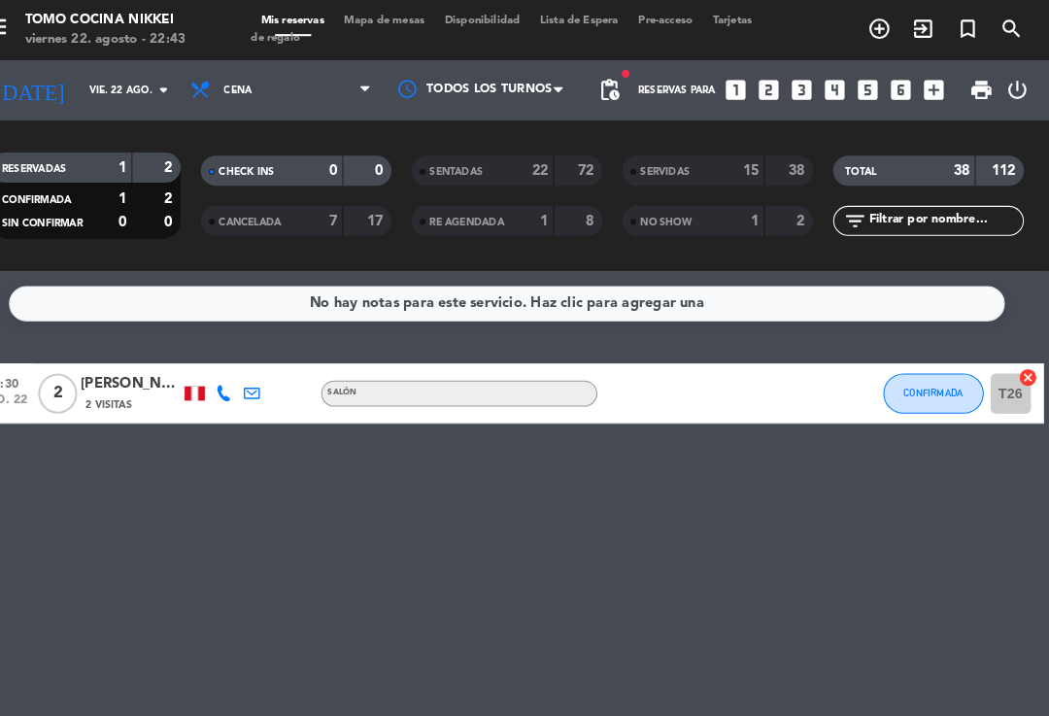
click at [375, 24] on span "Mapa de mesas" at bounding box center [406, 20] width 97 height 11
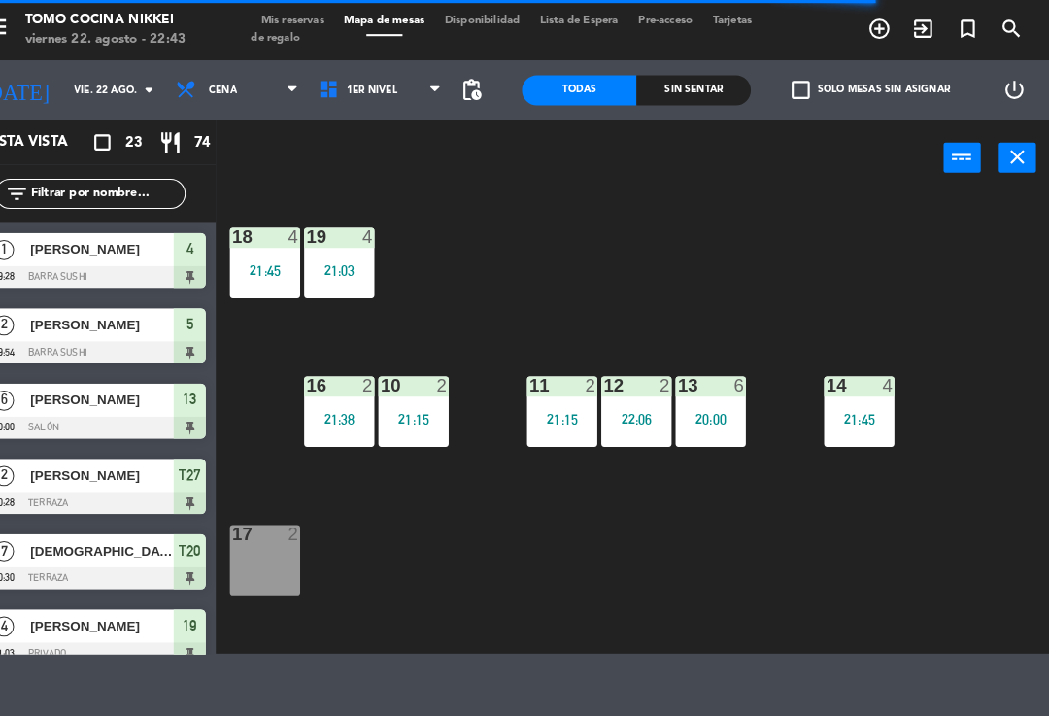
click at [365, 104] on span "1er Nivel" at bounding box center [402, 87] width 139 height 43
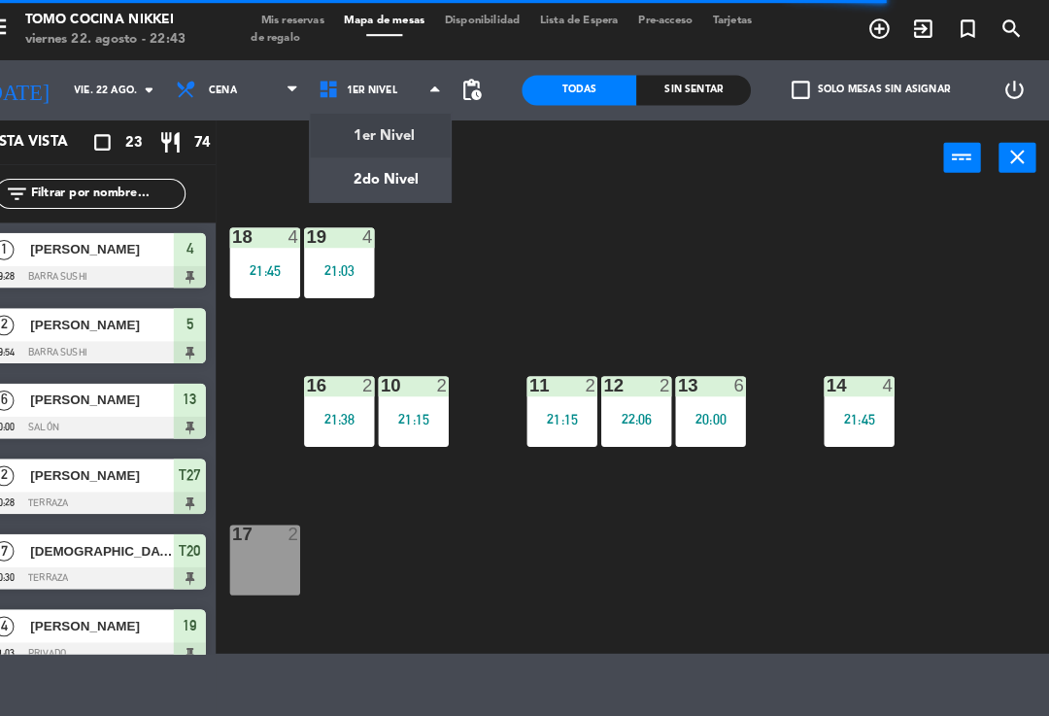
click at [376, 168] on ng-component "menu Tomo Cocina Nikkei [DATE] 22. agosto - 22:43 Mis reservas Mapa de mesas Di…" at bounding box center [524, 316] width 1049 height 633
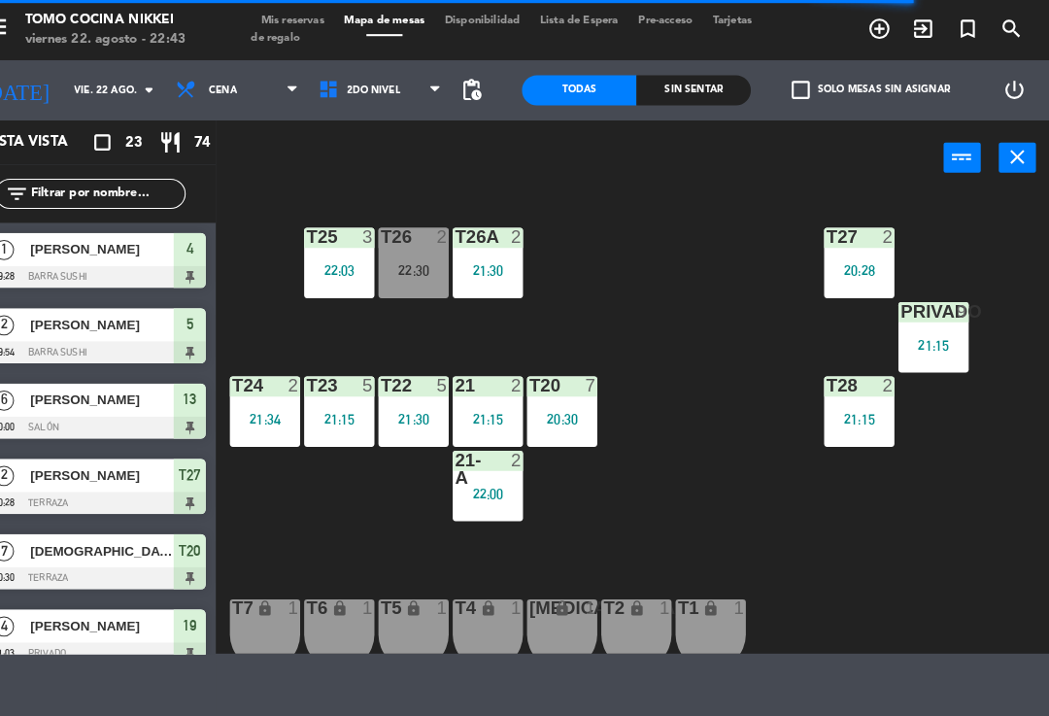
click at [544, 410] on div "20:30" at bounding box center [578, 406] width 68 height 14
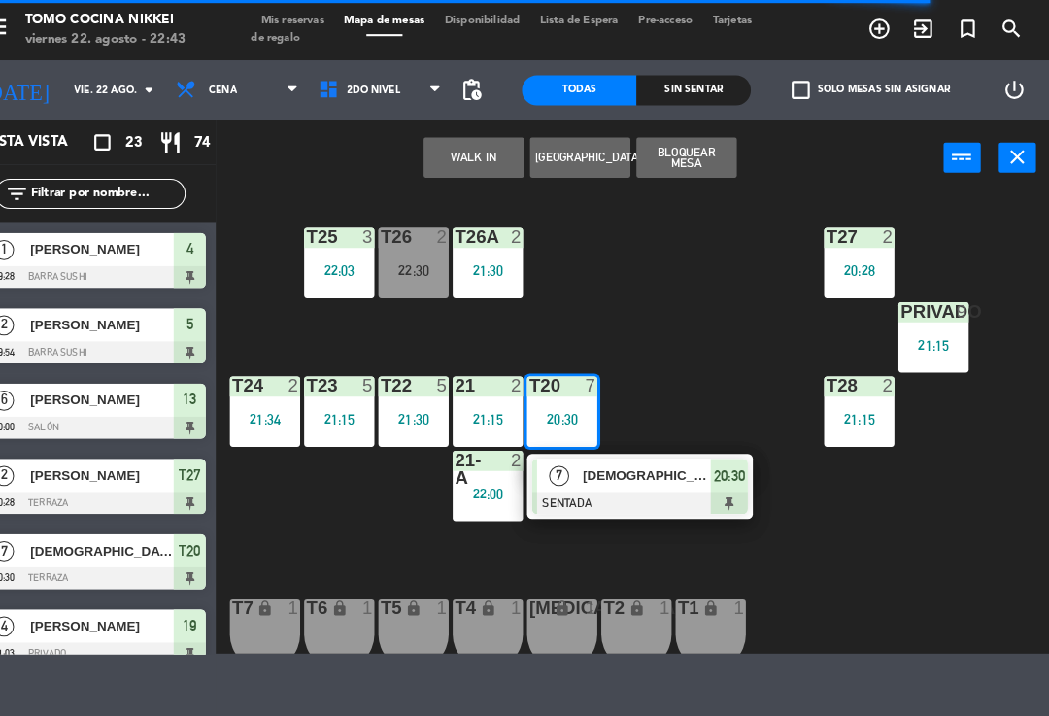
click at [606, 469] on span "[DEMOGRAPHIC_DATA][PERSON_NAME]" at bounding box center [661, 460] width 124 height 20
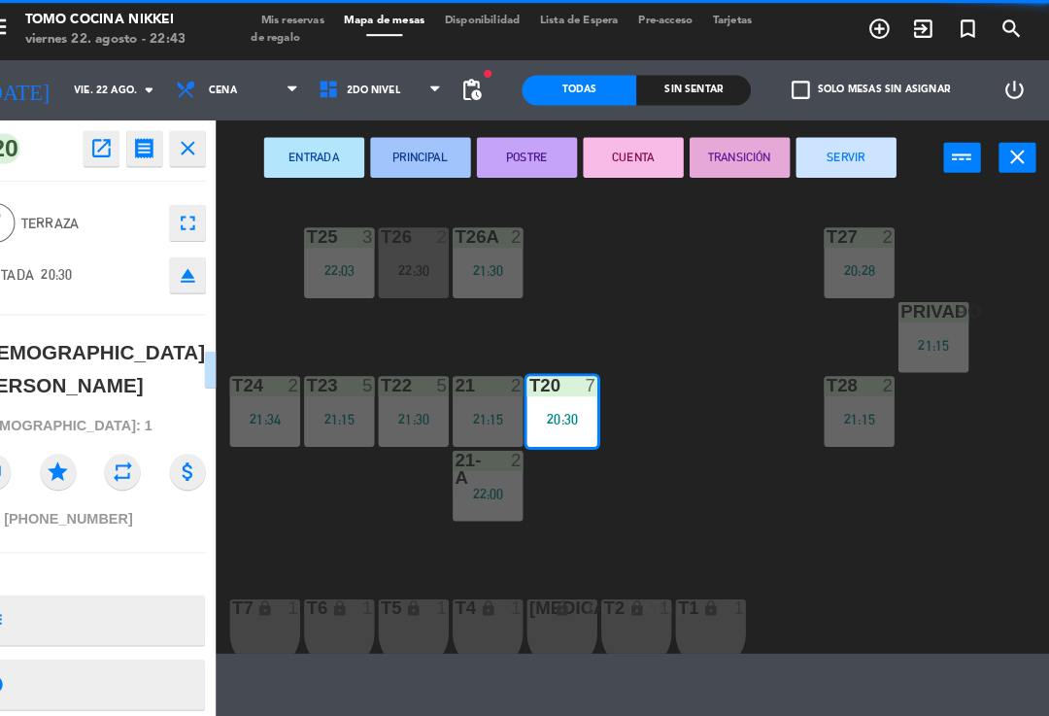
click at [811, 145] on button "SERVIR" at bounding box center [852, 152] width 97 height 39
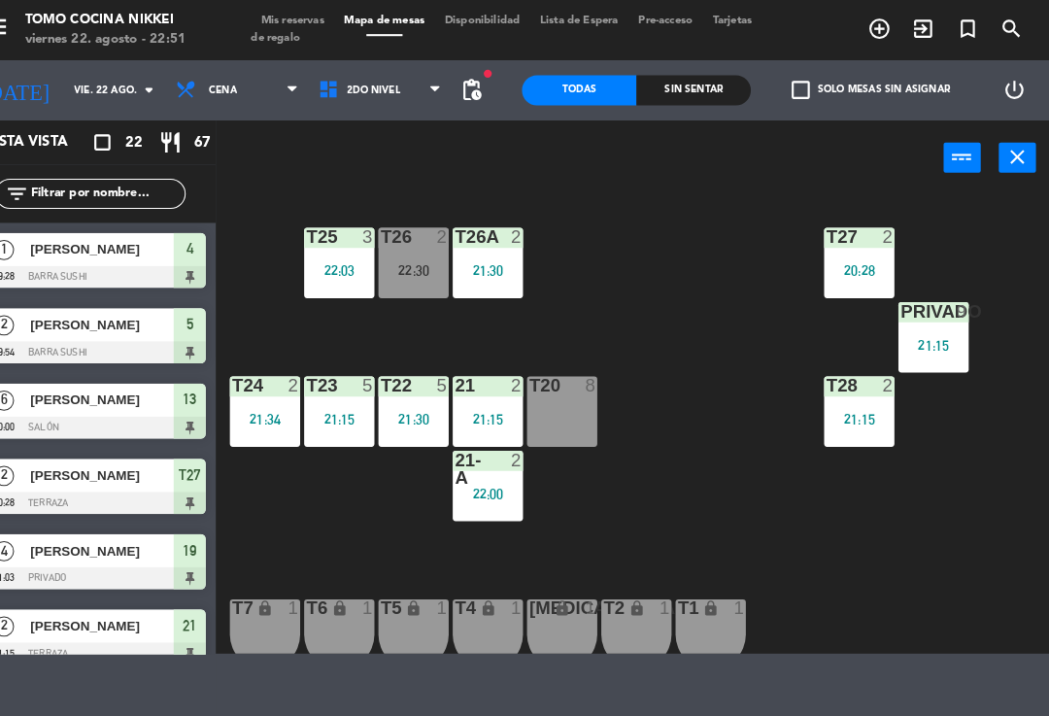
click at [491, 364] on div at bounding box center [507, 372] width 32 height 17
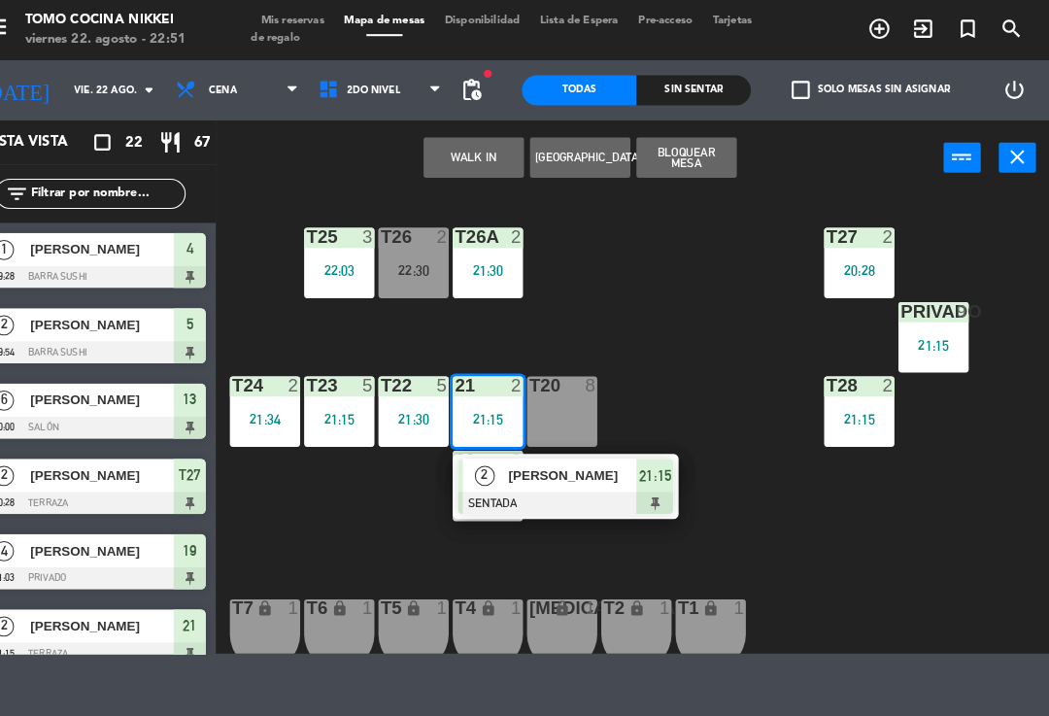
click at [472, 413] on div "21:15" at bounding box center [506, 406] width 68 height 14
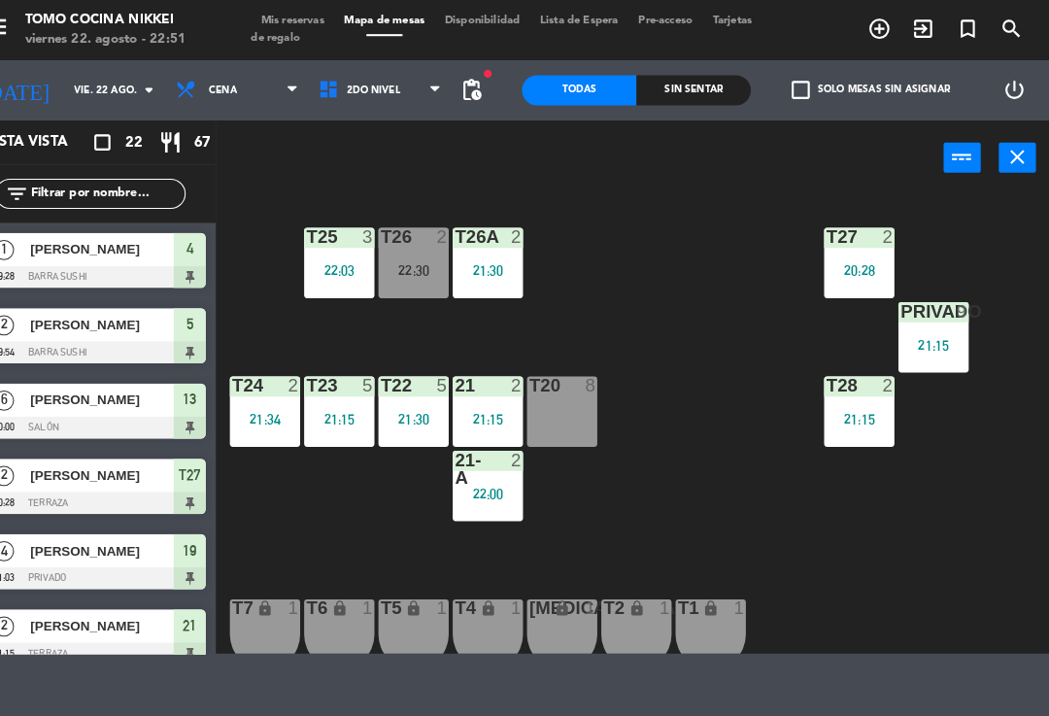
click at [488, 416] on div "21 2 21:15" at bounding box center [506, 398] width 68 height 68
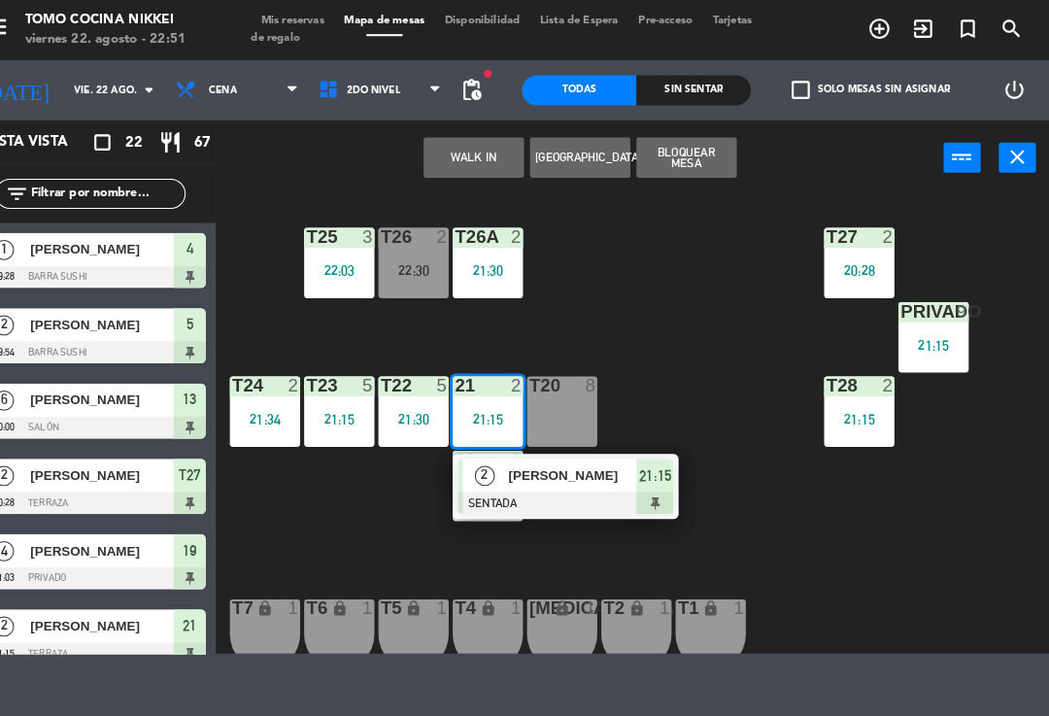
click at [576, 460] on span "[PERSON_NAME]" at bounding box center [589, 460] width 124 height 20
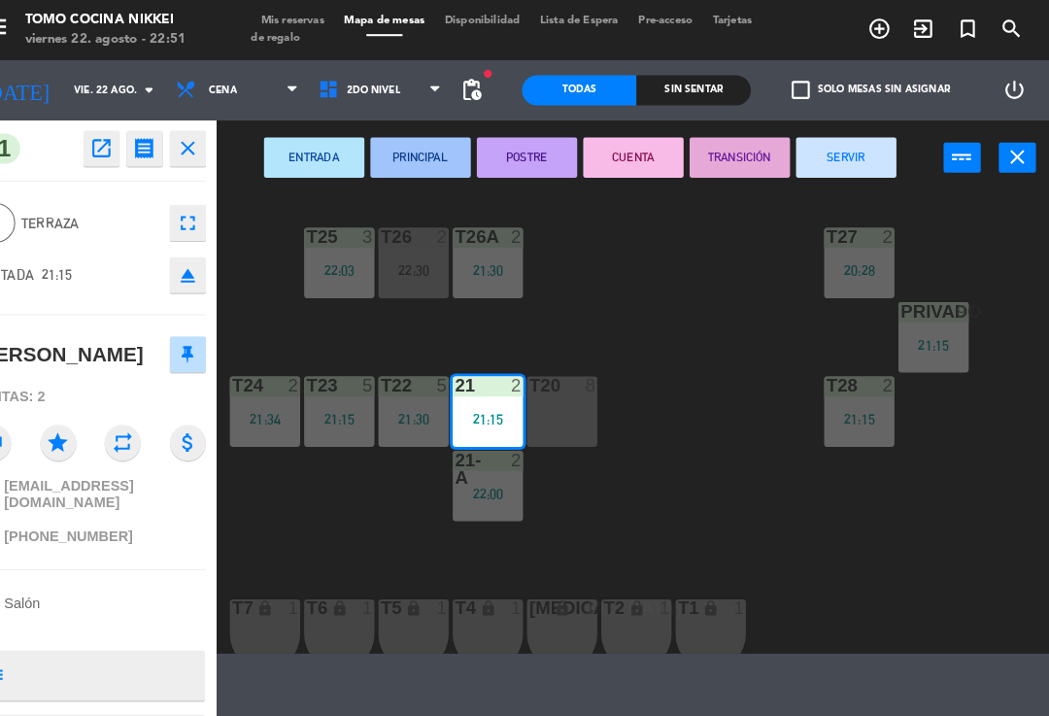
click at [820, 157] on button "SERVIR" at bounding box center [852, 152] width 97 height 39
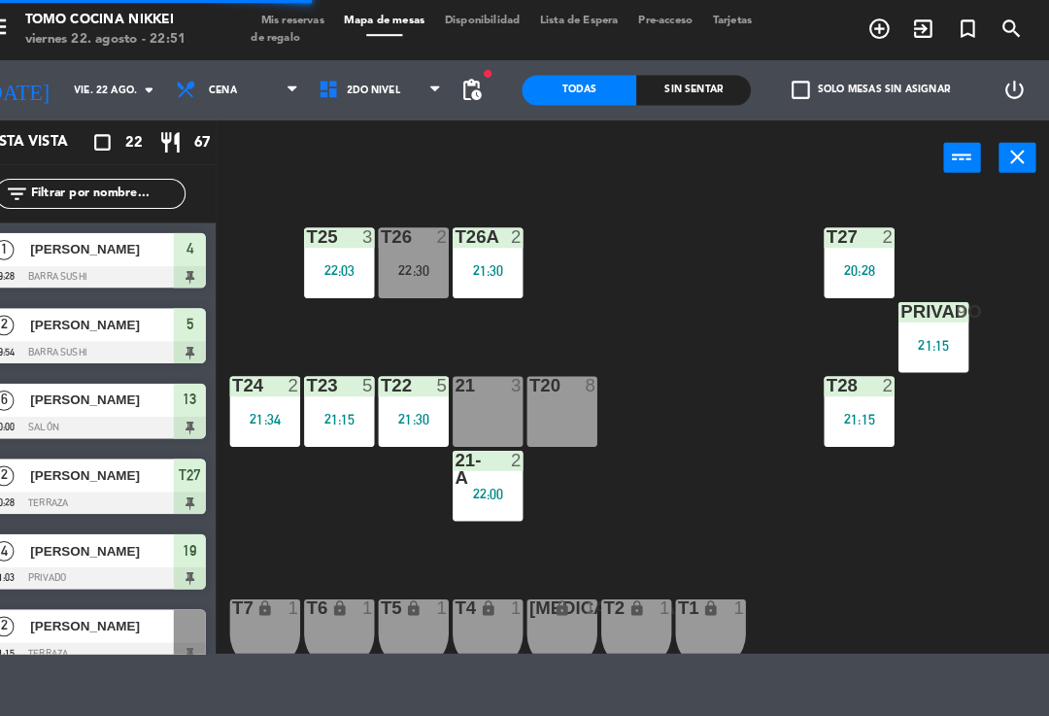
click at [378, 81] on span "2do Nivel" at bounding box center [402, 87] width 139 height 43
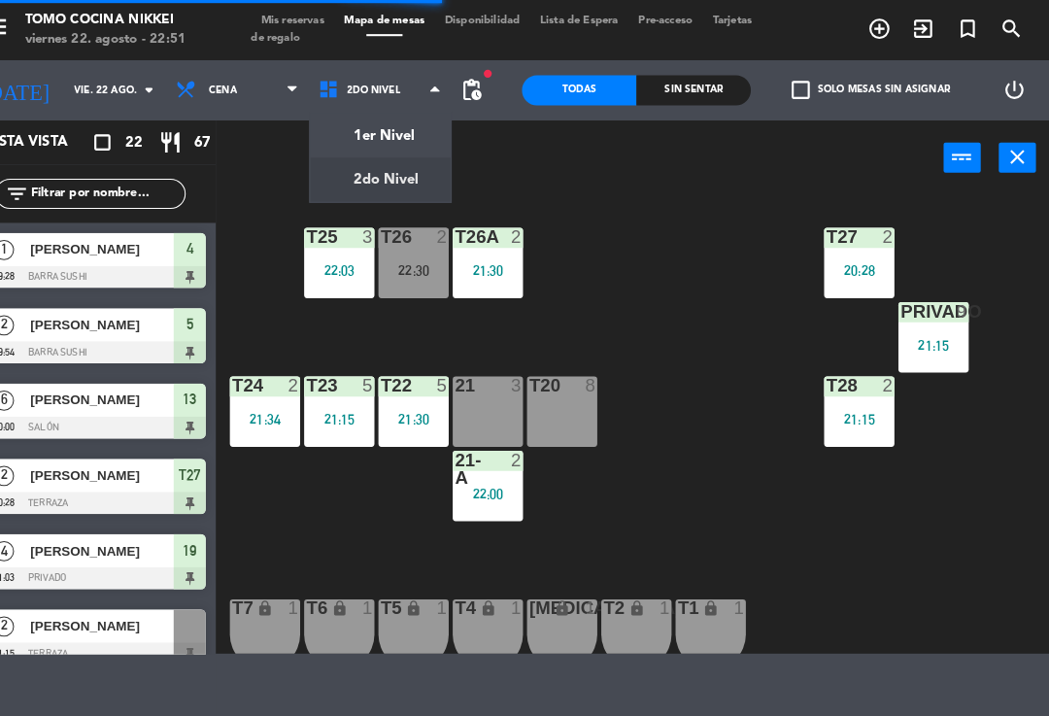
click at [379, 134] on ng-component "menu Tomo Cocina Nikkei [DATE] 22. agosto - 22:51 Mis reservas Mapa de mesas Di…" at bounding box center [524, 316] width 1049 height 633
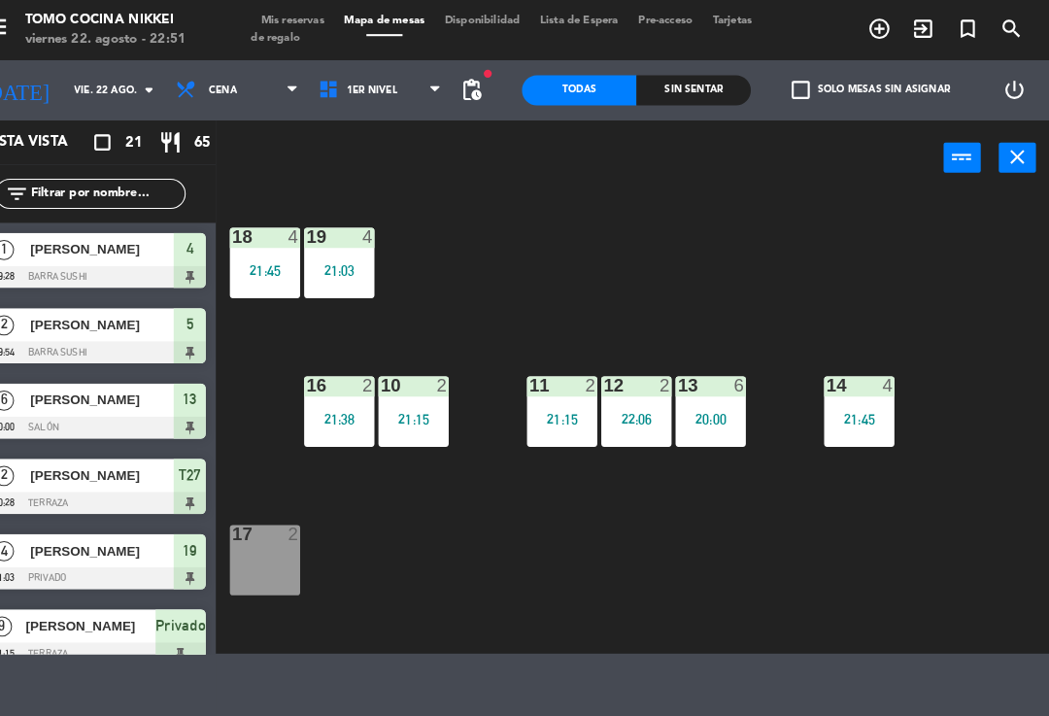
click at [854, 430] on div "14 4 21:45" at bounding box center [866, 398] width 68 height 68
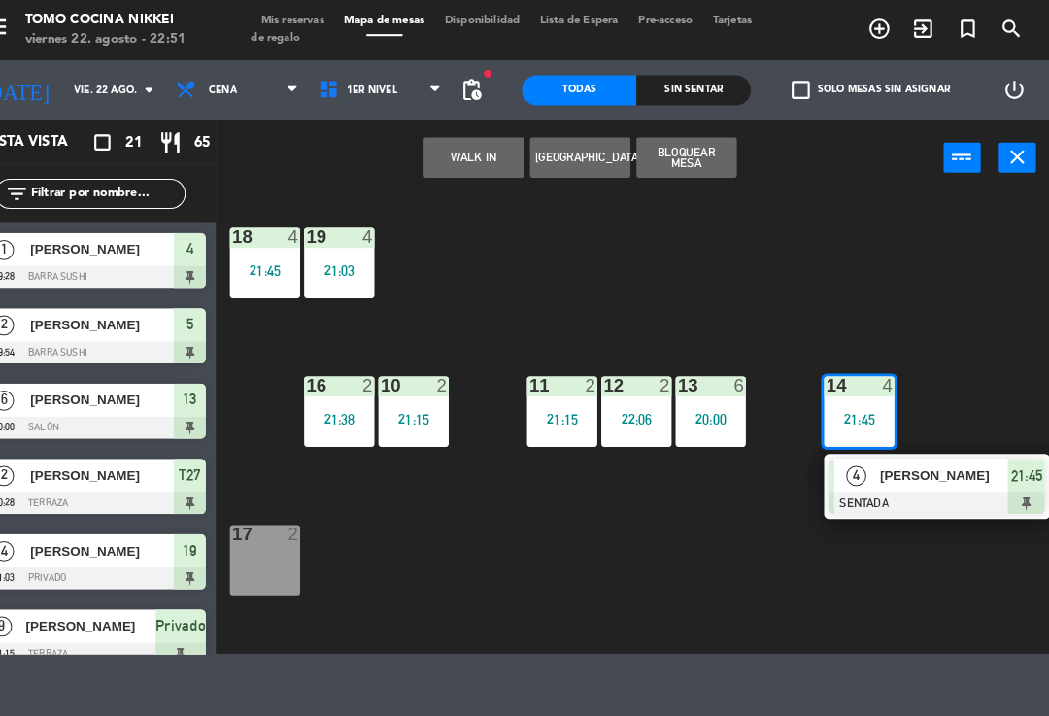
click at [922, 482] on div at bounding box center [941, 486] width 209 height 21
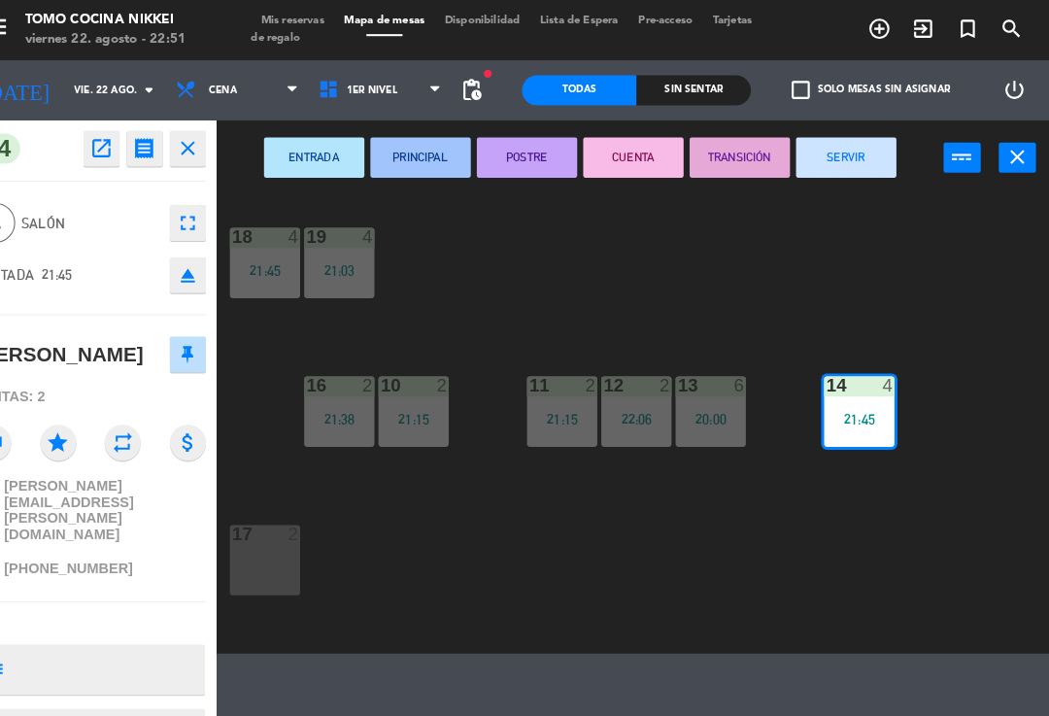
click at [826, 141] on button "SERVIR" at bounding box center [852, 152] width 97 height 39
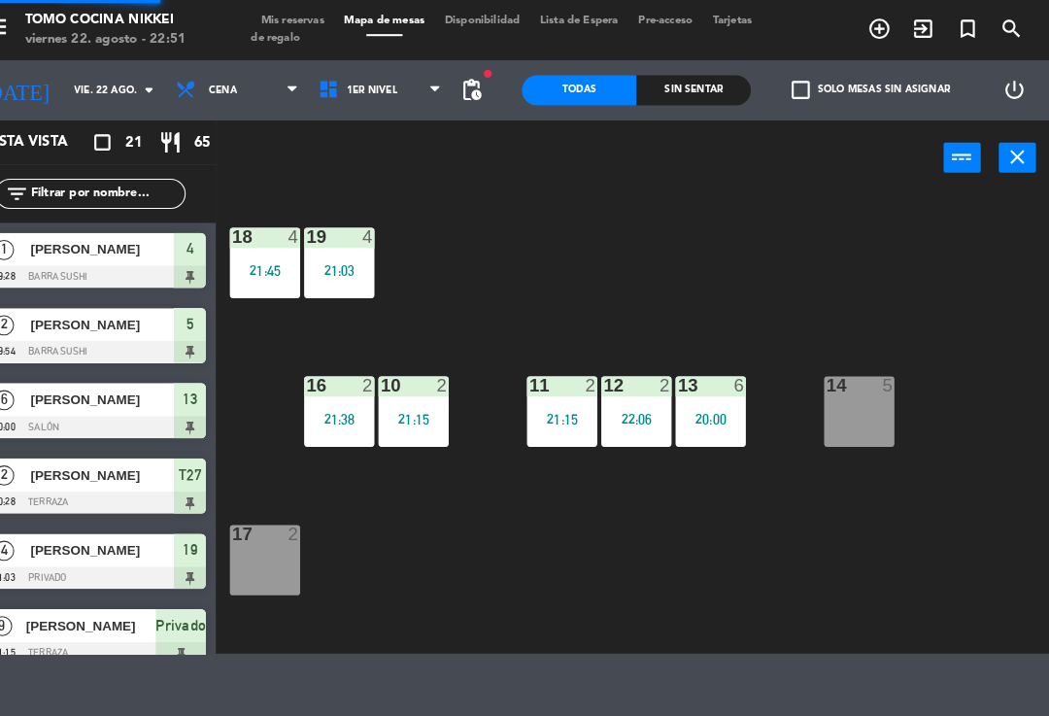
scroll to position [34, 0]
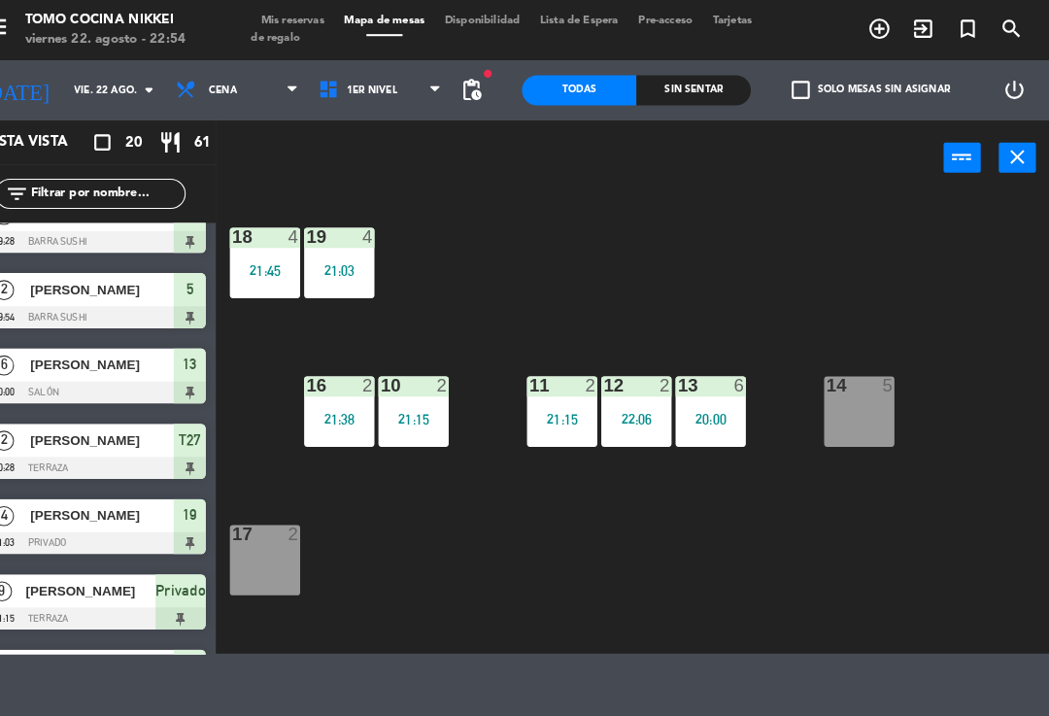
click at [130, 99] on input "vie. 22 ago." at bounding box center [162, 88] width 133 height 30
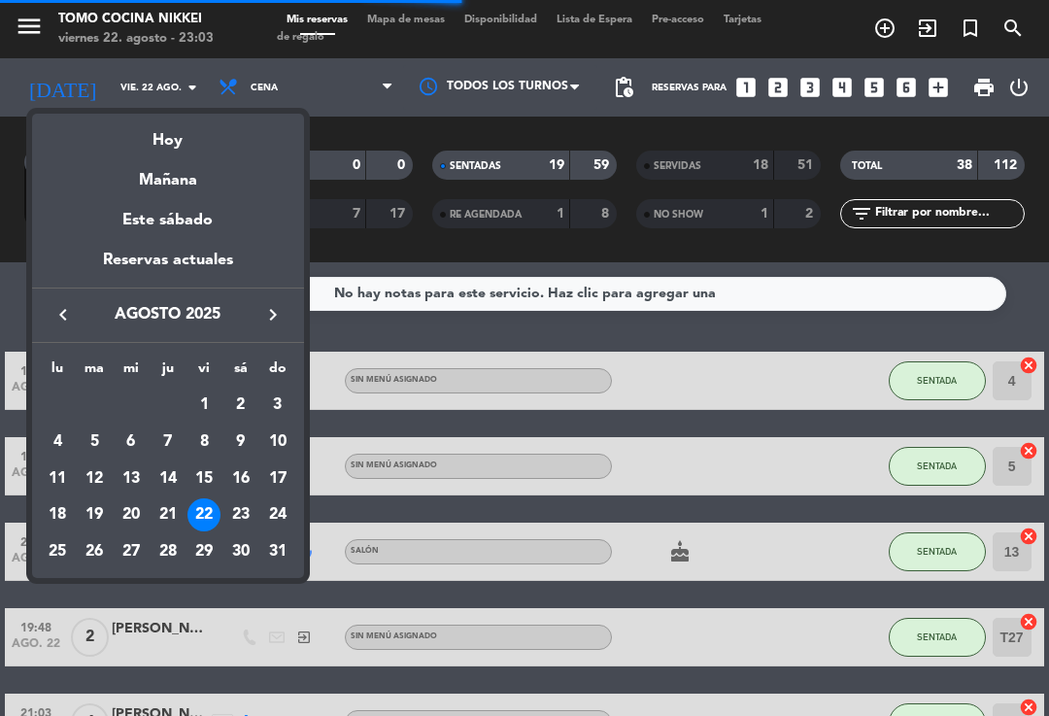
click at [734, 229] on div at bounding box center [524, 358] width 1049 height 716
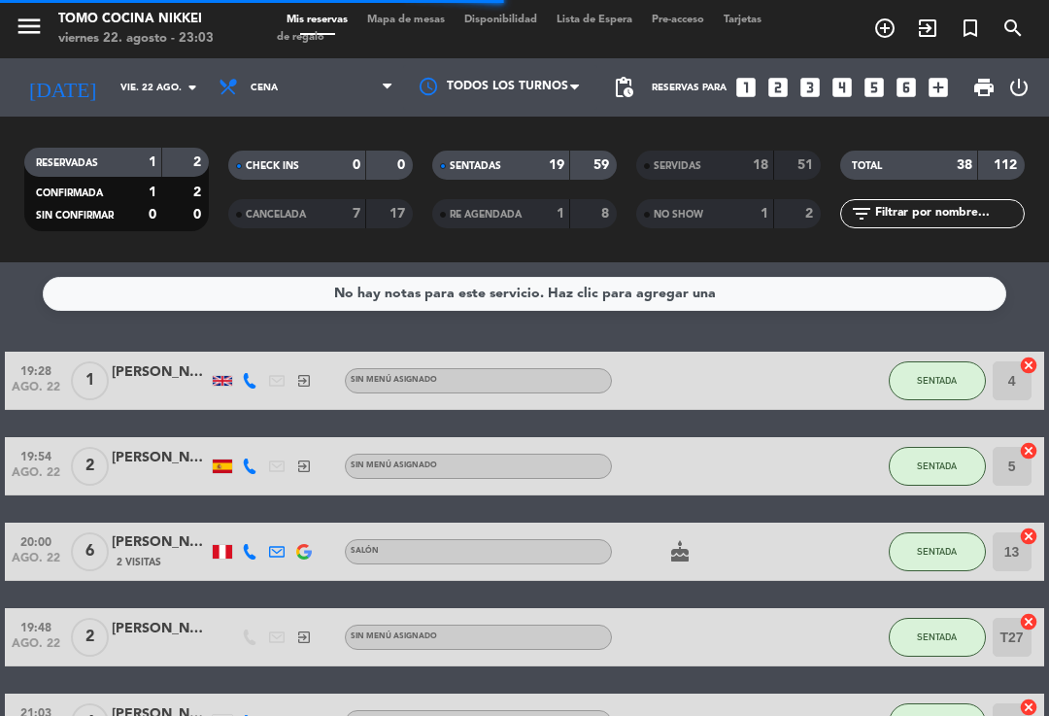
click at [790, 161] on div "51" at bounding box center [797, 165] width 37 height 22
click at [771, 225] on div "NO SHOW 1 2" at bounding box center [728, 213] width 185 height 29
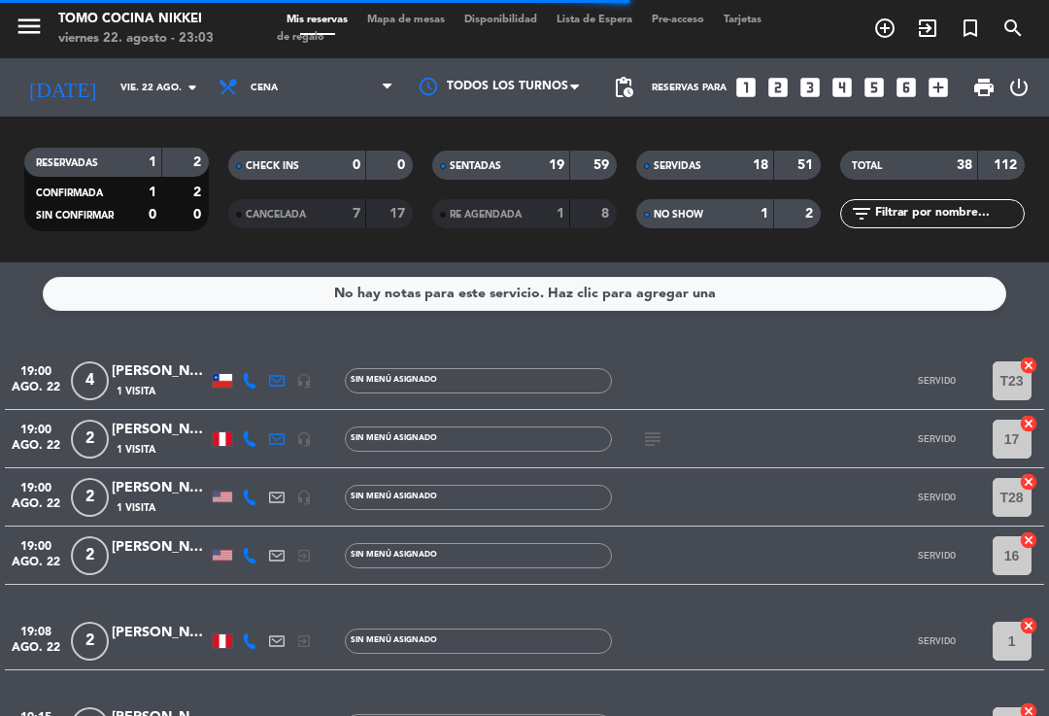
click at [786, 165] on div "51" at bounding box center [797, 165] width 37 height 22
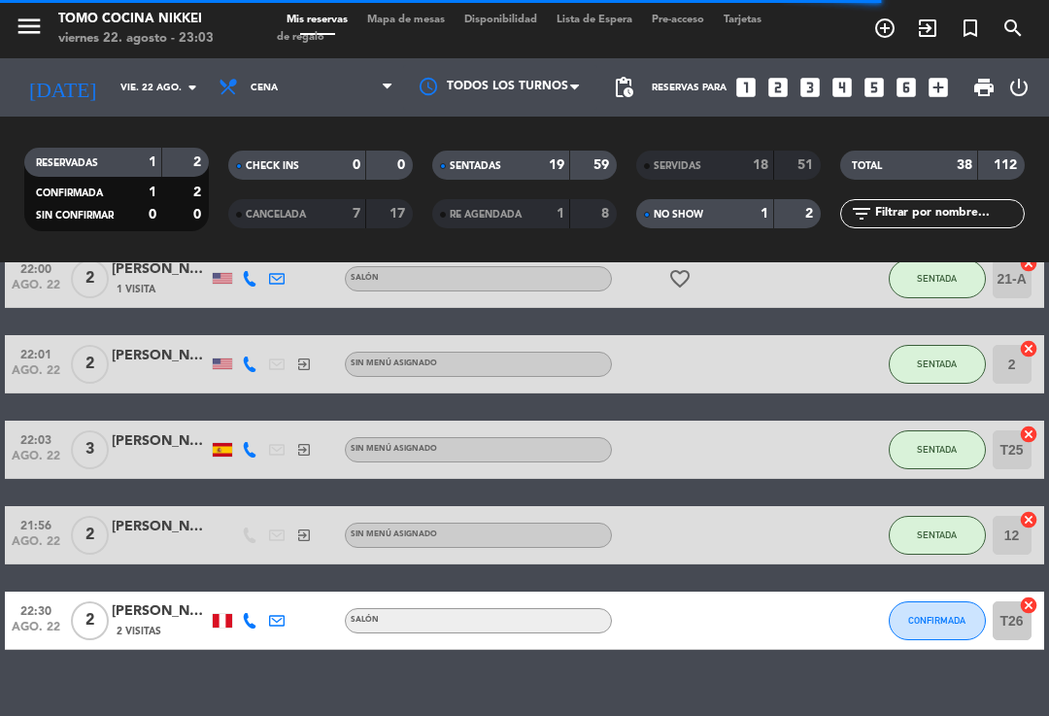
scroll to position [1333, 0]
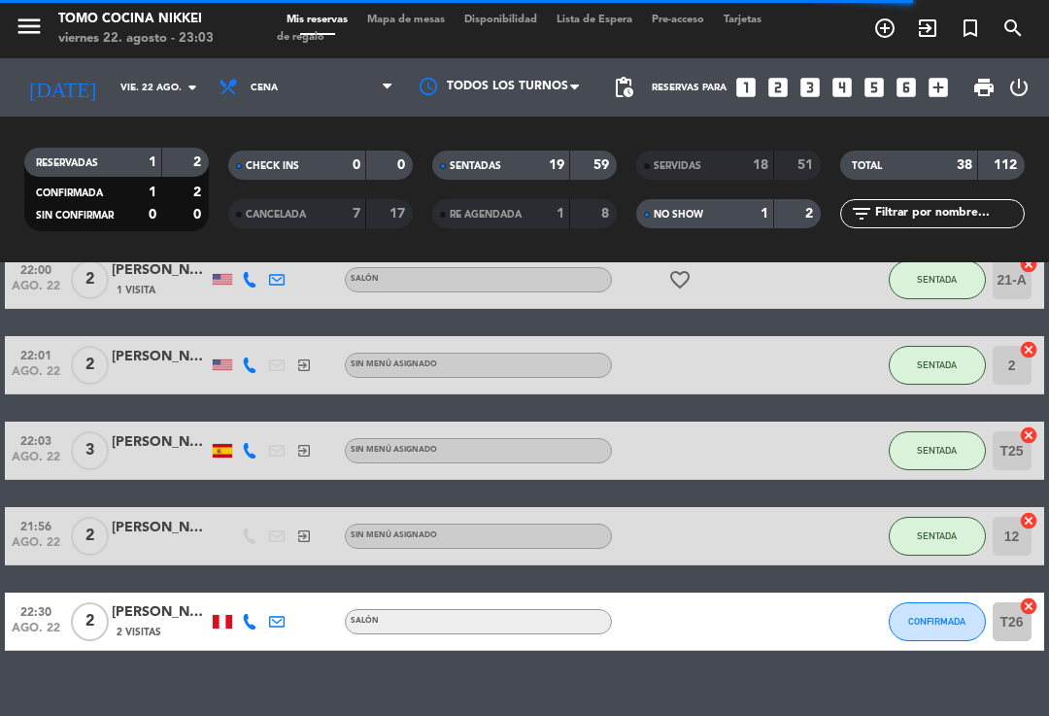
click at [942, 624] on span "CONFIRMADA" at bounding box center [936, 621] width 57 height 11
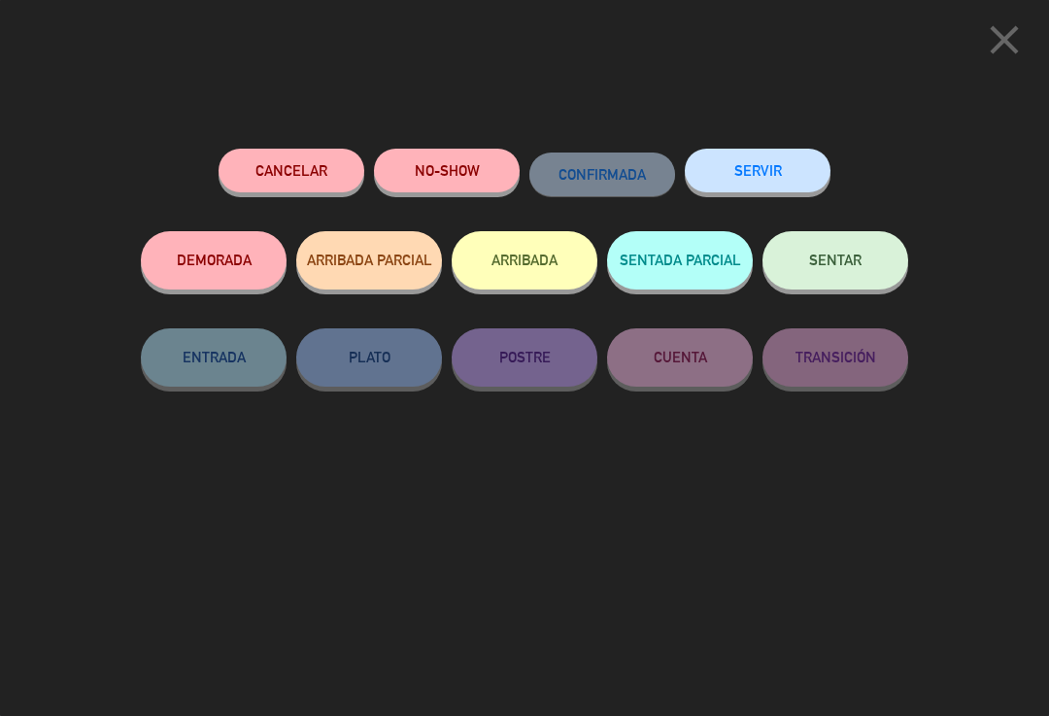
click at [851, 273] on button "SENTAR" at bounding box center [836, 260] width 146 height 58
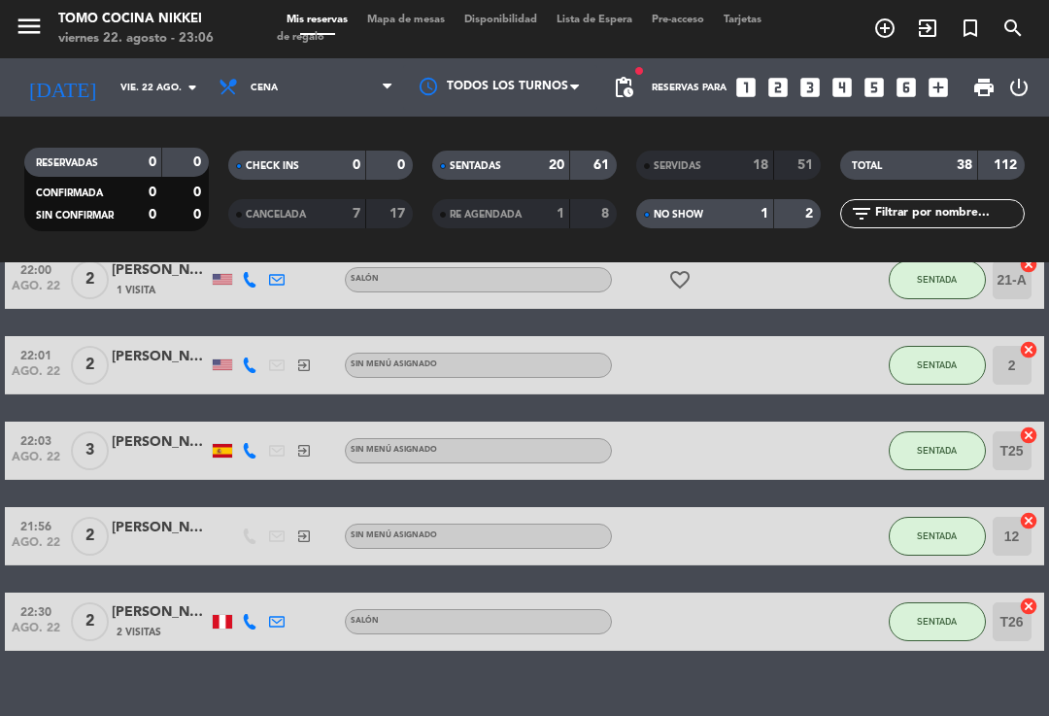
click at [438, 7] on div "menu Tomo Cocina Nikkei viernes 22. agosto - 23:06 Mis reservas Mapa de mesas D…" at bounding box center [524, 29] width 1049 height 58
click at [447, 25] on span "Mapa de mesas" at bounding box center [406, 20] width 97 height 11
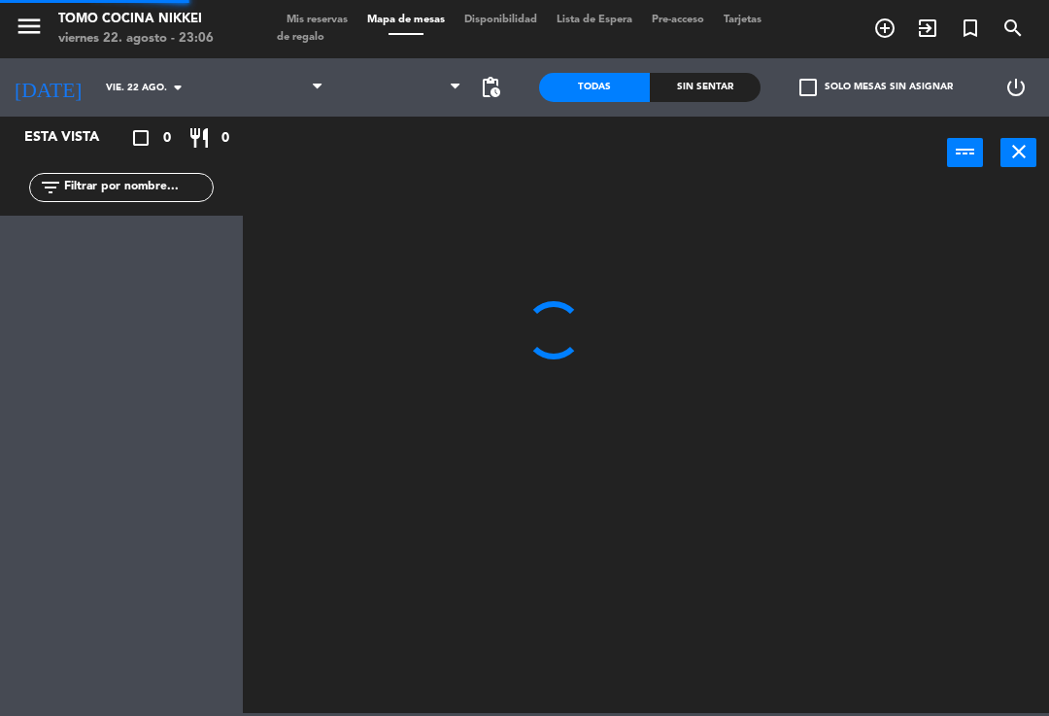
click at [435, 25] on span "Mapa de mesas" at bounding box center [406, 20] width 97 height 11
click at [415, 107] on span at bounding box center [402, 87] width 139 height 43
click at [469, 84] on span at bounding box center [460, 88] width 19 height 18
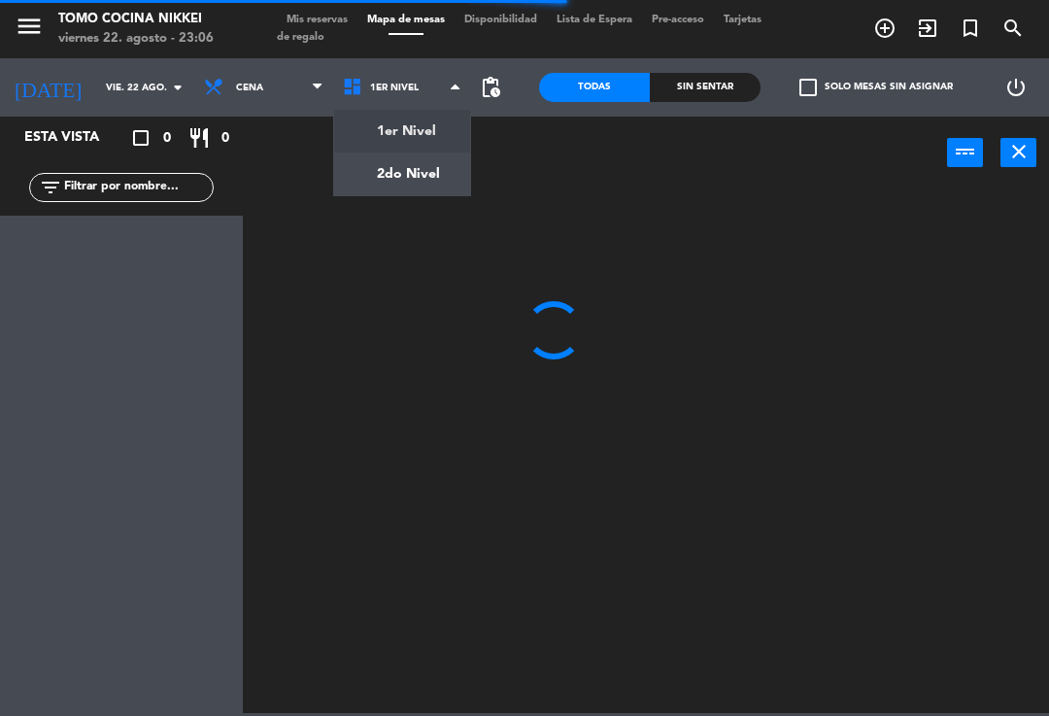
click at [458, 168] on ng-component "menu Tomo Cocina Nikkei viernes 22. agosto - 23:06 Mis reservas Mapa de mesas D…" at bounding box center [524, 356] width 1049 height 713
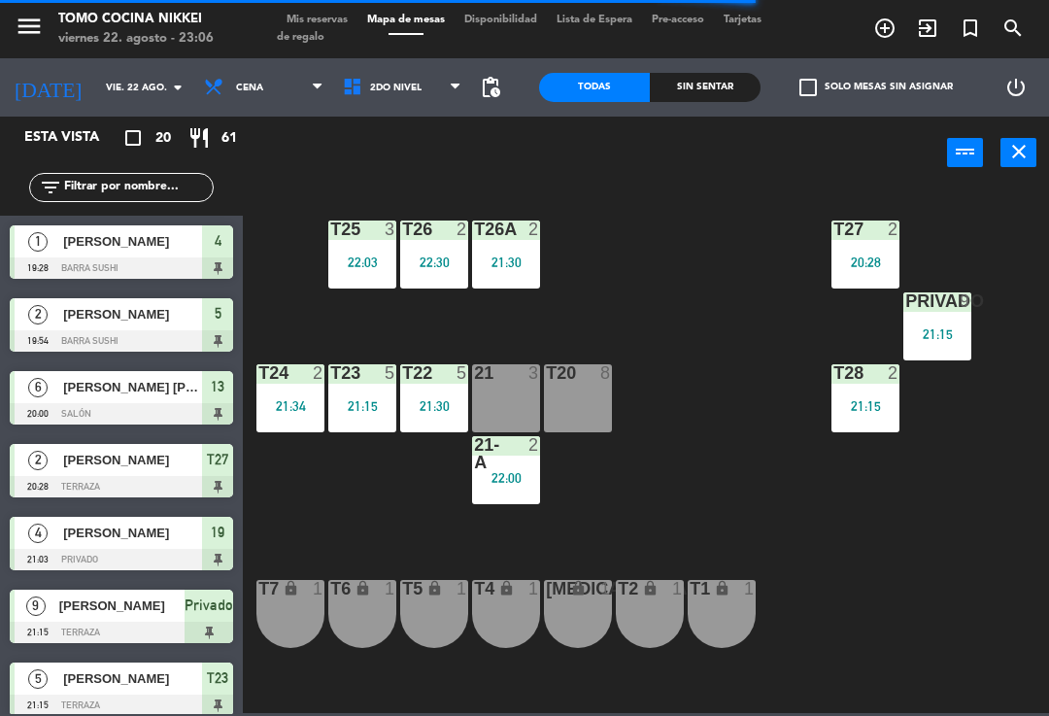
click at [660, 470] on div "T27 2 20:28 T25 3 22:03 T26A 2 21:30 T26 2 22:30 Privado 9 21:15 T24 2 21:34 T2…" at bounding box center [652, 450] width 796 height 527
click at [497, 227] on div at bounding box center [507, 229] width 32 height 17
click at [659, 227] on div "T27 2 20:28 T25 3 22:03 T26A 2 21:30 T26 2 22:30 Privado 9 21:15 T24 2 21:34 T2…" at bounding box center [652, 450] width 796 height 527
click at [468, 260] on div "22:30" at bounding box center [434, 263] width 68 height 14
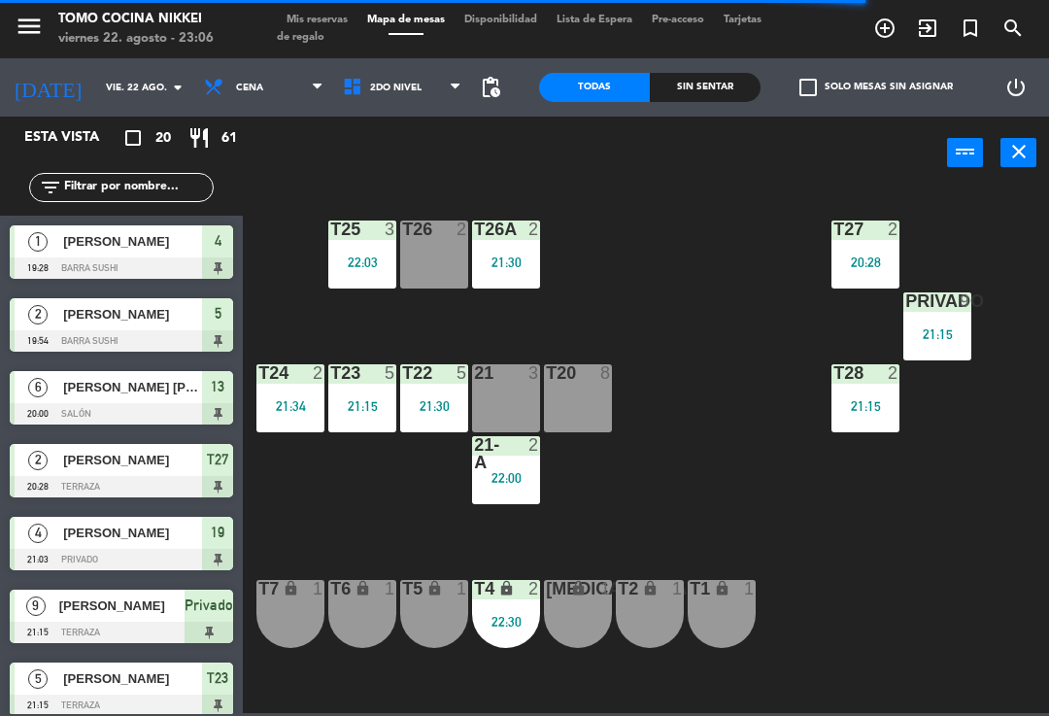
scroll to position [446, 0]
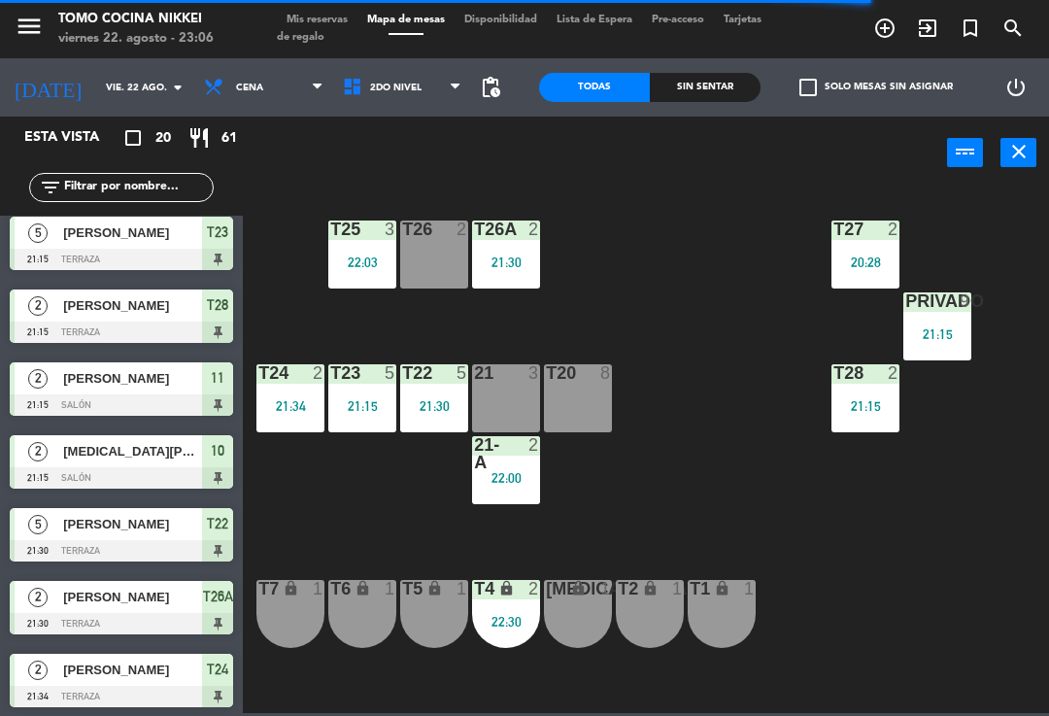
click at [615, 487] on div "T27 2 20:28 T25 3 22:03 T26A 2 21:30 T26 2 Privado 9 21:15 T24 2 21:34 T23 5 21…" at bounding box center [652, 450] width 796 height 527
click at [508, 597] on icon "lock" at bounding box center [506, 588] width 17 height 17
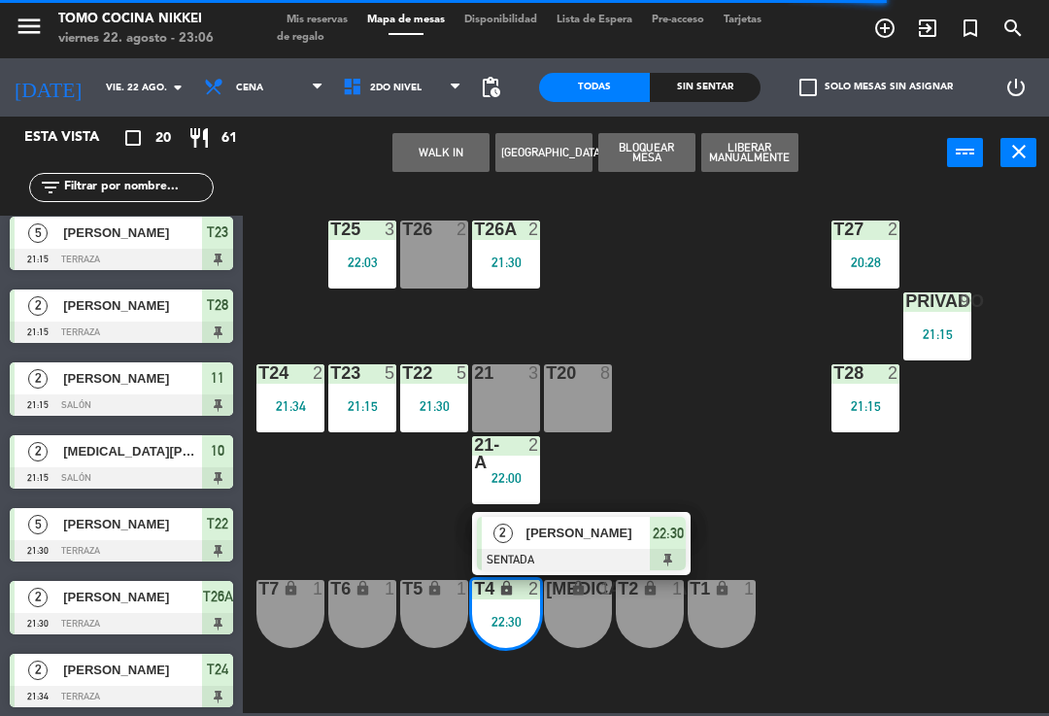
click at [565, 550] on div at bounding box center [581, 559] width 209 height 21
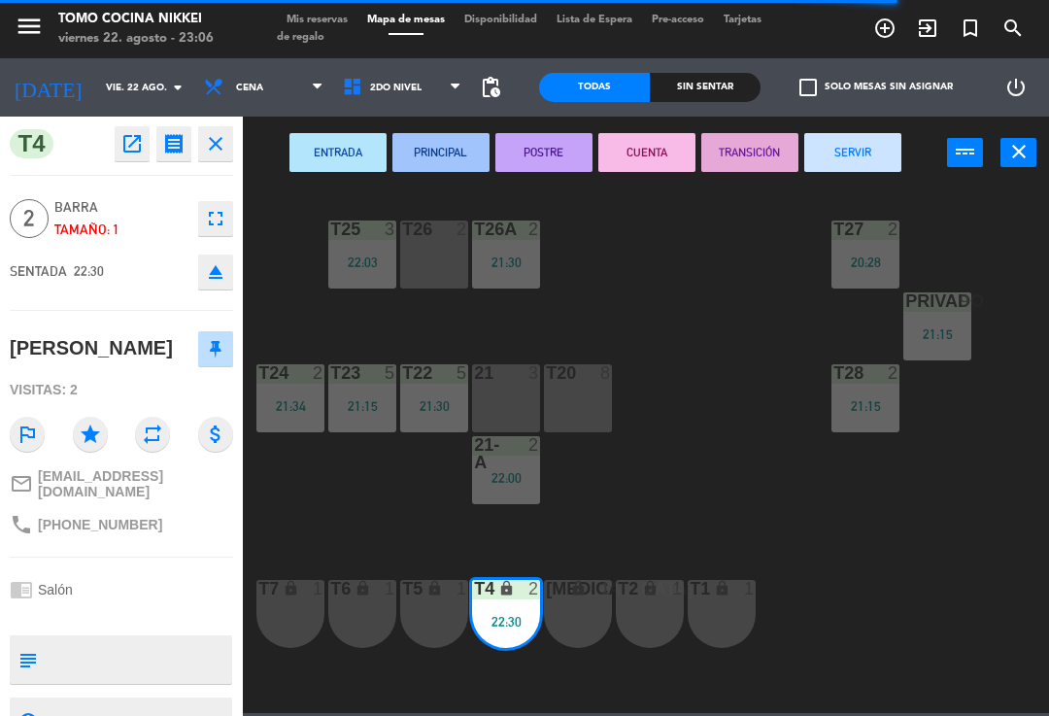
click at [585, 617] on div "T3 lock 1" at bounding box center [578, 614] width 68 height 68
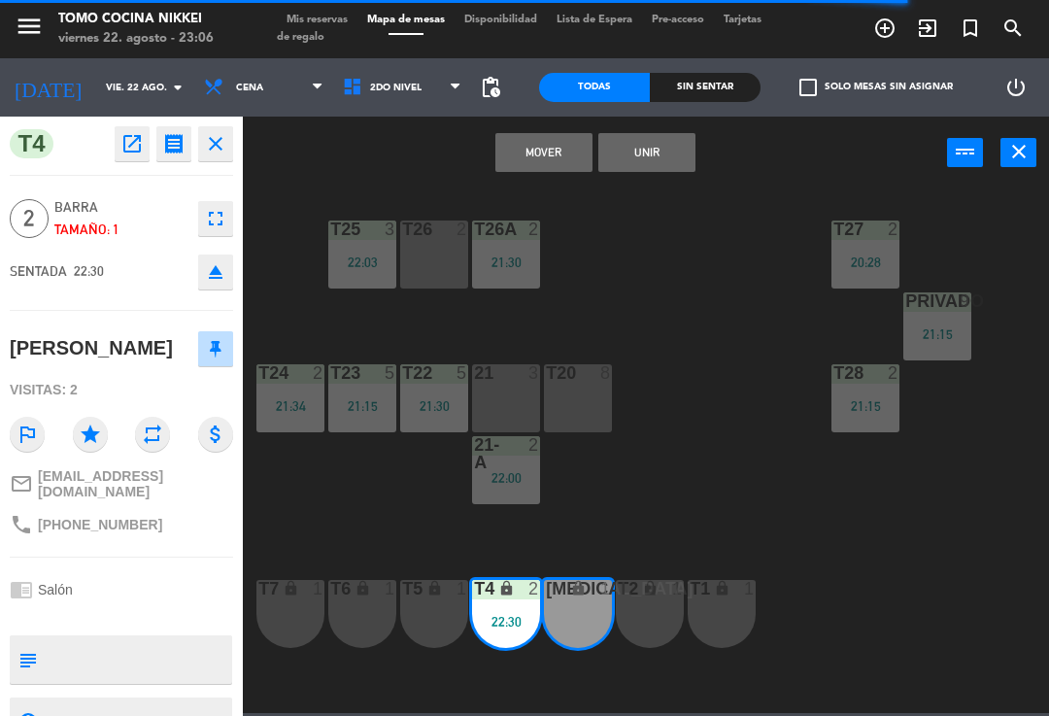
click at [673, 164] on button "Unir" at bounding box center [647, 152] width 97 height 39
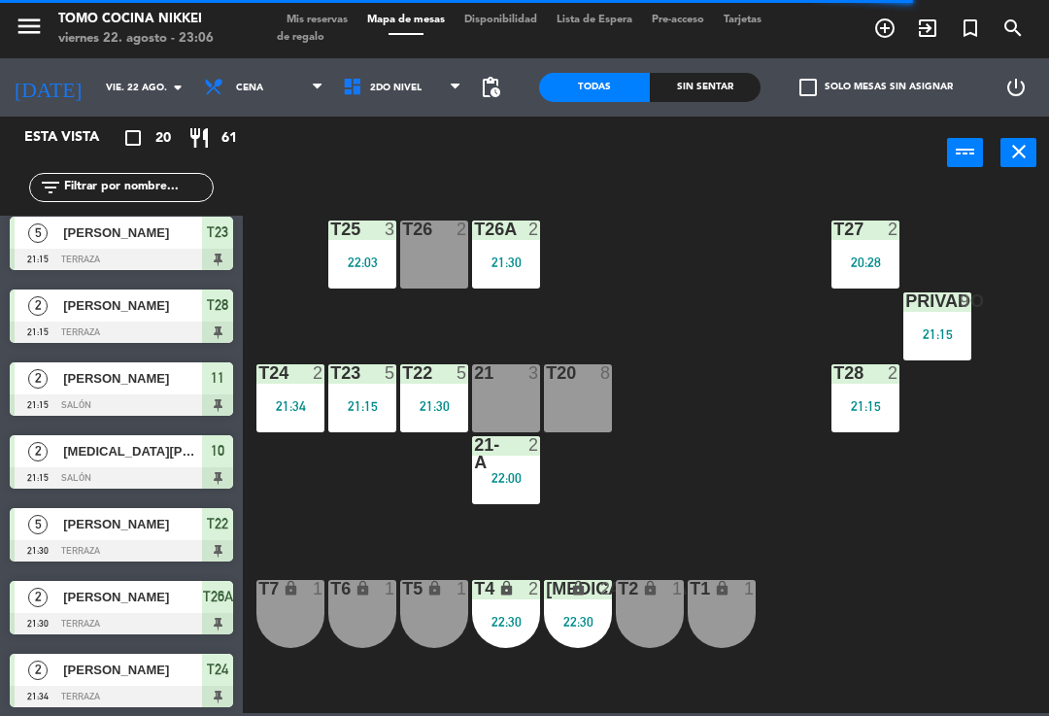
click at [679, 228] on div "T27 2 20:28 T25 3 22:03 T26A 2 21:30 T26 2 Privado 9 21:15 T24 2 21:34 T23 5 21…" at bounding box center [652, 450] width 796 height 527
click at [410, 94] on span "2do Nivel" at bounding box center [402, 87] width 139 height 43
click at [436, 122] on ng-component "menu Tomo Cocina Nikkei viernes 22. agosto - 23:15 Mis reservas Mapa de mesas D…" at bounding box center [524, 356] width 1049 height 713
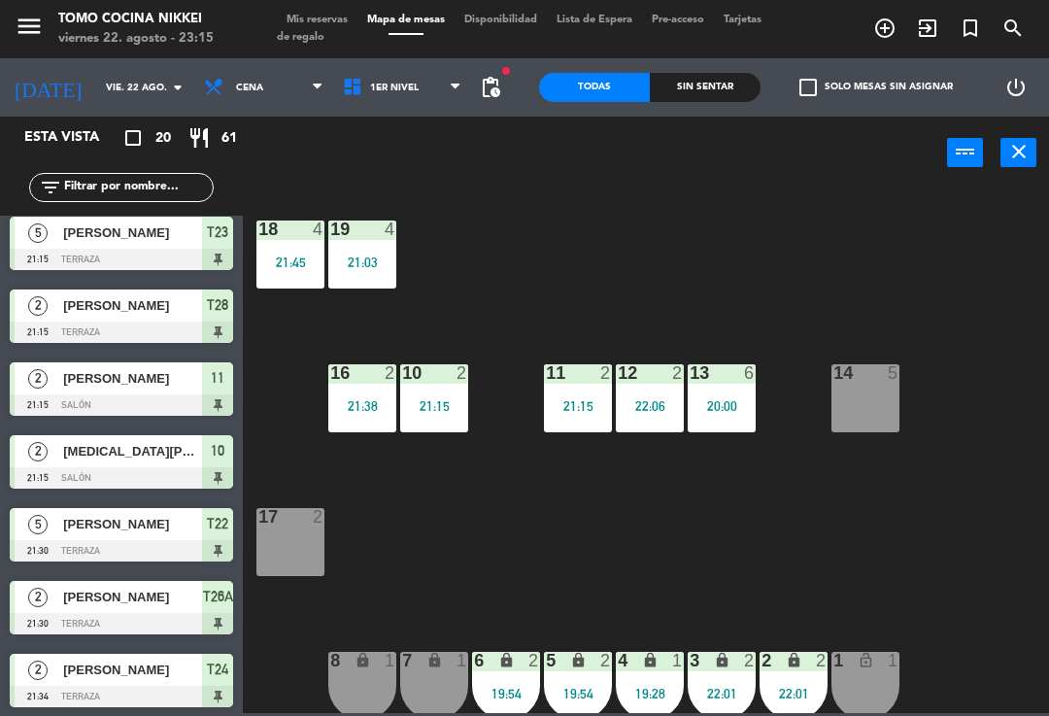
click at [603, 411] on div "21:15" at bounding box center [578, 406] width 68 height 14
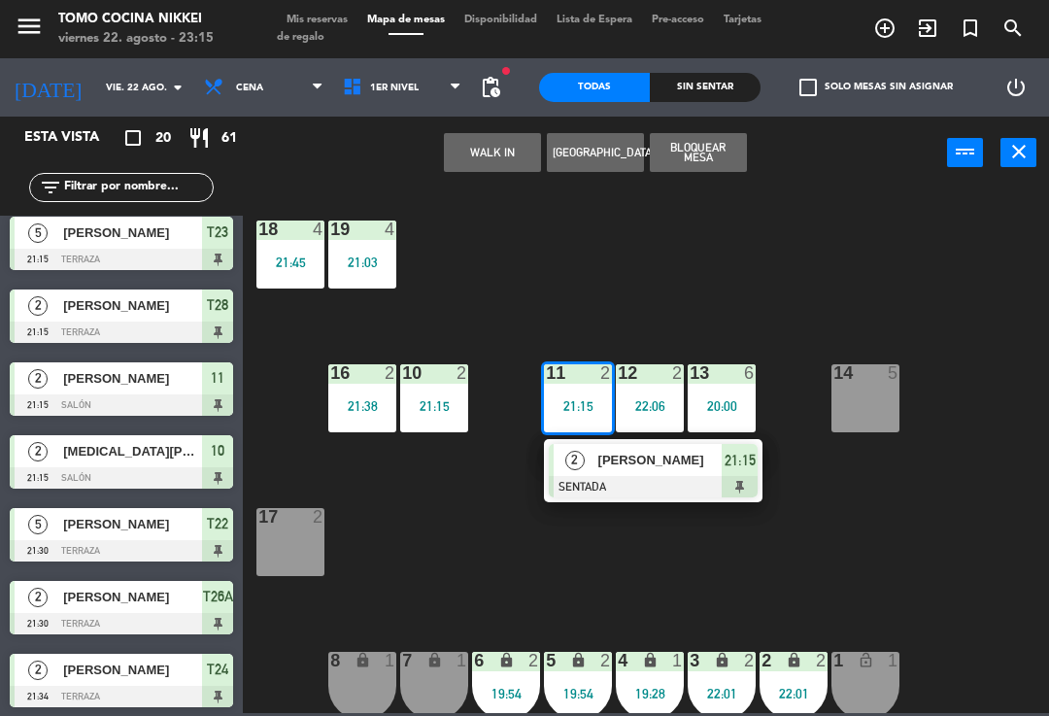
click at [679, 493] on div at bounding box center [653, 486] width 209 height 21
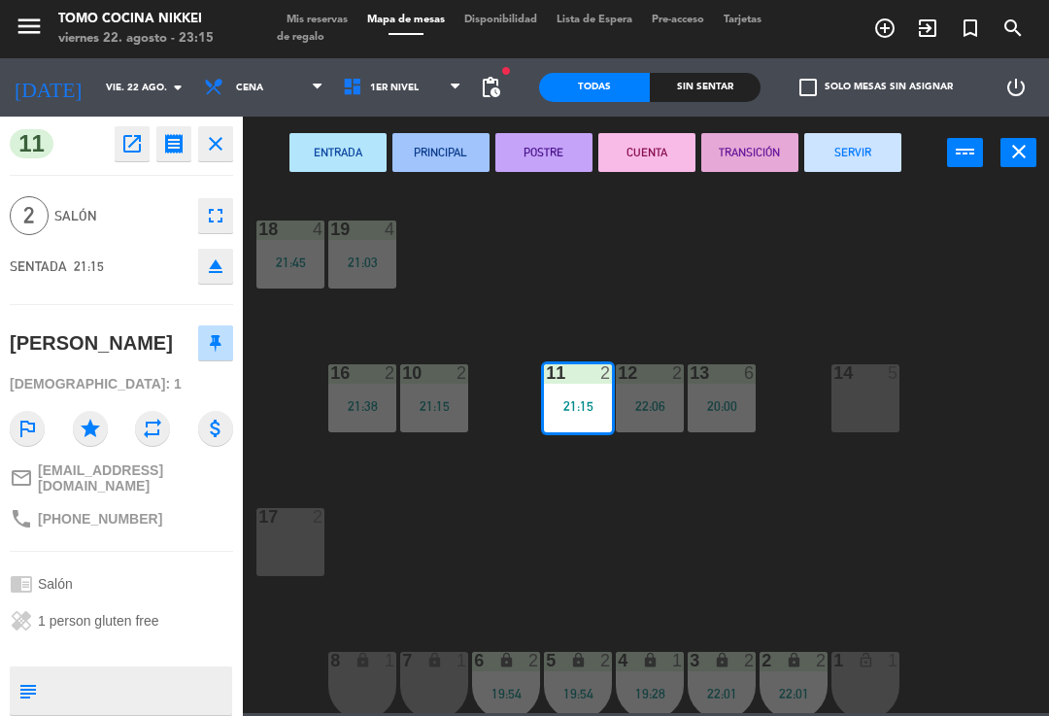
click at [891, 148] on button "SERVIR" at bounding box center [852, 152] width 97 height 39
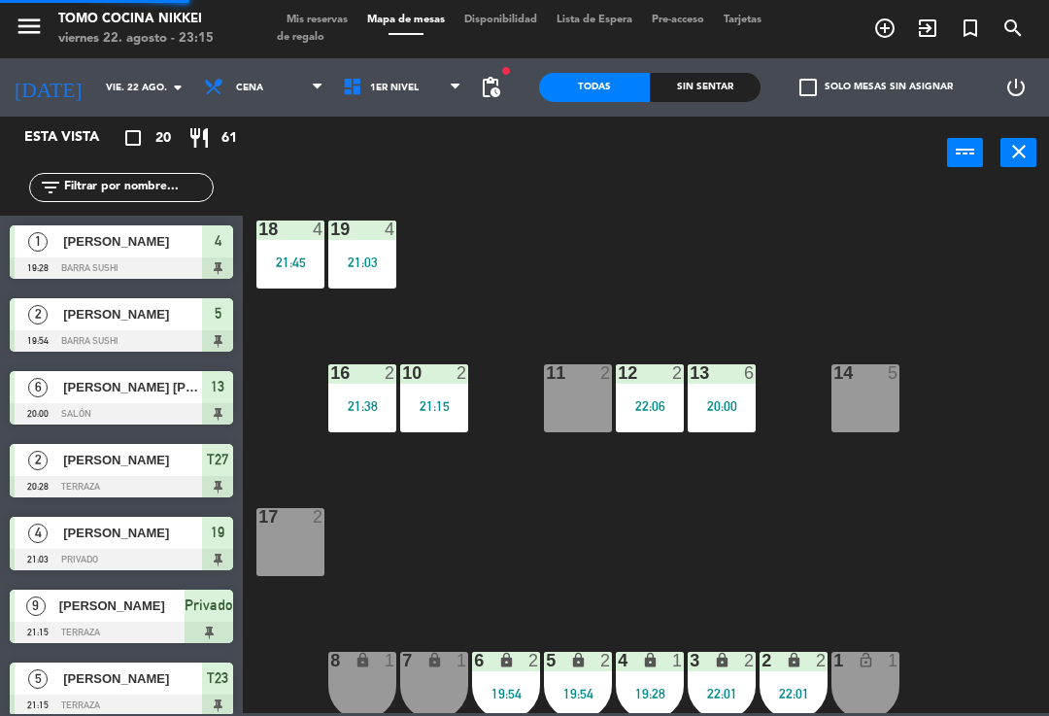
scroll to position [0, 0]
click at [810, 311] on div "18 4 21:45 19 4 21:03 16 2 21:38 10 2 21:15 11 2 12 2 22:06 13 6 20:00 14 5 17 …" at bounding box center [652, 450] width 796 height 527
click at [731, 401] on div "20:00" at bounding box center [722, 406] width 68 height 14
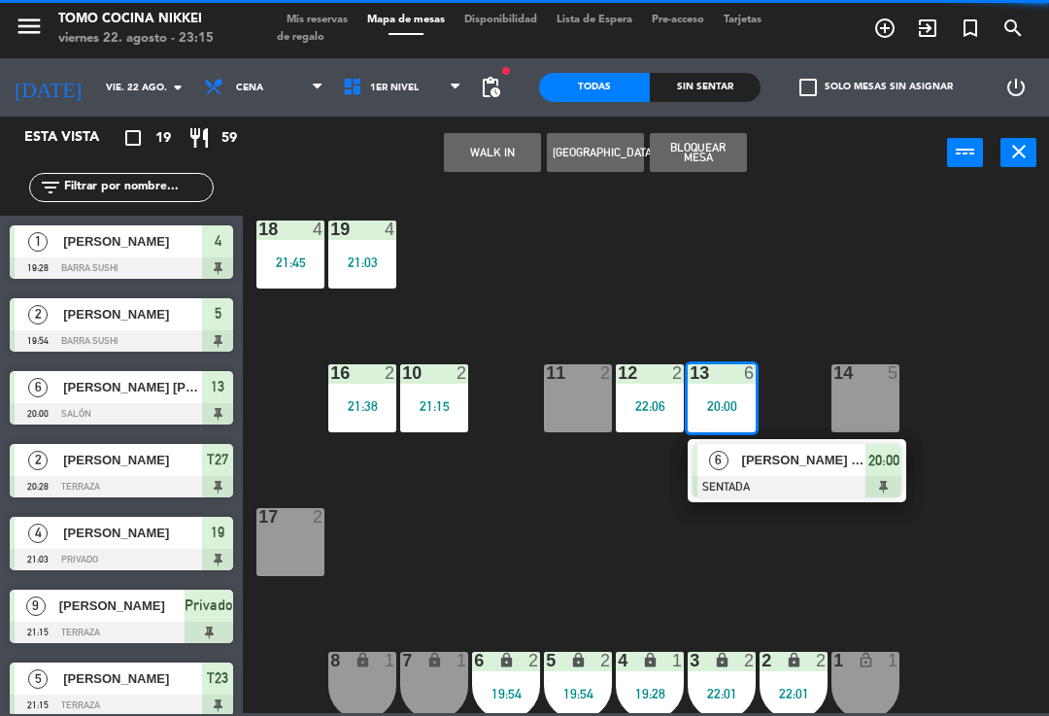
click at [783, 477] on div at bounding box center [797, 486] width 209 height 21
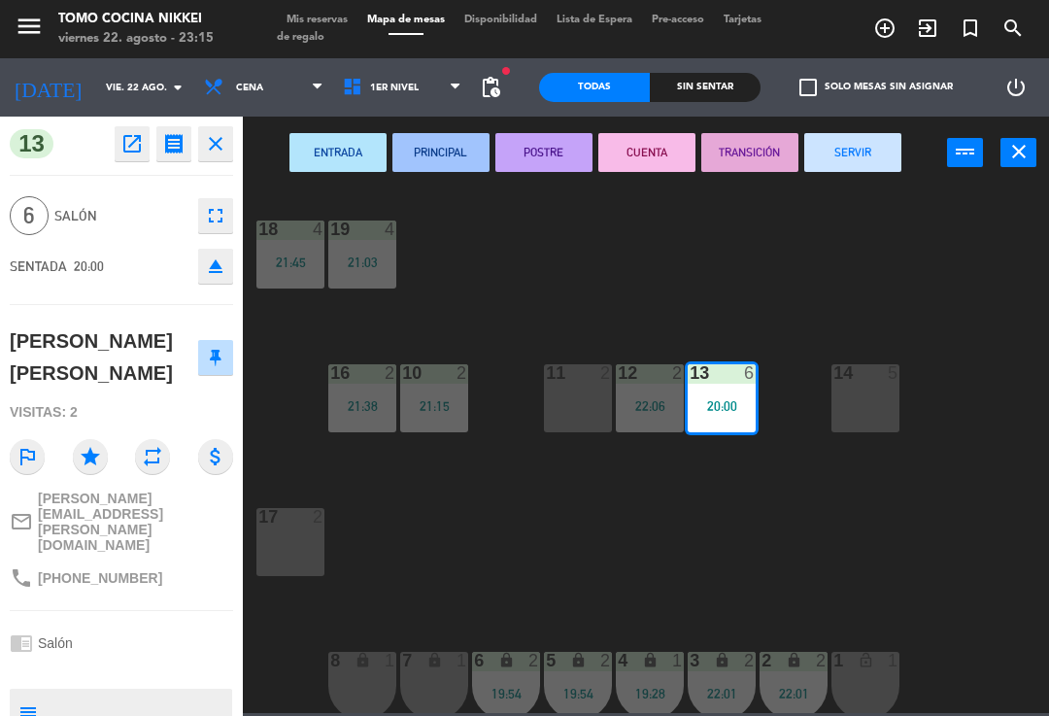
click at [855, 150] on button "SERVIR" at bounding box center [852, 152] width 97 height 39
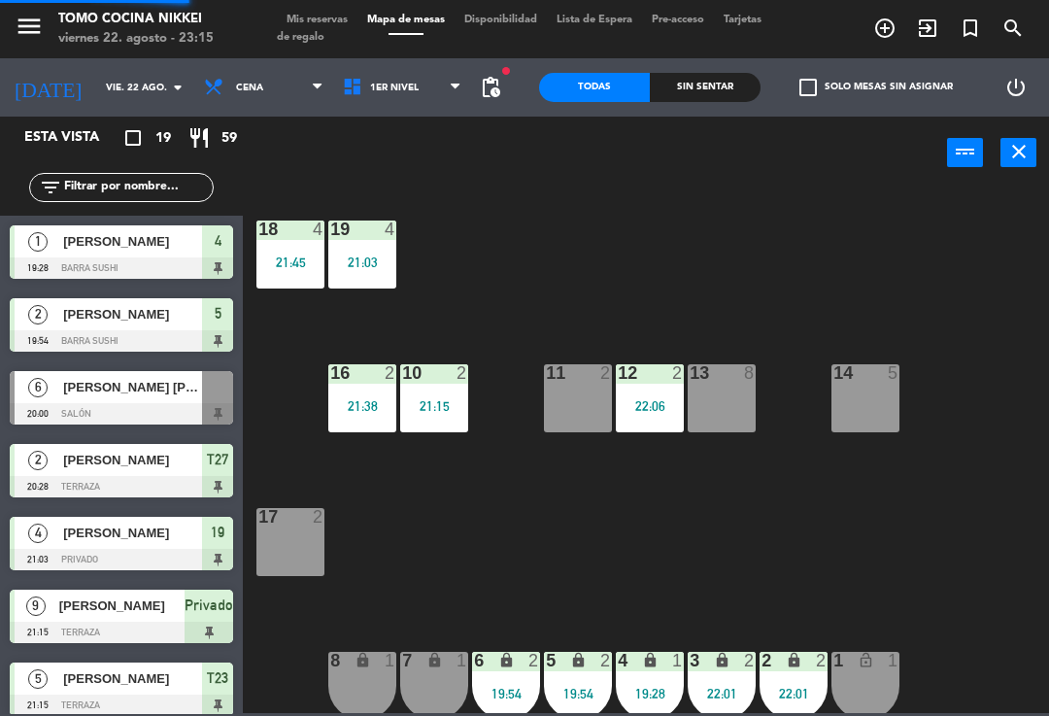
click at [705, 307] on div "18 4 21:45 19 4 21:03 16 2 21:38 10 2 21:15 11 2 12 2 22:06 13 8 14 5 17 2 7 lo…" at bounding box center [652, 450] width 796 height 527
click at [393, 259] on div "21:03" at bounding box center [362, 263] width 68 height 14
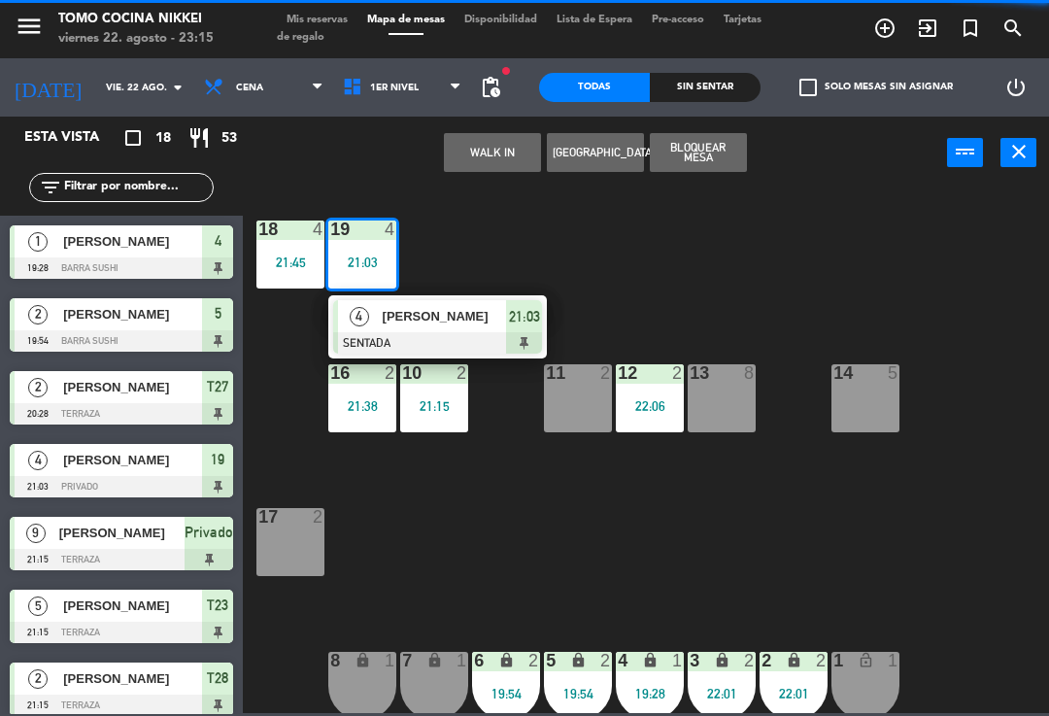
click at [450, 333] on div at bounding box center [437, 342] width 209 height 21
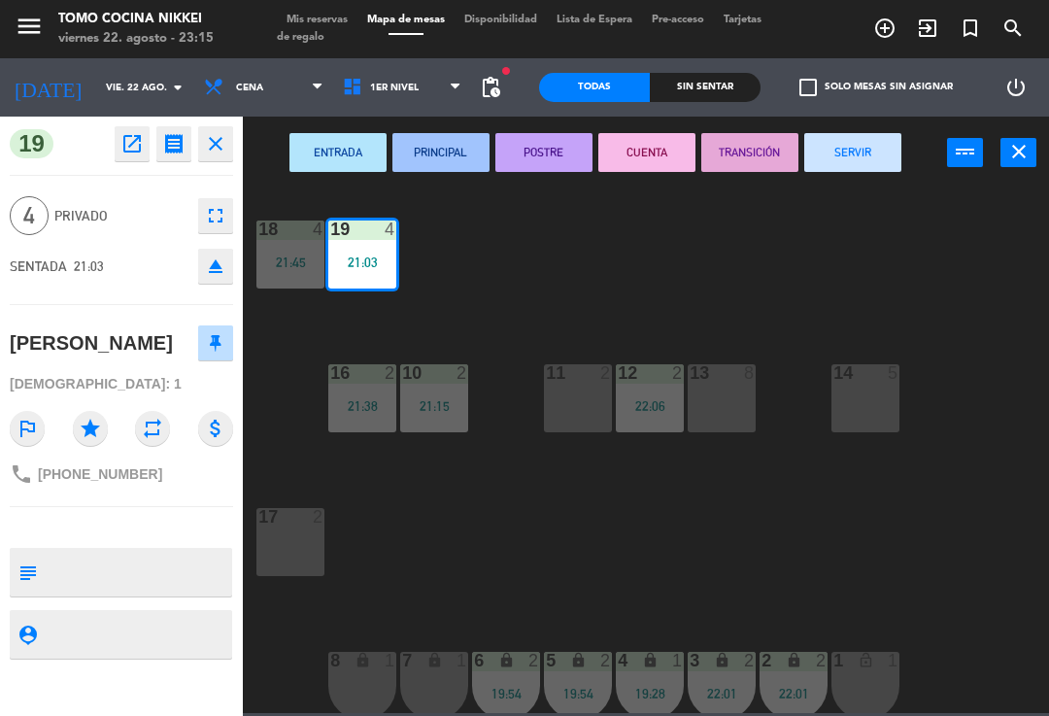
click at [860, 160] on button "SERVIR" at bounding box center [852, 152] width 97 height 39
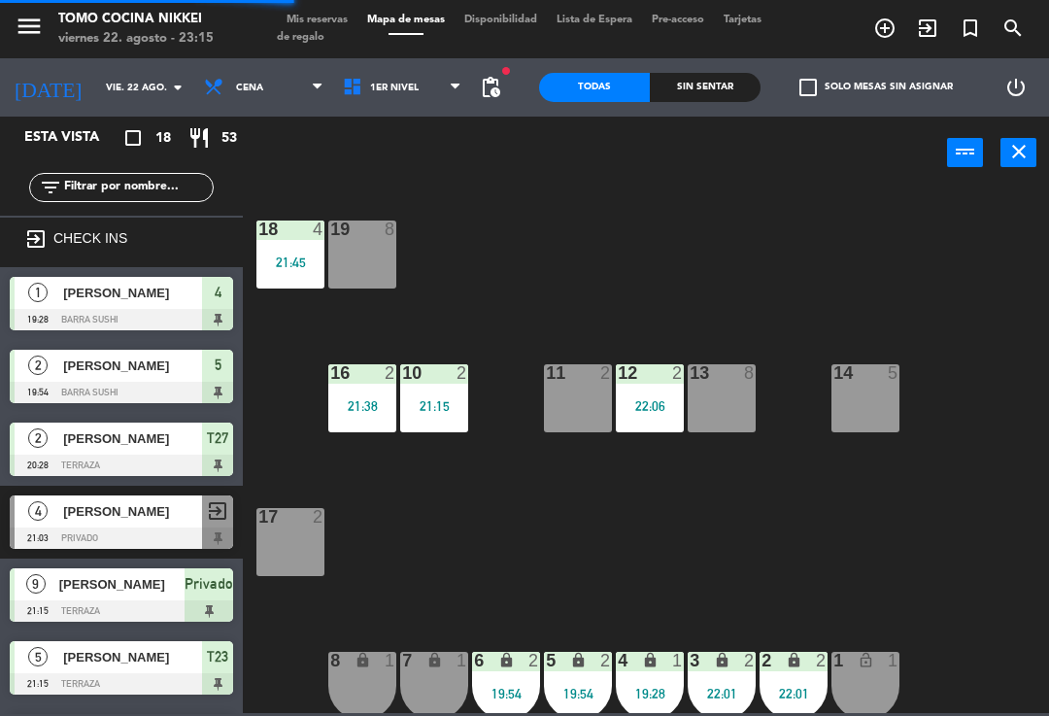
click at [746, 253] on div "18 4 21:45 19 8 16 2 21:38 10 2 21:15 11 2 12 2 22:06 13 8 14 5 17 2 7 lock 1 8…" at bounding box center [652, 450] width 796 height 527
click at [439, 385] on div "10 2 21:15" at bounding box center [434, 398] width 68 height 68
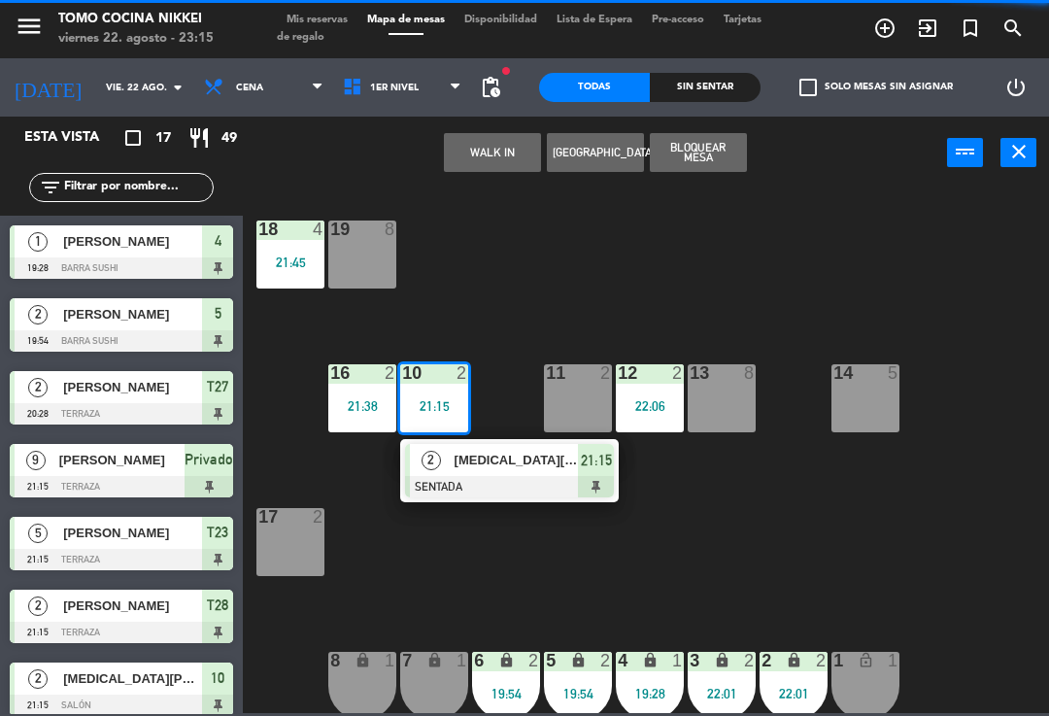
click at [514, 482] on div at bounding box center [509, 486] width 209 height 21
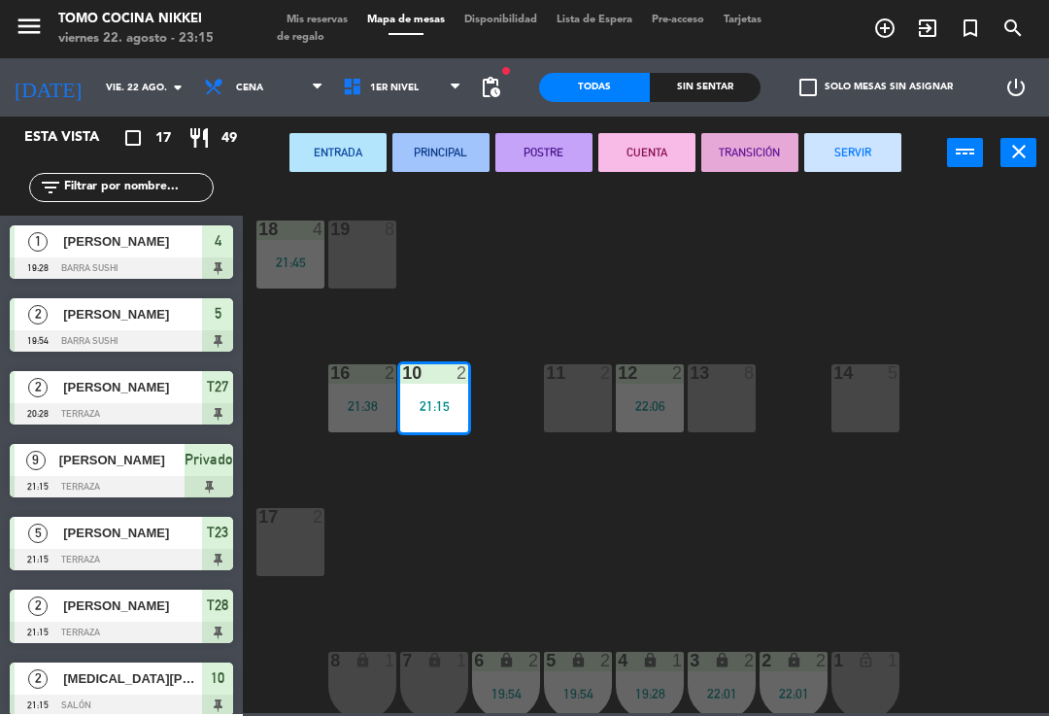
click at [892, 151] on button "SERVIR" at bounding box center [852, 152] width 97 height 39
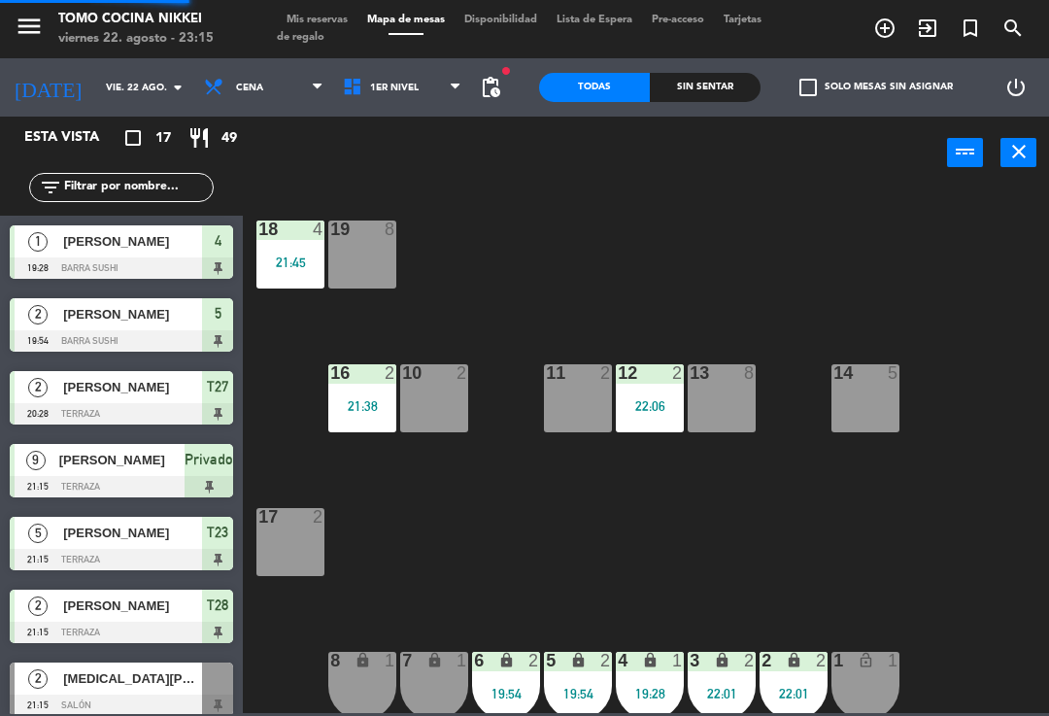
click at [787, 205] on div "18 4 21:45 19 8 16 2 21:38 10 2 11 2 12 2 22:06 13 8 14 5 17 2 7 lock 1 8 lock …" at bounding box center [652, 450] width 796 height 527
click at [388, 395] on div "16 2 21:38" at bounding box center [362, 398] width 68 height 68
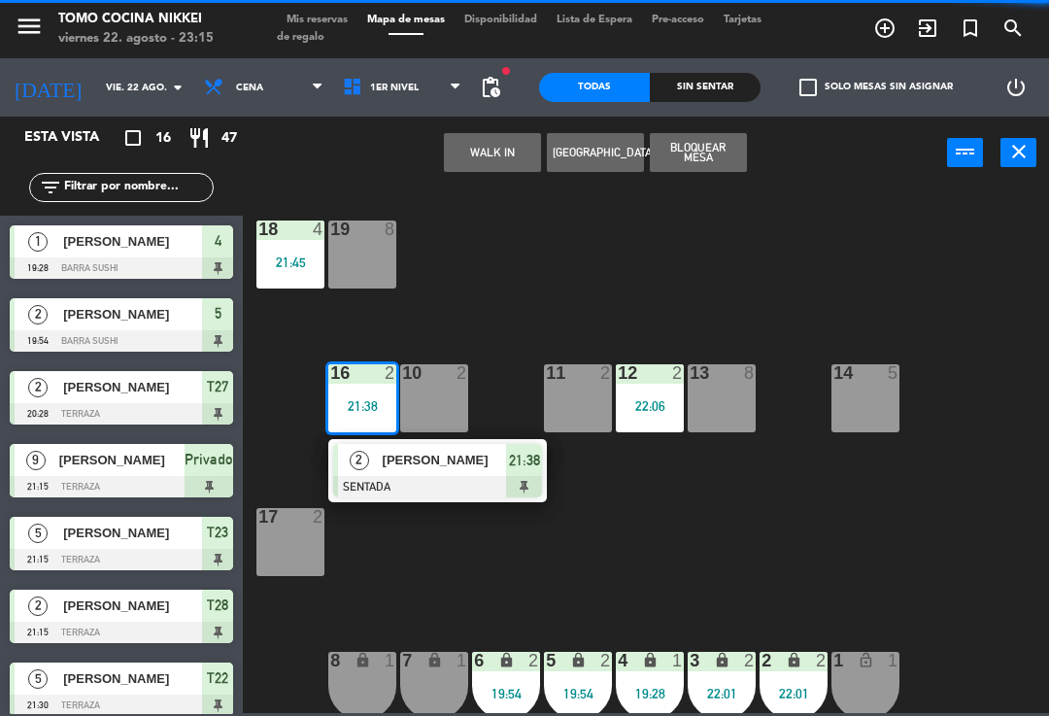
click at [459, 462] on span "[PERSON_NAME]" at bounding box center [445, 460] width 124 height 20
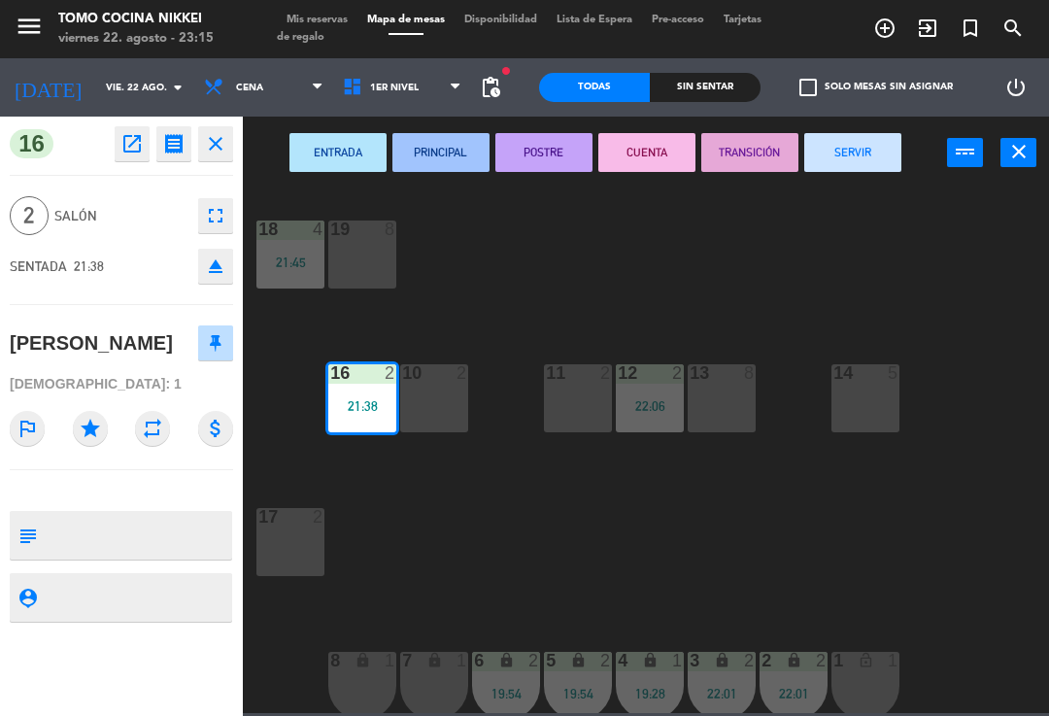
click at [842, 139] on button "SERVIR" at bounding box center [852, 152] width 97 height 39
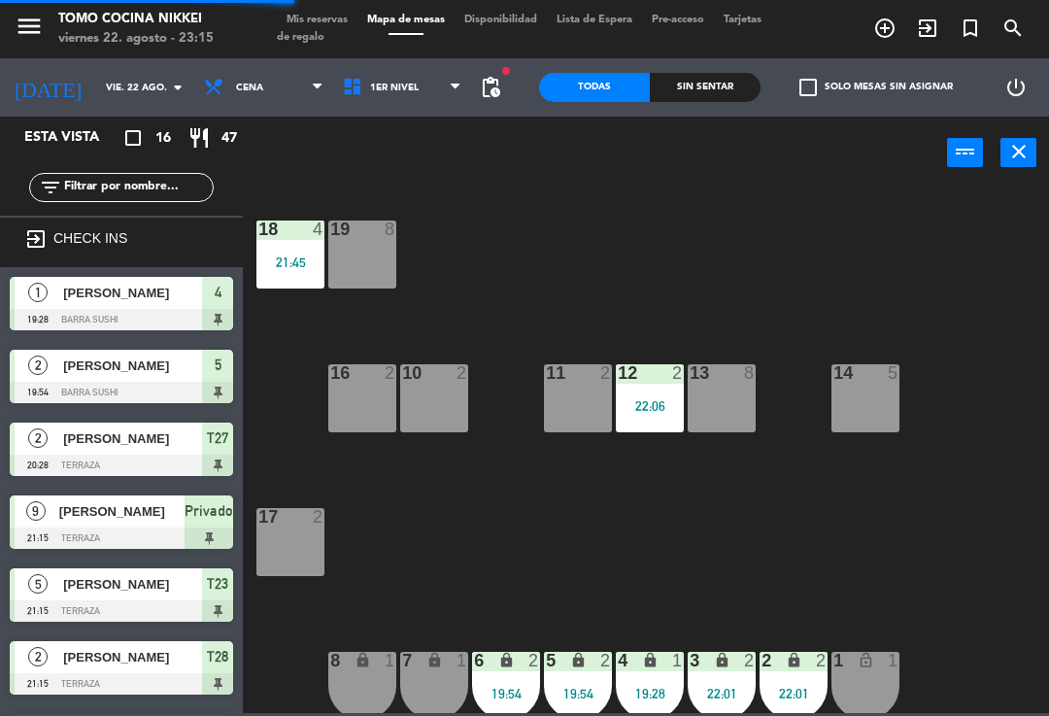
click at [736, 518] on div "18 4 21:45 19 8 16 2 10 2 11 2 12 2 22:06 13 8 14 5 17 2 7 lock 1 8 lock 1 6 lo…" at bounding box center [652, 450] width 796 height 527
click at [702, 667] on div "3" at bounding box center [689, 661] width 32 height 18
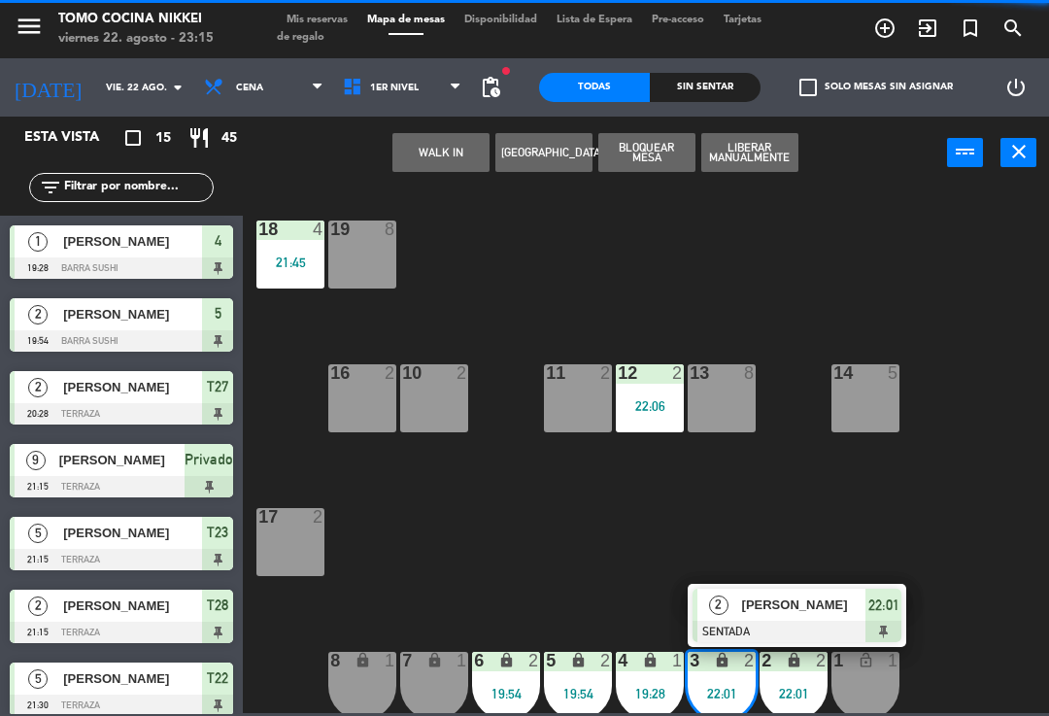
click at [748, 599] on span "[PERSON_NAME]" at bounding box center [804, 605] width 124 height 20
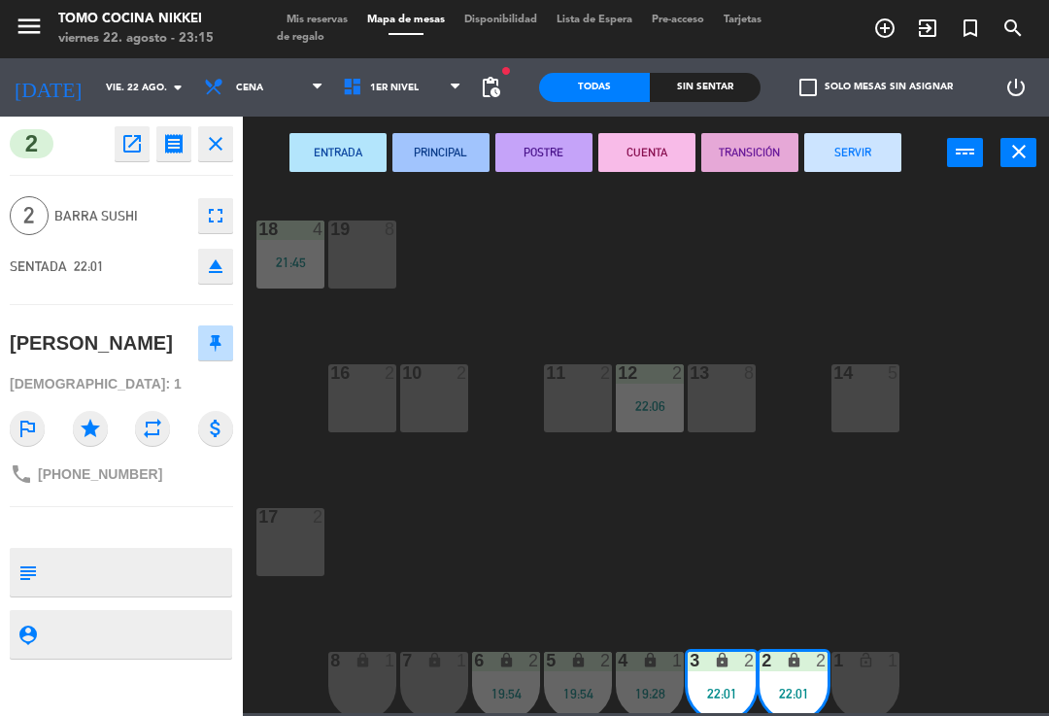
click at [868, 142] on button "SERVIR" at bounding box center [852, 152] width 97 height 39
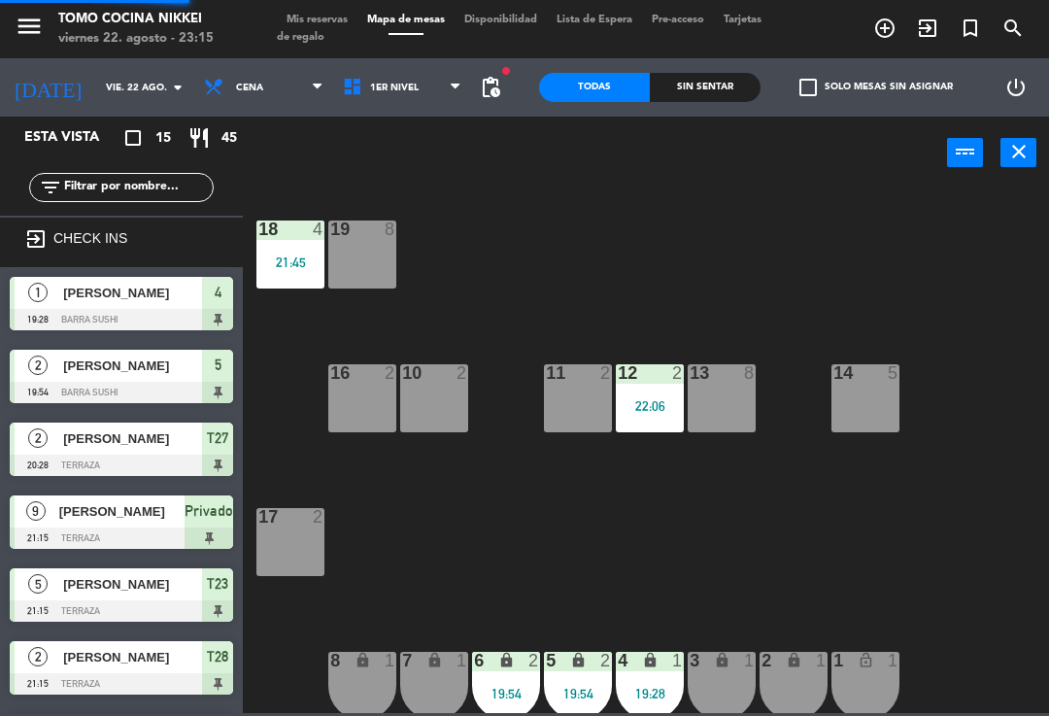
scroll to position [118, 0]
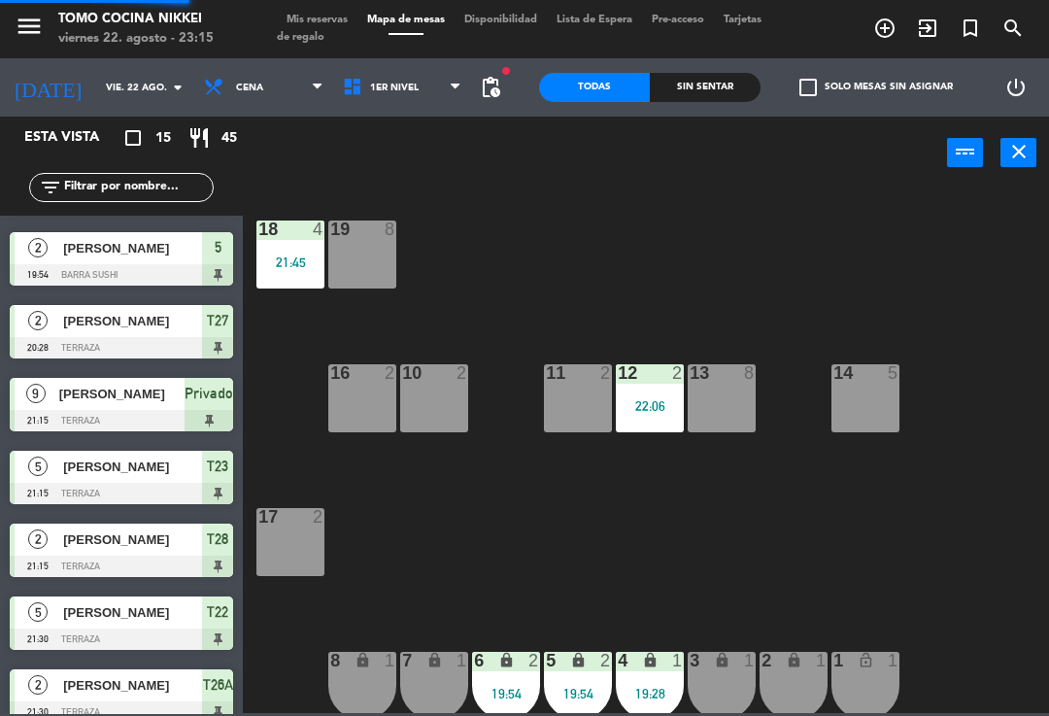
click at [728, 497] on div "18 4 21:45 19 8 16 2 10 2 11 2 12 2 22:06 13 8 14 5 17 2 7 lock 1 8 lock 1 6 lo…" at bounding box center [652, 450] width 796 height 527
click at [641, 669] on div "lock" at bounding box center [650, 661] width 32 height 18
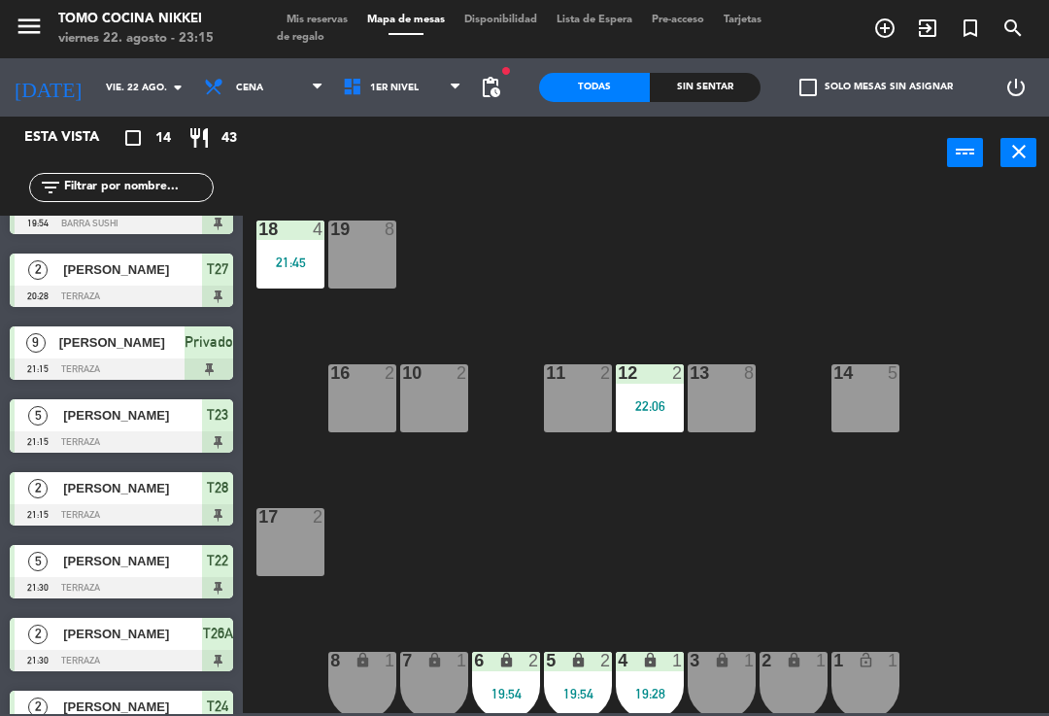
click at [756, 560] on div "18 4 21:45 19 8 16 2 10 2 11 2 12 2 22:06 13 8 14 5 17 2 7 lock 1 8 lock 1 6 lo…" at bounding box center [652, 450] width 796 height 527
click at [648, 681] on div "4 lock 1 19:28" at bounding box center [650, 686] width 68 height 68
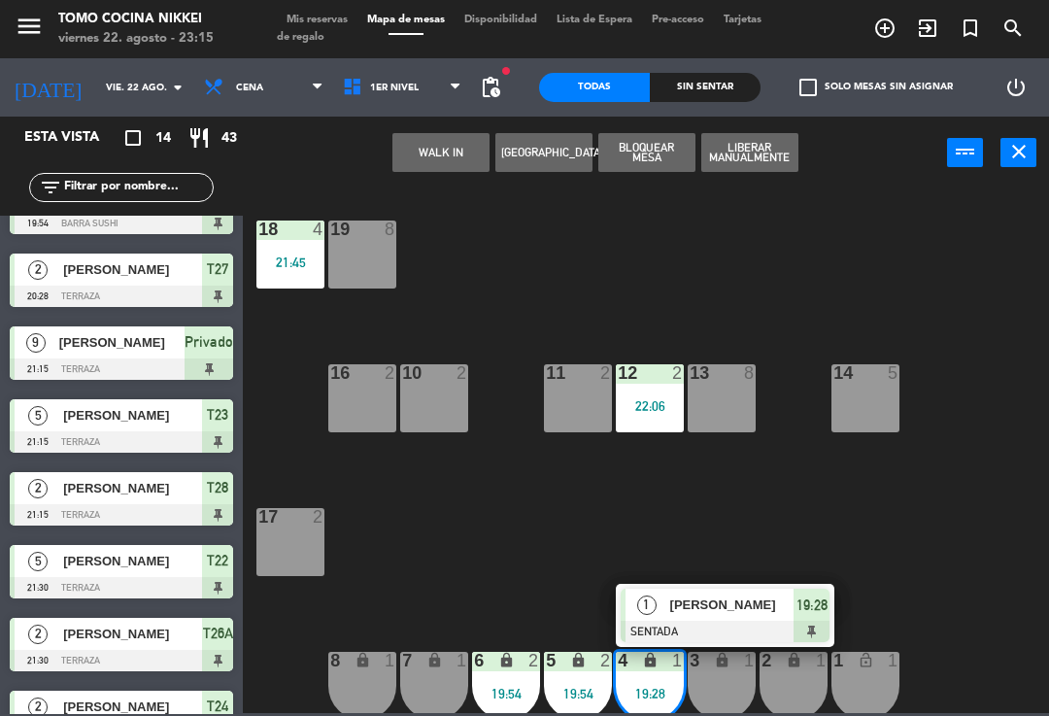
click at [717, 629] on div at bounding box center [725, 631] width 209 height 21
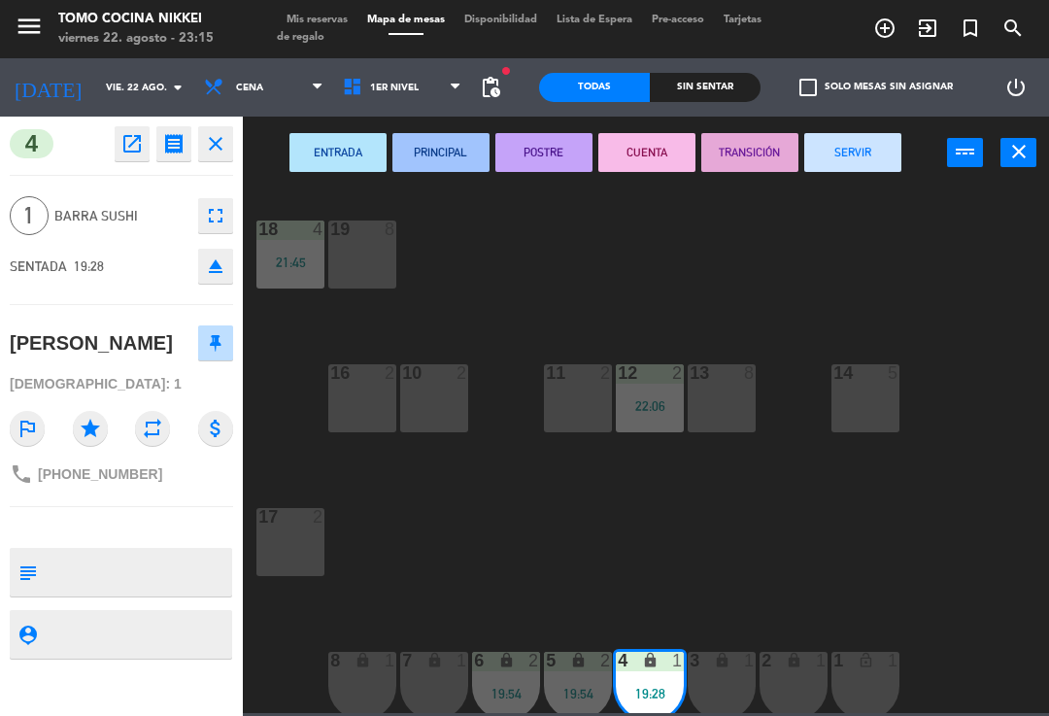
click at [866, 154] on button "SERVIR" at bounding box center [852, 152] width 97 height 39
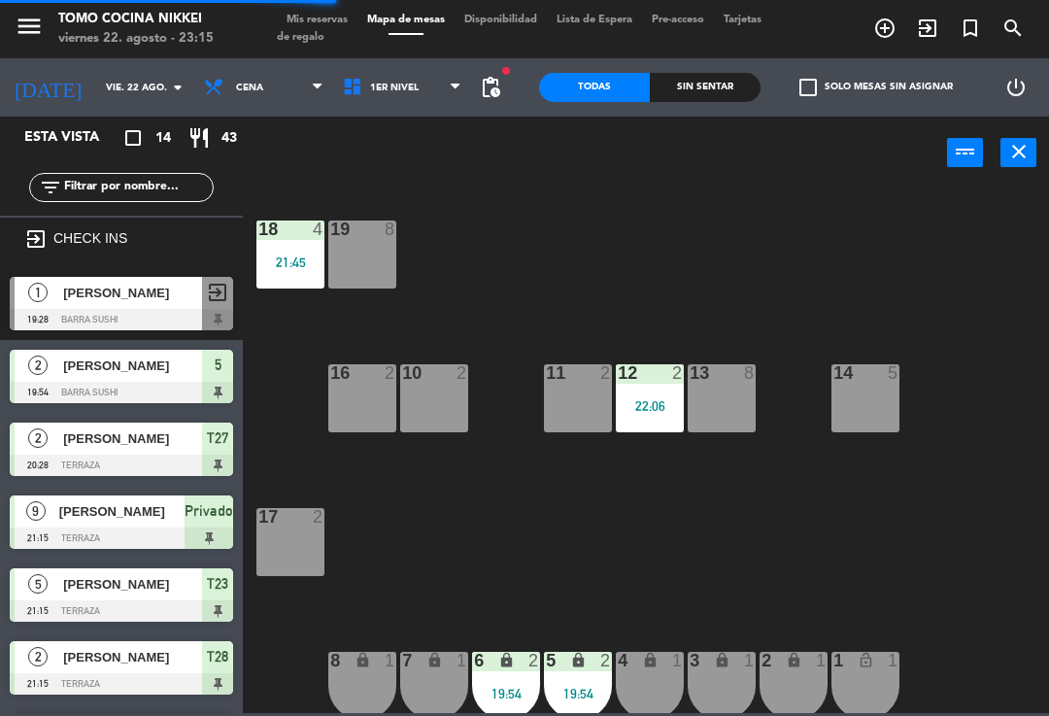
click at [601, 669] on div "4" at bounding box center [617, 661] width 32 height 18
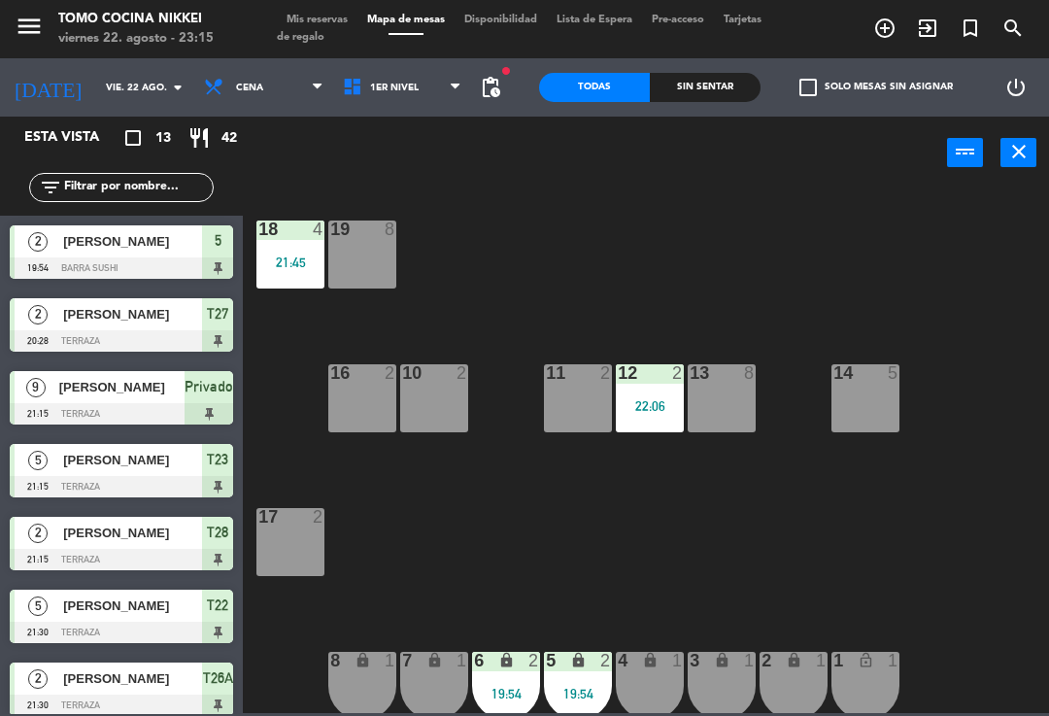
click at [582, 607] on div "18 4 21:45 19 8 16 2 10 2 11 2 12 2 22:06 13 8 14 5 17 2 7 lock 1 8 lock 1 6 lo…" at bounding box center [652, 450] width 796 height 527
click at [569, 679] on div "5 lock 2 19:54" at bounding box center [578, 686] width 68 height 68
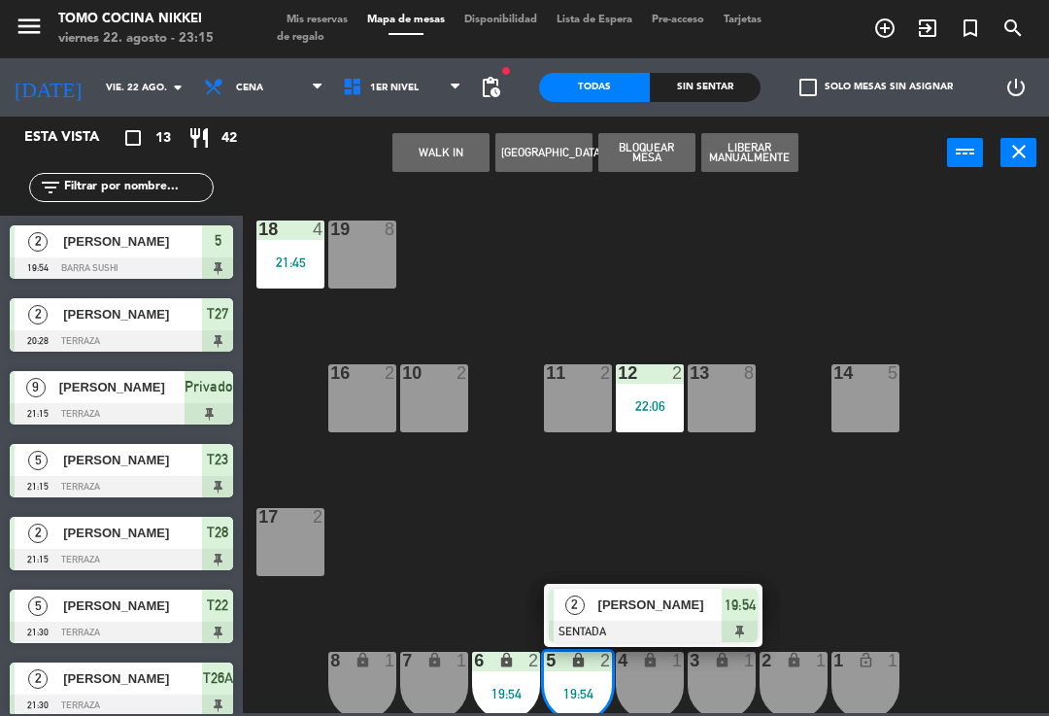
click at [626, 614] on span "[PERSON_NAME]" at bounding box center [661, 605] width 124 height 20
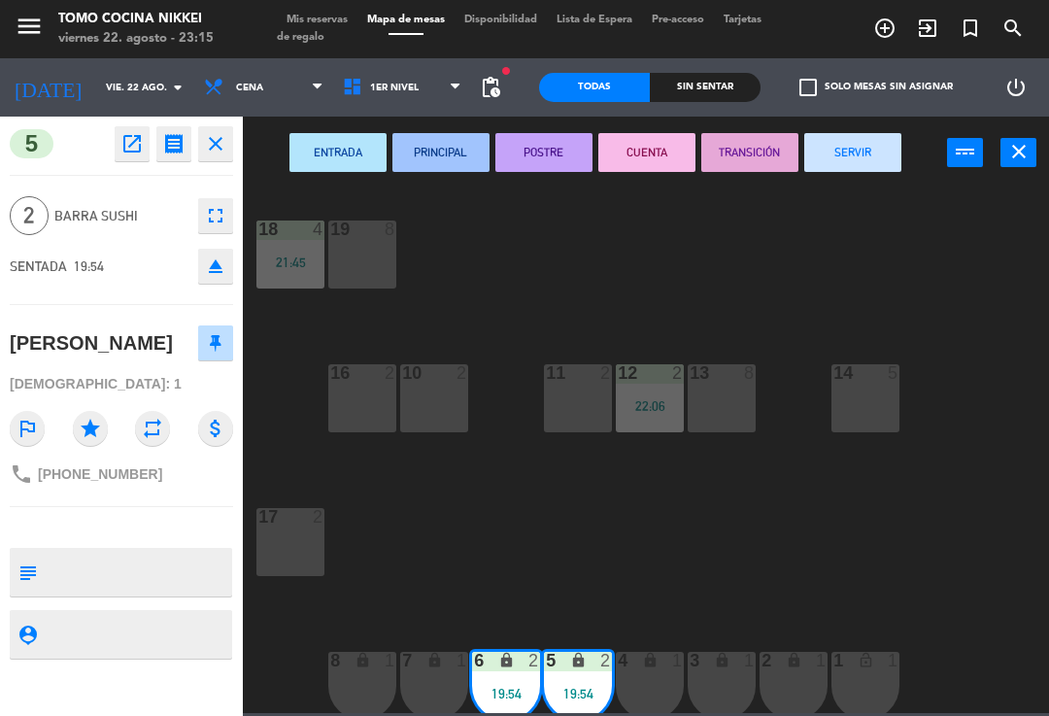
click at [866, 160] on button "SERVIR" at bounding box center [852, 152] width 97 height 39
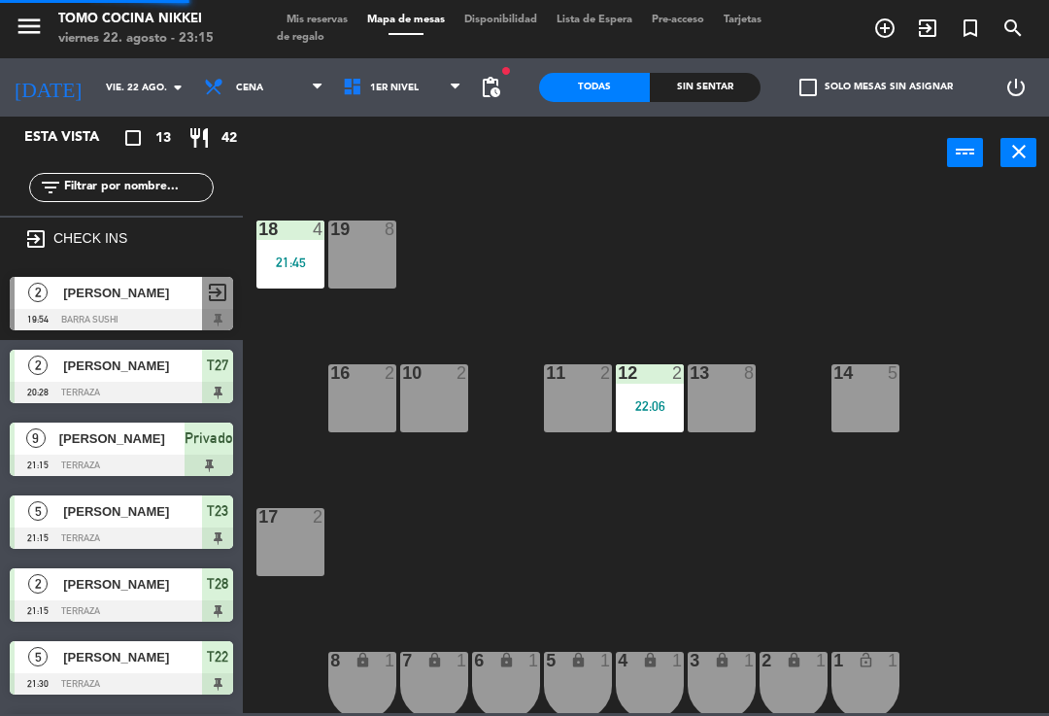
click at [797, 269] on div "18 4 21:45 19 8 16 2 10 2 11 2 12 2 22:06 13 8 14 5 17 2 7 lock 1 8 lock 1 6 lo…" at bounding box center [652, 450] width 796 height 527
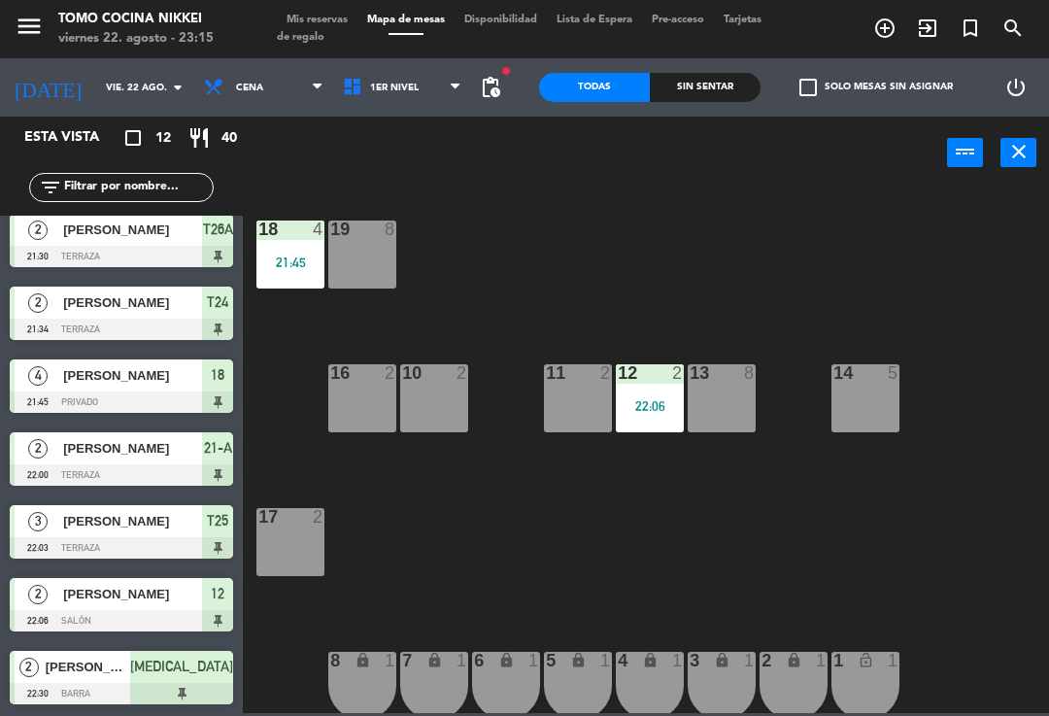
scroll to position [376, 0]
click at [442, 100] on span "1er Nivel" at bounding box center [402, 87] width 139 height 43
click at [415, 172] on ng-component "menu Tomo Cocina Nikkei viernes 22. agosto - 23:15 Mis reservas Mapa de mesas D…" at bounding box center [524, 356] width 1049 height 713
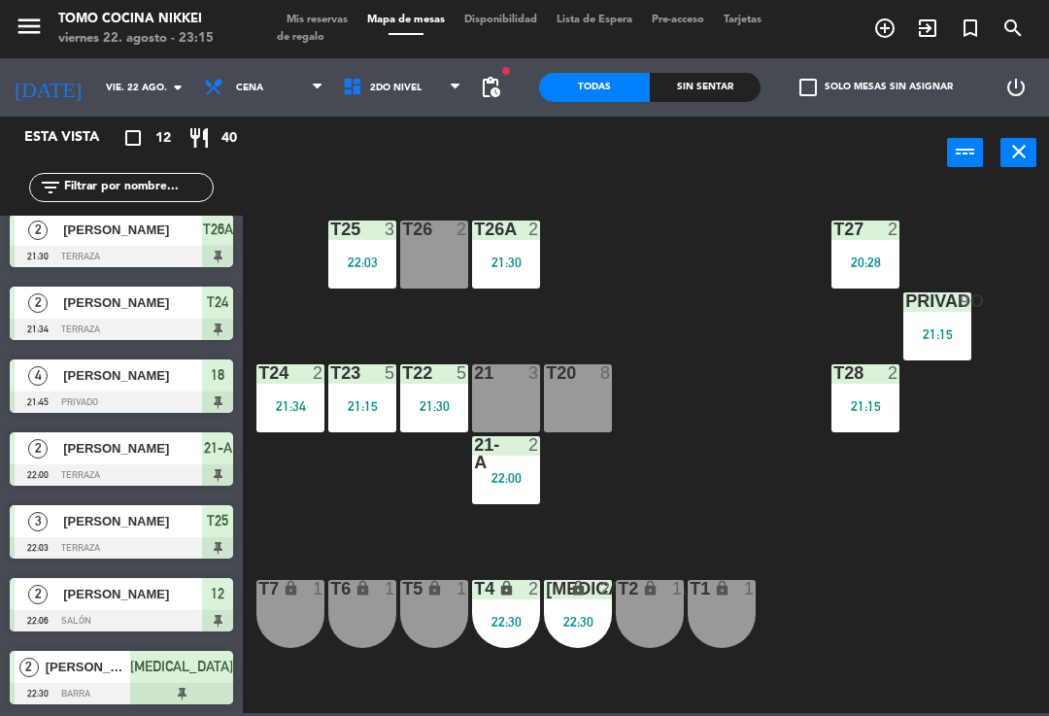
click at [862, 266] on div "20:28" at bounding box center [866, 263] width 68 height 14
click at [902, 543] on div "T27 2 20:28 T25 3 22:03 T26A 2 21:30 T26 2 Privado 9 21:15 T24 2 21:34 T23 5 21…" at bounding box center [652, 450] width 796 height 527
click at [382, 62] on div "1er Nivel 2do Nivel 2do Nivel 1er Nivel 2do Nivel" at bounding box center [402, 87] width 139 height 58
click at [334, 101] on span "2do Nivel" at bounding box center [402, 87] width 139 height 43
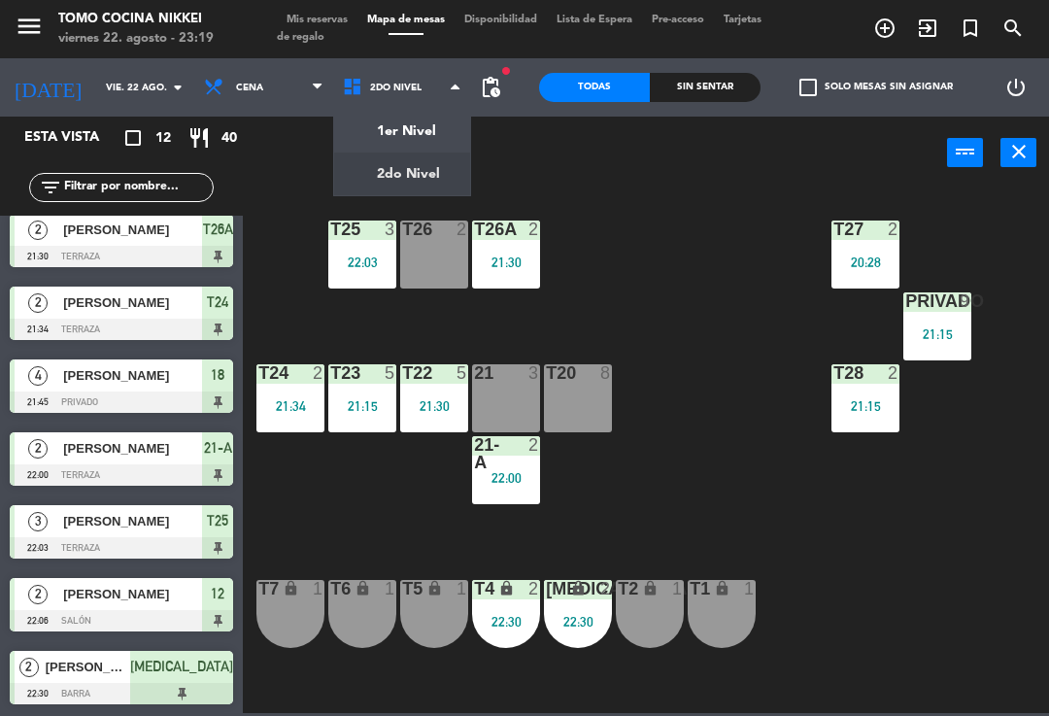
click at [350, 141] on ng-component "menu Tomo Cocina Nikkei viernes 22. agosto - 23:19 Mis reservas Mapa de mesas D…" at bounding box center [524, 356] width 1049 height 713
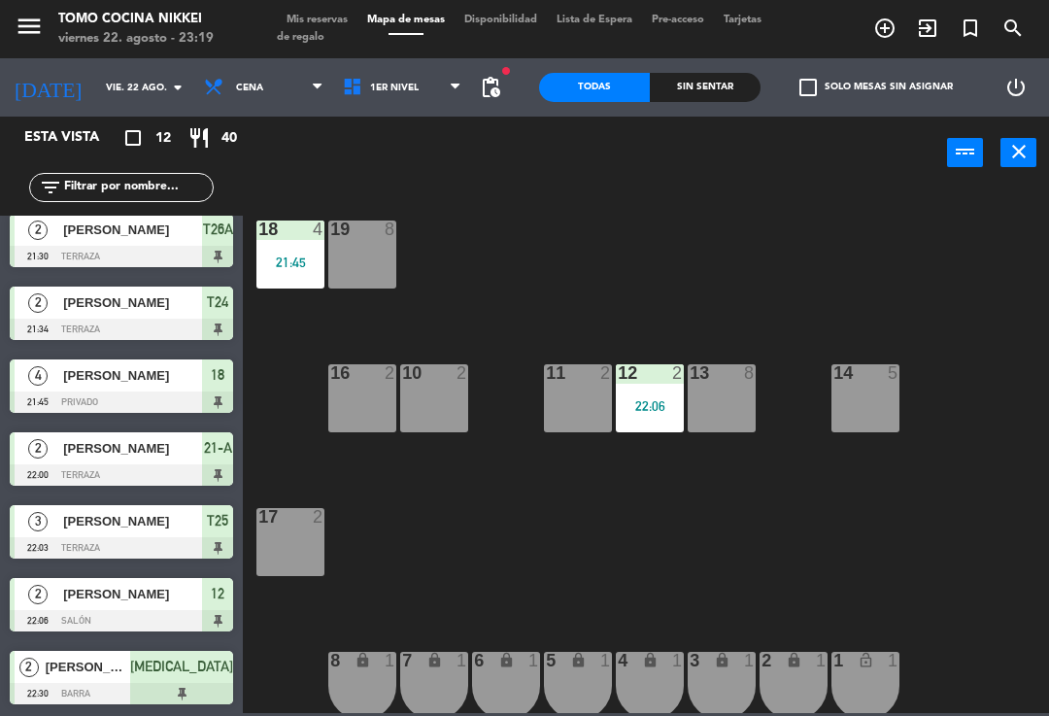
click at [676, 387] on div "12 2 22:06" at bounding box center [650, 398] width 68 height 68
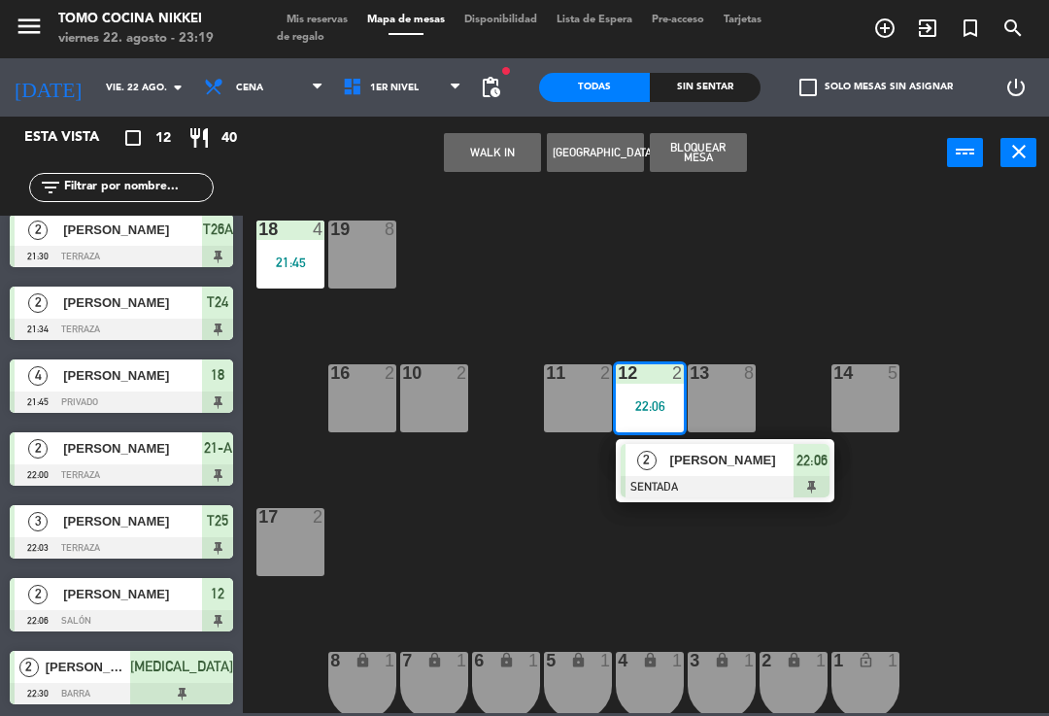
click at [704, 489] on div at bounding box center [725, 486] width 209 height 21
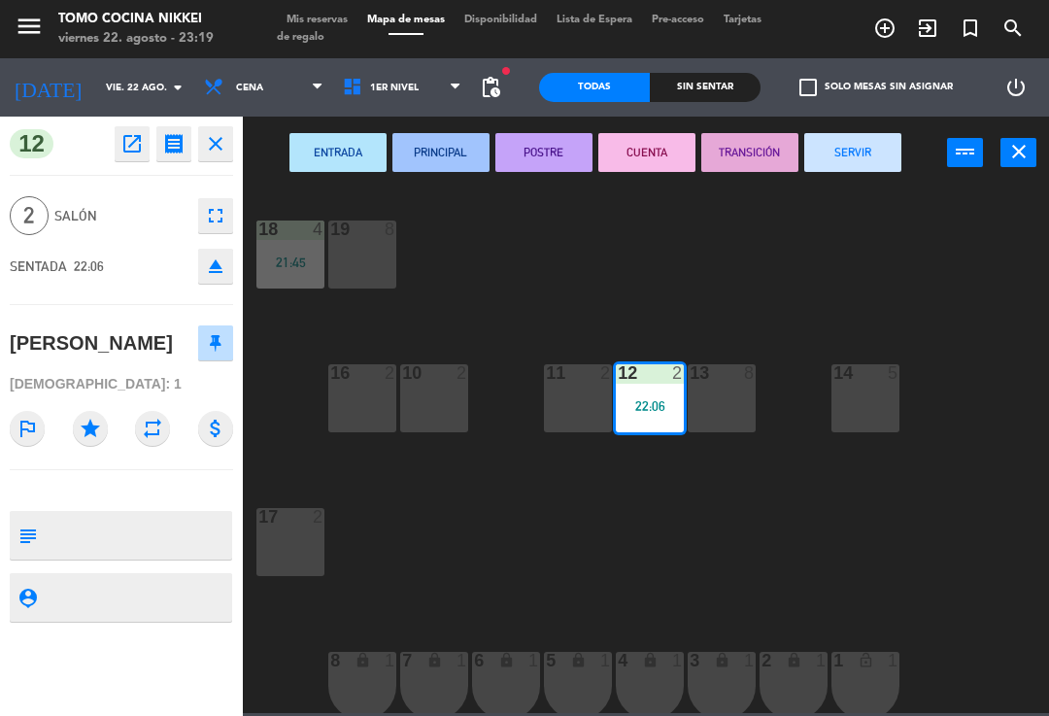
click at [854, 151] on button "SERVIR" at bounding box center [852, 152] width 97 height 39
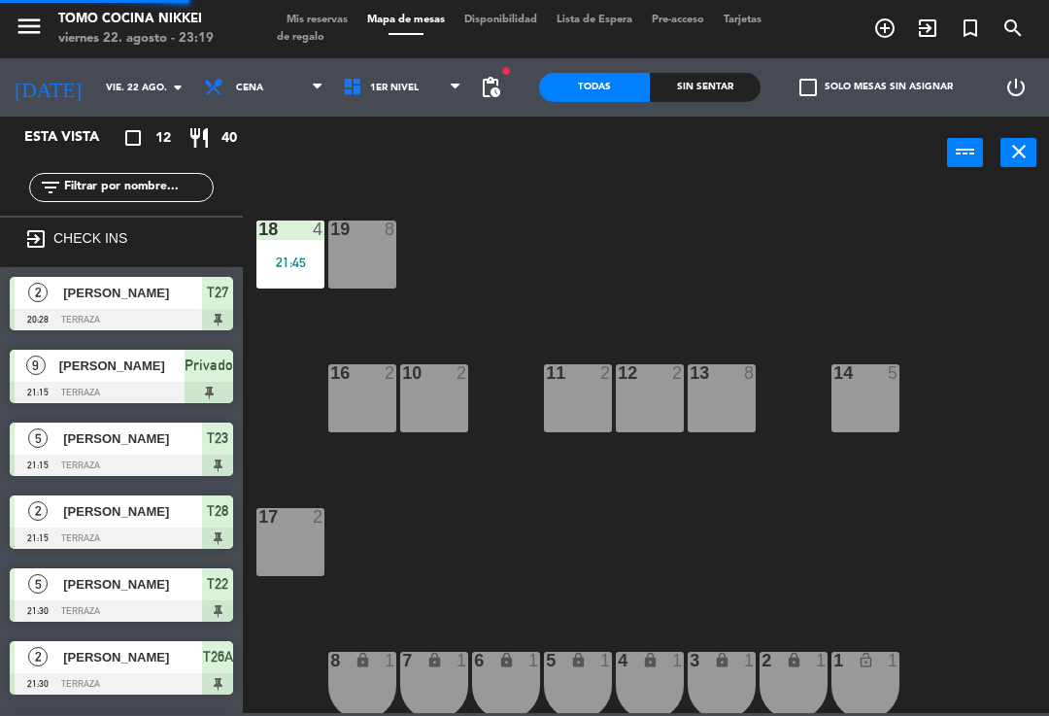
scroll to position [187, 0]
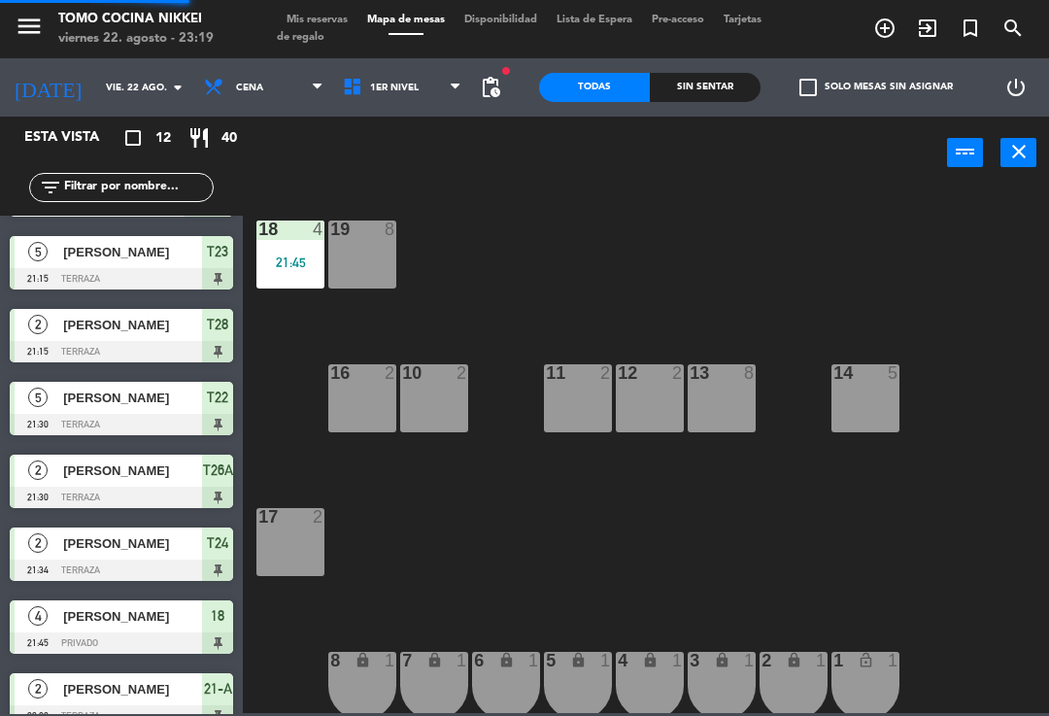
click at [758, 292] on div "18 4 21:45 19 8 16 2 10 2 11 2 12 2 13 8 14 5 17 2 7 lock 1 8 lock 1 6 lock 1 5…" at bounding box center [652, 450] width 796 height 527
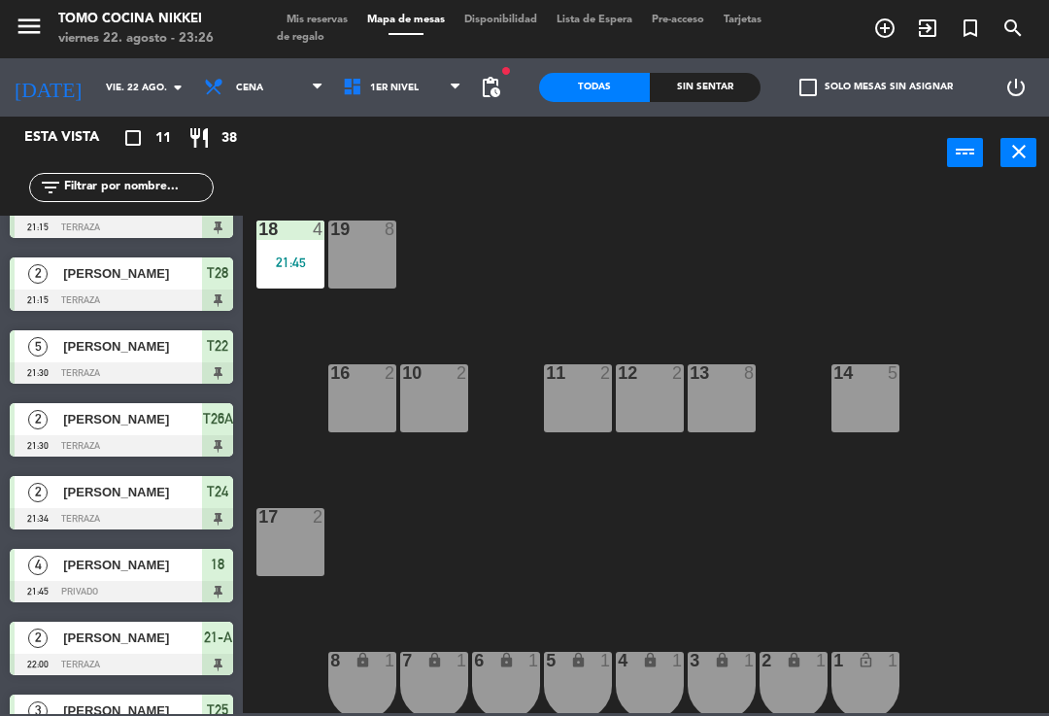
click at [939, 708] on div "18 4 21:45 19 8 16 2 10 2 11 2 12 2 13 8 14 5 17 2 7 lock 1 8 lock 1 6 lock 1 5…" at bounding box center [652, 450] width 796 height 527
click at [333, 42] on span "Tarjetas de regalo" at bounding box center [519, 29] width 485 height 28
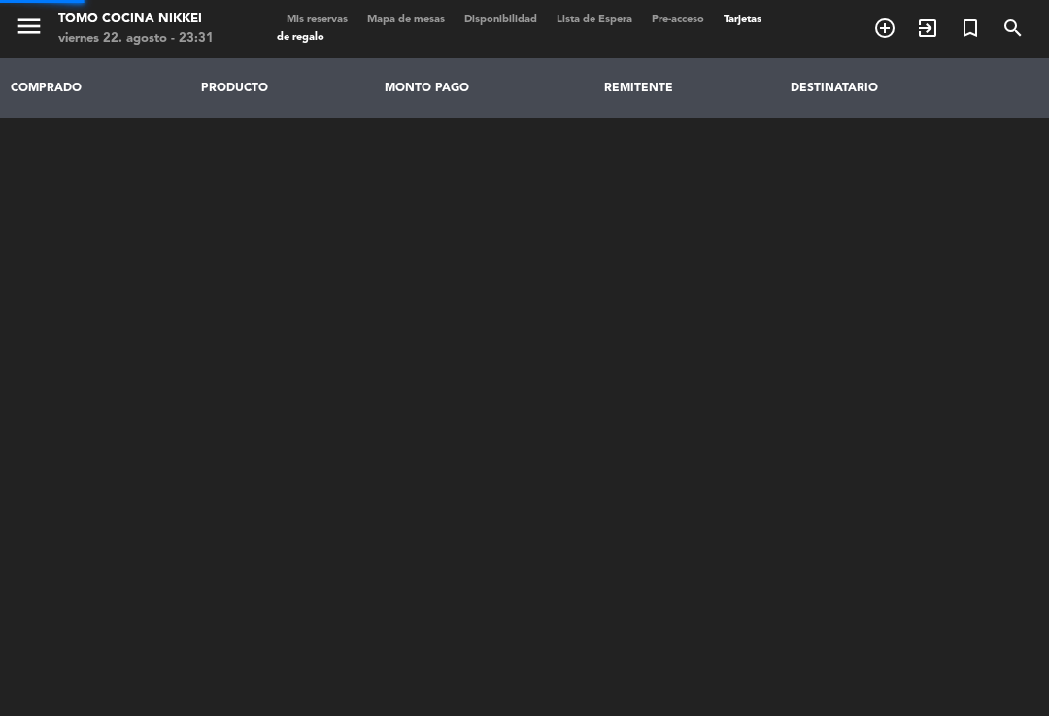
click at [358, 36] on span "Tarjetas de regalo" at bounding box center [519, 29] width 485 height 28
click at [339, 25] on span "Mis reservas" at bounding box center [317, 20] width 81 height 11
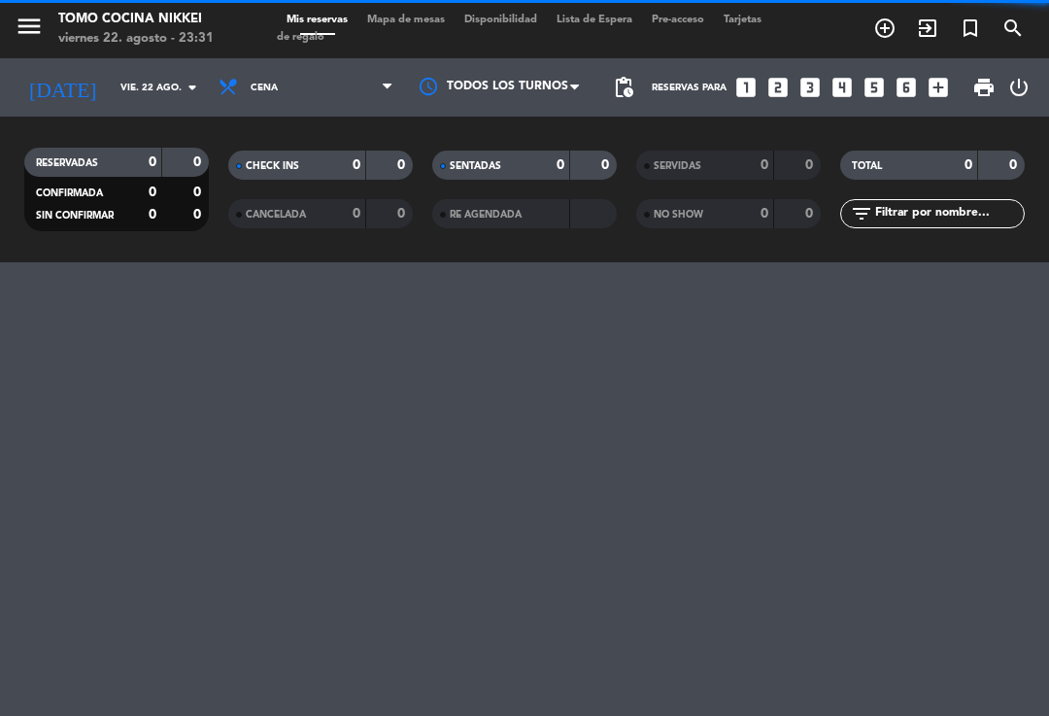
click at [330, 21] on span "Mis reservas" at bounding box center [317, 20] width 81 height 11
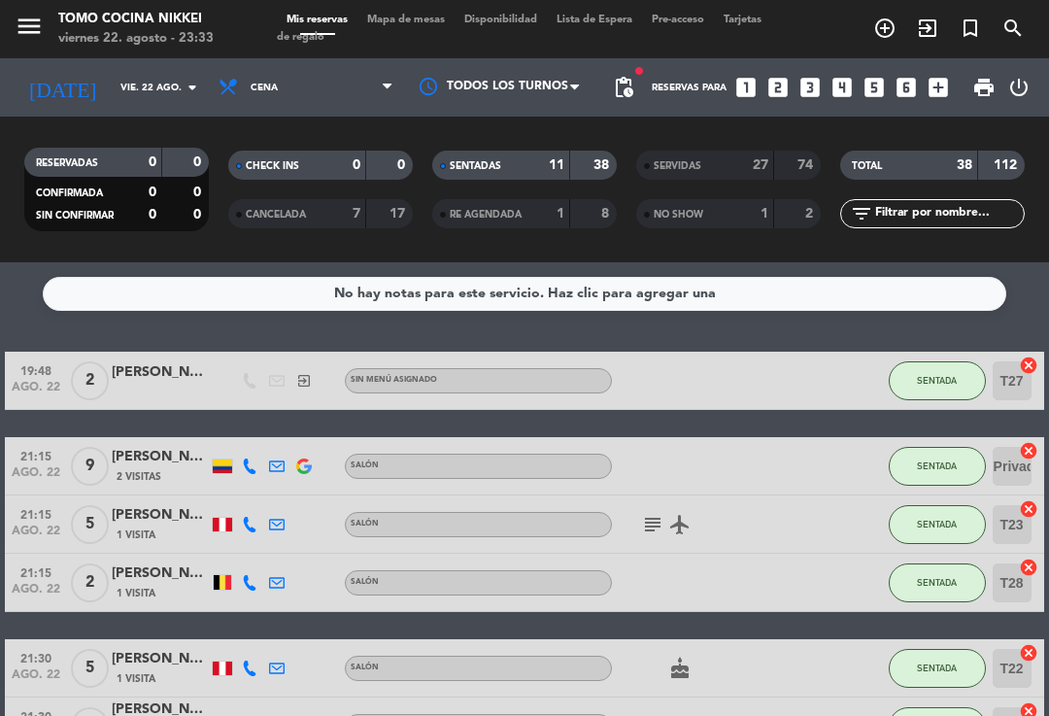
click at [399, 19] on span "Mapa de mesas" at bounding box center [406, 20] width 97 height 11
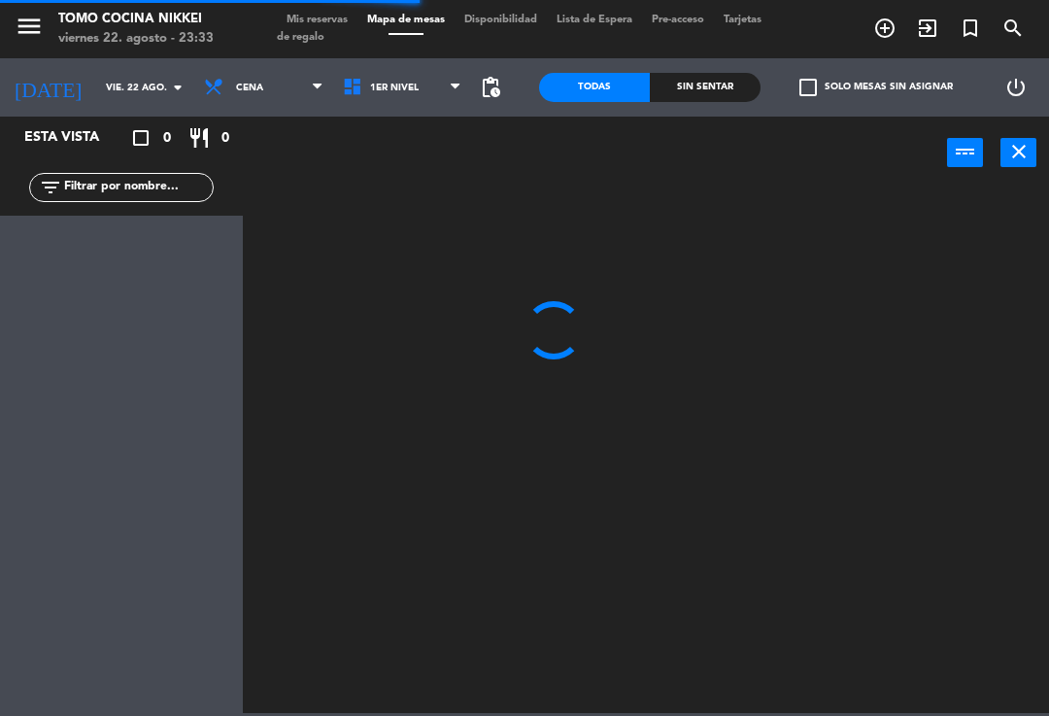
click at [448, 82] on span "1er Nivel" at bounding box center [402, 87] width 139 height 43
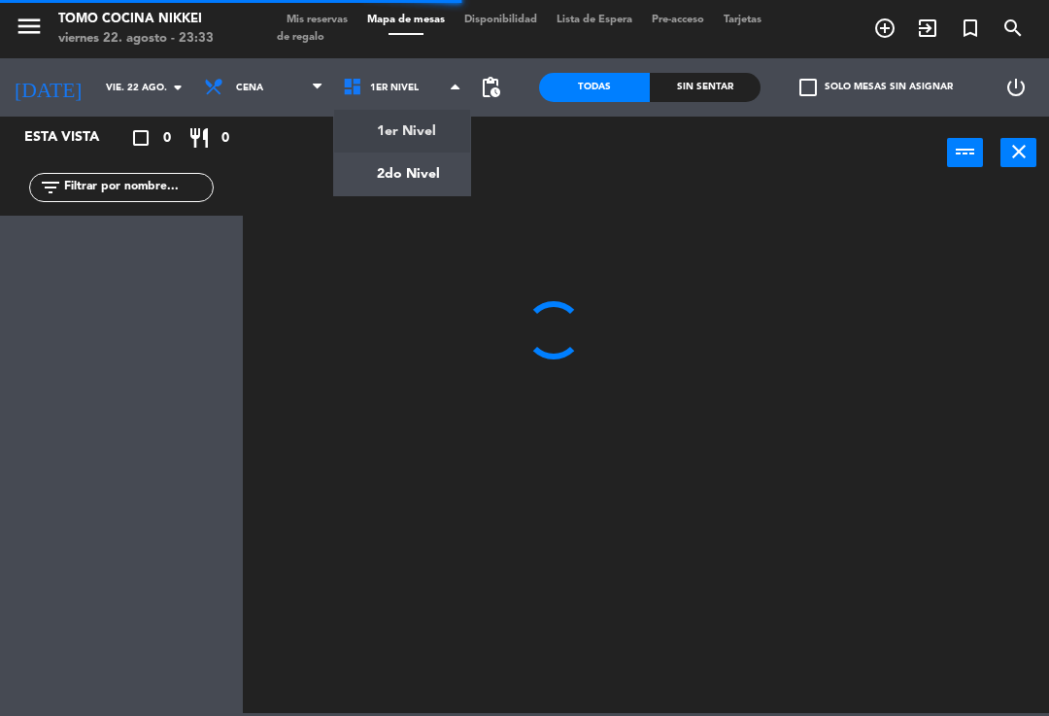
click at [430, 194] on ng-component "menu Tomo Cocina Nikkei viernes 22. agosto - 23:33 Mis reservas Mapa de mesas D…" at bounding box center [524, 356] width 1049 height 713
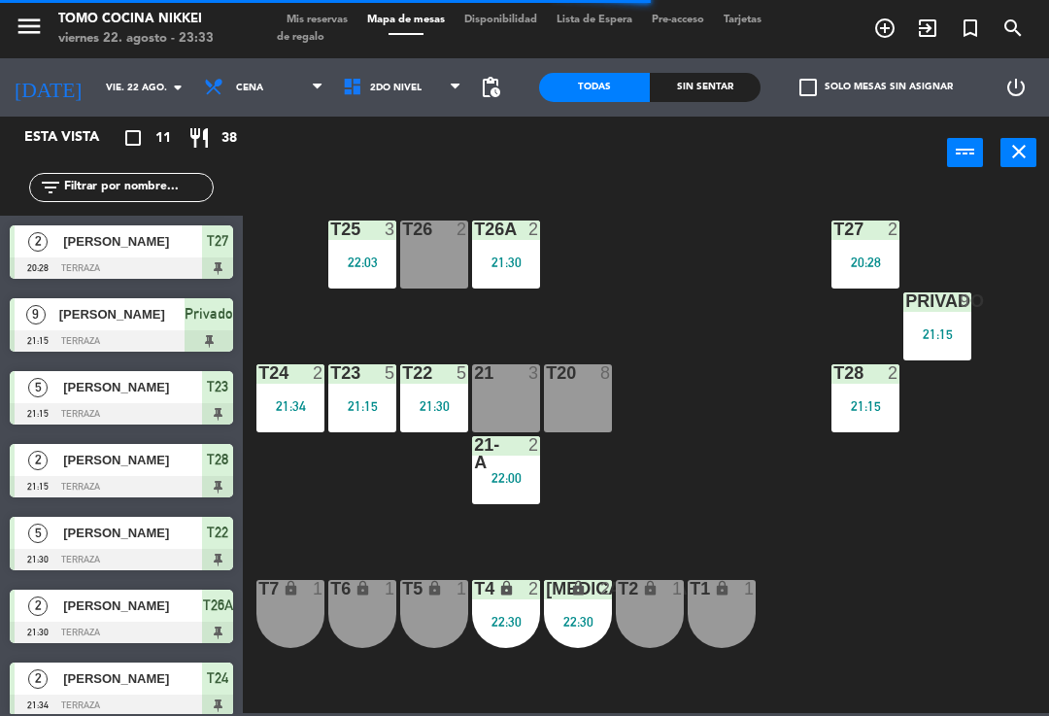
click at [694, 313] on div "T27 2 20:28 T25 3 22:03 T26A 2 21:30 T26 2 Privado 9 21:15 T24 2 21:34 T23 5 21…" at bounding box center [652, 450] width 796 height 527
click at [854, 417] on div "T28 2 21:15" at bounding box center [866, 398] width 68 height 68
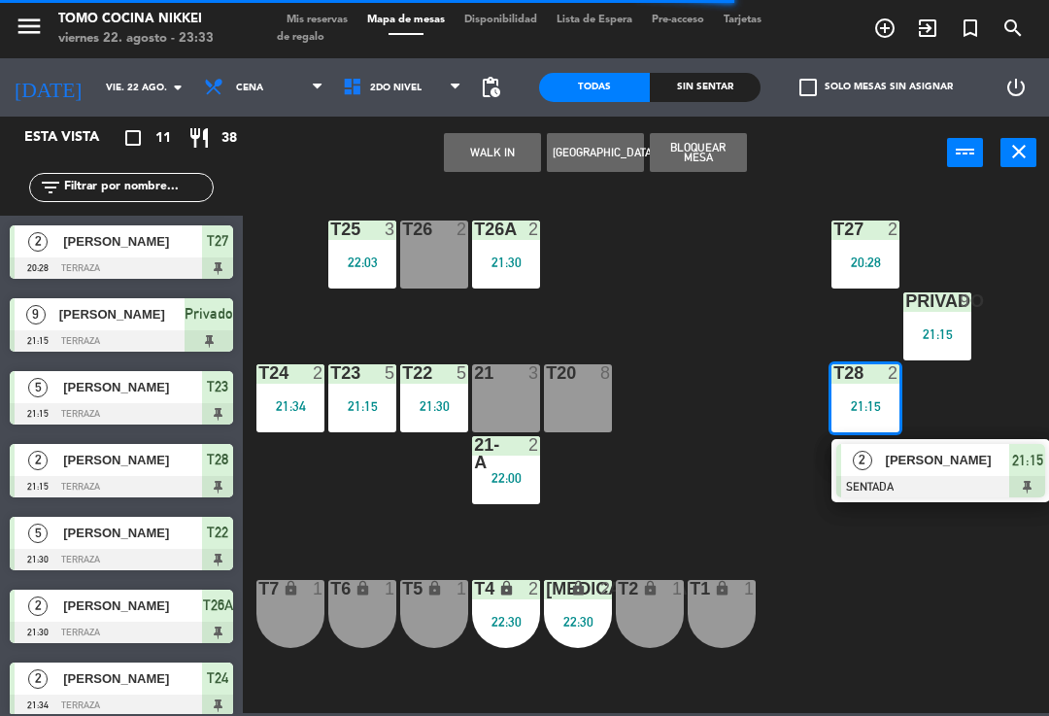
click at [899, 461] on span "[PERSON_NAME]" at bounding box center [948, 460] width 124 height 20
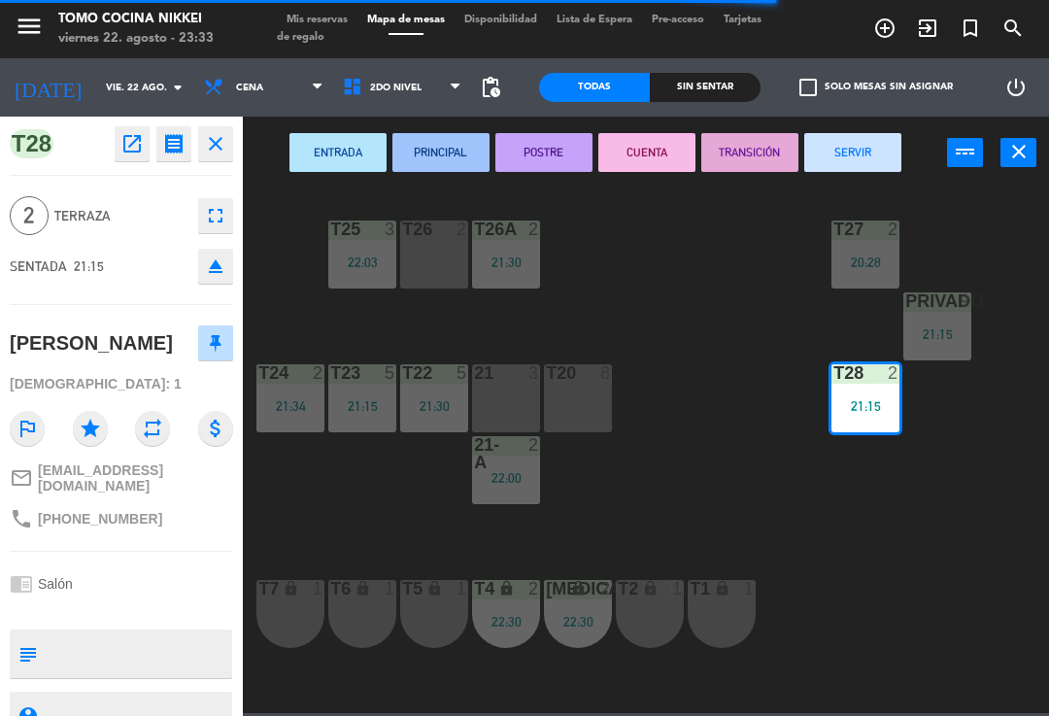
click at [862, 149] on button "SERVIR" at bounding box center [852, 152] width 97 height 39
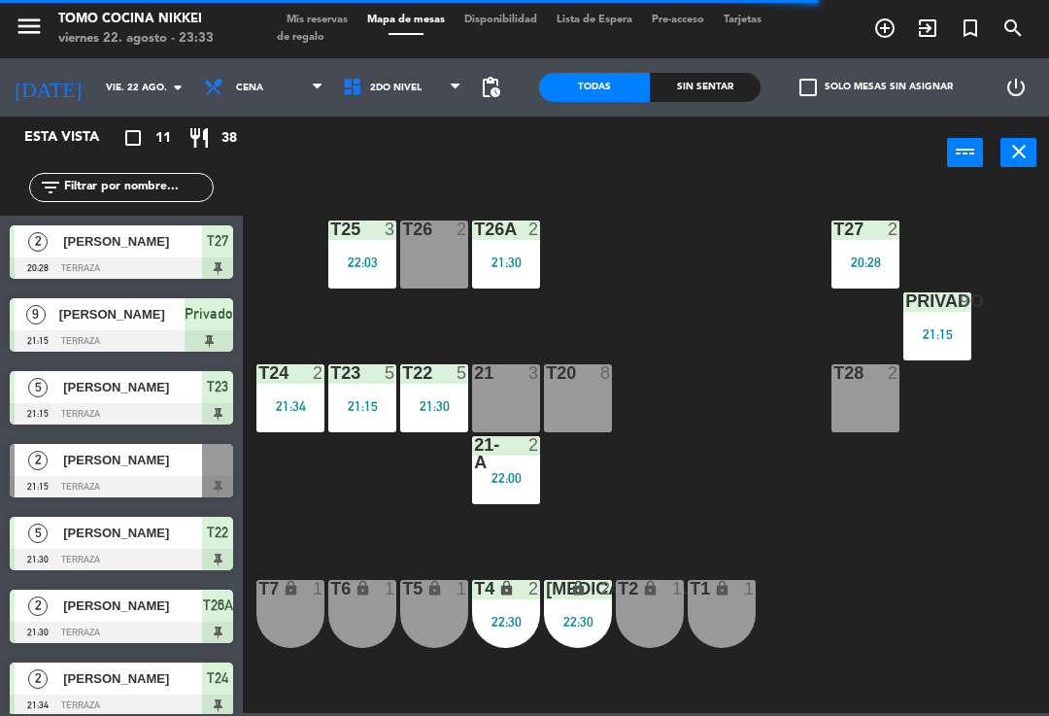
click at [761, 343] on div "T27 2 20:28 T25 3 22:03 T26A 2 21:30 T26 2 Privado 9 21:15 T24 2 21:34 T23 5 21…" at bounding box center [652, 450] width 796 height 527
click at [500, 256] on div "21:30" at bounding box center [506, 263] width 68 height 14
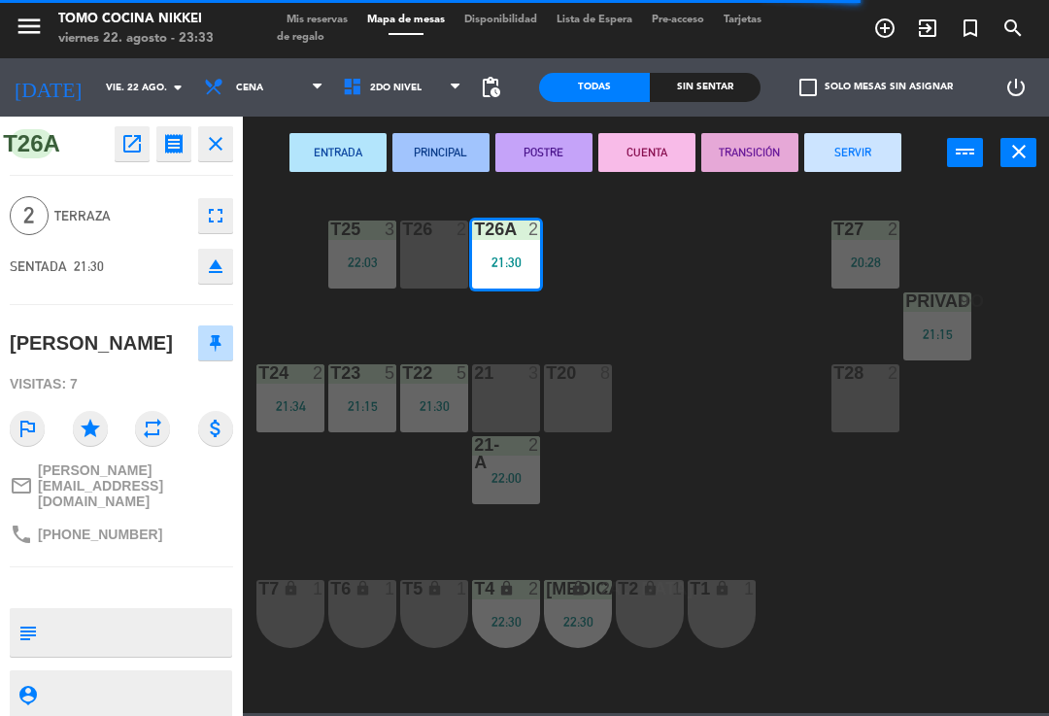
click at [873, 136] on button "SERVIR" at bounding box center [852, 152] width 97 height 39
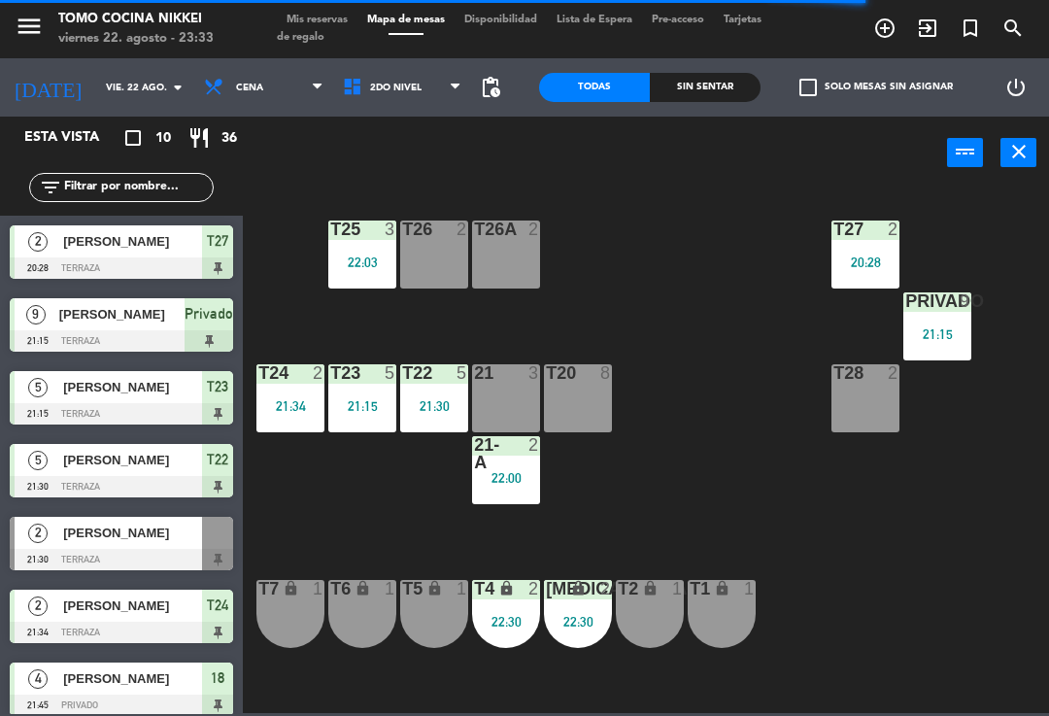
click at [726, 266] on div "T27 2 20:28 T25 3 22:03 T26A 2 T26 2 Privado 9 21:15 T24 2 21:34 T23 5 21:15 T2…" at bounding box center [652, 450] width 796 height 527
click at [421, 400] on div "21:30" at bounding box center [434, 406] width 68 height 14
click at [624, 310] on div "T27 2 20:28 T25 3 22:03 T26A 2 T26 2 Privado 9 21:15 T24 2 21:34 T23 5 21:15 T2…" at bounding box center [652, 450] width 796 height 527
click at [371, 402] on div "21:15" at bounding box center [362, 406] width 68 height 14
click at [577, 328] on div "T27 2 20:28 T25 3 22:03 T26A 2 T26 2 Privado 9 21:15 T24 2 21:34 T23 5 21:15 T2…" at bounding box center [652, 450] width 796 height 527
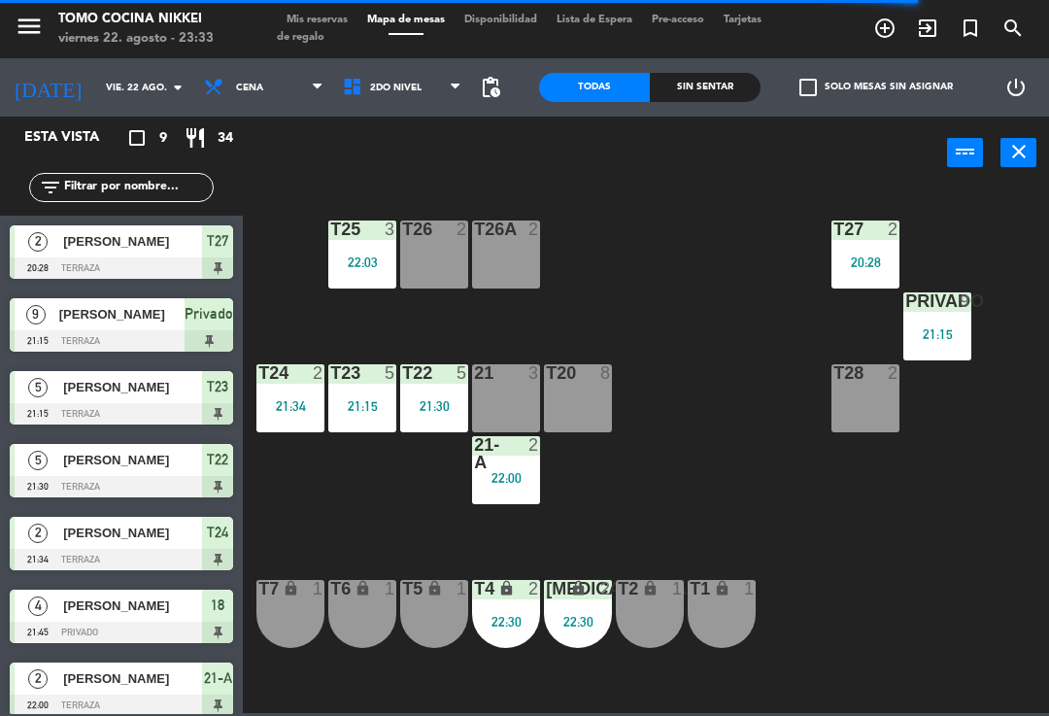
click at [380, 256] on div "22:03" at bounding box center [362, 263] width 68 height 14
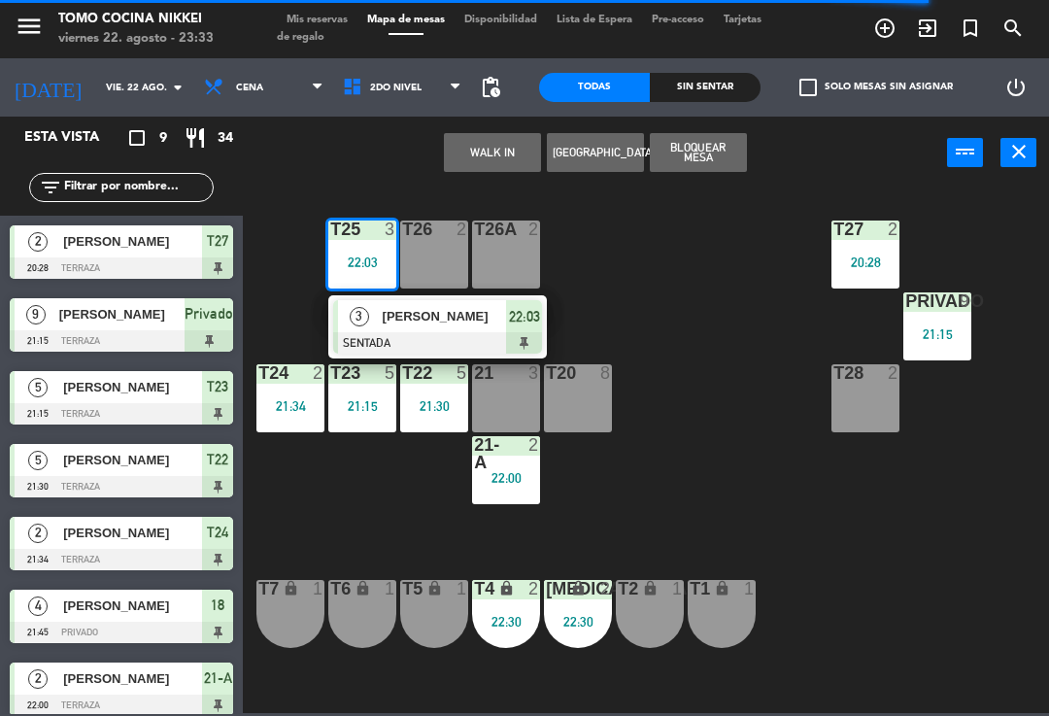
click at [632, 280] on div "T27 2 20:28 T25 3 22:03 3 Alberto Moscaldo SENTADA 22:03 T26A 2 T26 2 Privado 9…" at bounding box center [652, 450] width 796 height 527
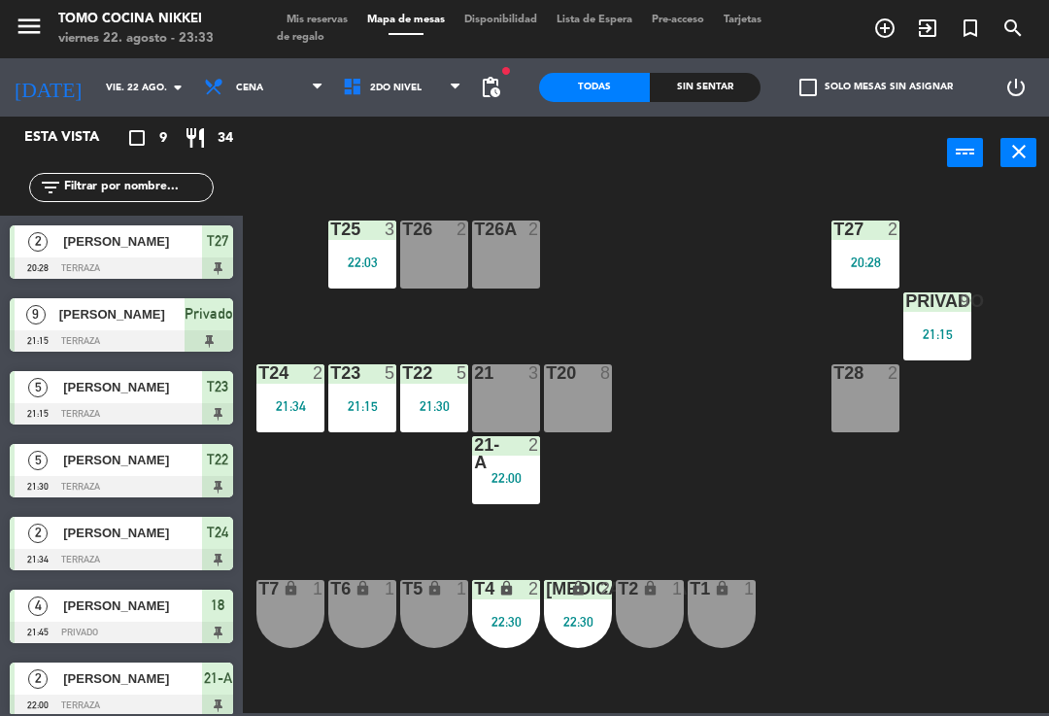
click at [299, 406] on div "21:34" at bounding box center [291, 406] width 68 height 14
click at [611, 291] on div "T27 2 20:28 T25 3 22:03 T26A 2 T26 2 Privado 9 21:15 T24 2 21:34 T23 5 21:15 T2…" at bounding box center [652, 450] width 796 height 527
click at [869, 259] on div "20:28" at bounding box center [866, 263] width 68 height 14
click at [804, 585] on div "T27 2 20:28 T25 3 22:03 T26A 2 T26 2 Privado 9 21:15 T24 2 21:34 T23 5 21:15 T2…" at bounding box center [652, 450] width 796 height 527
click at [592, 622] on div "22:30" at bounding box center [578, 622] width 68 height 14
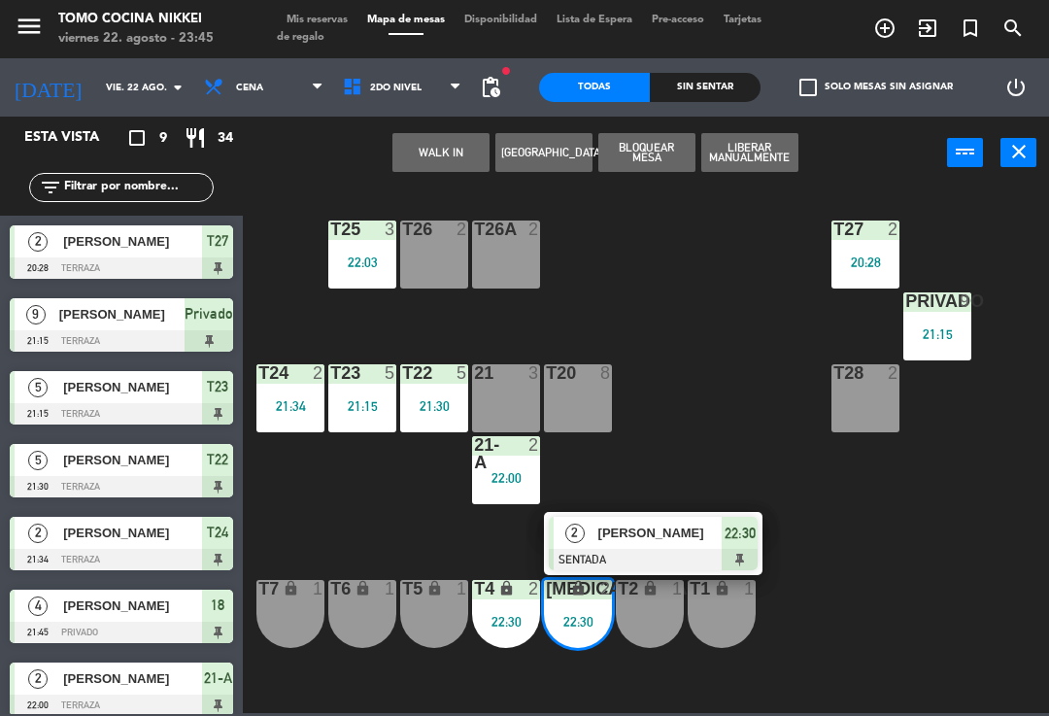
click at [700, 528] on span "[PERSON_NAME]" at bounding box center [661, 533] width 124 height 20
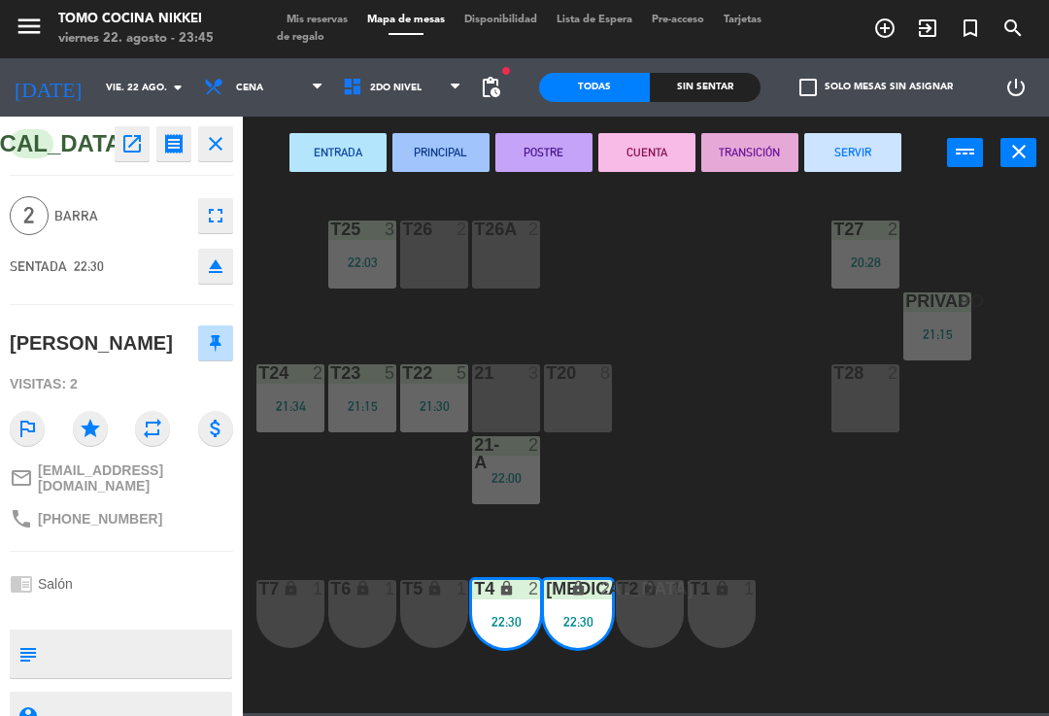
click at [877, 135] on button "SERVIR" at bounding box center [852, 152] width 97 height 39
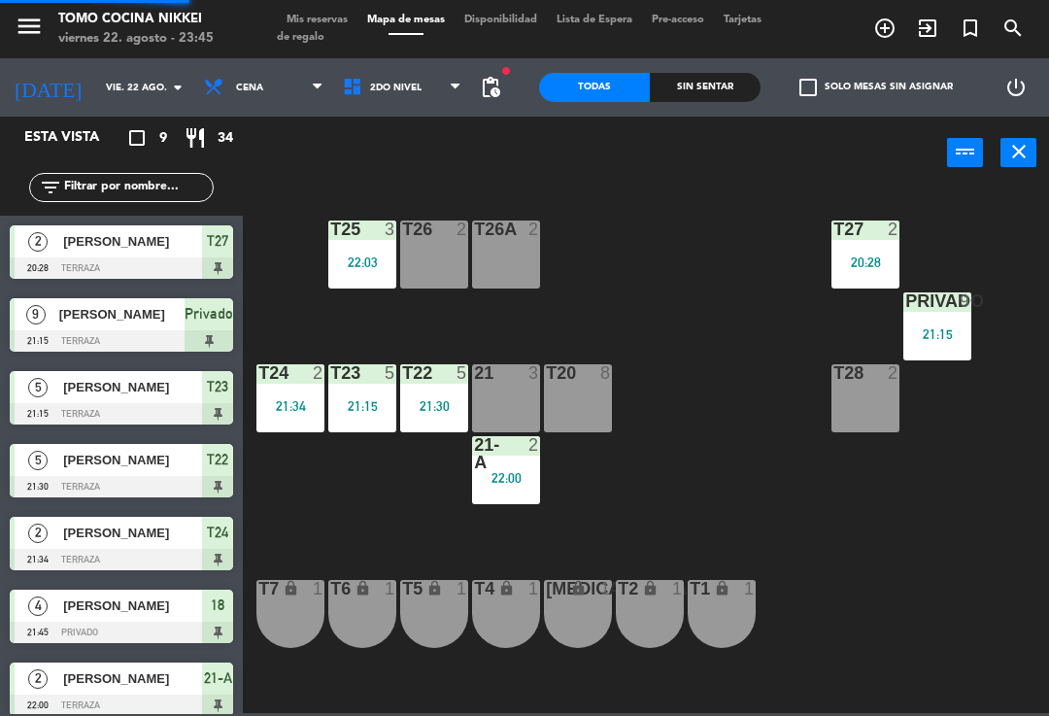
scroll to position [157, 0]
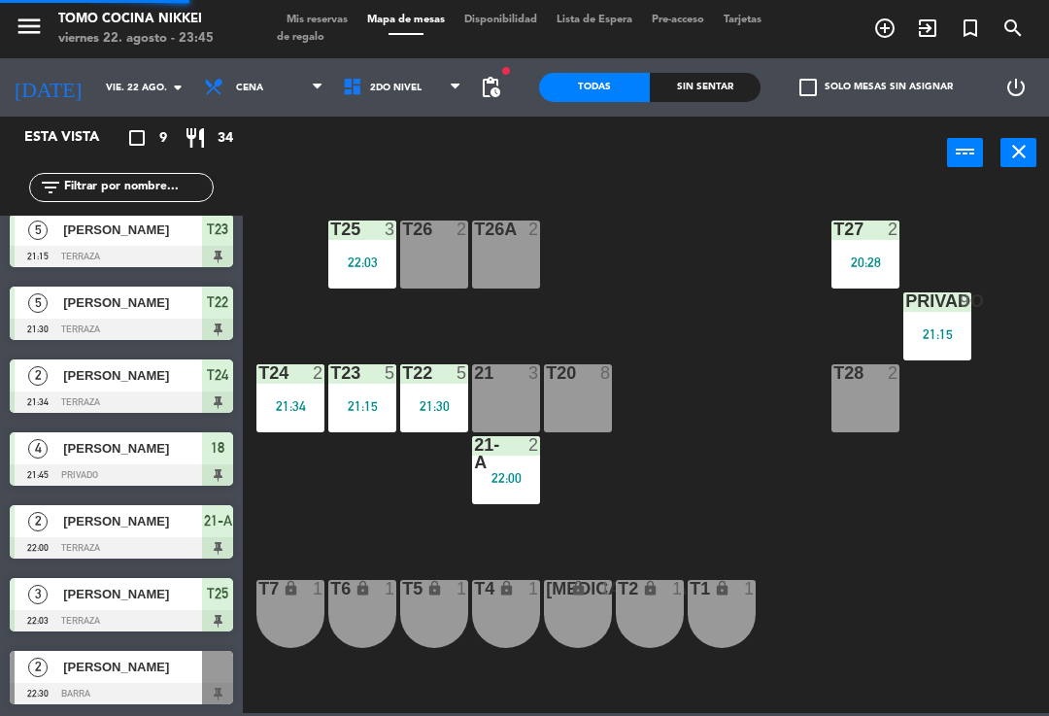
click at [786, 300] on div "T27 2 20:28 T25 3 22:03 T26A 2 T26 2 Privado 9 21:15 T24 2 21:34 T23 5 21:15 T2…" at bounding box center [652, 450] width 796 height 527
click at [401, 399] on div "21:30" at bounding box center [434, 406] width 68 height 14
click at [347, 524] on div "T27 2 20:28 T25 3 22:03 T26A 2 T26 2 Privado 9 21:15 T24 2 21:34 T23 5 21:15 T2…" at bounding box center [652, 450] width 796 height 527
click at [371, 377] on div at bounding box center [363, 372] width 32 height 17
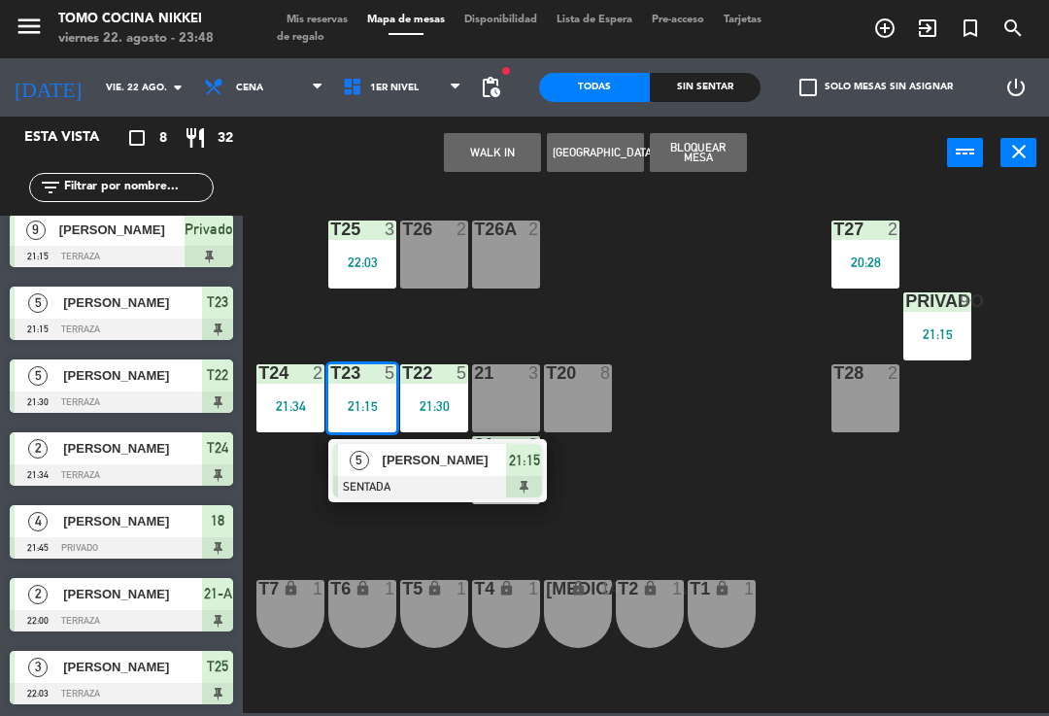
click at [341, 22] on span "Mis reservas" at bounding box center [317, 20] width 81 height 11
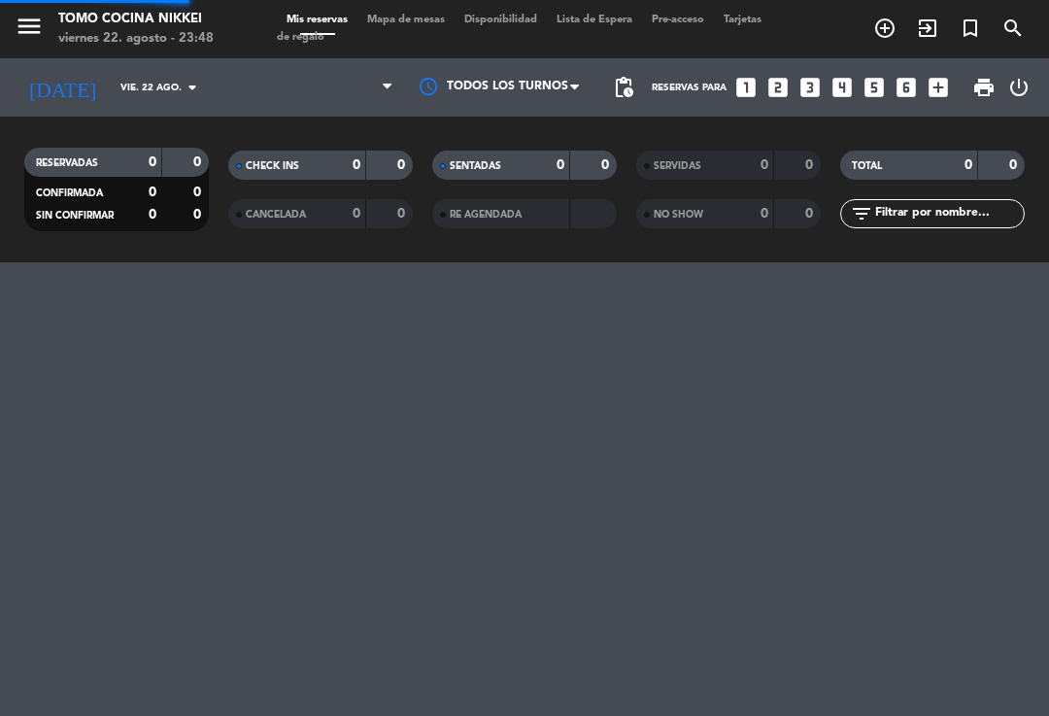
click at [341, 16] on span "Mis reservas" at bounding box center [317, 20] width 81 height 11
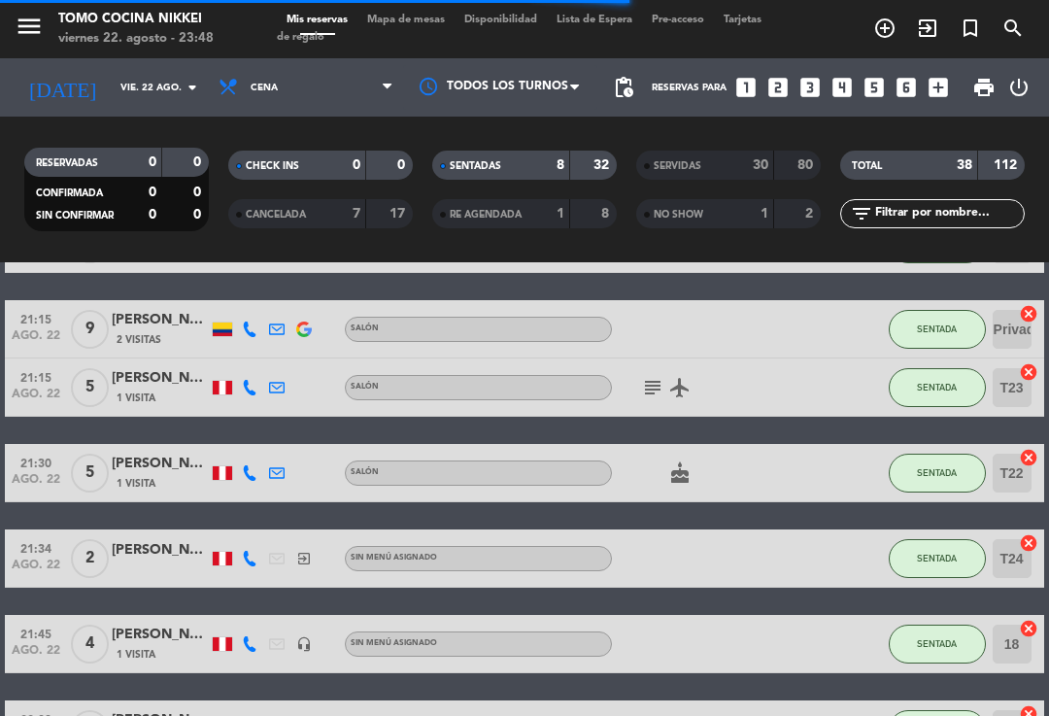
scroll to position [134, 0]
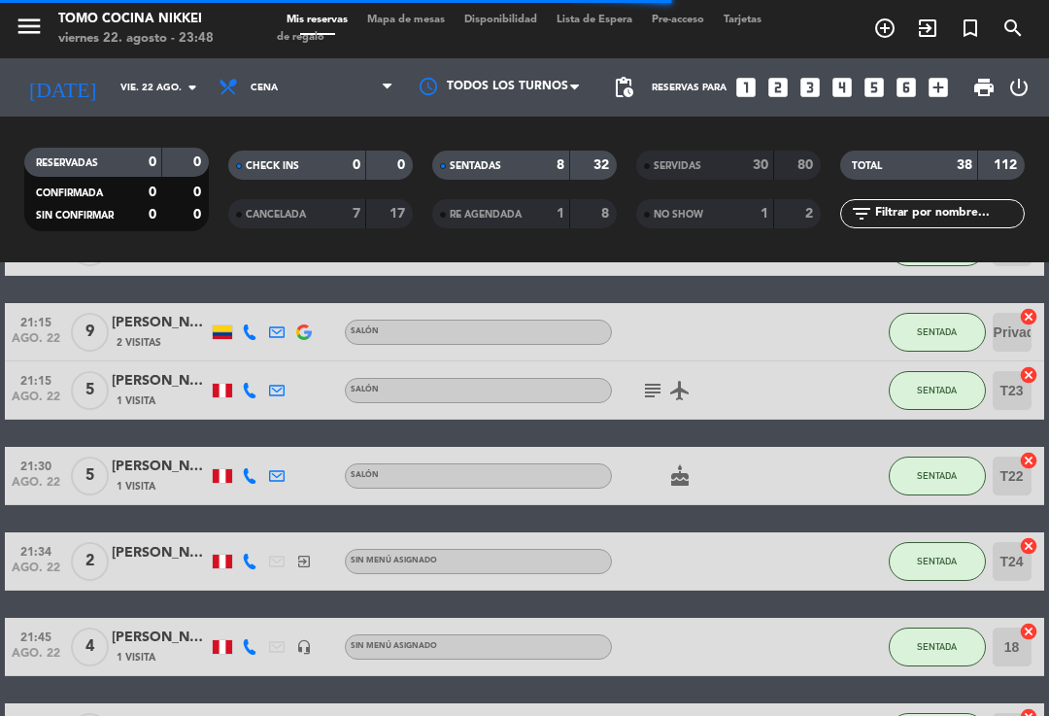
click at [660, 385] on icon "subject" at bounding box center [652, 390] width 23 height 23
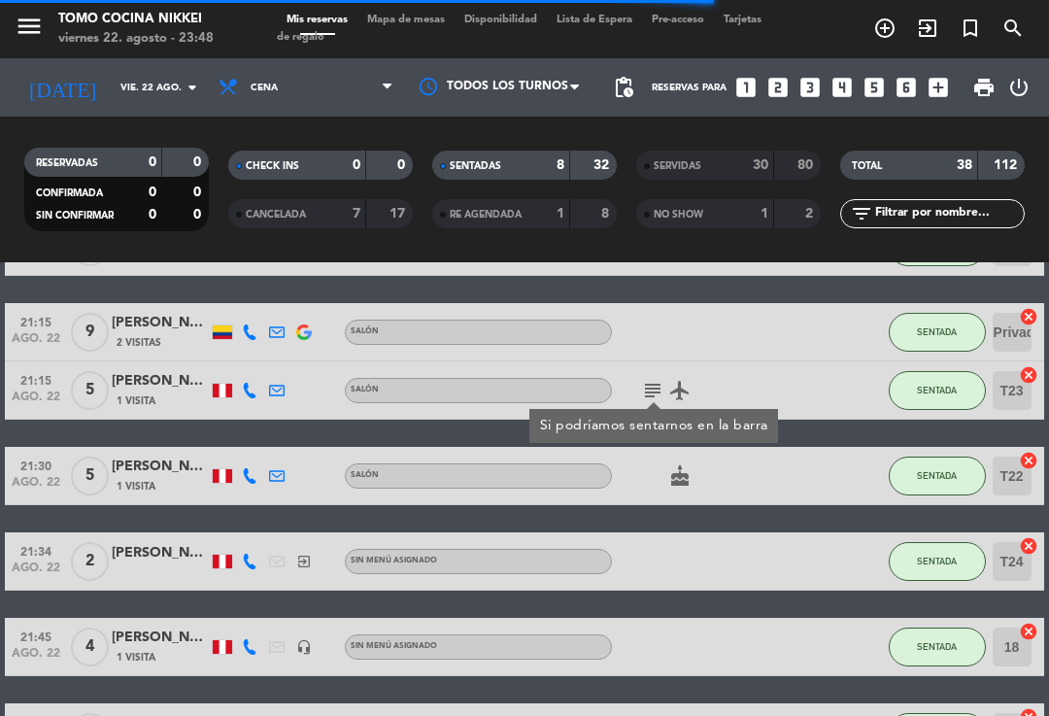
click at [690, 486] on icon "cake" at bounding box center [679, 475] width 23 height 23
